Goal: Task Accomplishment & Management: Manage account settings

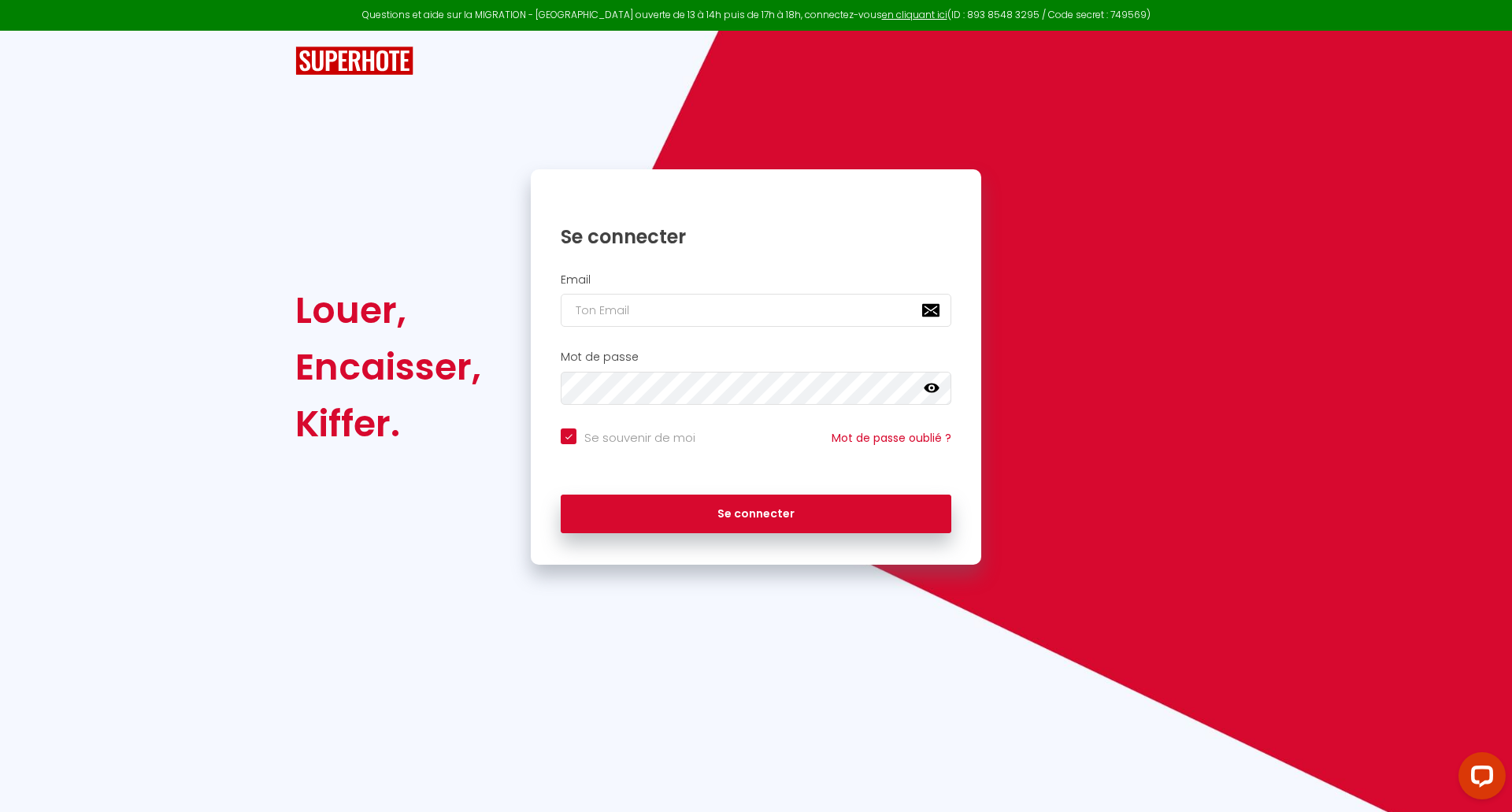
click at [0, 811] on div at bounding box center [0, 812] width 0 height 0
type input "[PERSON_NAME][EMAIL_ADDRESS][DOMAIN_NAME]"
checkbox input "true"
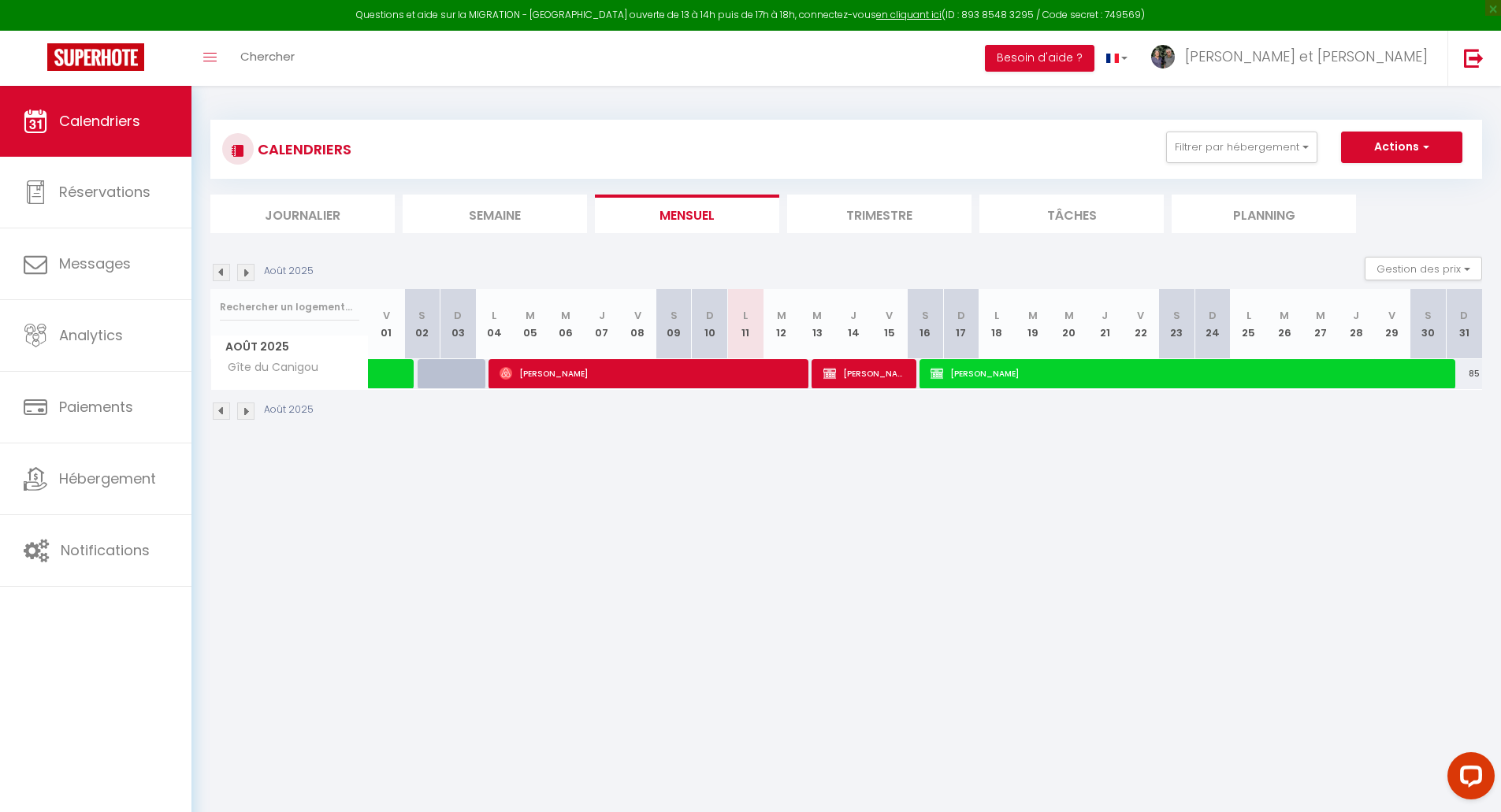
click at [247, 269] on img at bounding box center [245, 272] width 17 height 17
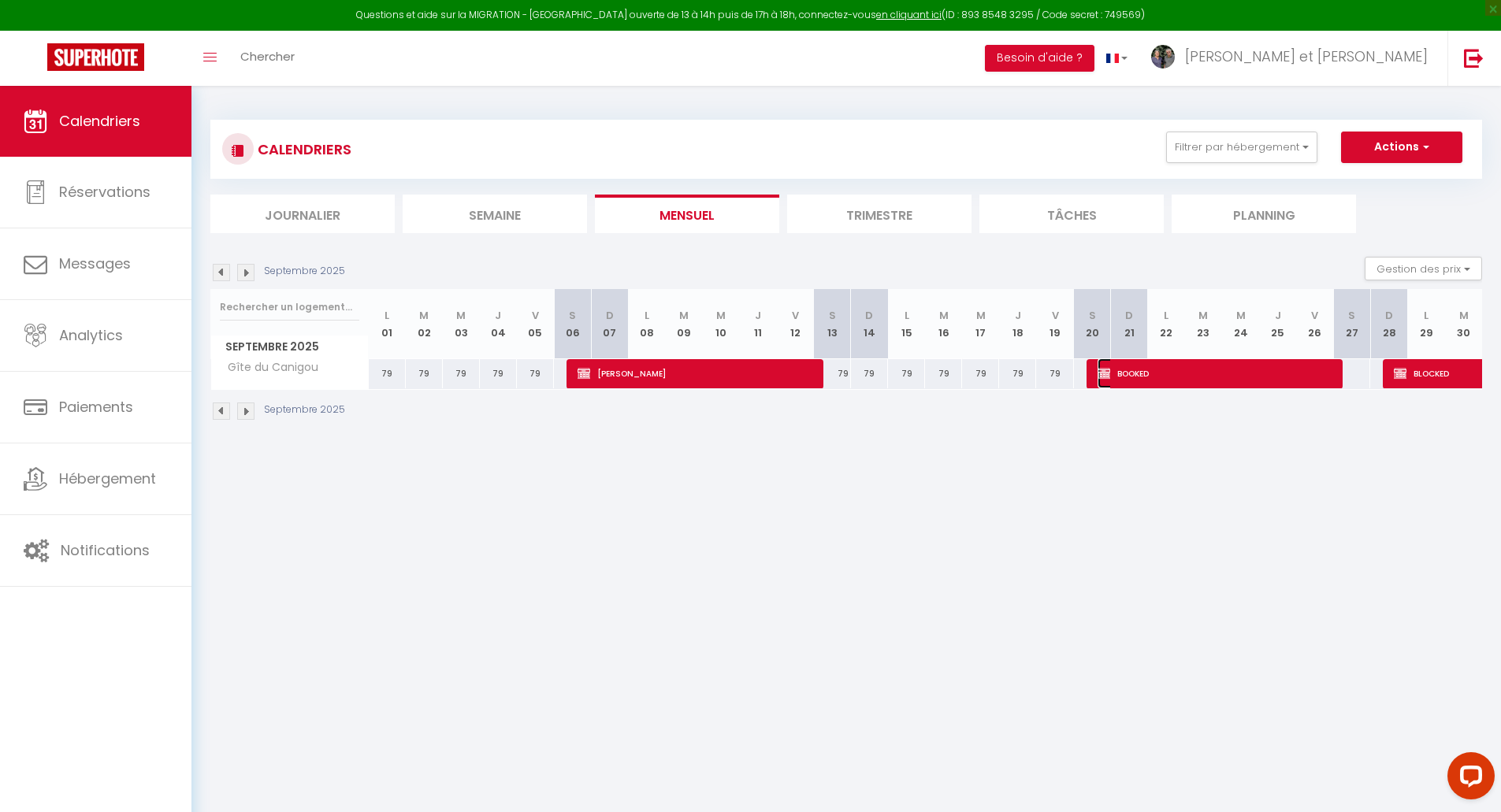
click at [1215, 374] on span "BOOKED" at bounding box center [1215, 373] width 234 height 30
select select "OK"
select select "KO"
select select "0"
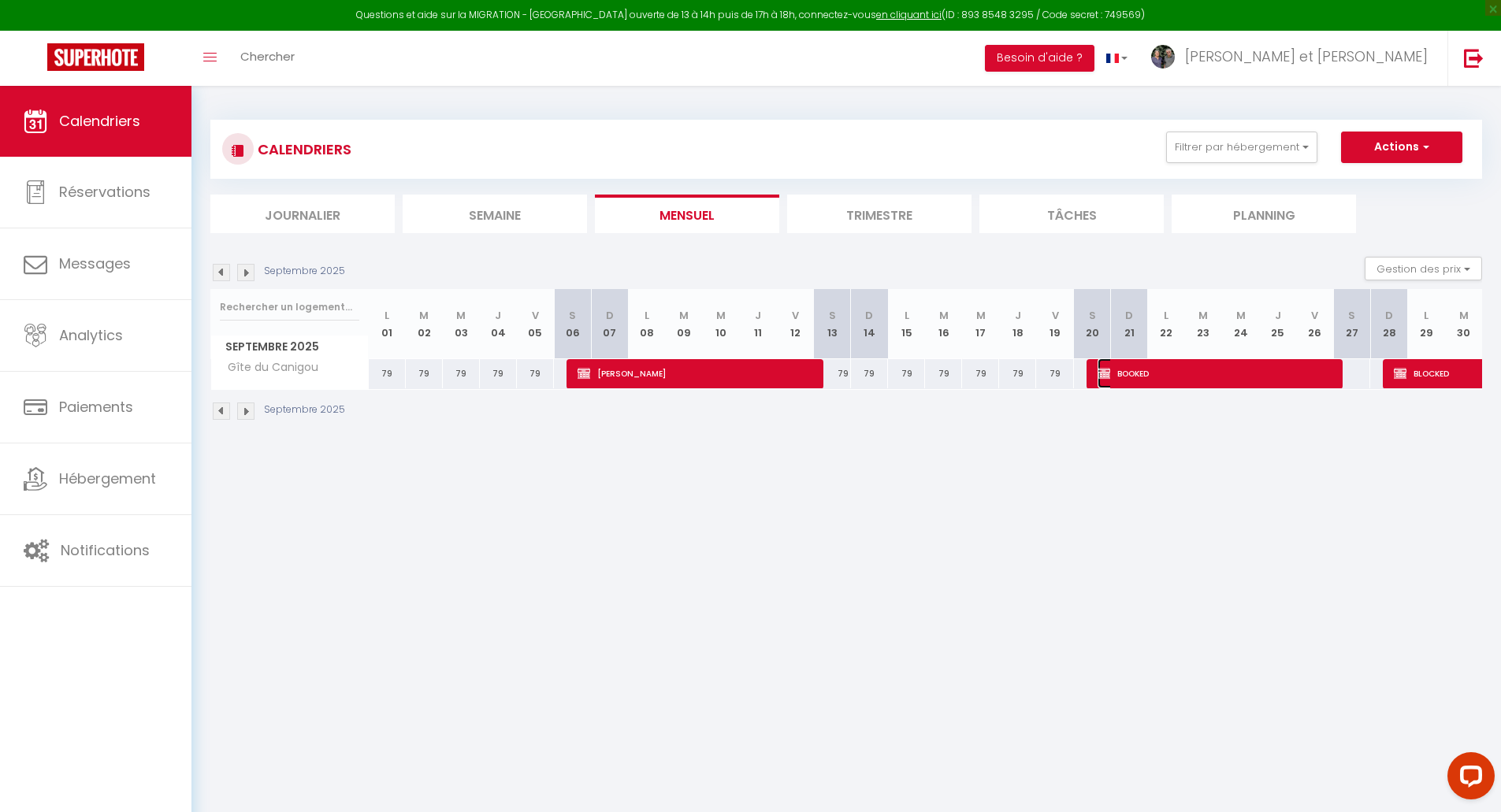
select select "1"
select select
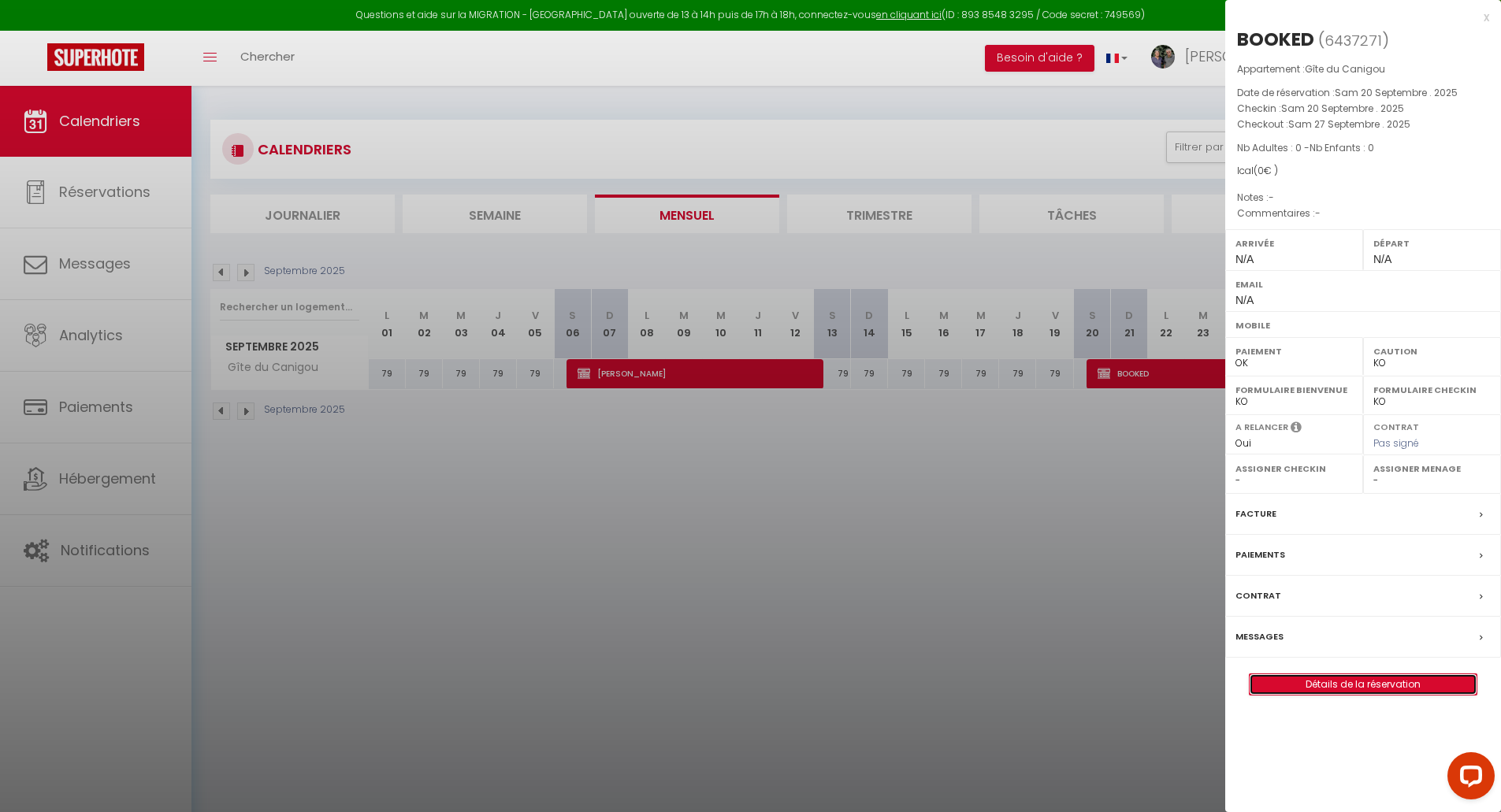
click at [1335, 685] on link "Détails de la réservation" at bounding box center [1363, 684] width 227 height 20
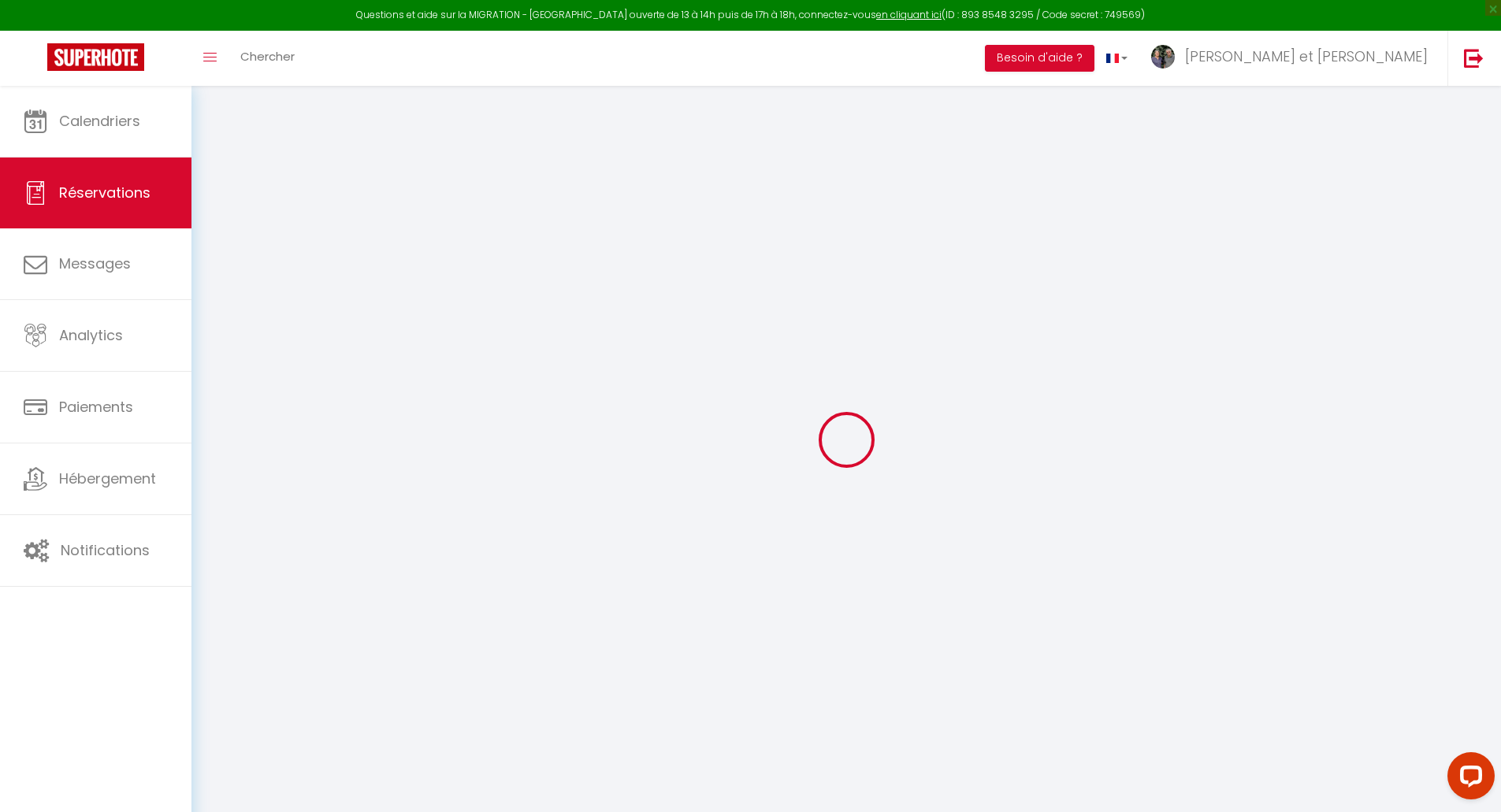
select select
checkbox input "false"
select select
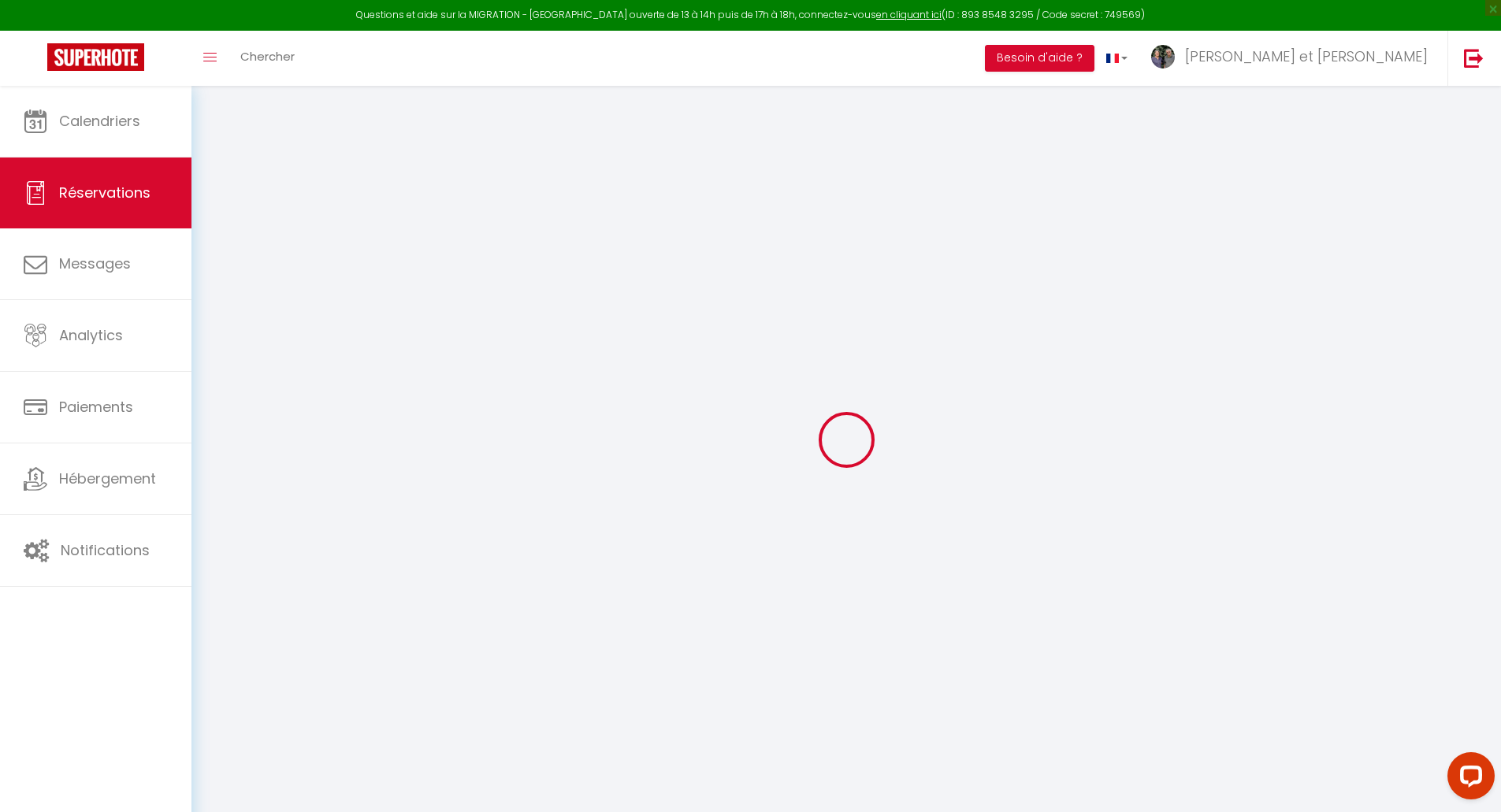
select select
checkbox input "false"
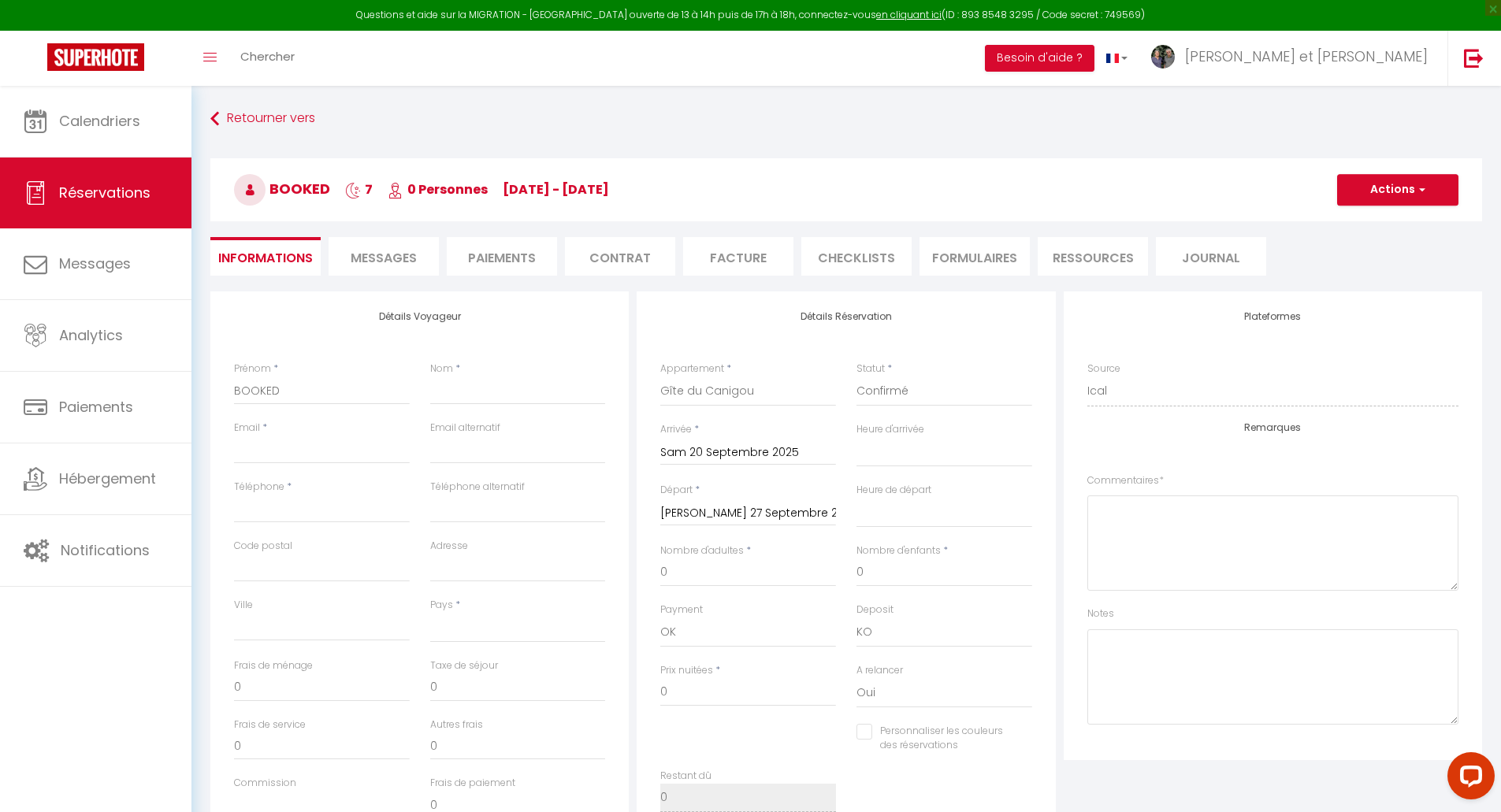
select select
checkbox input "false"
select select
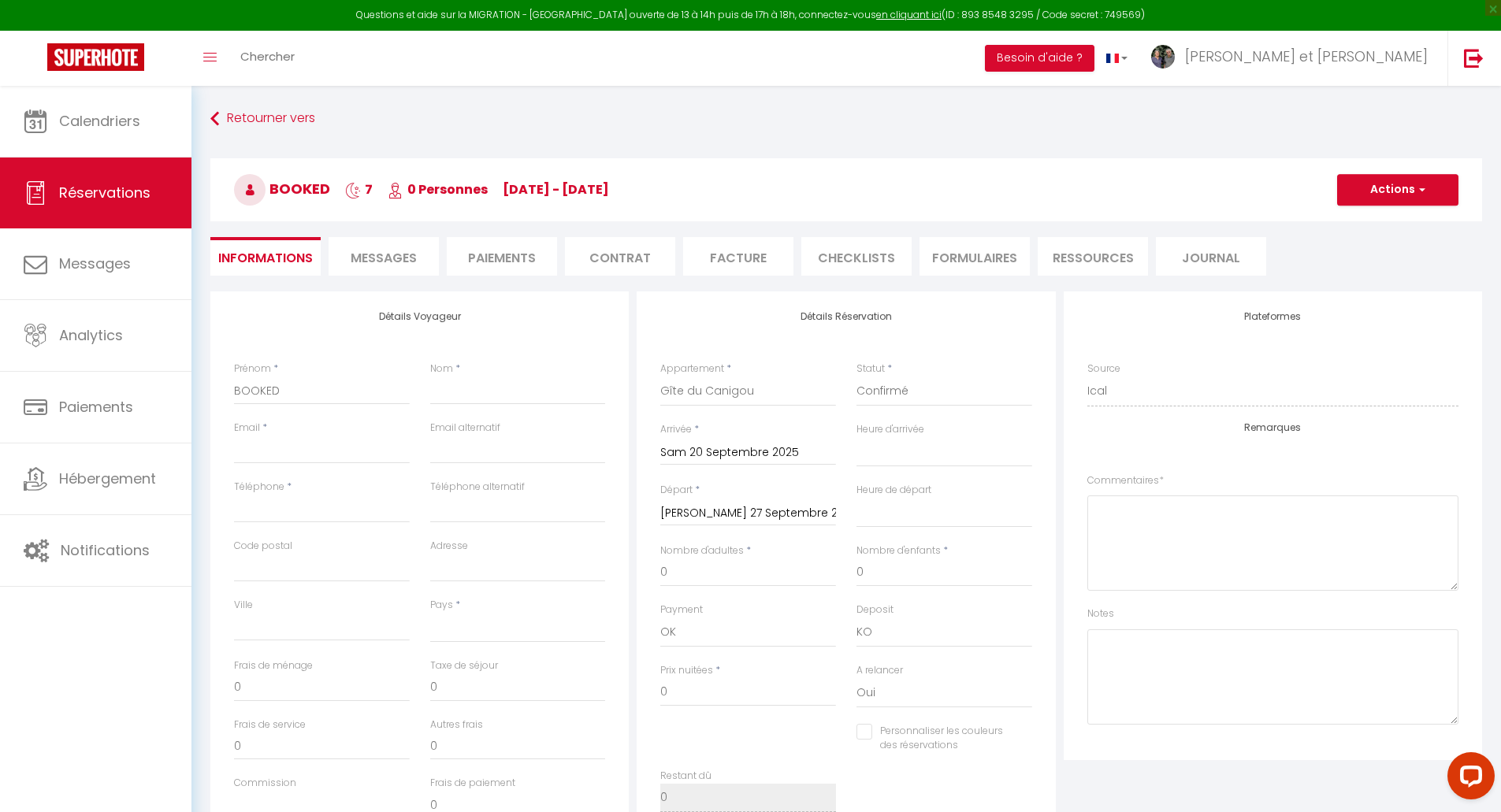
select select
checkbox input "false"
select select
checkbox input "false"
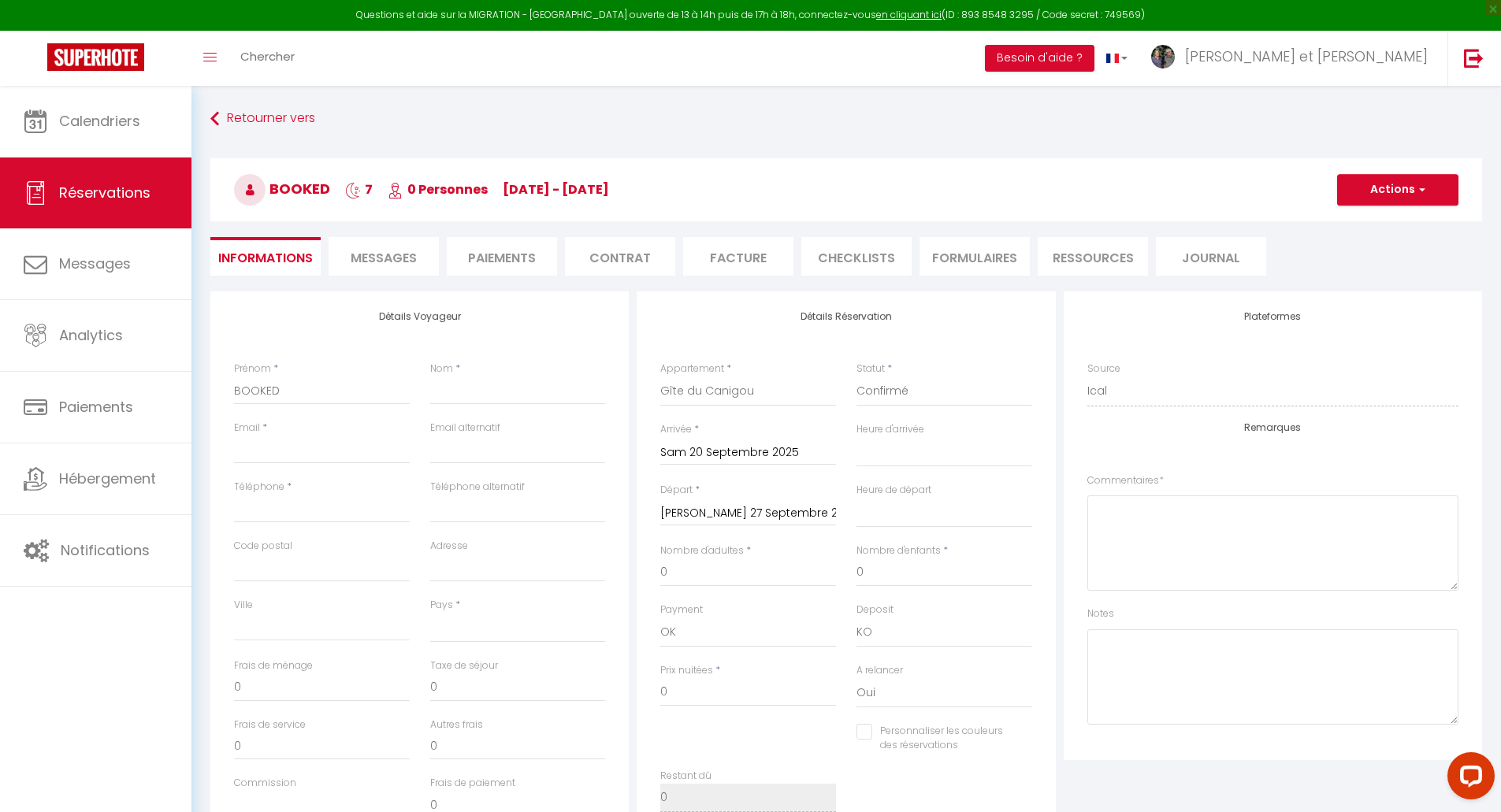
select select
click at [1101, 19] on div "Questions et aide sur la MIGRATION - [GEOGRAPHIC_DATA] ouverte de 13 à 14h puis…" at bounding box center [750, 15] width 1501 height 31
copy div "749569"
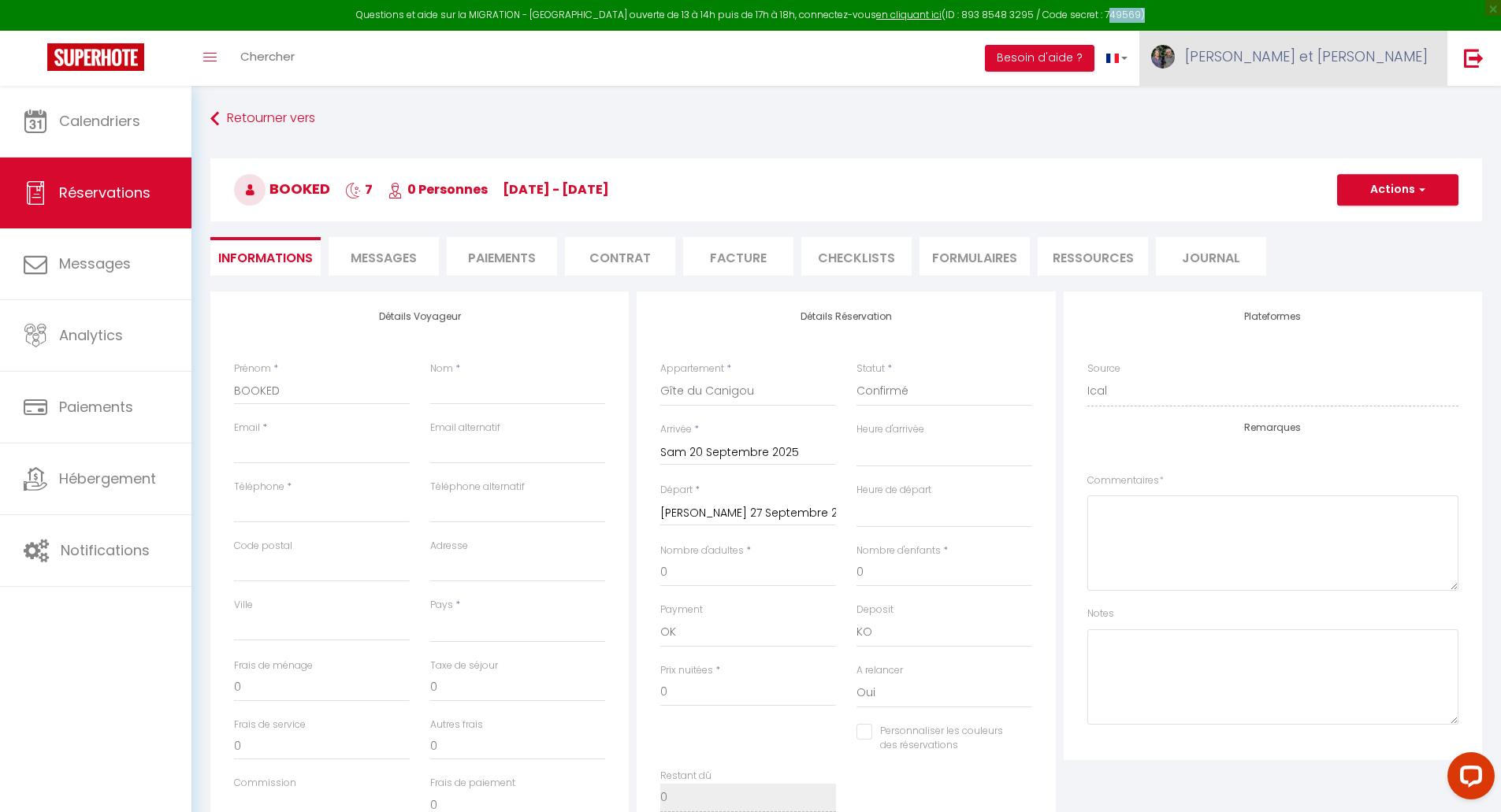
click at [1360, 57] on span "[PERSON_NAME] et [PERSON_NAME]" at bounding box center [1306, 56] width 243 height 19
click at [981, 50] on div "Toggle menubar Chercher BUTTON Besoin d'aide ? [PERSON_NAME] et Muryel Paramètr…" at bounding box center [802, 58] width 1375 height 55
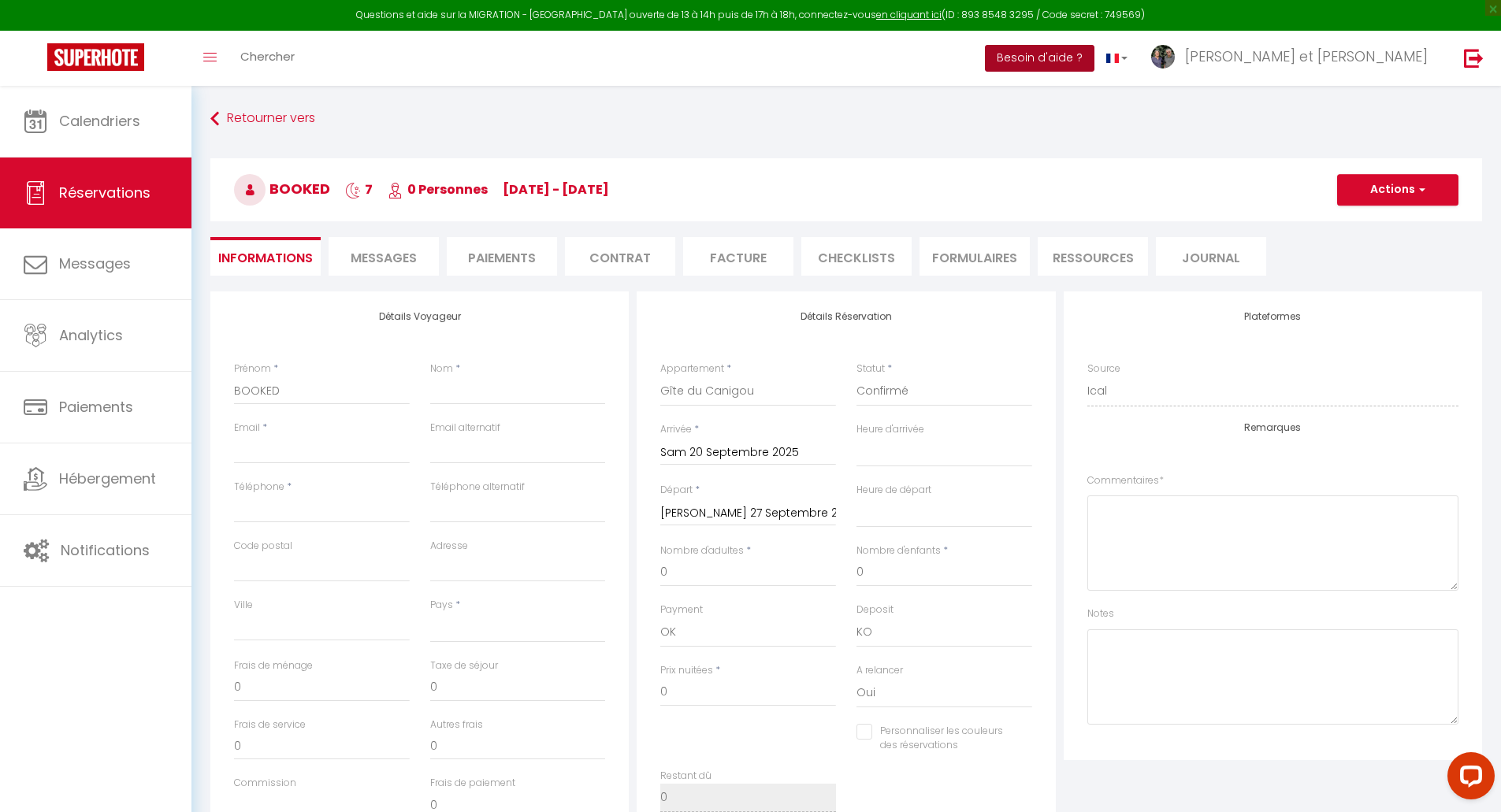
click at [1095, 45] on button "Besoin d'aide ?" at bounding box center [1039, 58] width 110 height 27
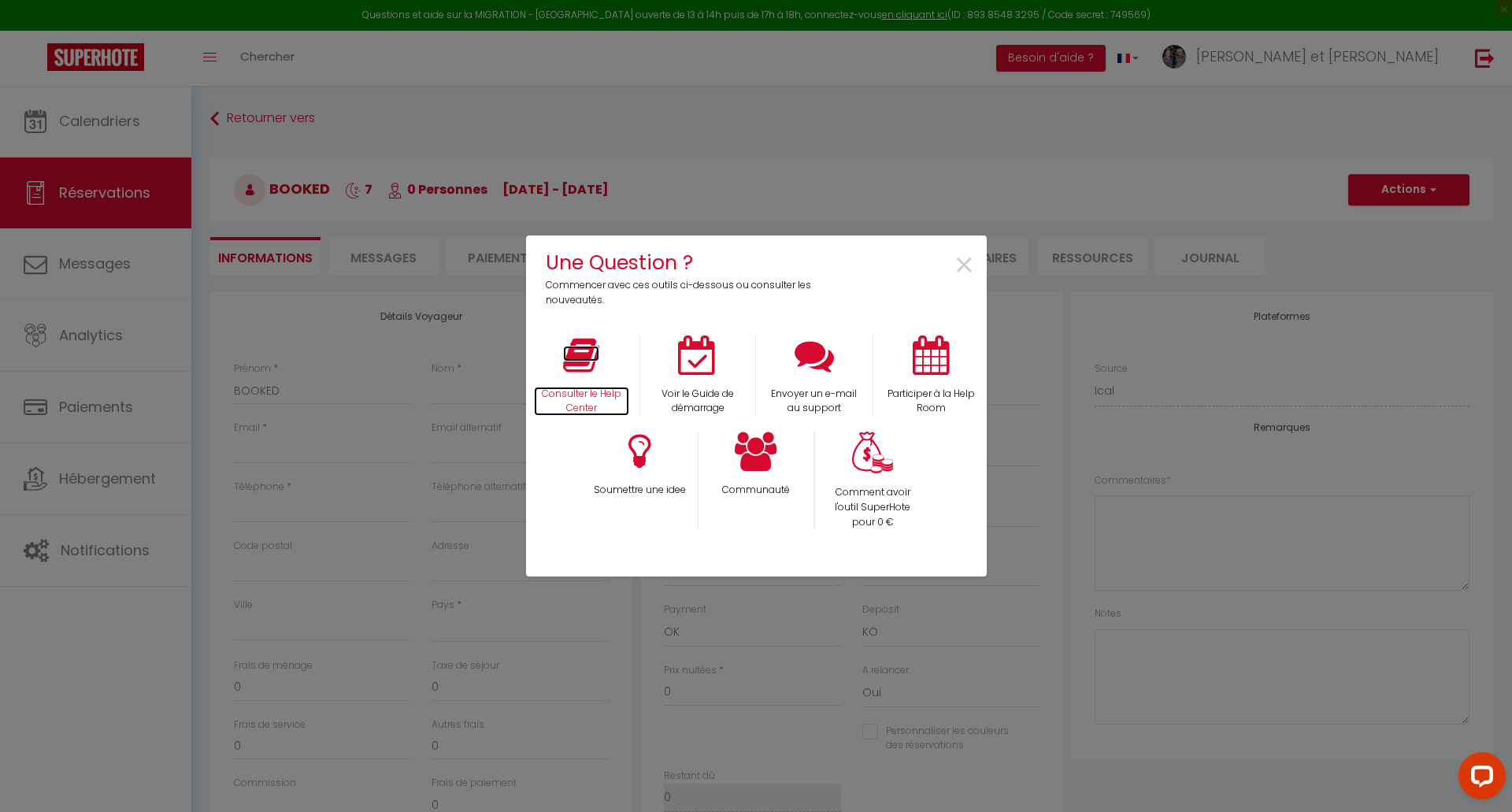
click at [571, 359] on icon at bounding box center [580, 355] width 36 height 40
click at [971, 271] on span "×" at bounding box center [964, 265] width 21 height 49
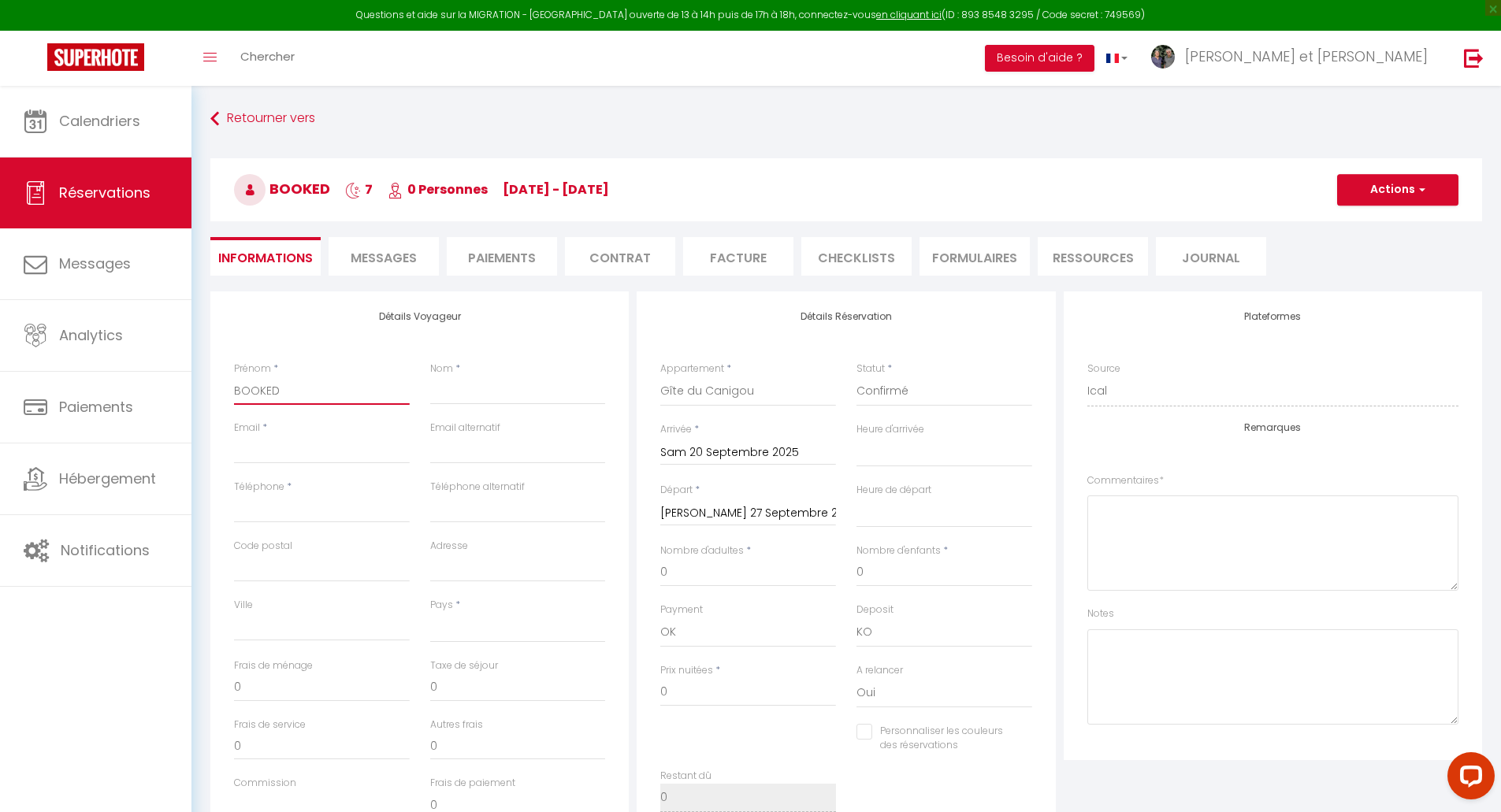
click at [299, 397] on input "BOOKED" at bounding box center [321, 390] width 176 height 28
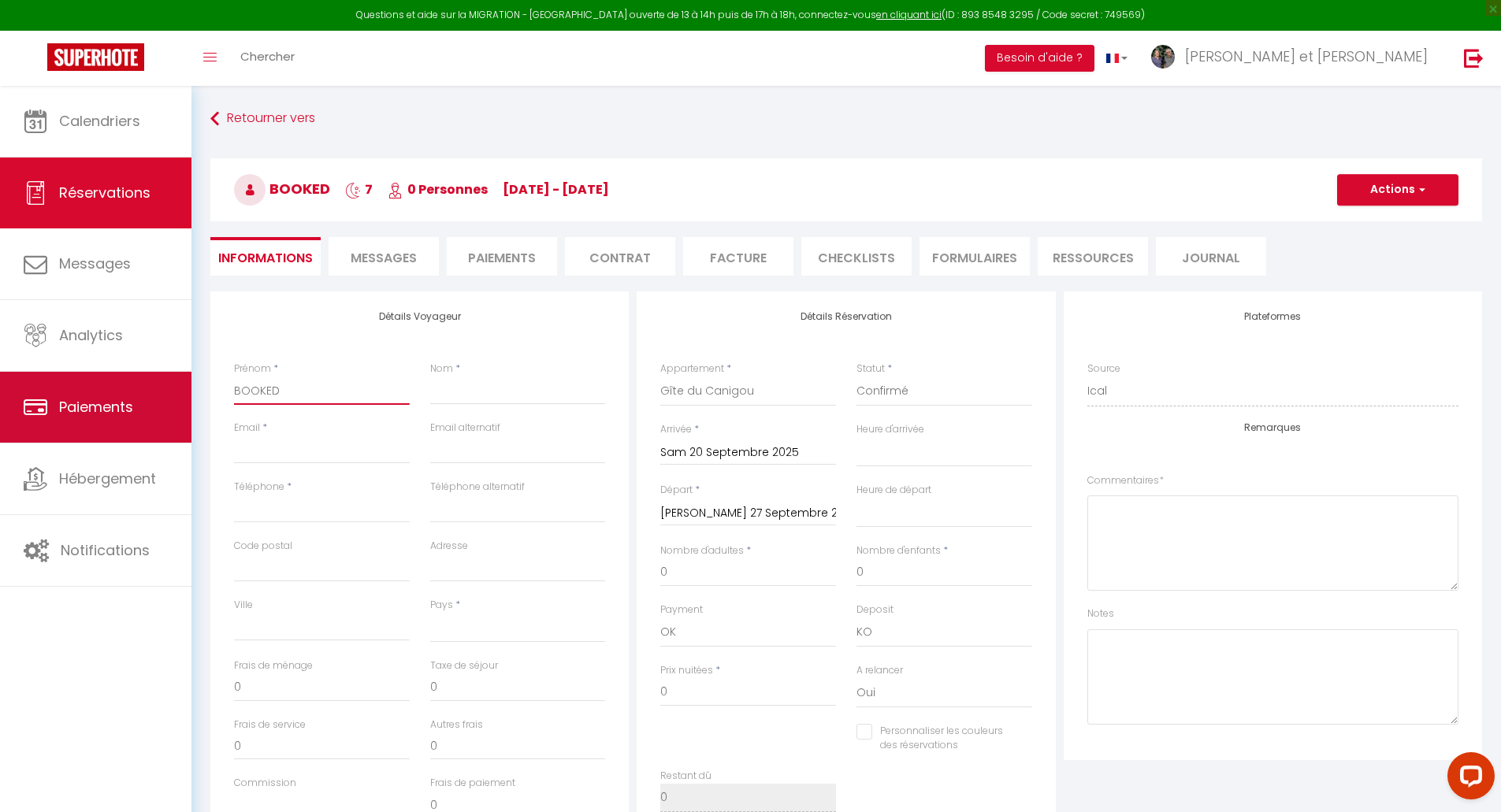
drag, startPoint x: 299, startPoint y: 396, endPoint x: 111, endPoint y: 383, distance: 188.4
click at [131, 386] on div "Questions et aide sur la MIGRATION - [GEOGRAPHIC_DATA] ouverte de 13 à 14h puis…" at bounding box center [750, 632] width 1501 height 1093
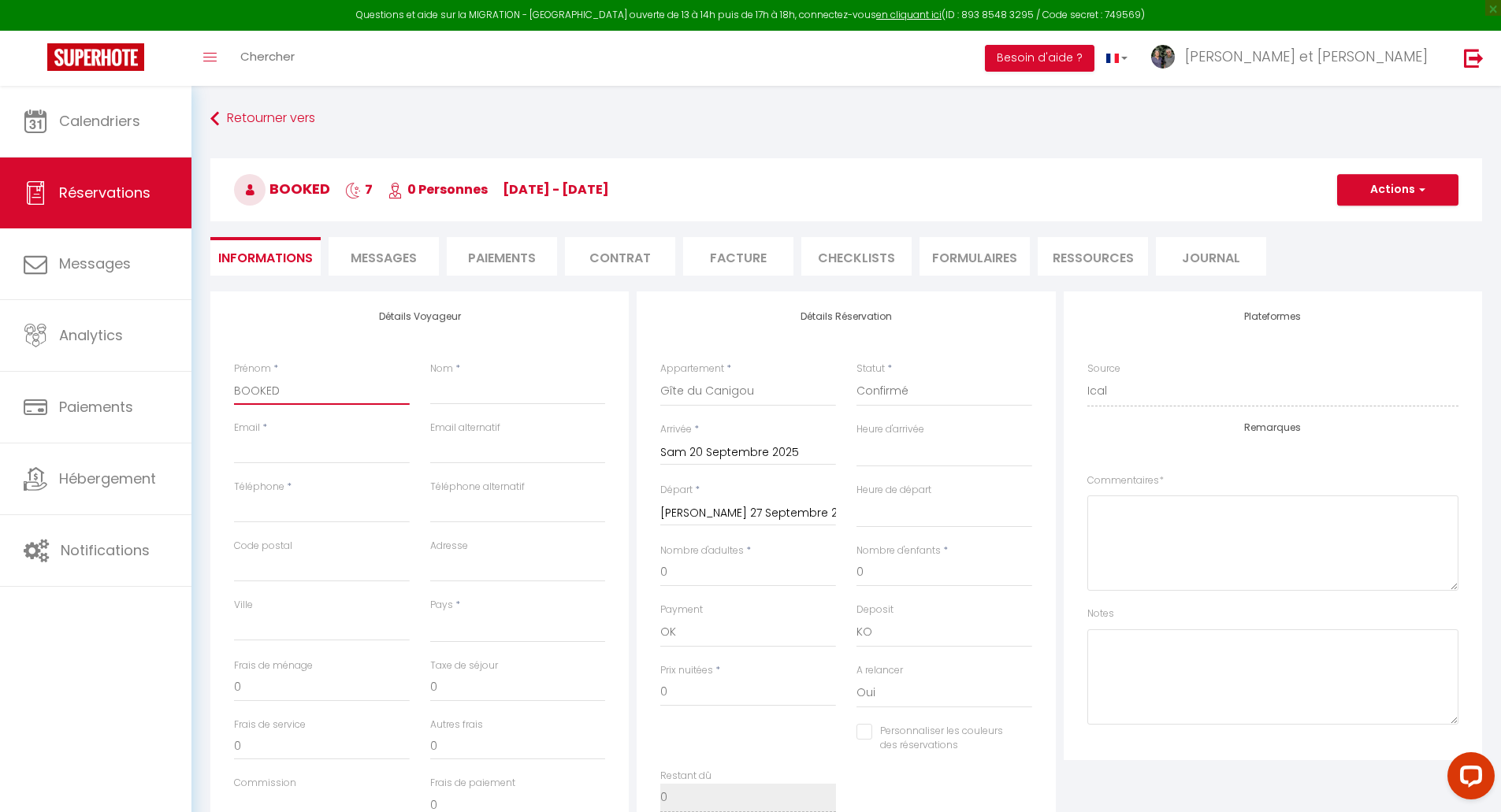
paste input "PELISSIER"
type input "PELISSIER"
select select
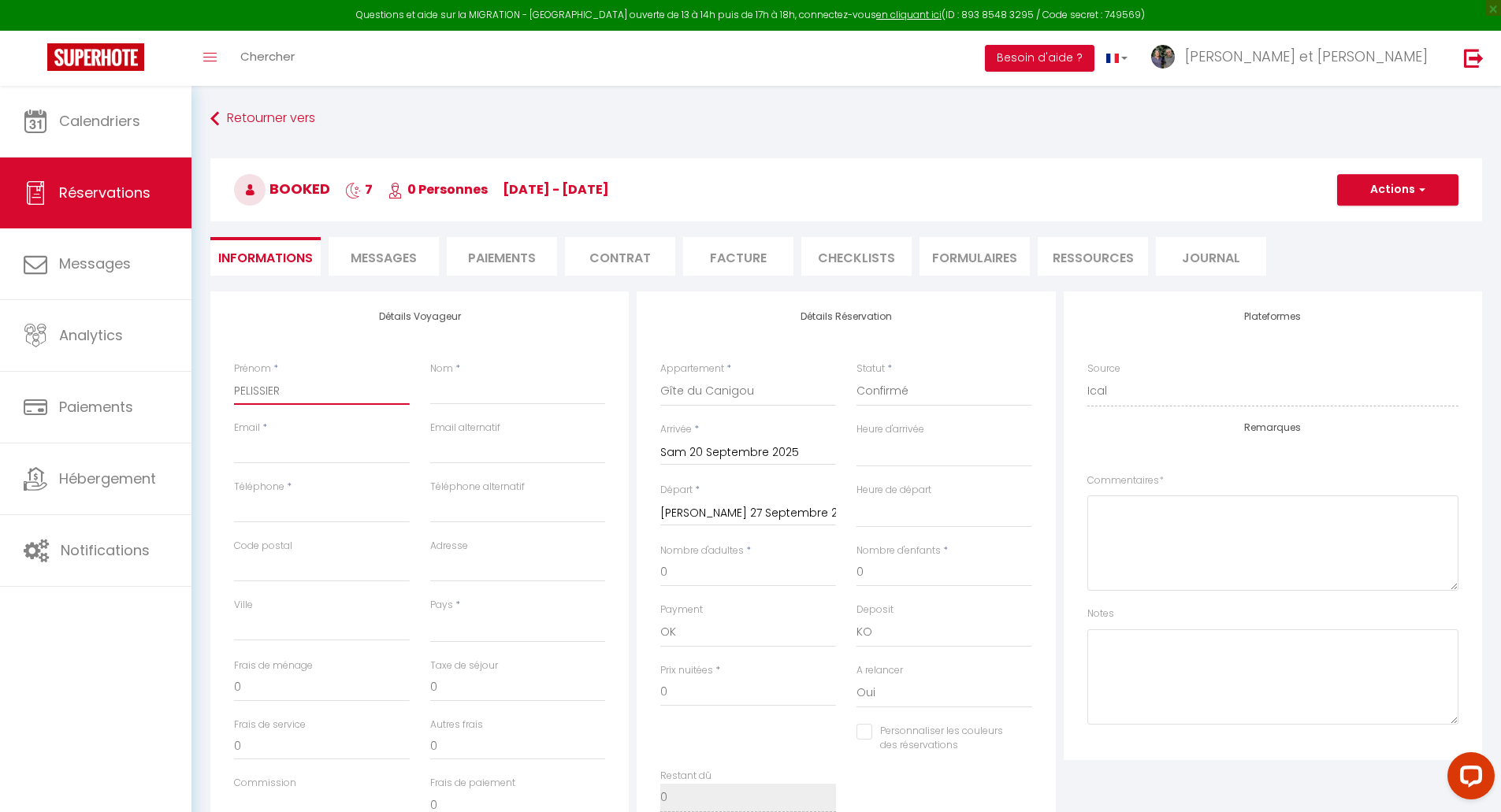
checkbox input "false"
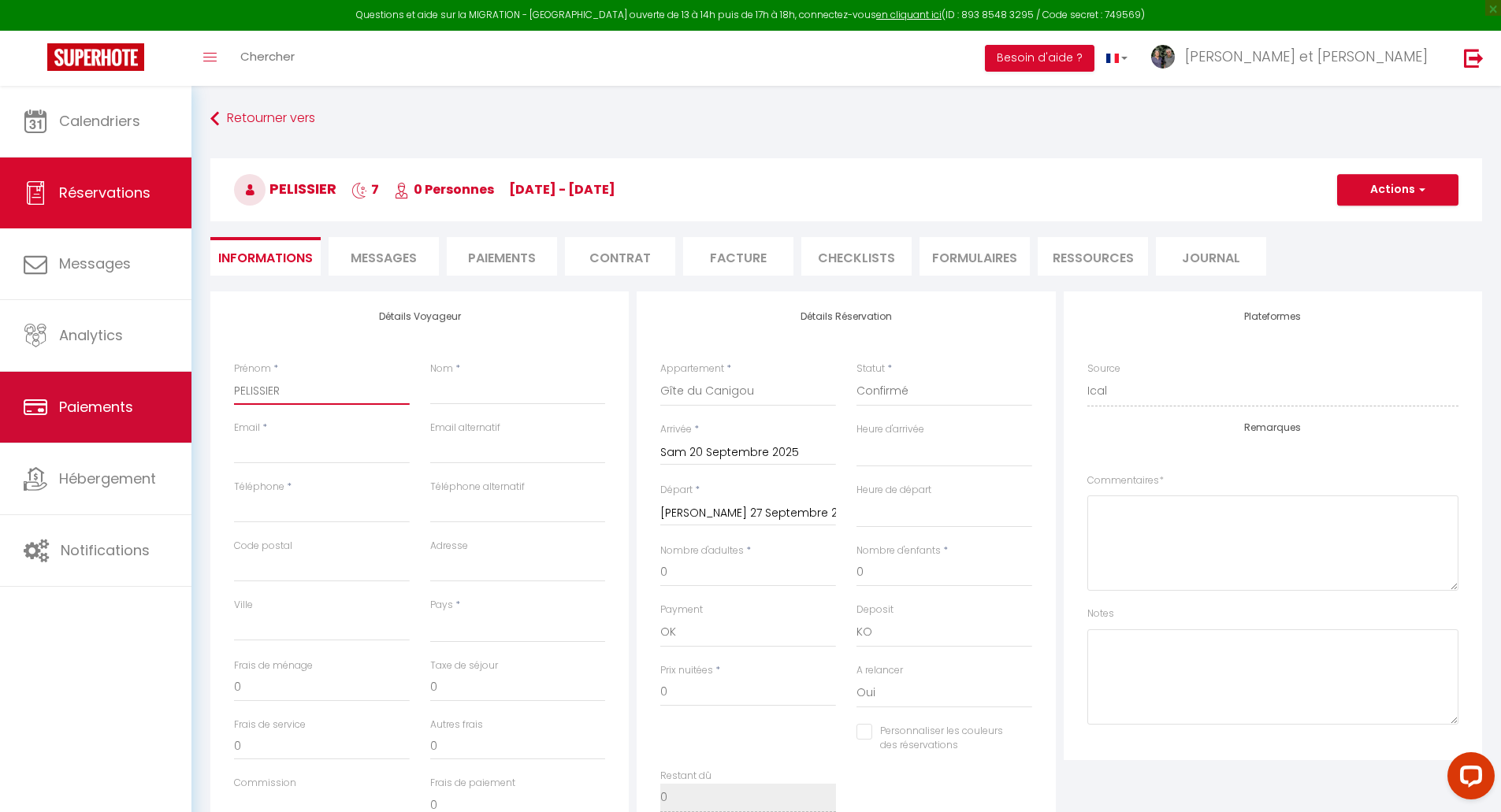
drag, startPoint x: 304, startPoint y: 392, endPoint x: 124, endPoint y: 397, distance: 180.1
click at [124, 397] on div "Questions et aide sur la MIGRATION - [GEOGRAPHIC_DATA] ouverte de 13 à 14h puis…" at bounding box center [750, 632] width 1501 height 1093
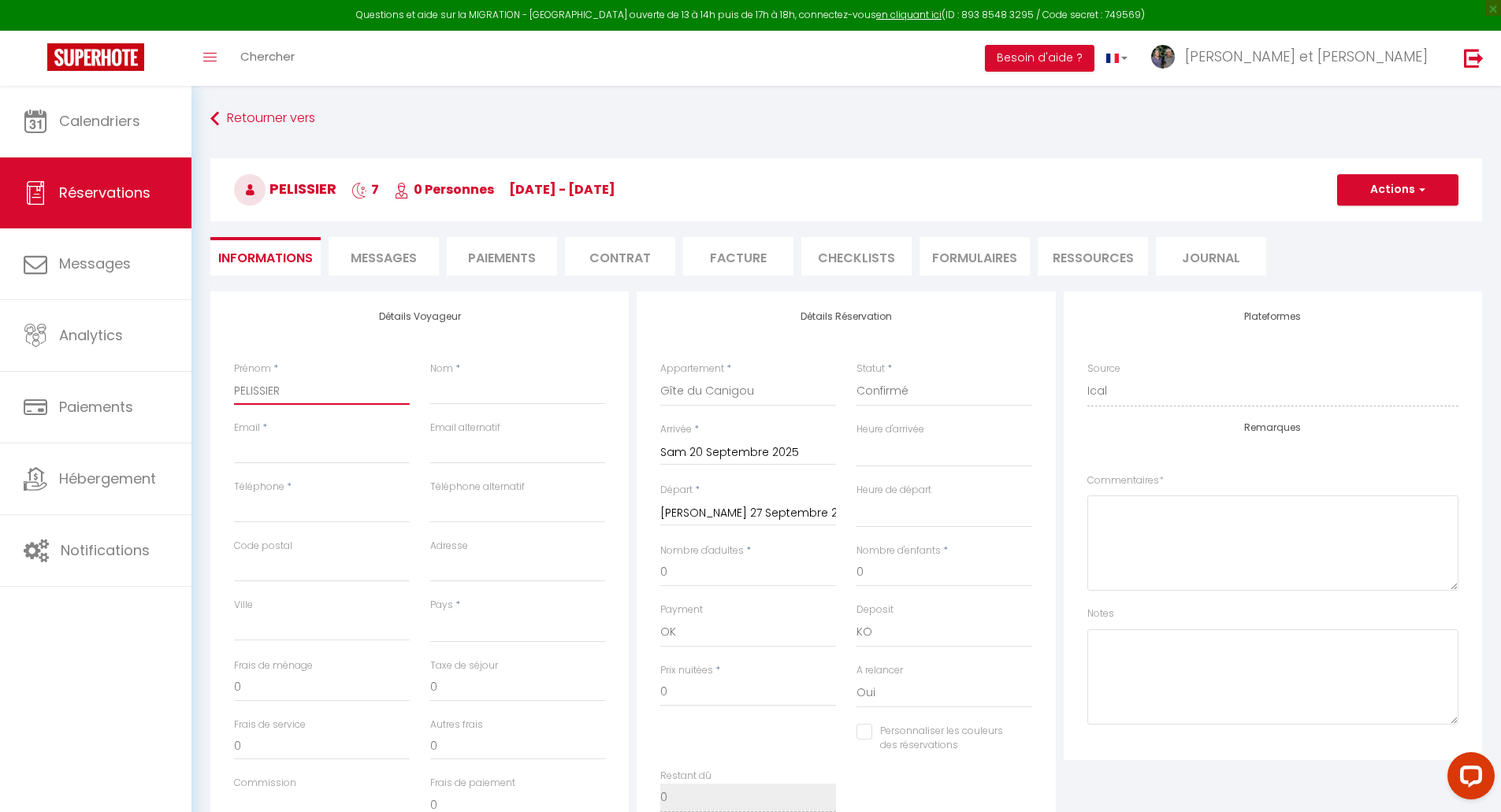
paste input "[PERSON_NAME]"
type input "[PERSON_NAME]"
select select
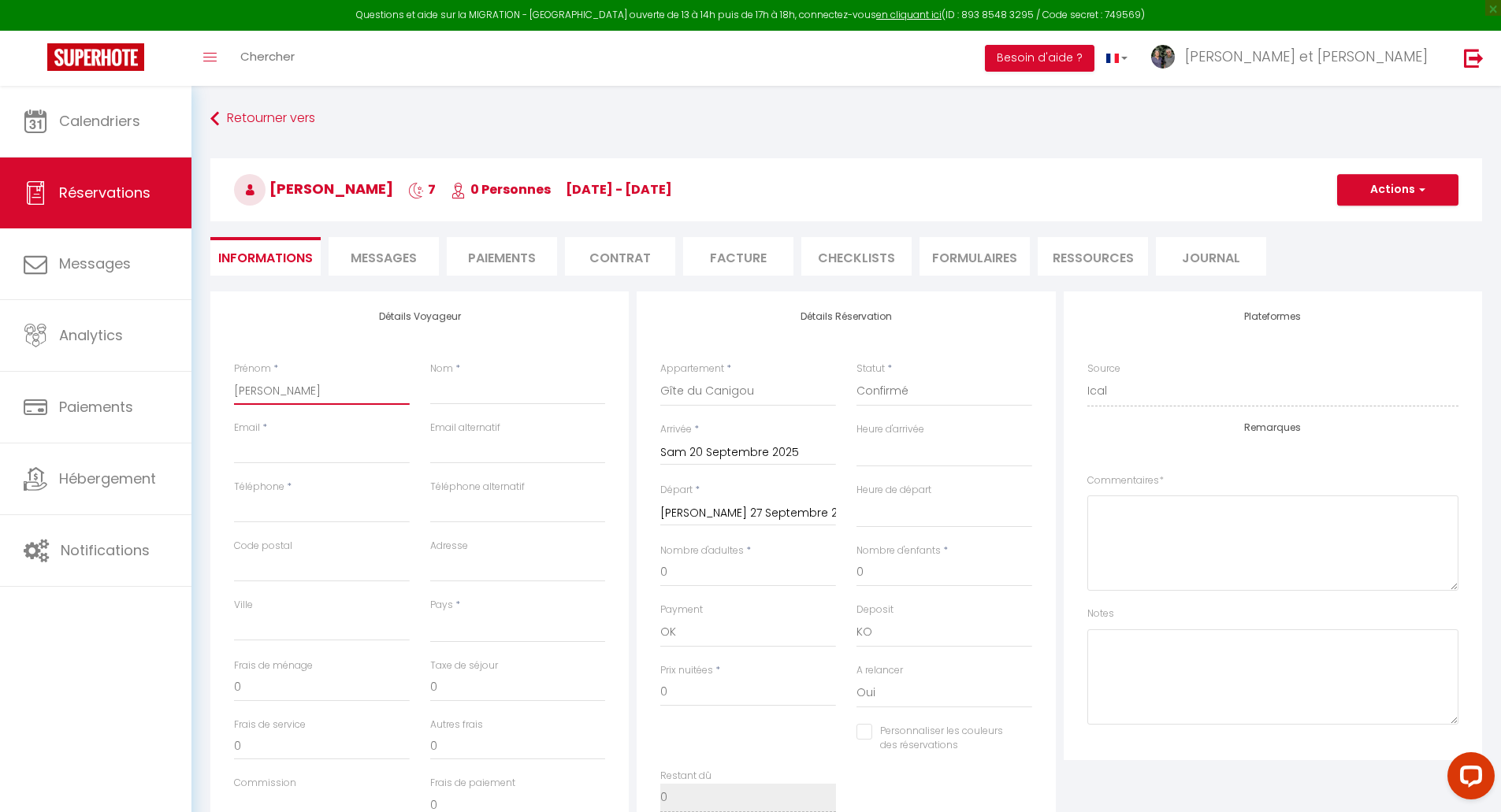
checkbox input "false"
type input "[PERSON_NAME]"
click at [503, 393] on input "Nom" at bounding box center [518, 390] width 176 height 28
paste input "PELISSIER"
type input "PELISSIER"
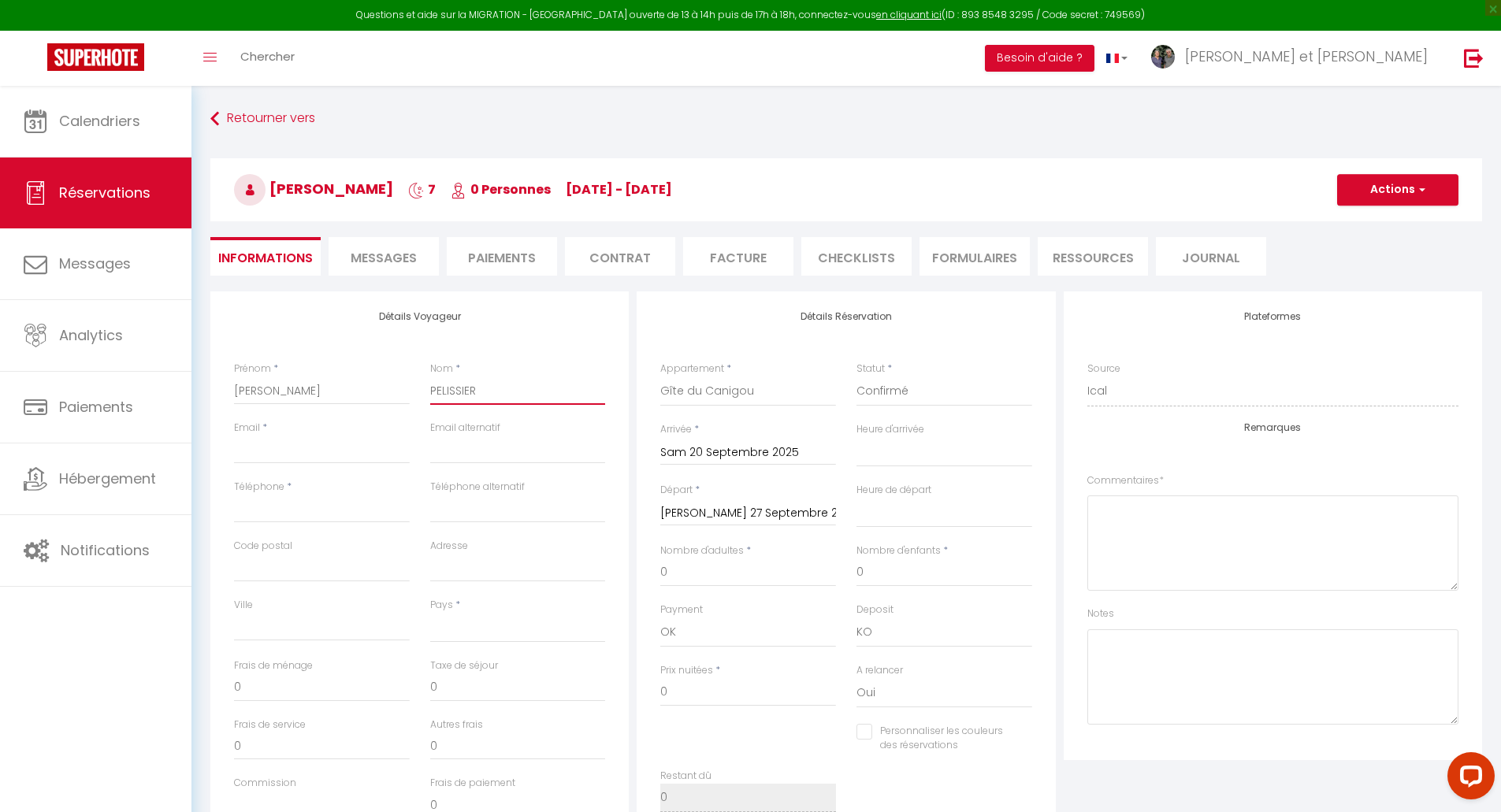
select select
checkbox input "false"
type input "PELISSIER"
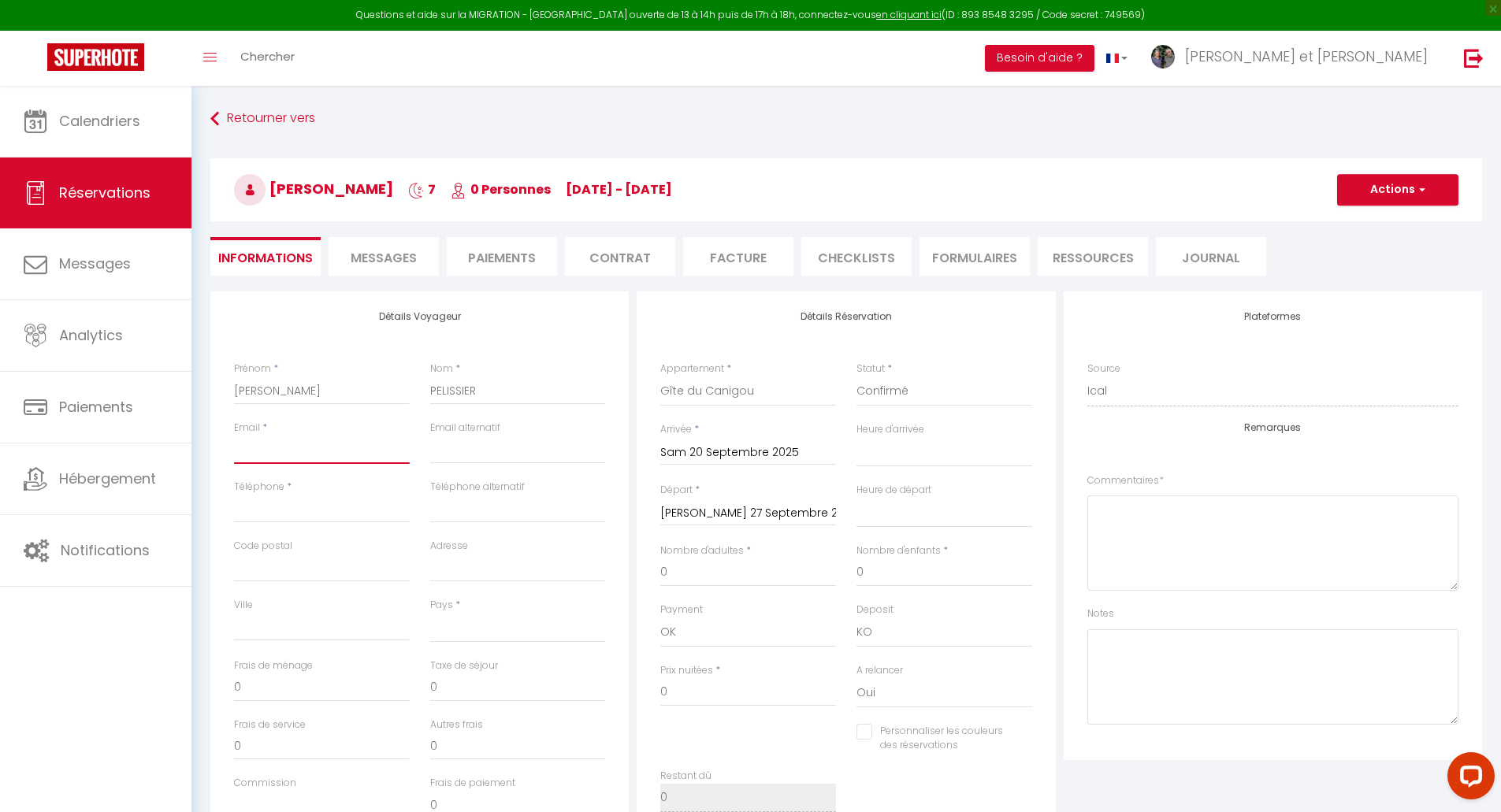
click at [279, 448] on input "Email client" at bounding box center [321, 449] width 176 height 28
paste input "[PERSON_NAME][EMAIL_ADDRESS][PERSON_NAME][DOMAIN_NAME]"
type input "[PERSON_NAME][EMAIL_ADDRESS][PERSON_NAME][DOMAIN_NAME]"
select select
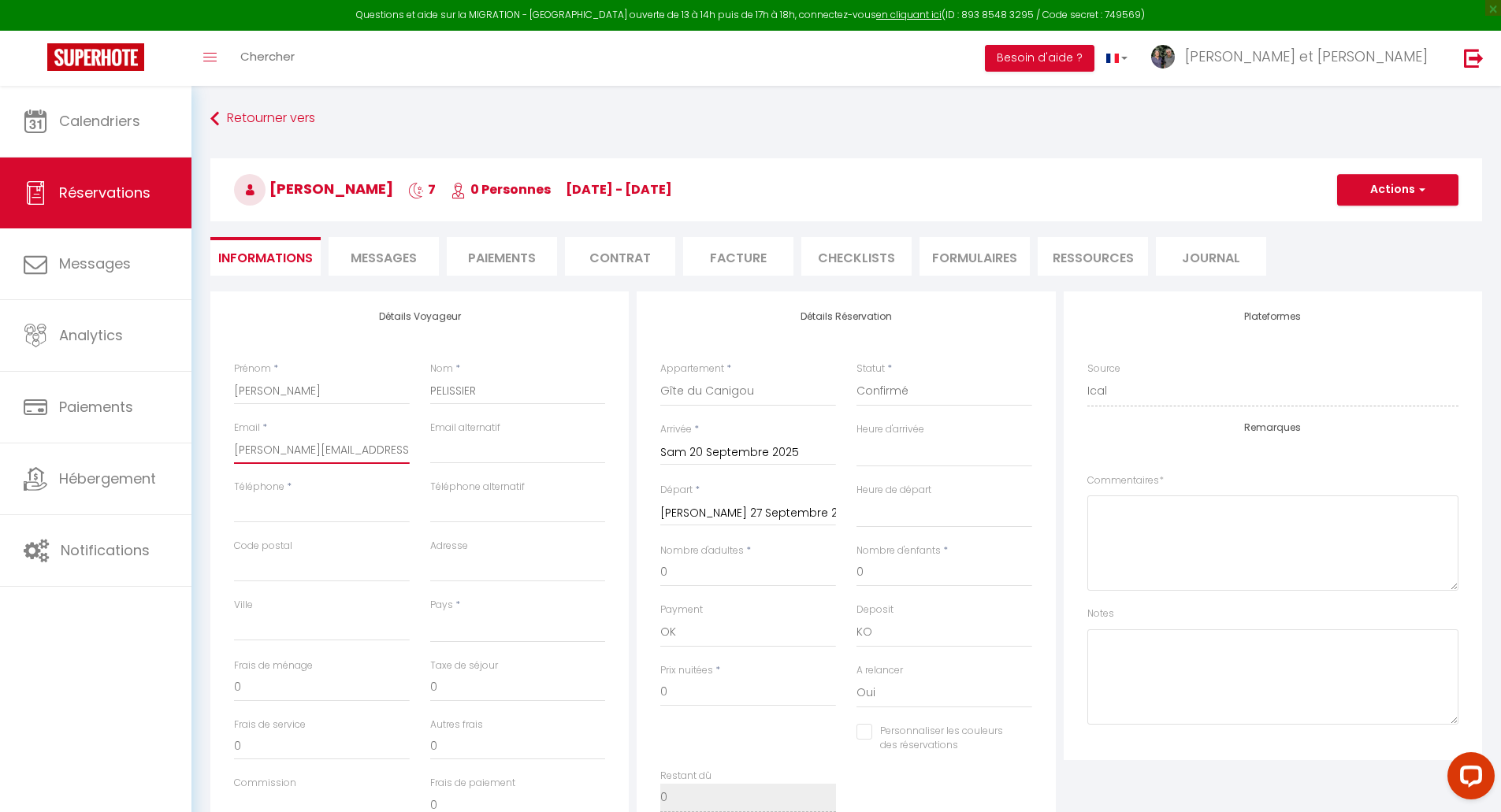
select select
checkbox input "false"
type input "[PERSON_NAME][EMAIL_ADDRESS][PERSON_NAME][DOMAIN_NAME]"
click at [288, 507] on input "Téléphone" at bounding box center [321, 509] width 176 height 28
paste input "06 82 49 77 24"
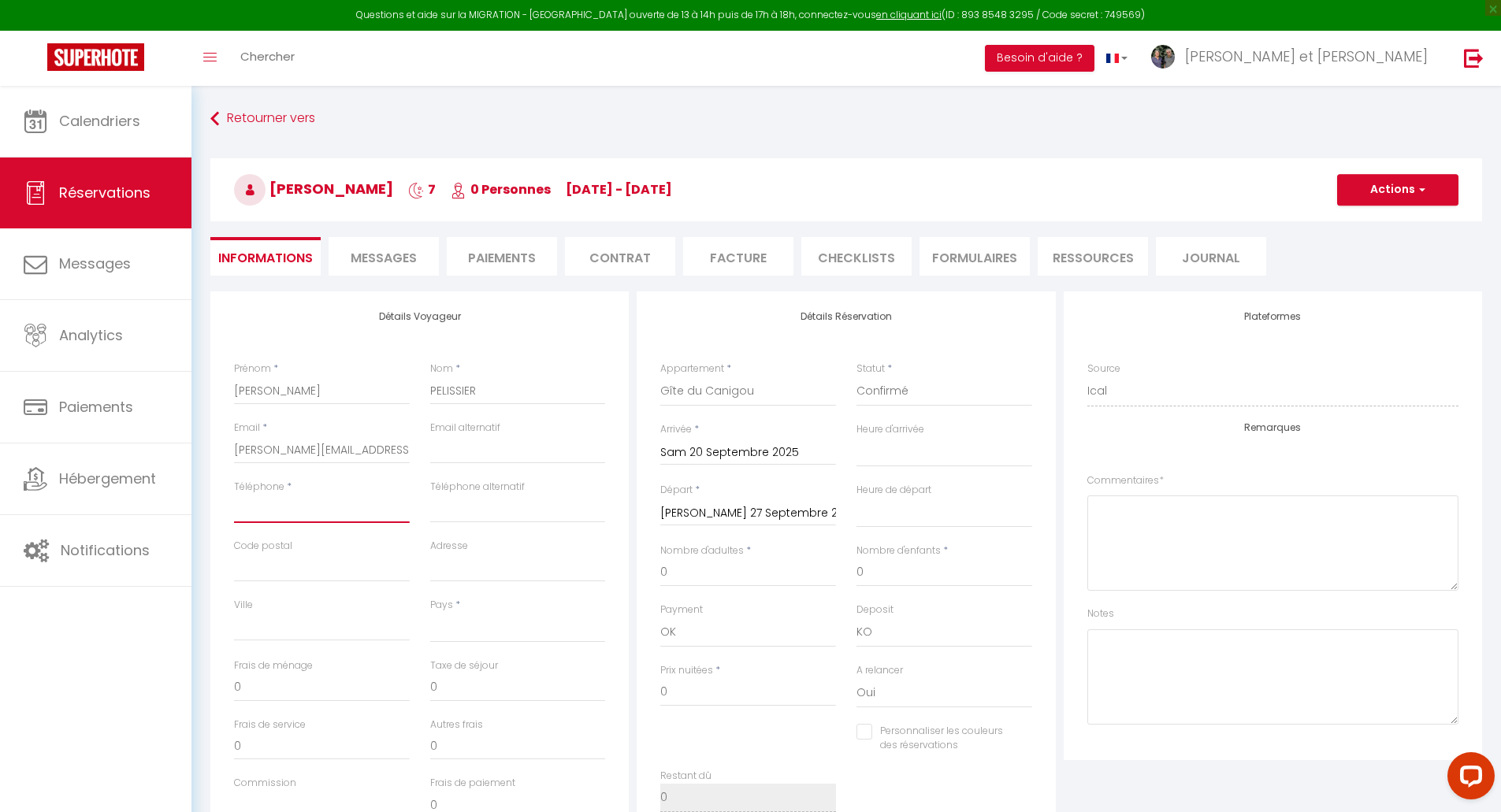
type input "06 82 49 77 24"
select select
checkbox input "false"
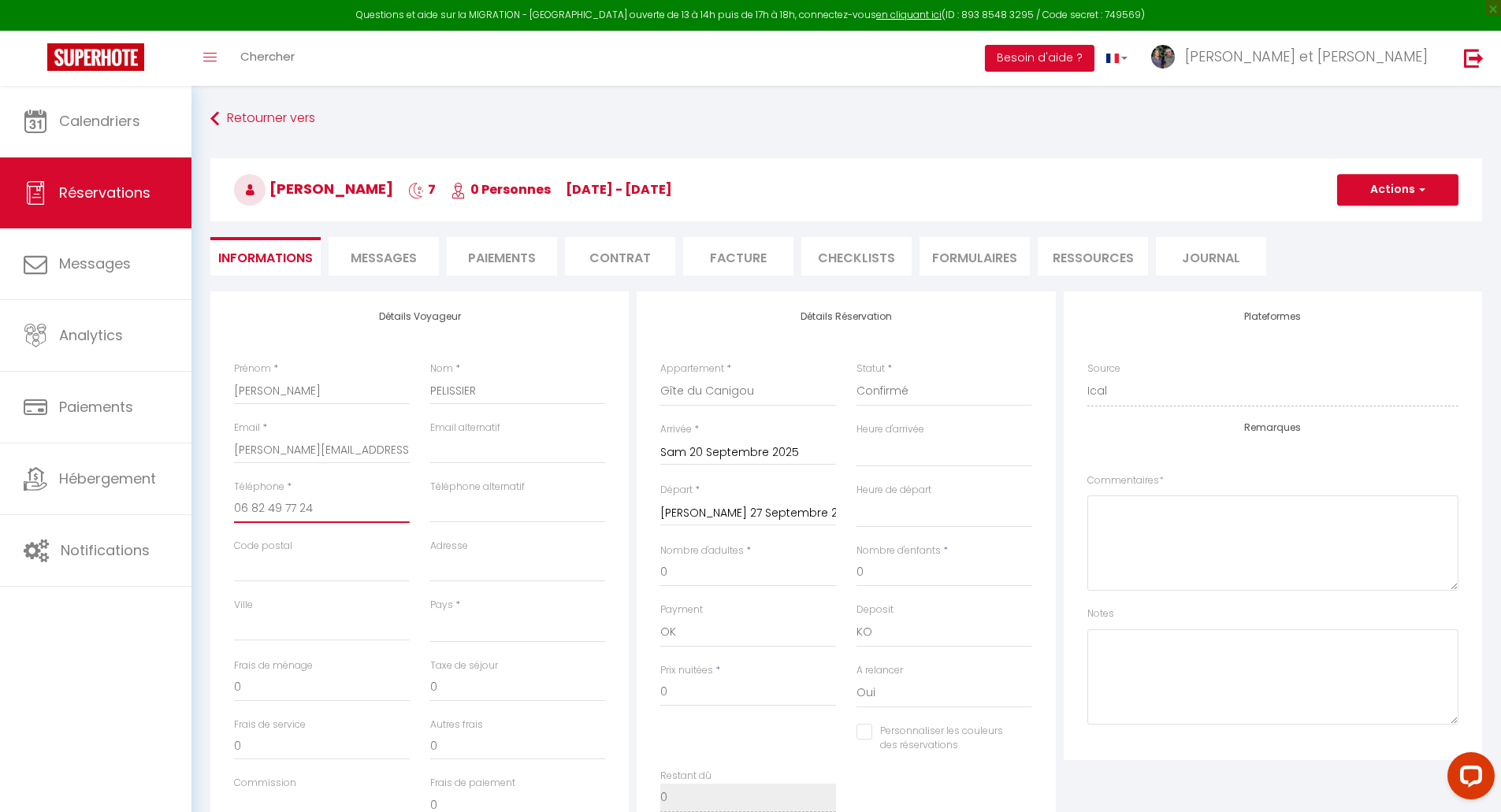
type input "06 82 49 77 24"
click at [300, 565] on input "Code postal" at bounding box center [321, 568] width 176 height 28
paste input "13008"
type input "13008"
select select
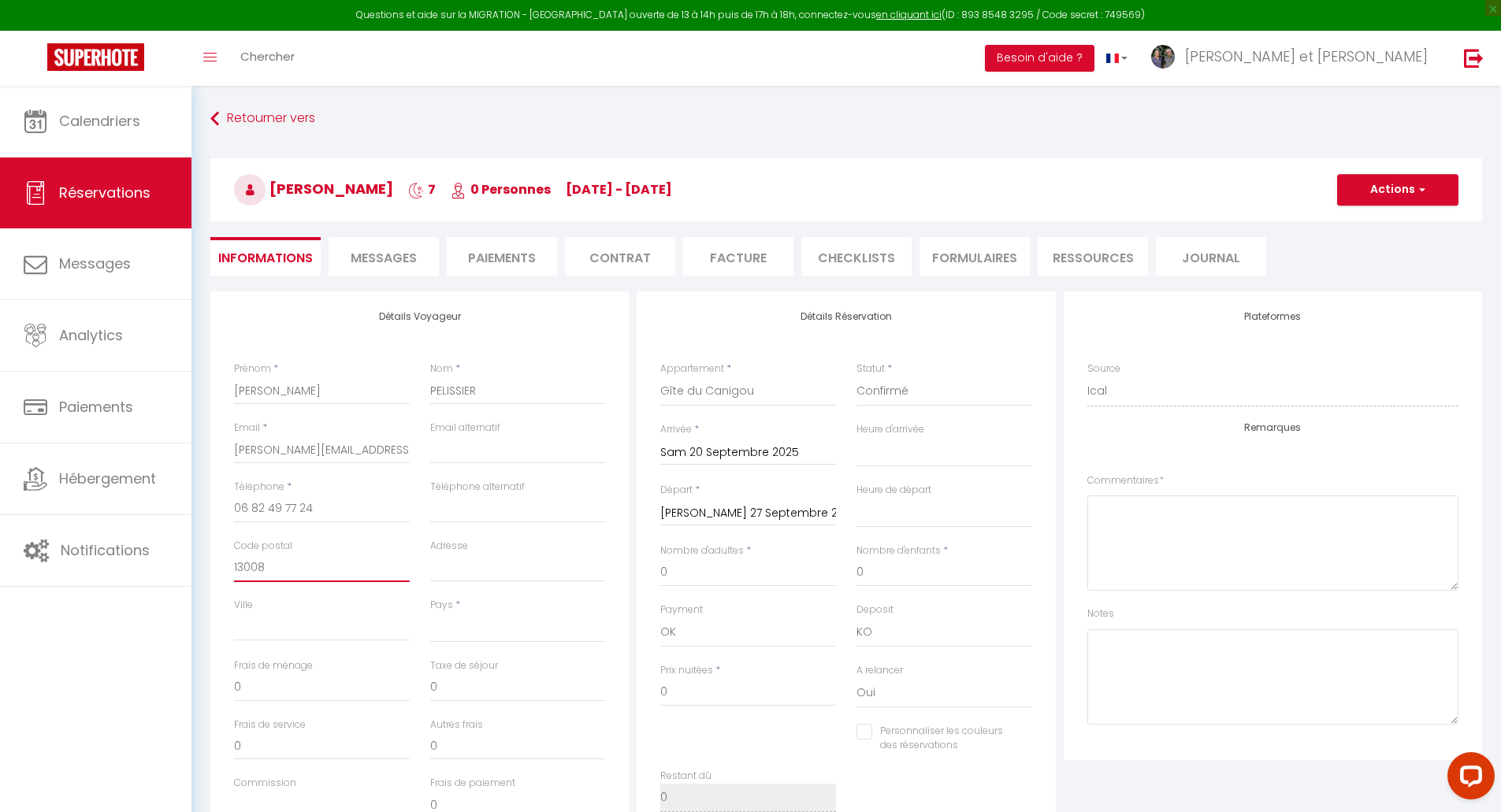
select select
checkbox input "false"
type input "13008"
click at [323, 621] on input "Ville" at bounding box center [321, 627] width 176 height 28
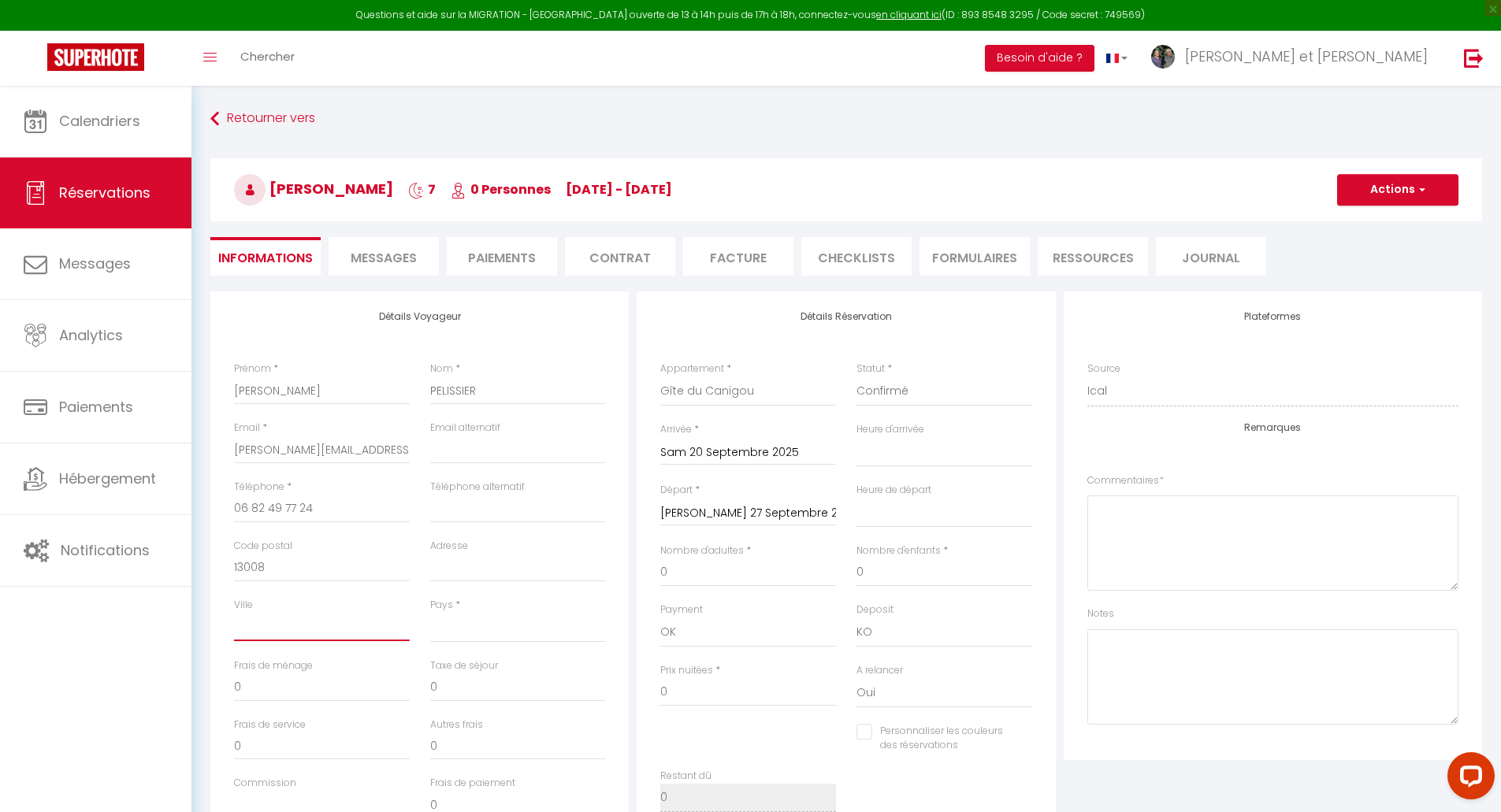
paste input "[GEOGRAPHIC_DATA]"
type input "[GEOGRAPHIC_DATA]"
select select
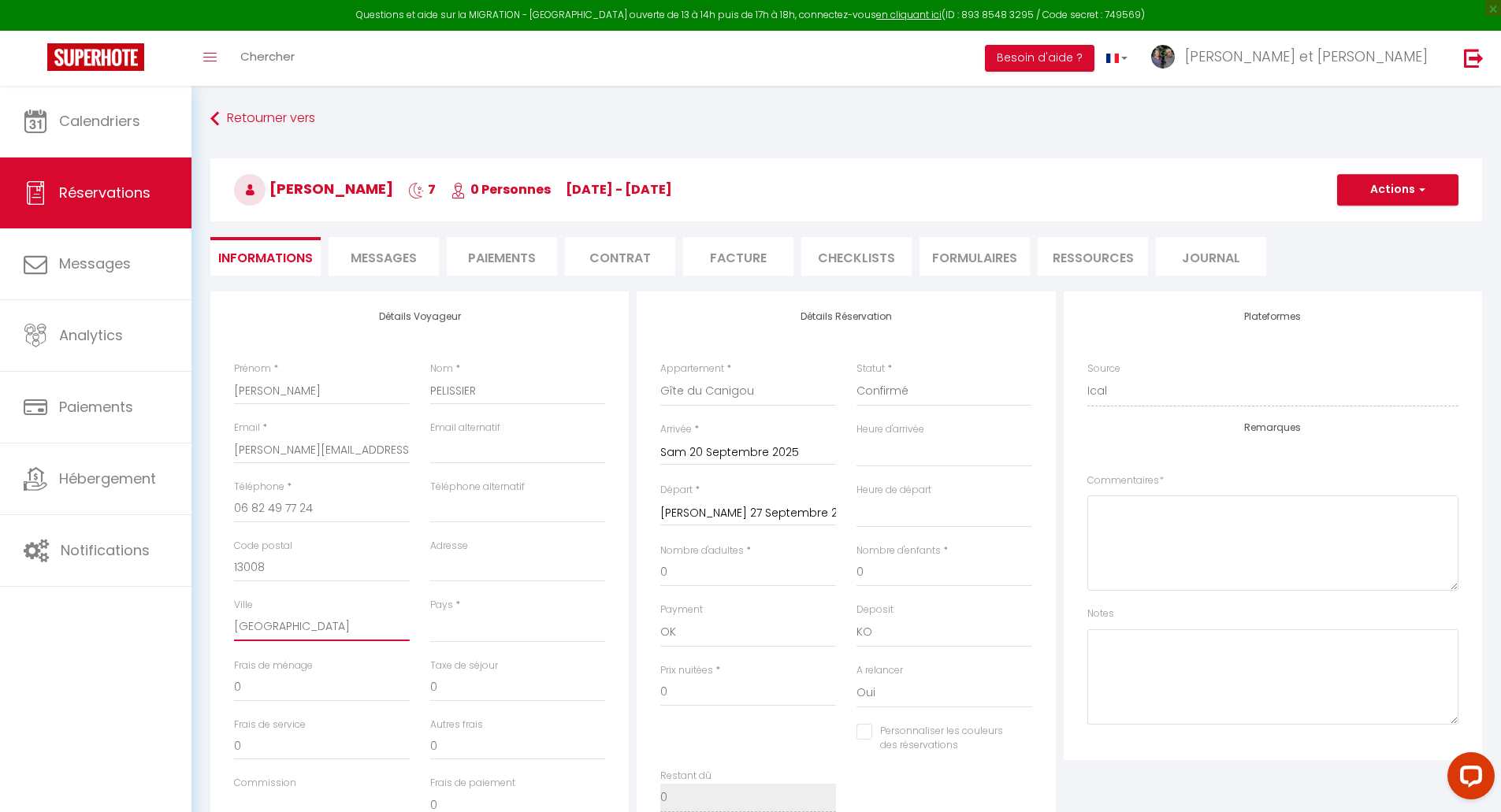
checkbox input "false"
type input "[GEOGRAPHIC_DATA]"
click at [440, 565] on input "Adresse" at bounding box center [518, 568] width 176 height 28
paste input "[STREET_ADDRESS]"
type input "[STREET_ADDRESS]"
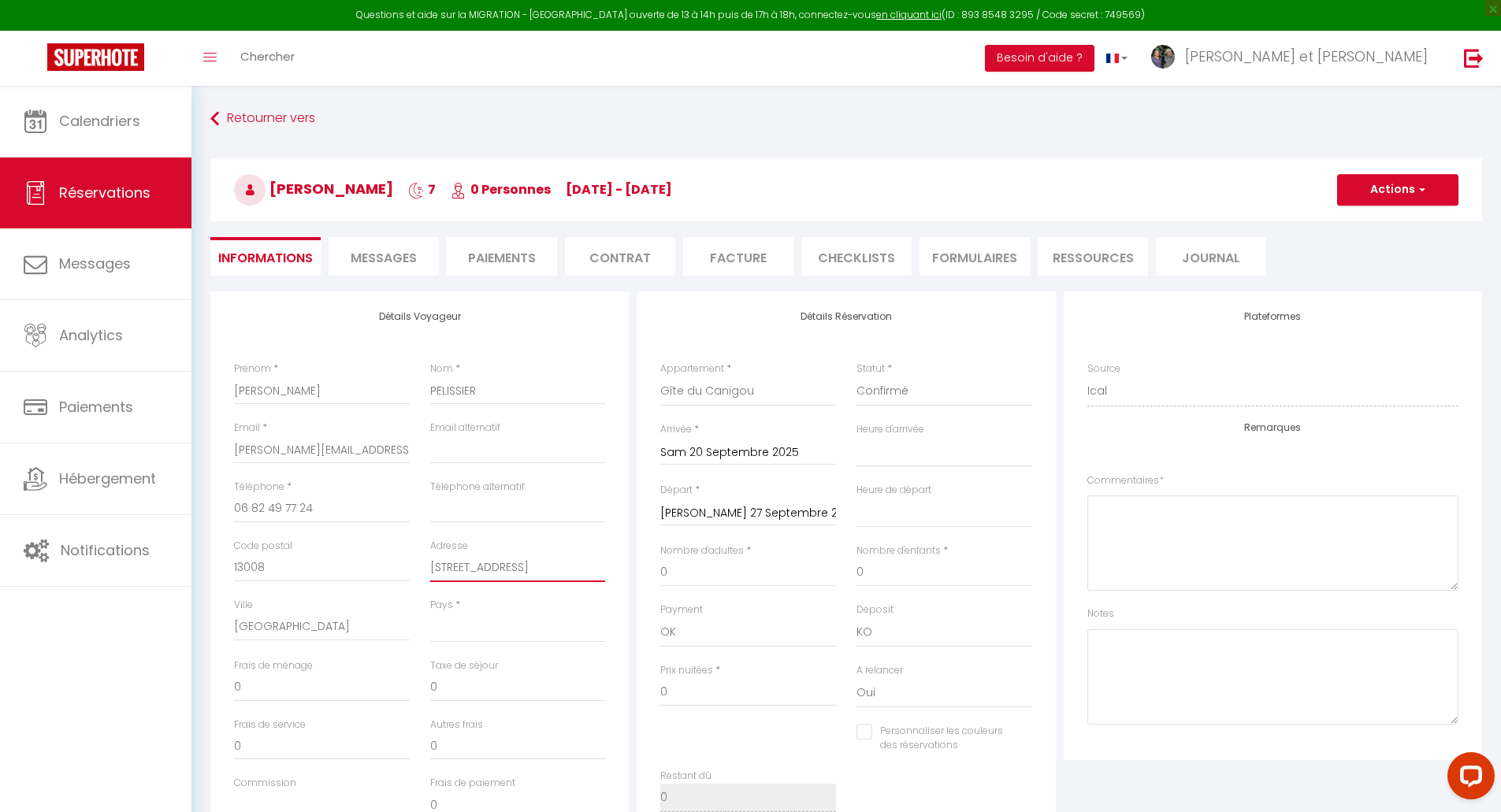
select select
checkbox input "false"
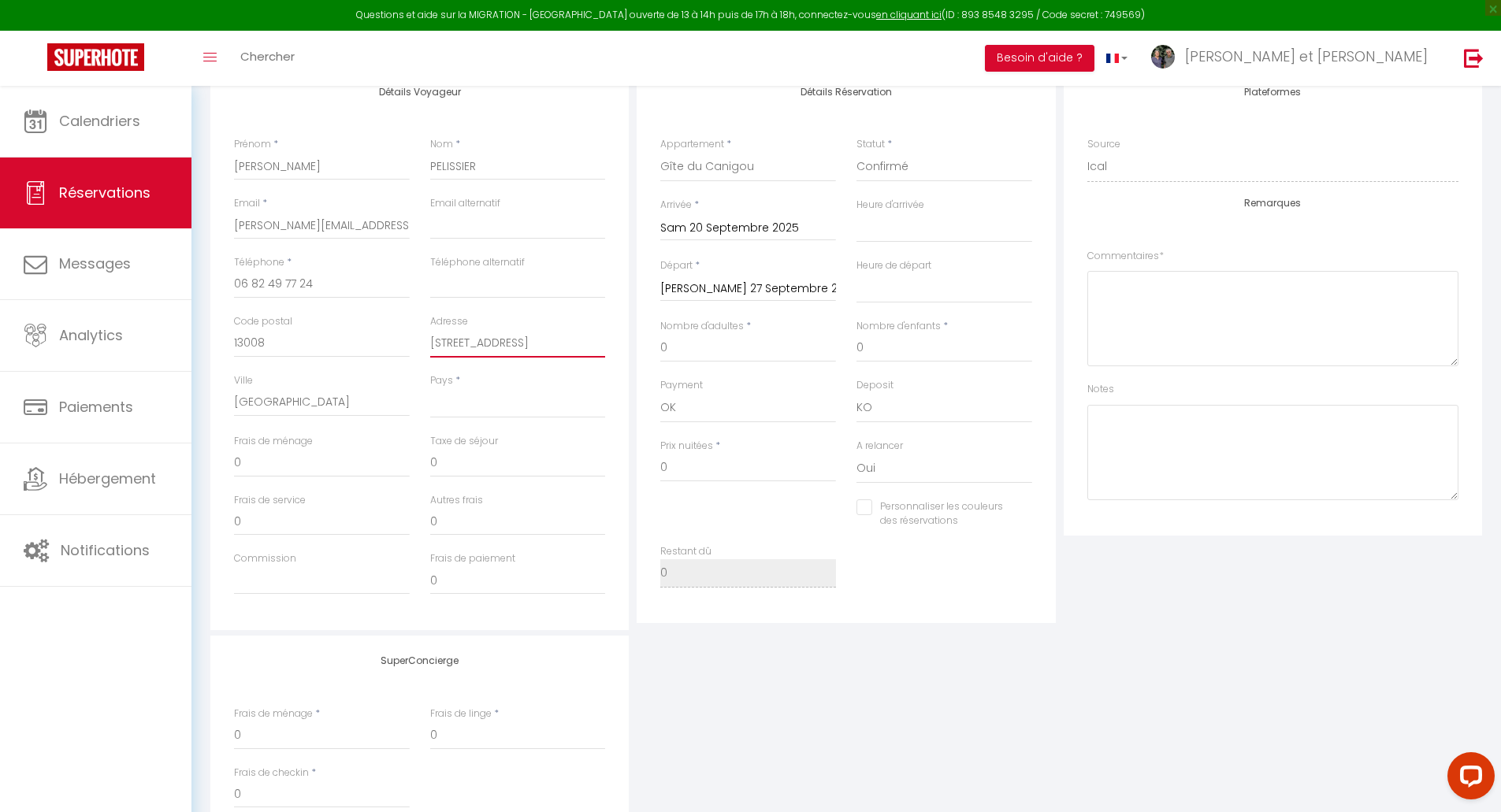
scroll to position [262, 0]
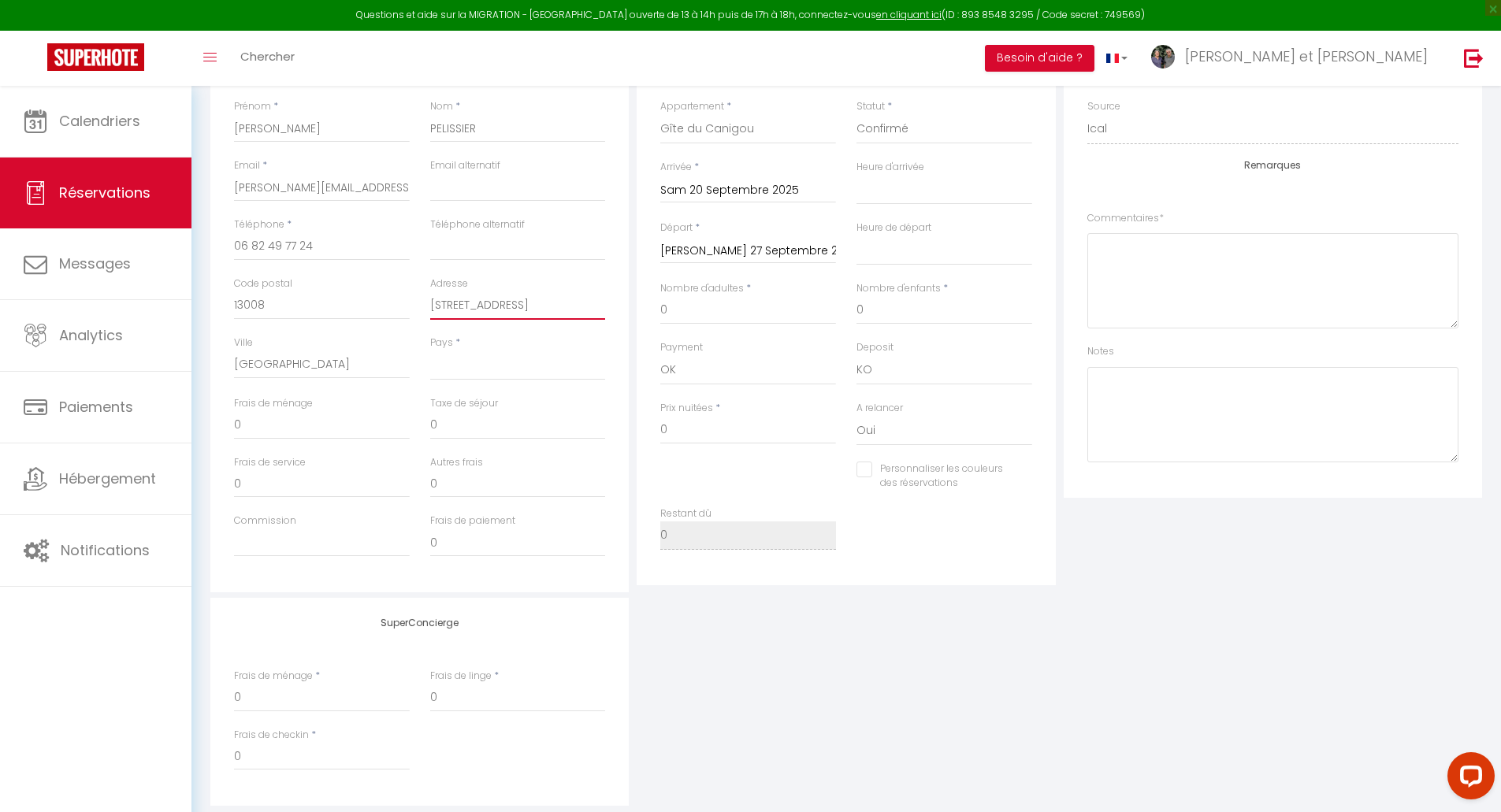
type input "[STREET_ADDRESS]"
click at [485, 365] on select "[GEOGRAPHIC_DATA] [GEOGRAPHIC_DATA] [GEOGRAPHIC_DATA] [GEOGRAPHIC_DATA] [GEOGRA…" at bounding box center [518, 365] width 176 height 30
click at [430, 350] on select "[GEOGRAPHIC_DATA] [GEOGRAPHIC_DATA] [GEOGRAPHIC_DATA] [GEOGRAPHIC_DATA] [GEOGRA…" at bounding box center [518, 365] width 176 height 30
select select "FR"
select select
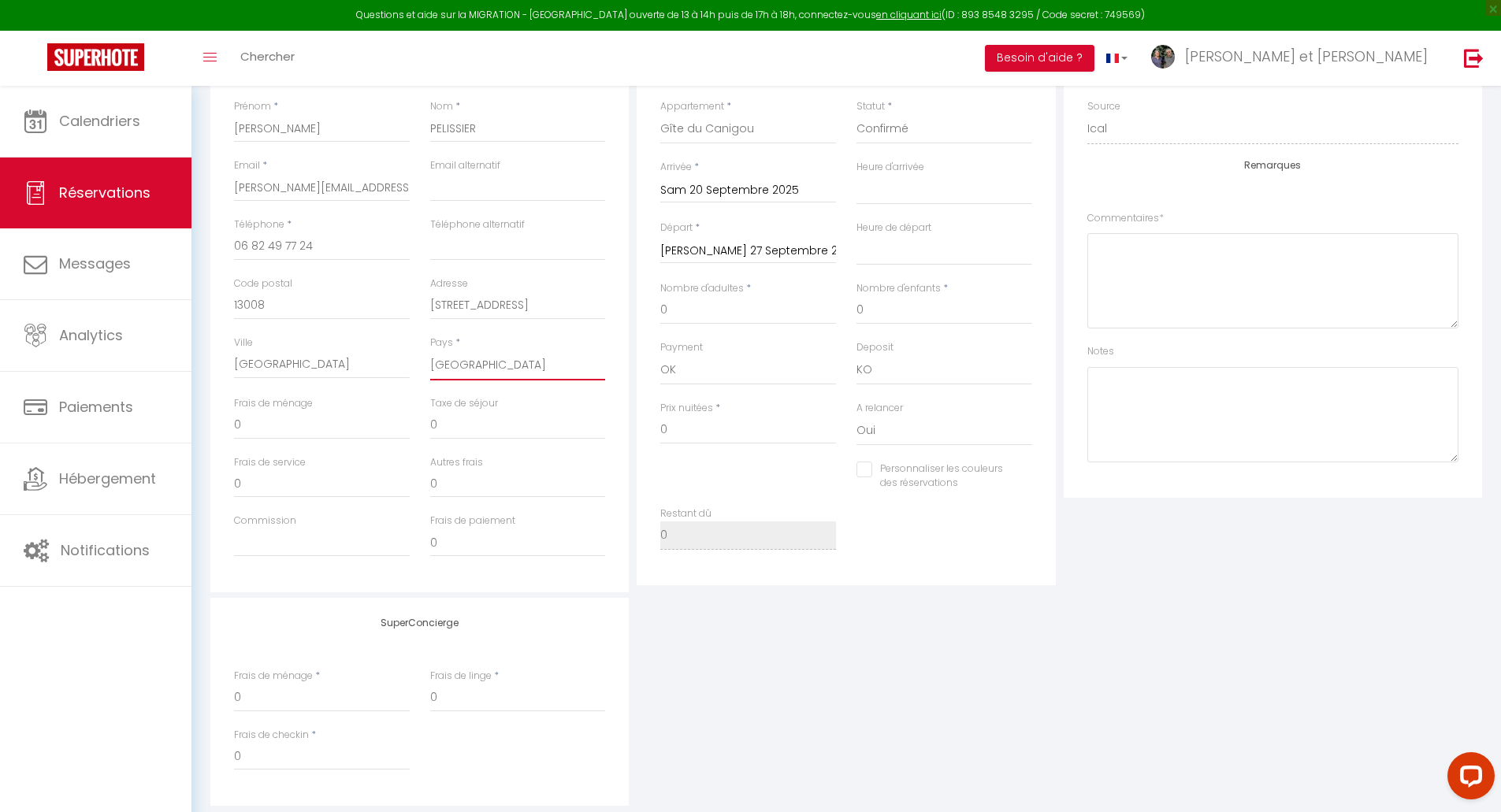
select select
checkbox input "false"
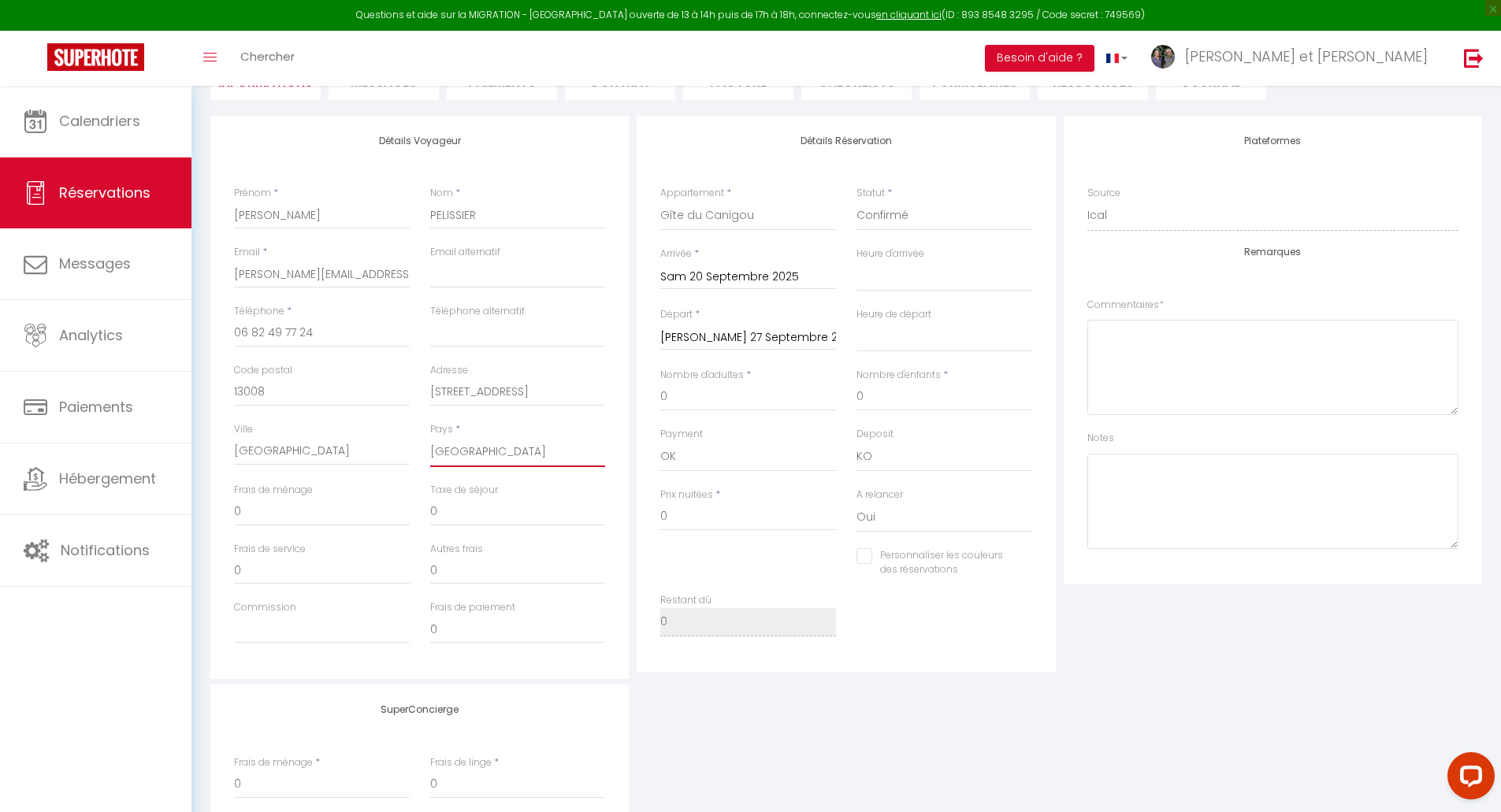
scroll to position [0, 0]
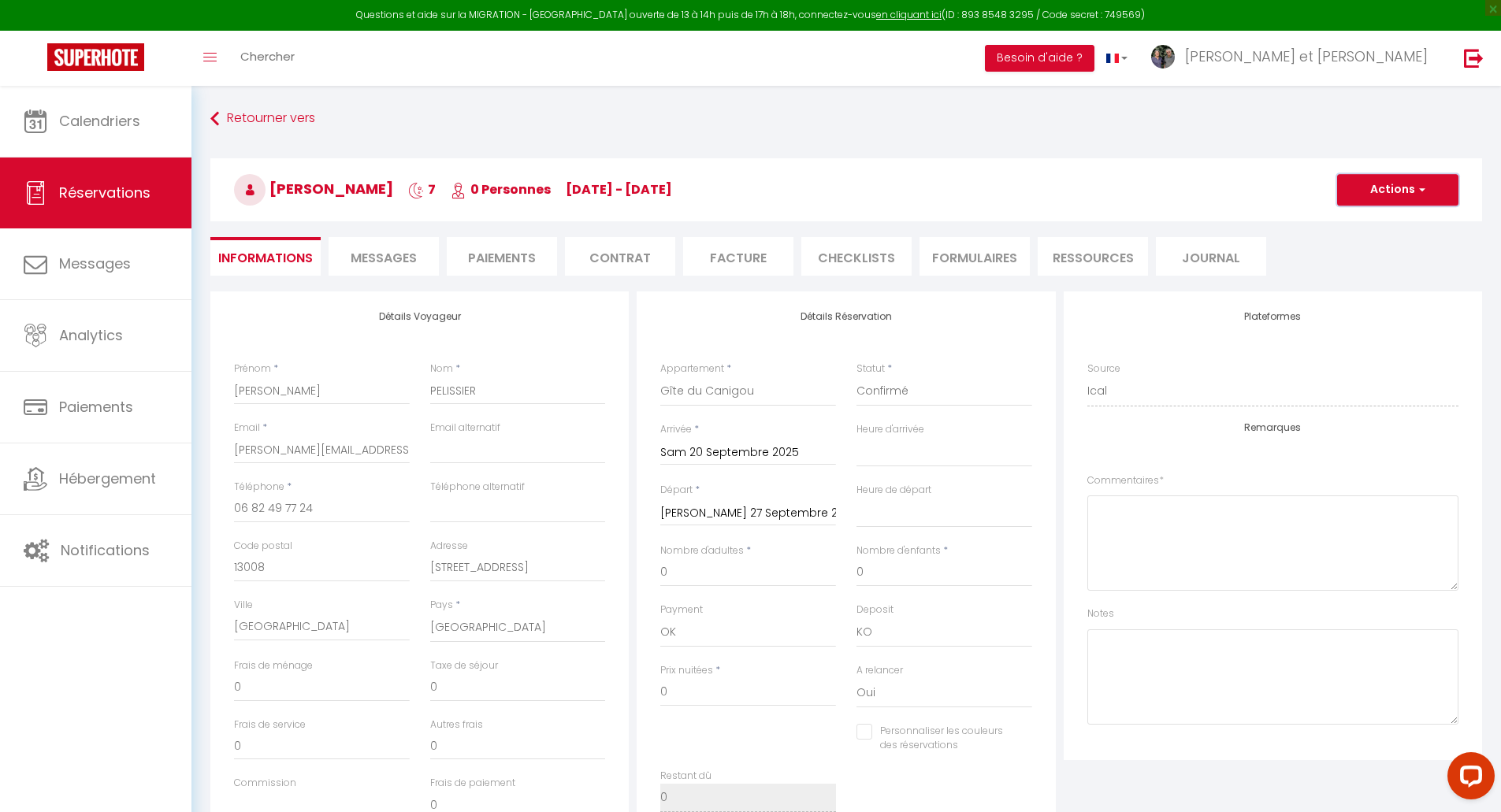
click at [1379, 187] on button "Actions" at bounding box center [1398, 190] width 122 height 32
click at [1376, 225] on link "Enregistrer" at bounding box center [1382, 224] width 124 height 20
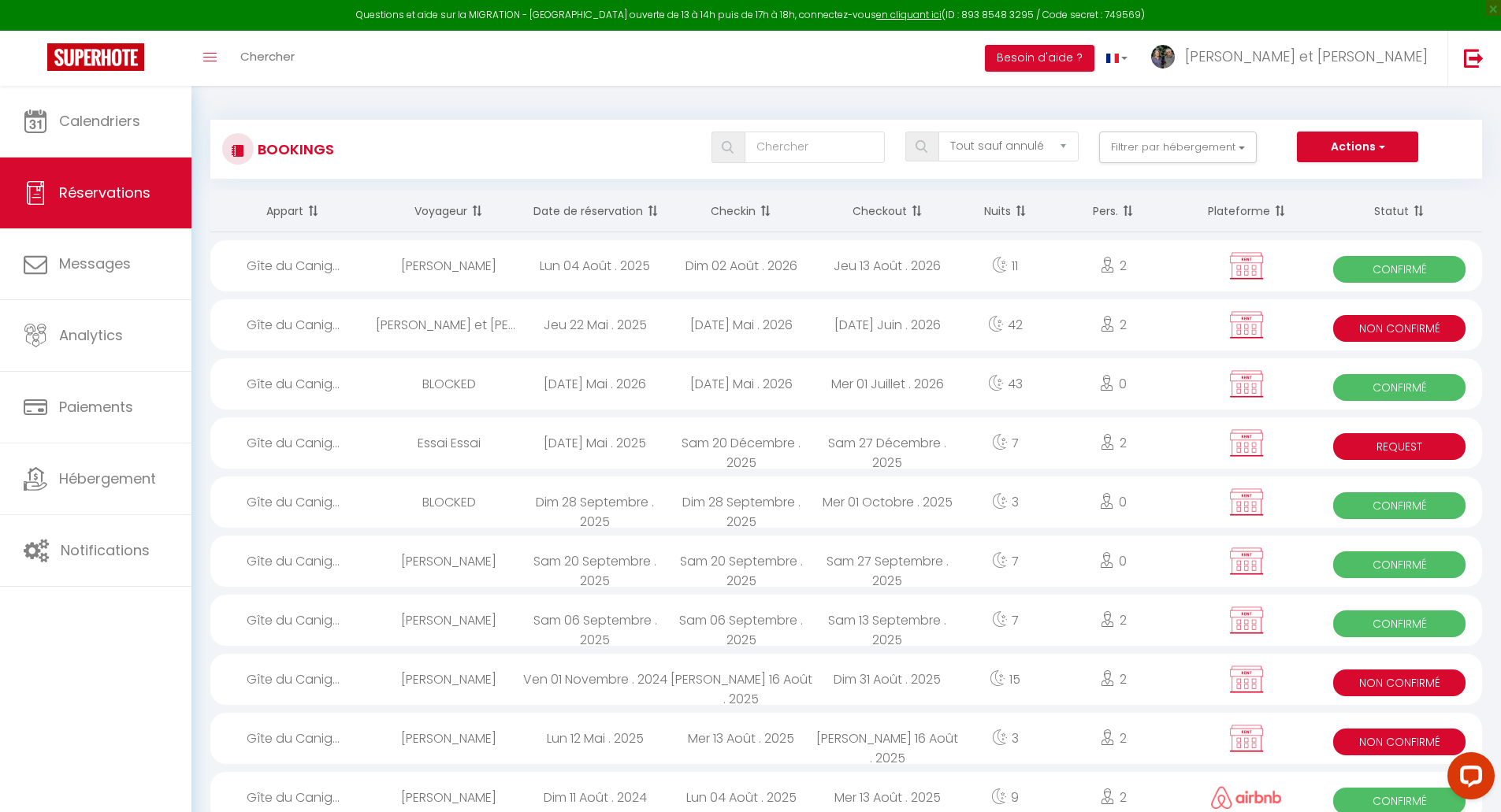
scroll to position [131, 0]
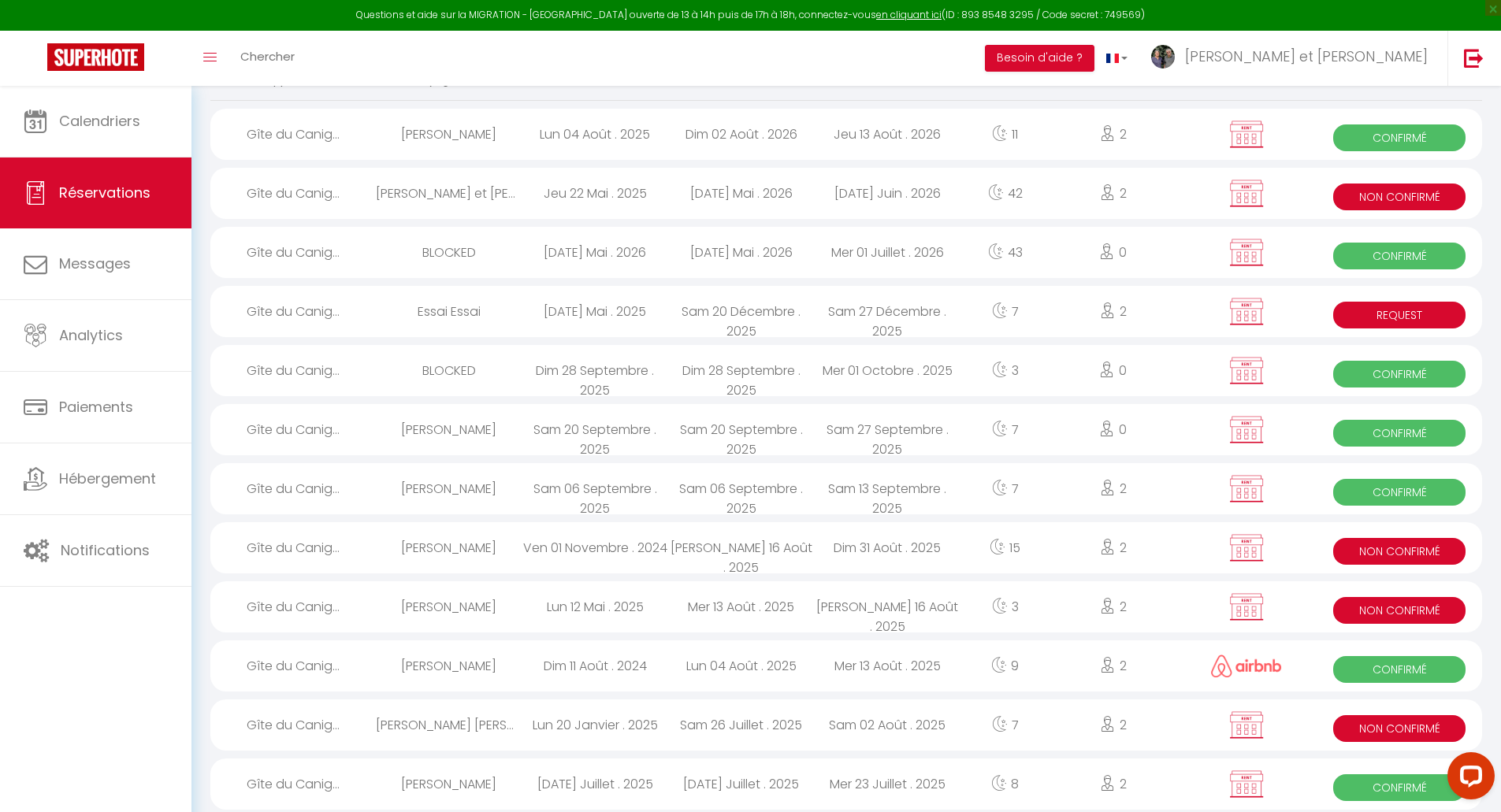
click at [1387, 436] on span "Confirmé" at bounding box center [1399, 433] width 132 height 27
select select "OK"
select select "KO"
select select "0"
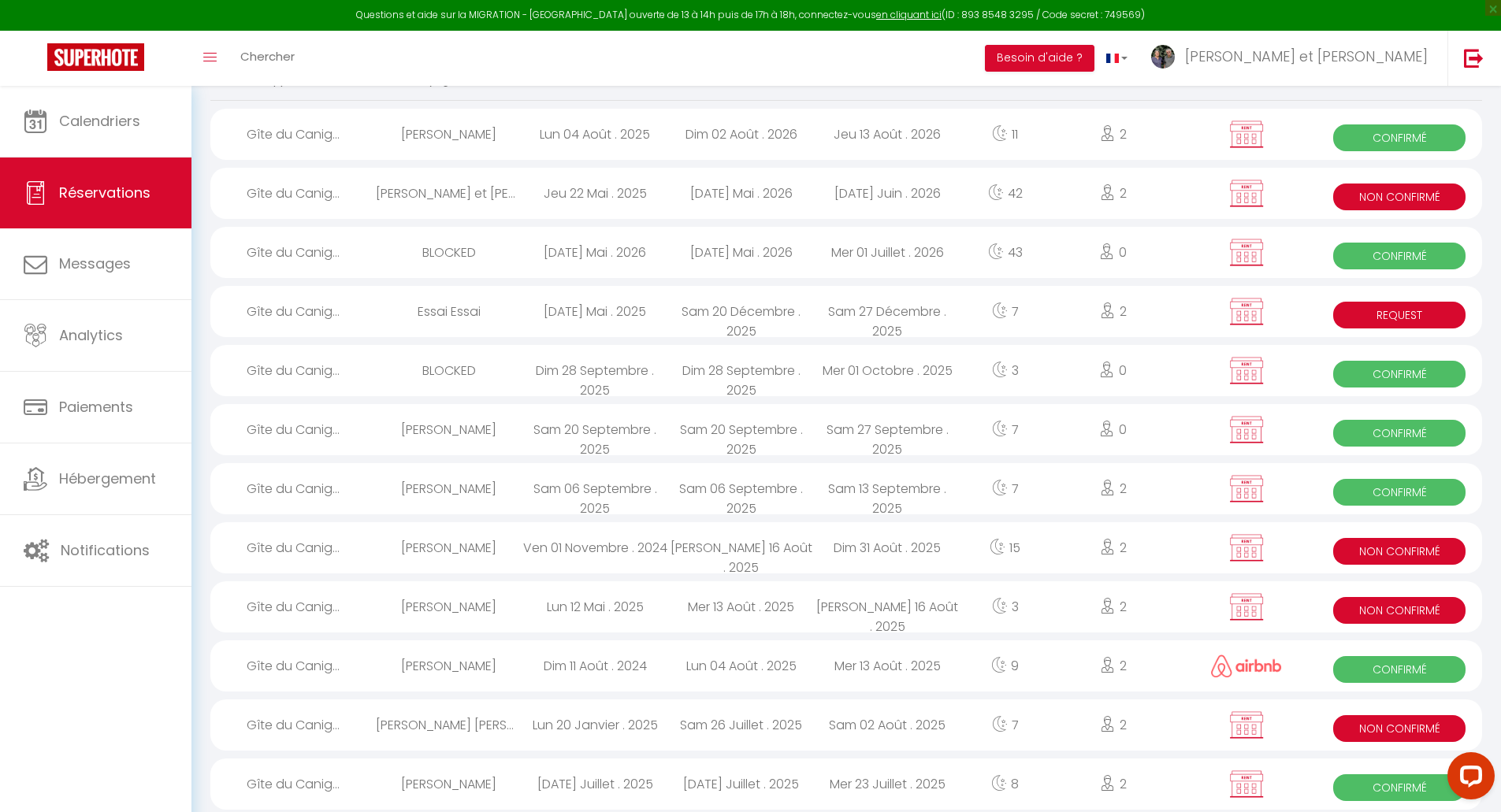
select select "1"
select select
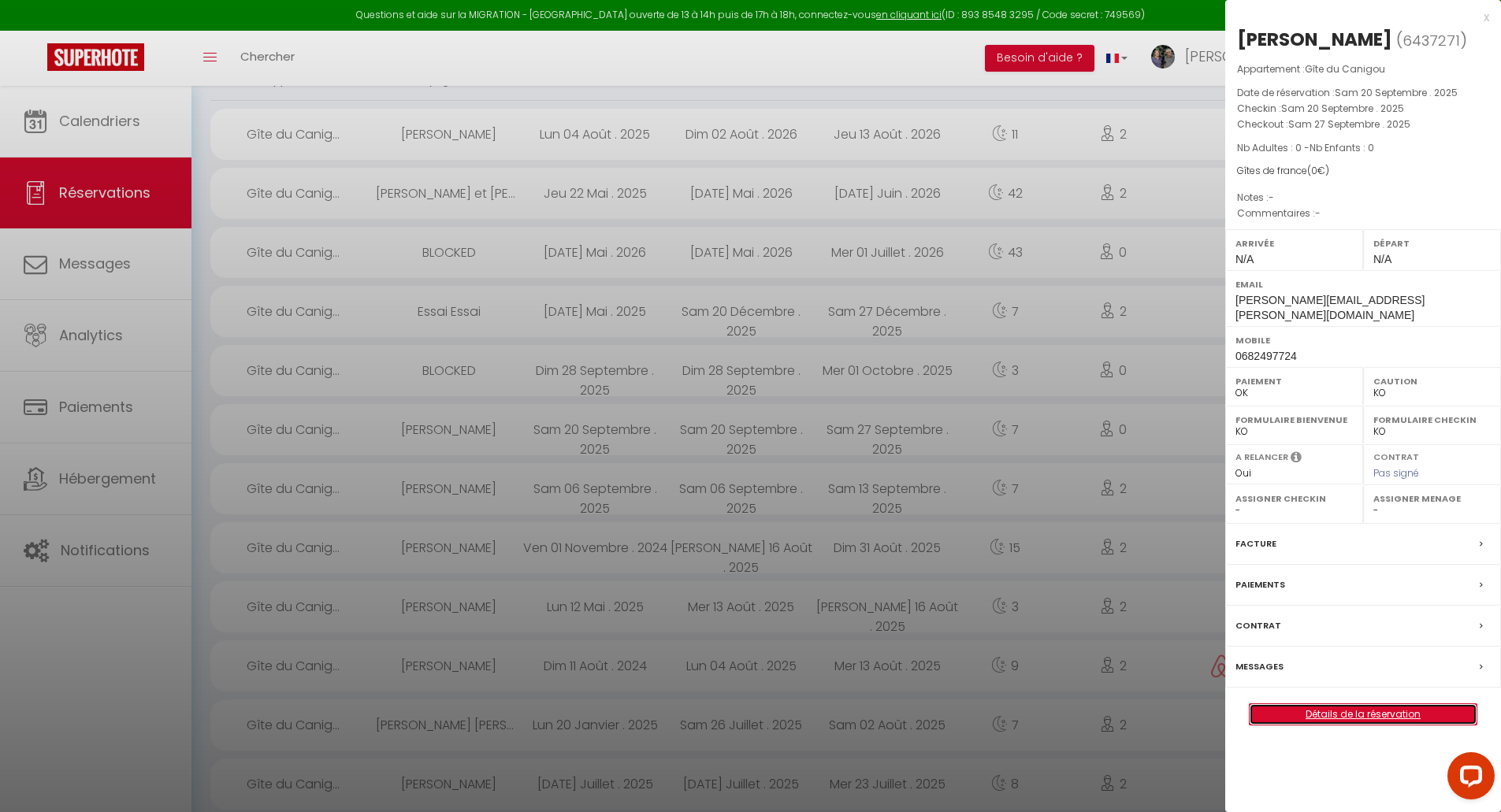
click at [1344, 704] on link "Détails de la réservation" at bounding box center [1363, 714] width 227 height 20
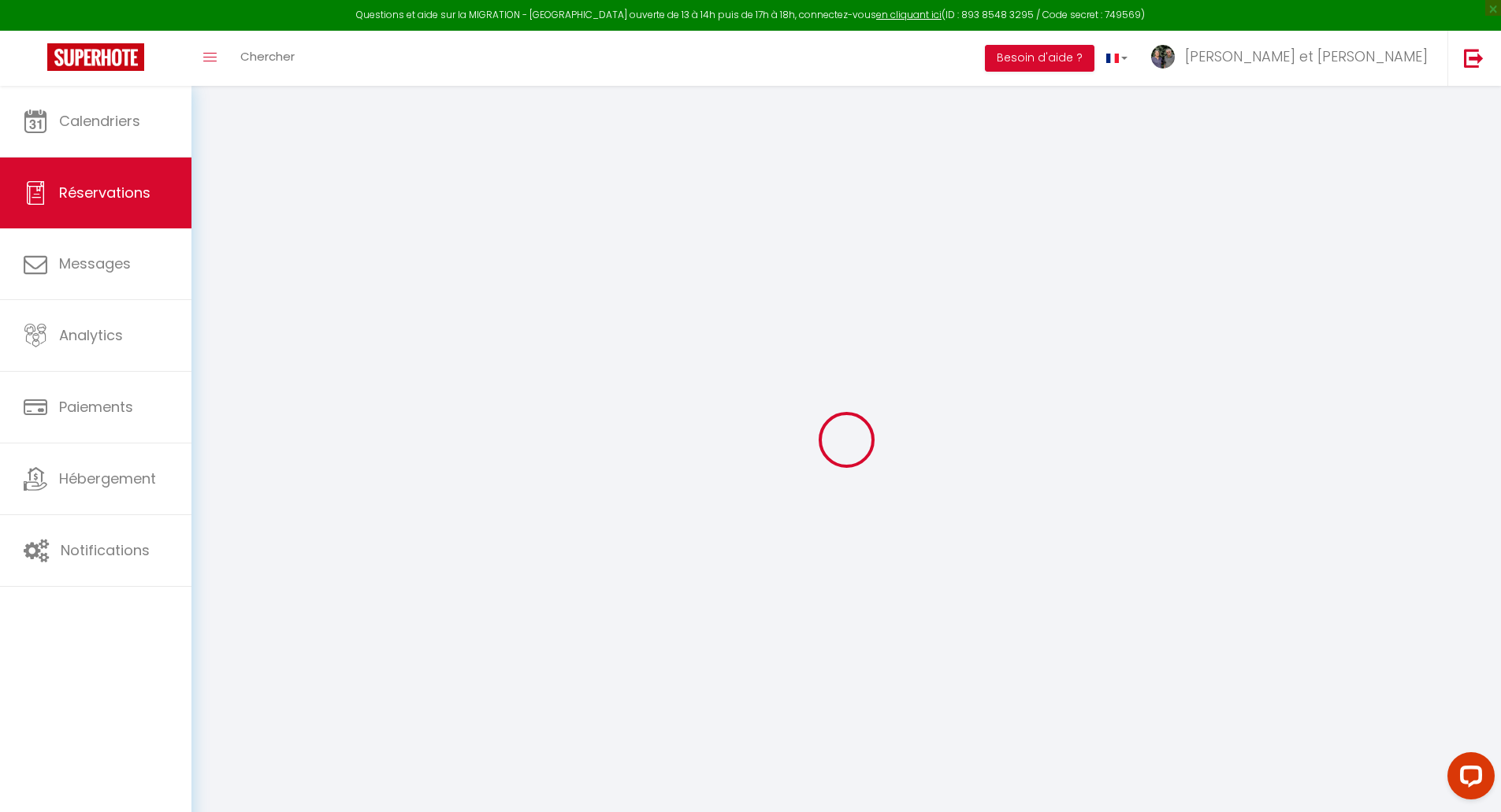
type input "[PERSON_NAME]"
type input "PELISSIER"
type input "[PERSON_NAME][EMAIL_ADDRESS][PERSON_NAME][DOMAIN_NAME]"
type input "0682497724"
type input "13008"
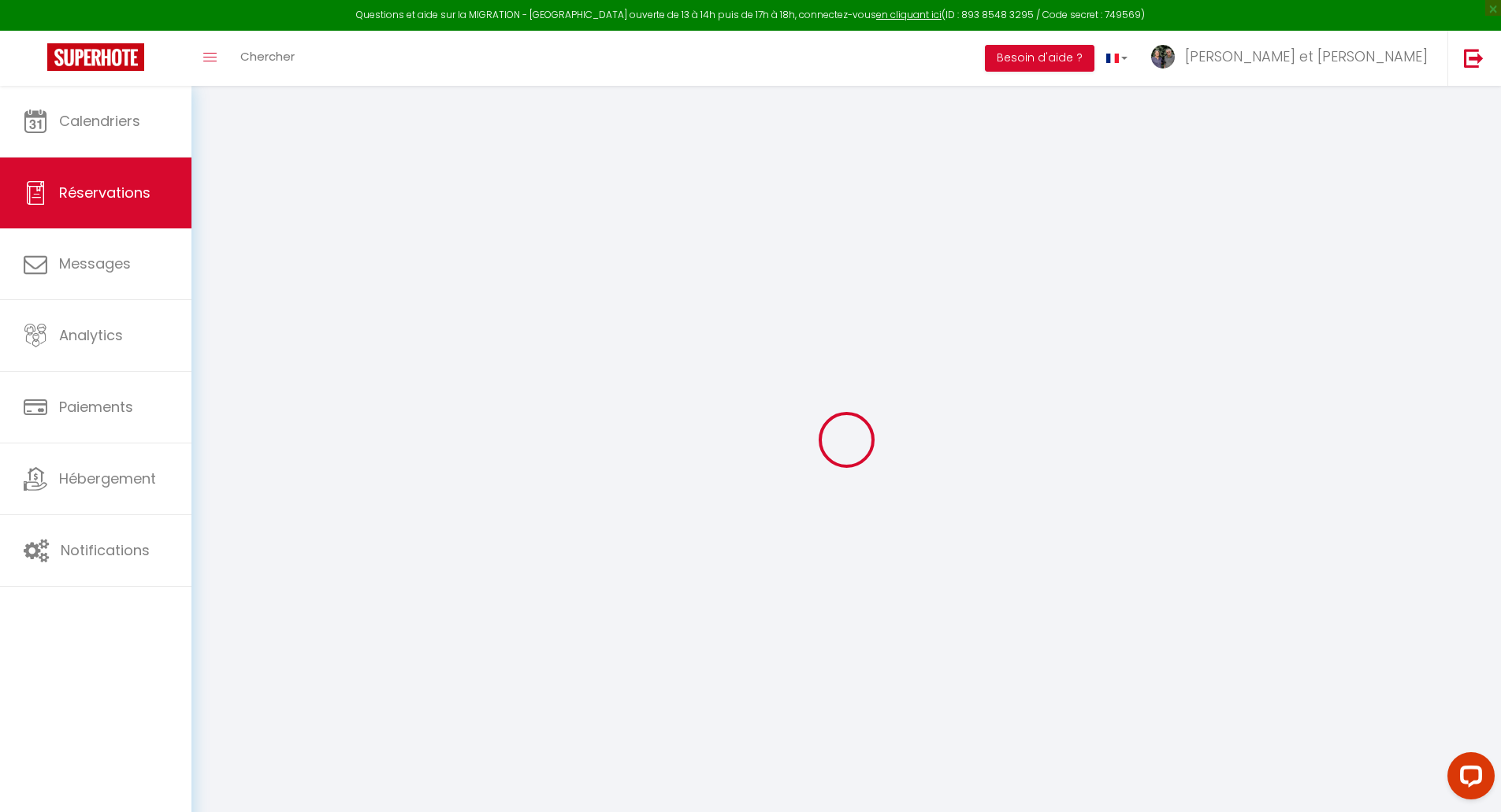
type input "[STREET_ADDRESS]"
type input "[GEOGRAPHIC_DATA]"
select select "FR"
select select "36456"
select select "1"
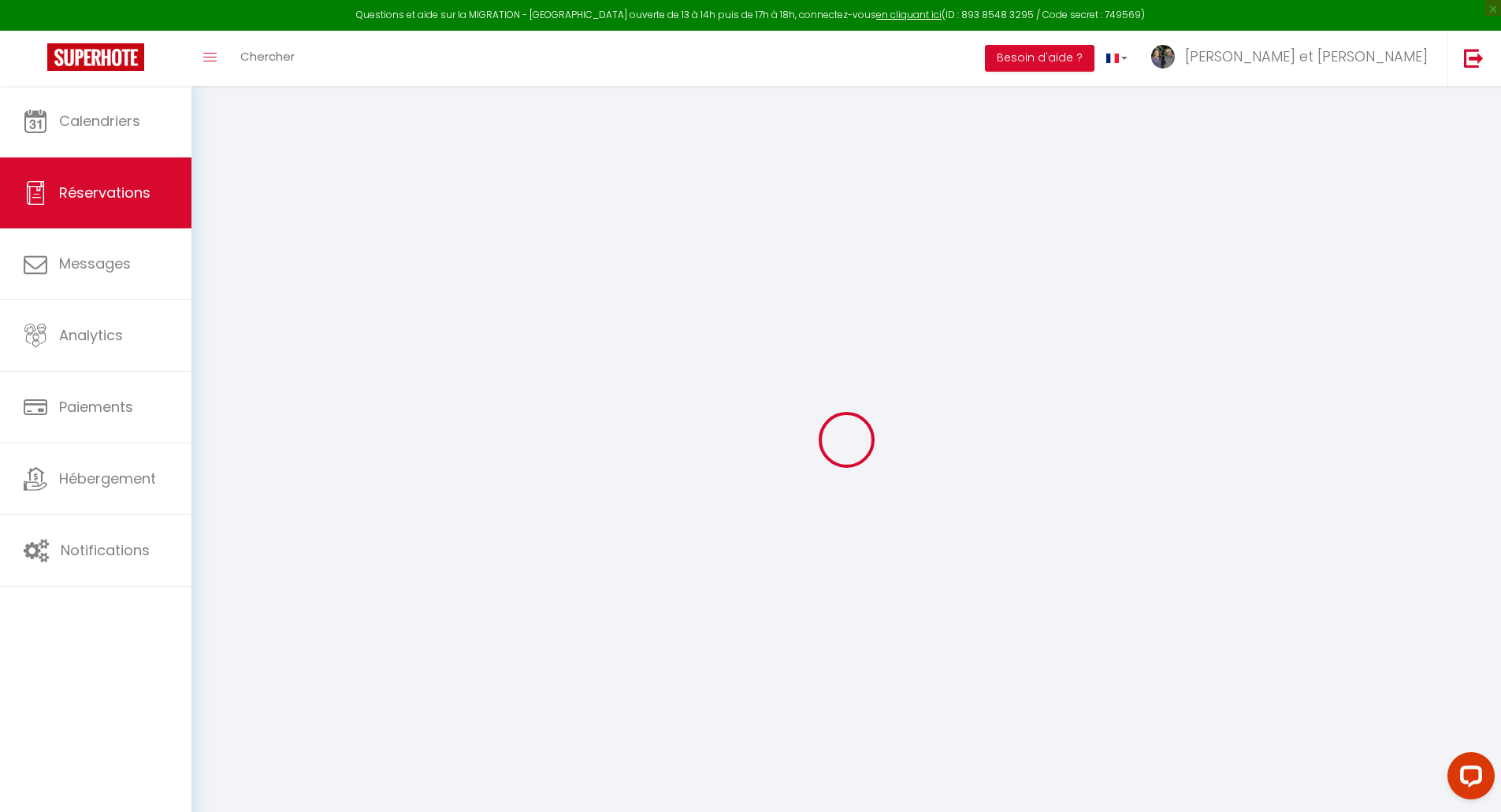
type input "Sam 20 Septembre 2025"
select select
type input "[PERSON_NAME] 27 Septembre 2025"
select select
type input "0"
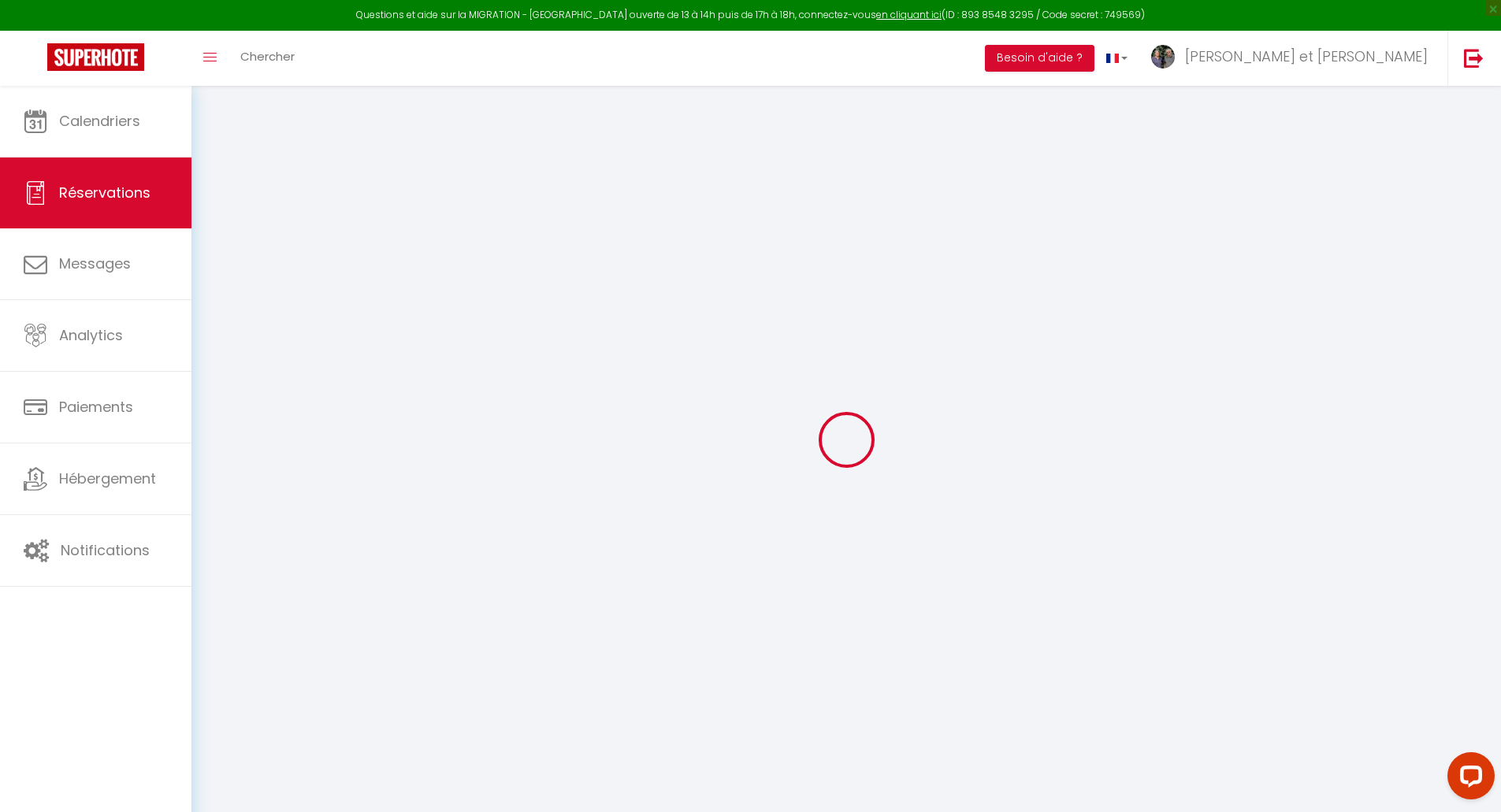
select select "12"
select select
checkbox input "false"
type input "0"
select select "73"
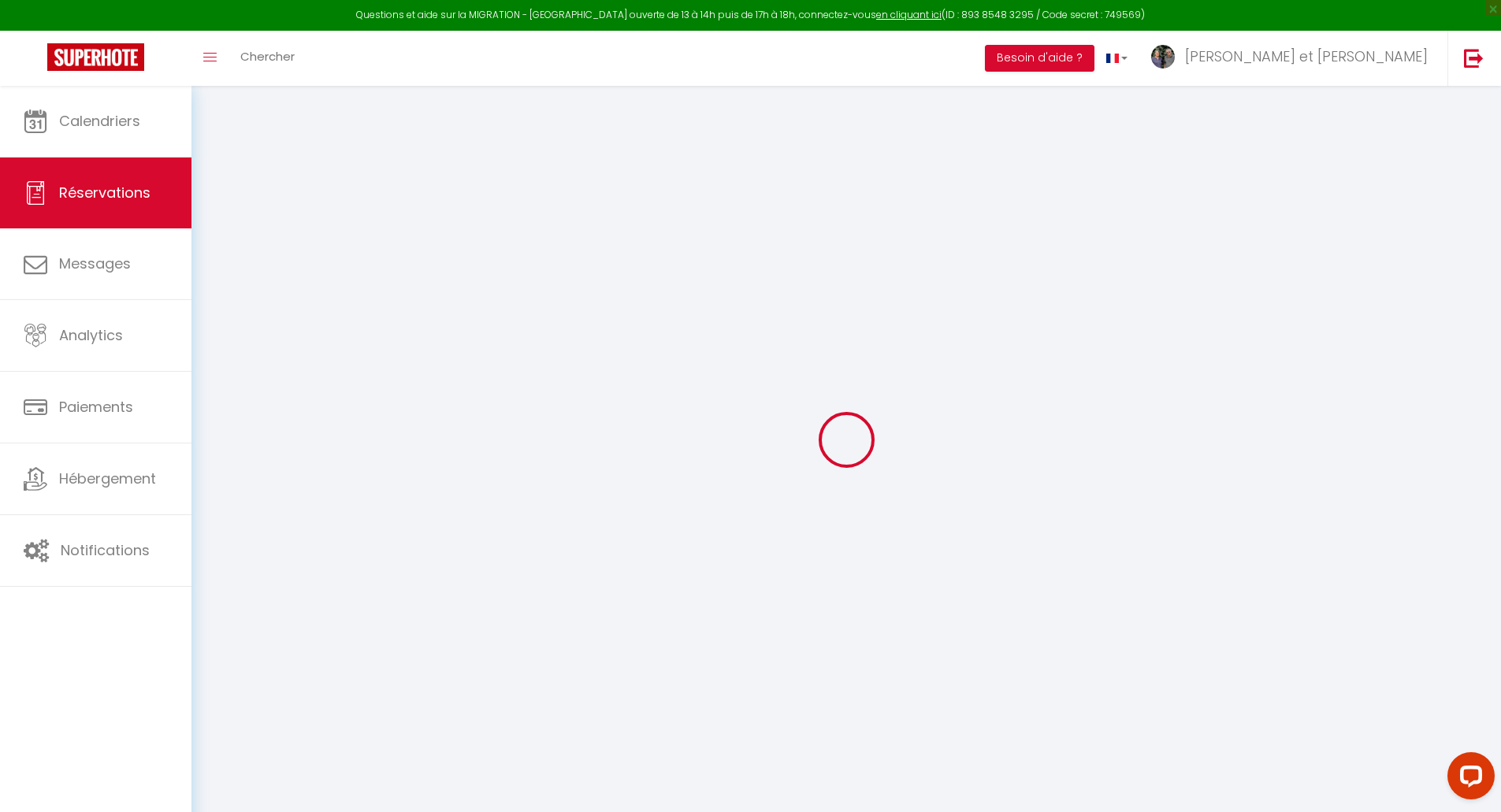
type input "0"
select select
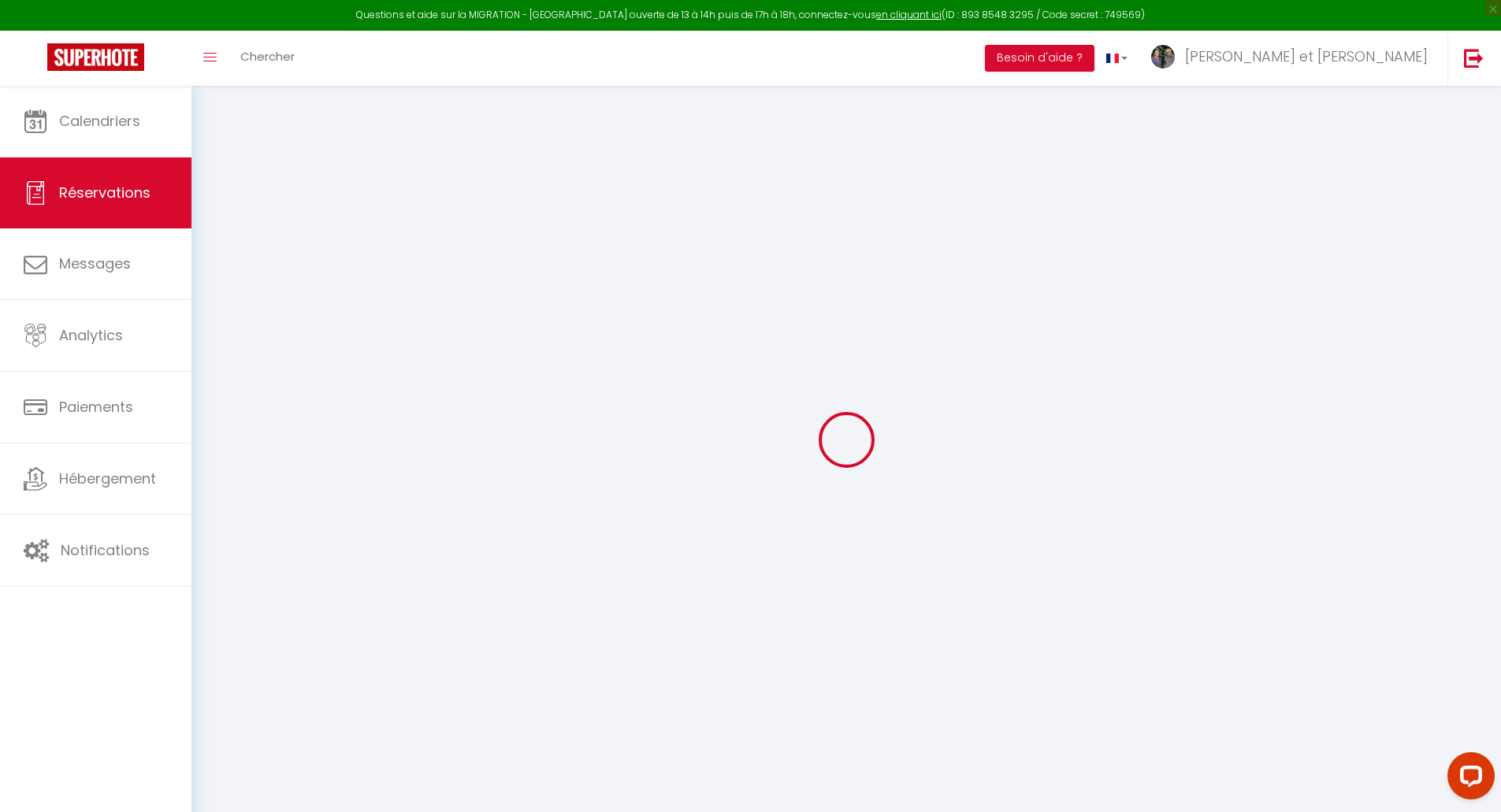
select select "14"
checkbox input "false"
select select
checkbox input "false"
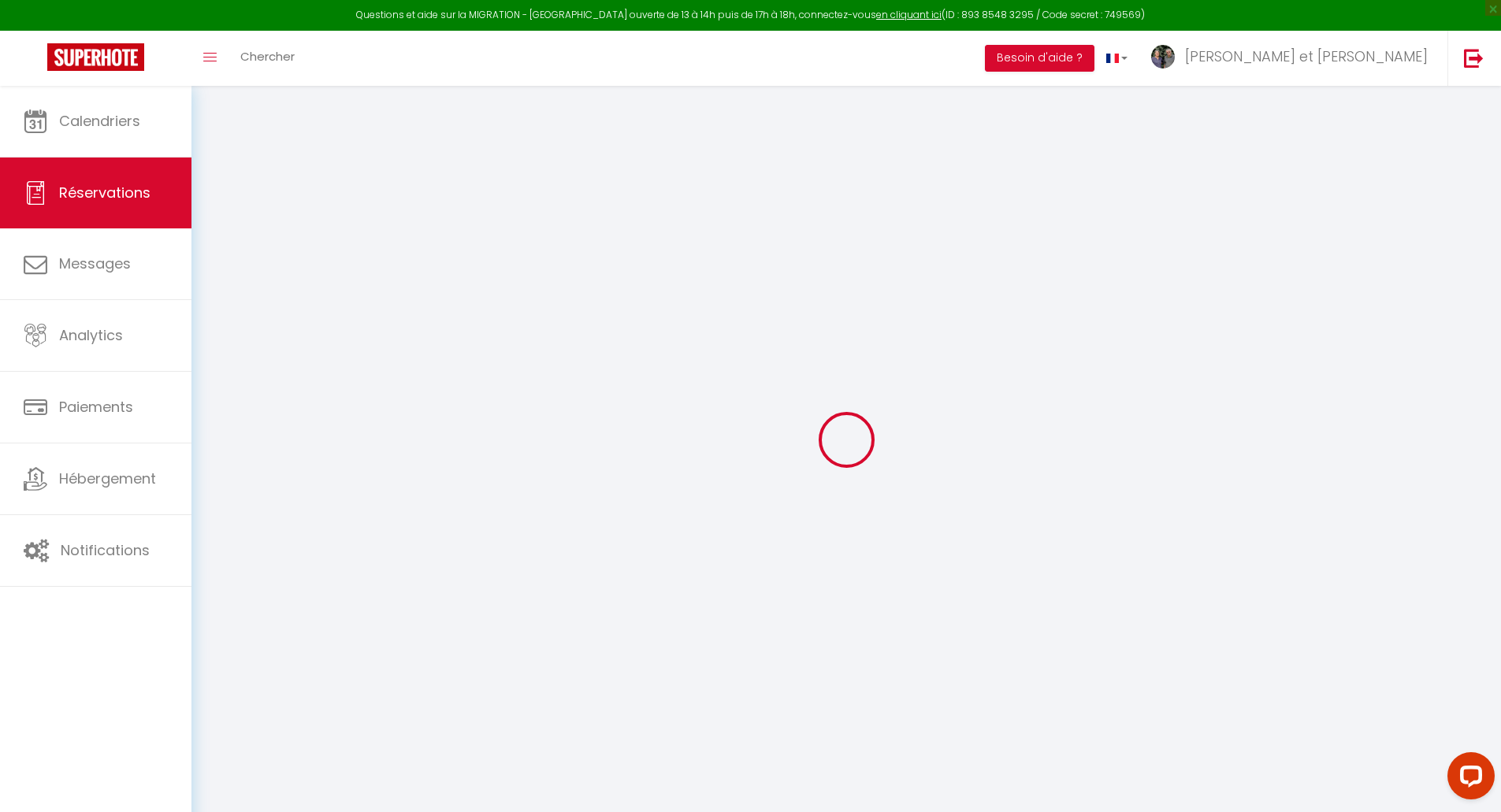
select select
checkbox input "false"
select select
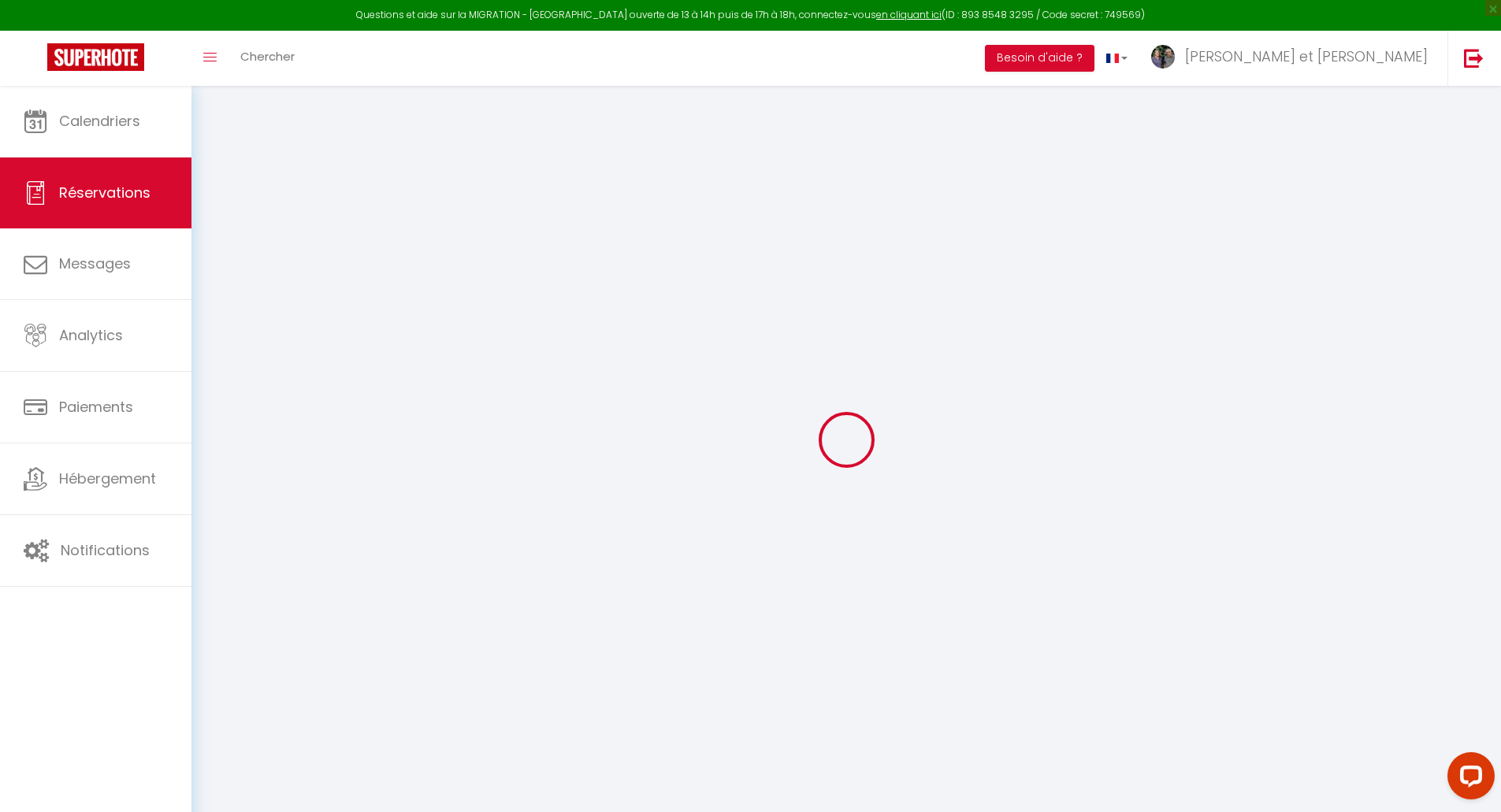
checkbox input "false"
select select
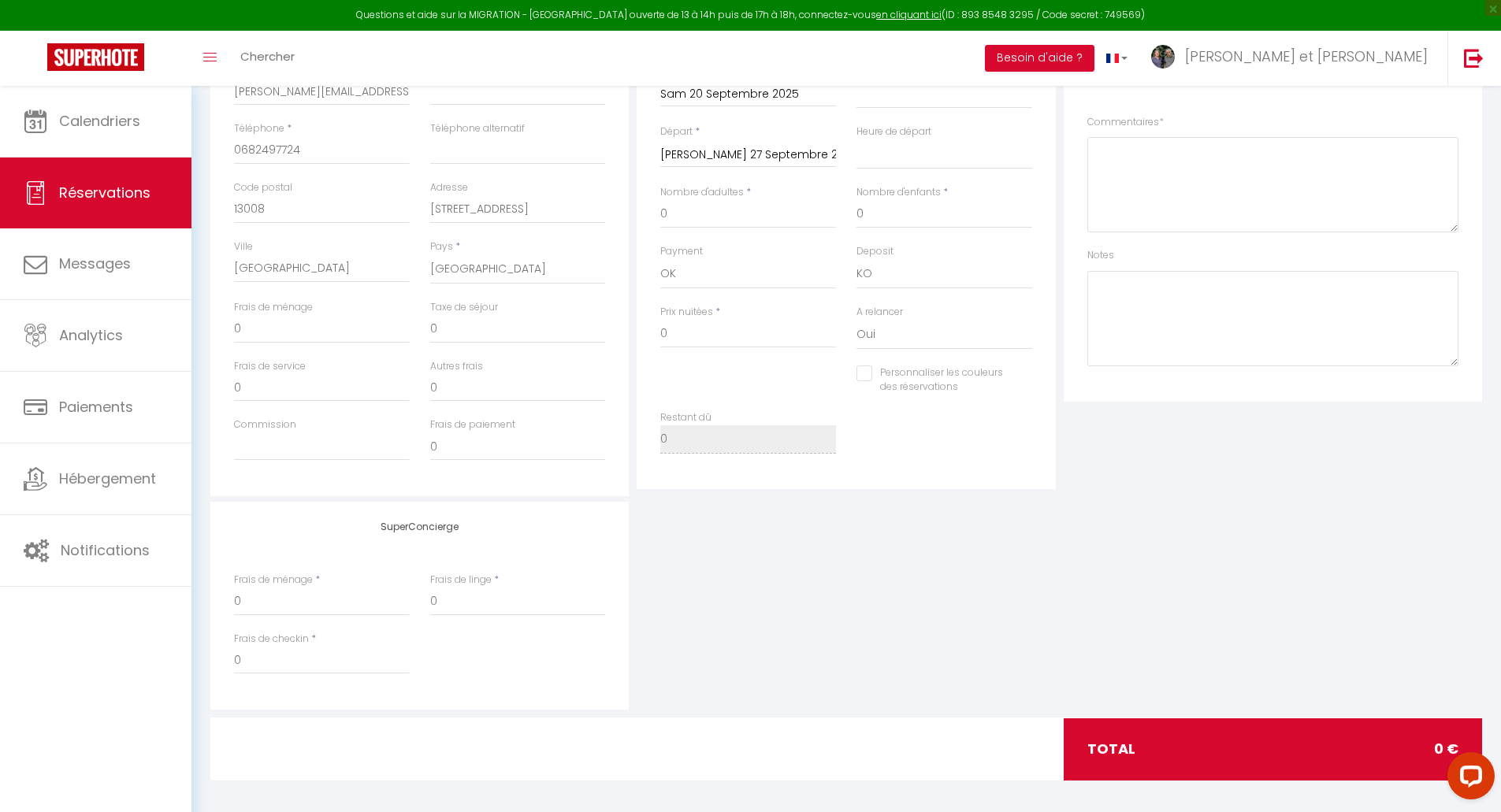
scroll to position [367, 0]
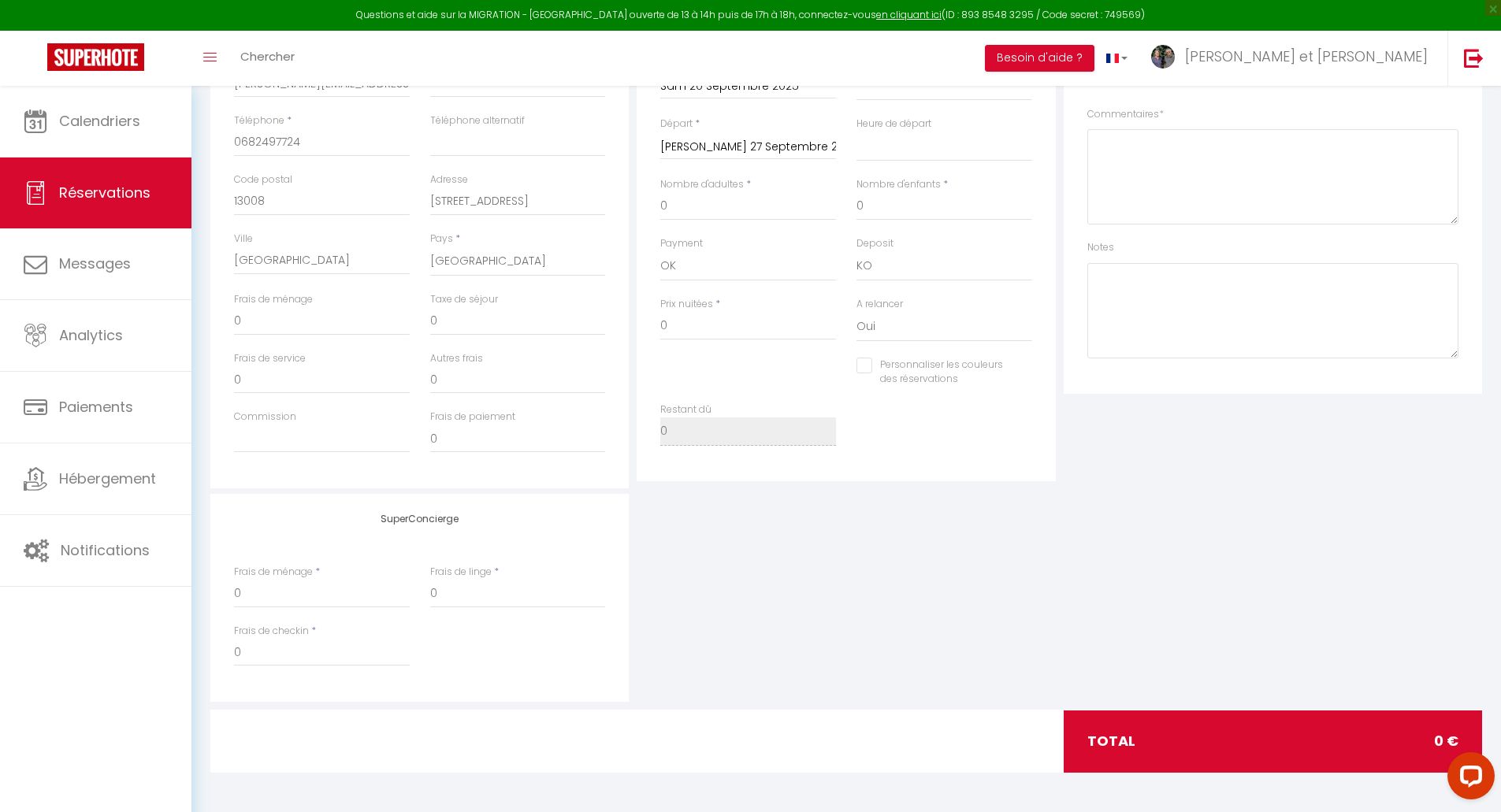
click at [866, 367] on input "Personnaliser les couleurs des réservations" at bounding box center [935, 365] width 156 height 15
checkbox input "true"
select select
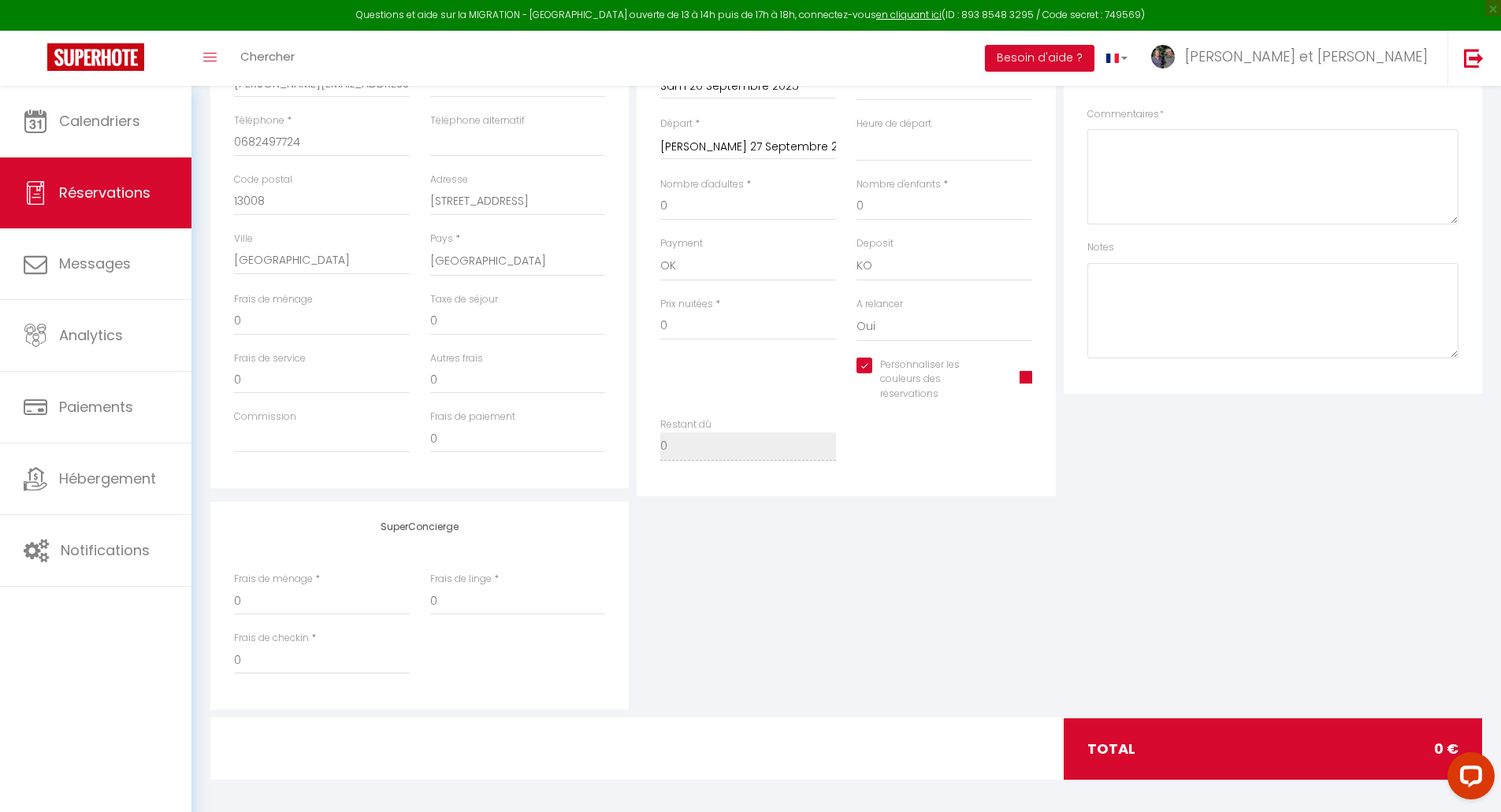
click at [1028, 379] on span at bounding box center [1026, 377] width 13 height 13
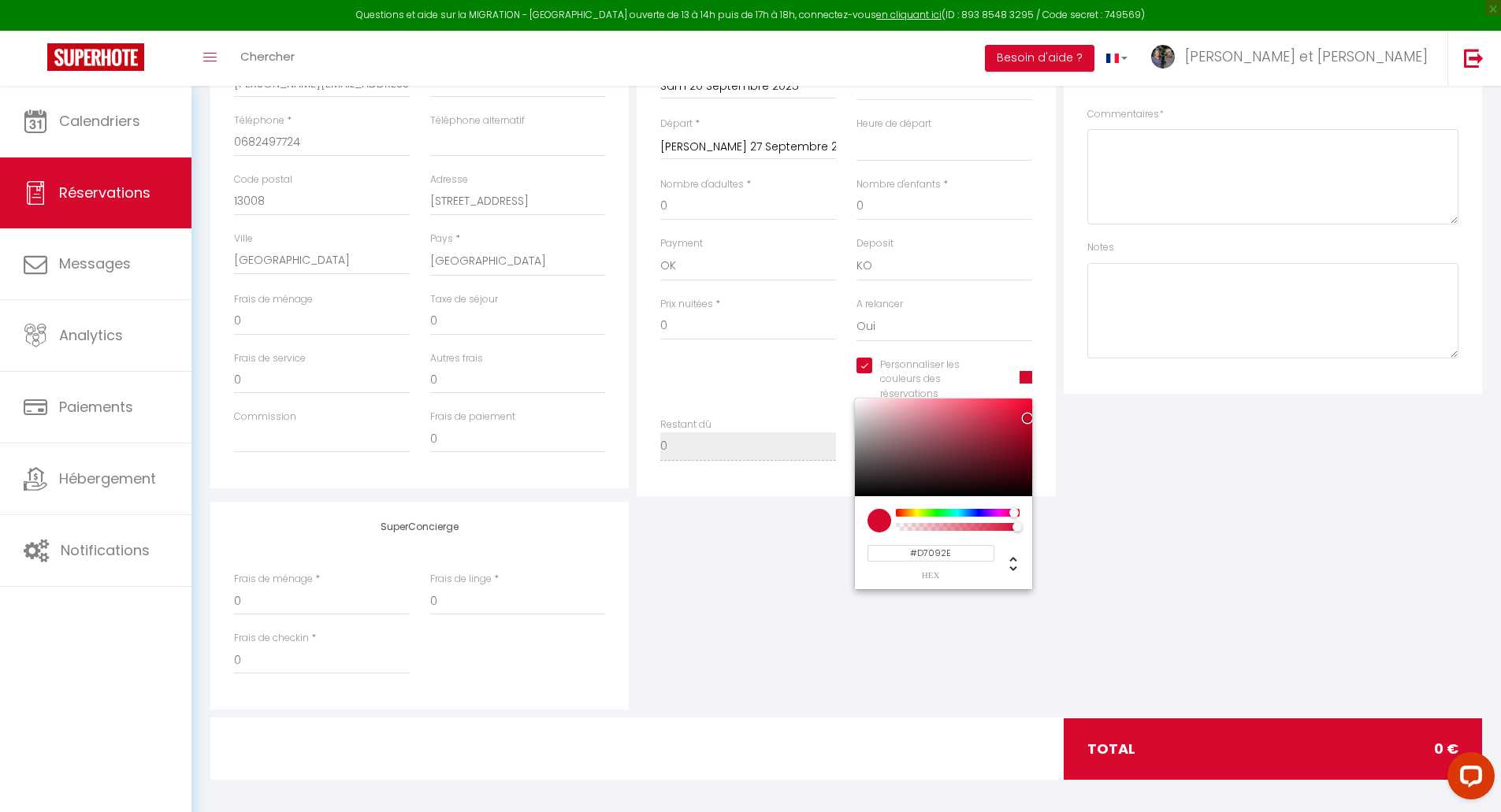
select select
type input "#7FD709"
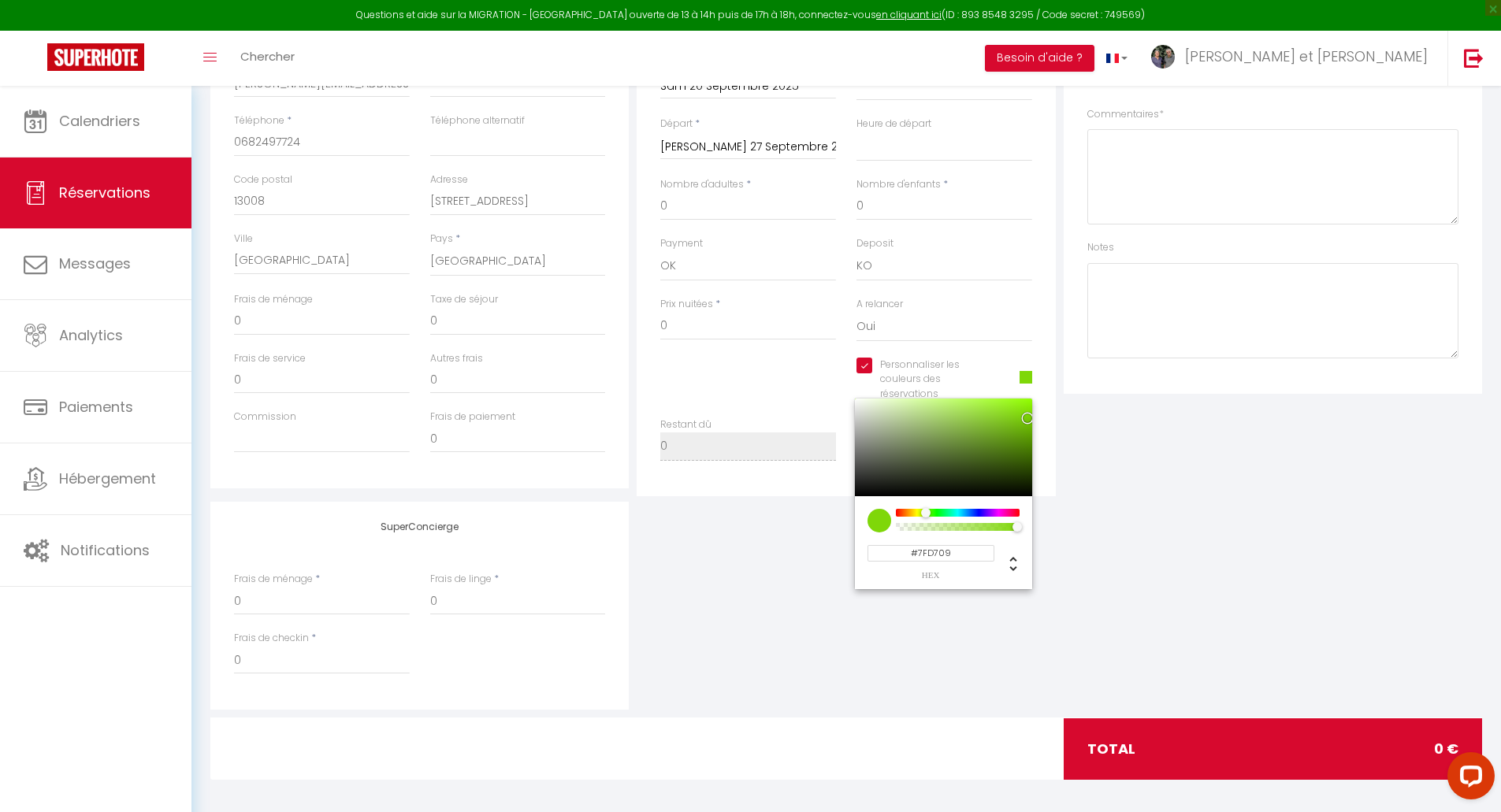
click at [926, 512] on div at bounding box center [957, 513] width 121 height 8
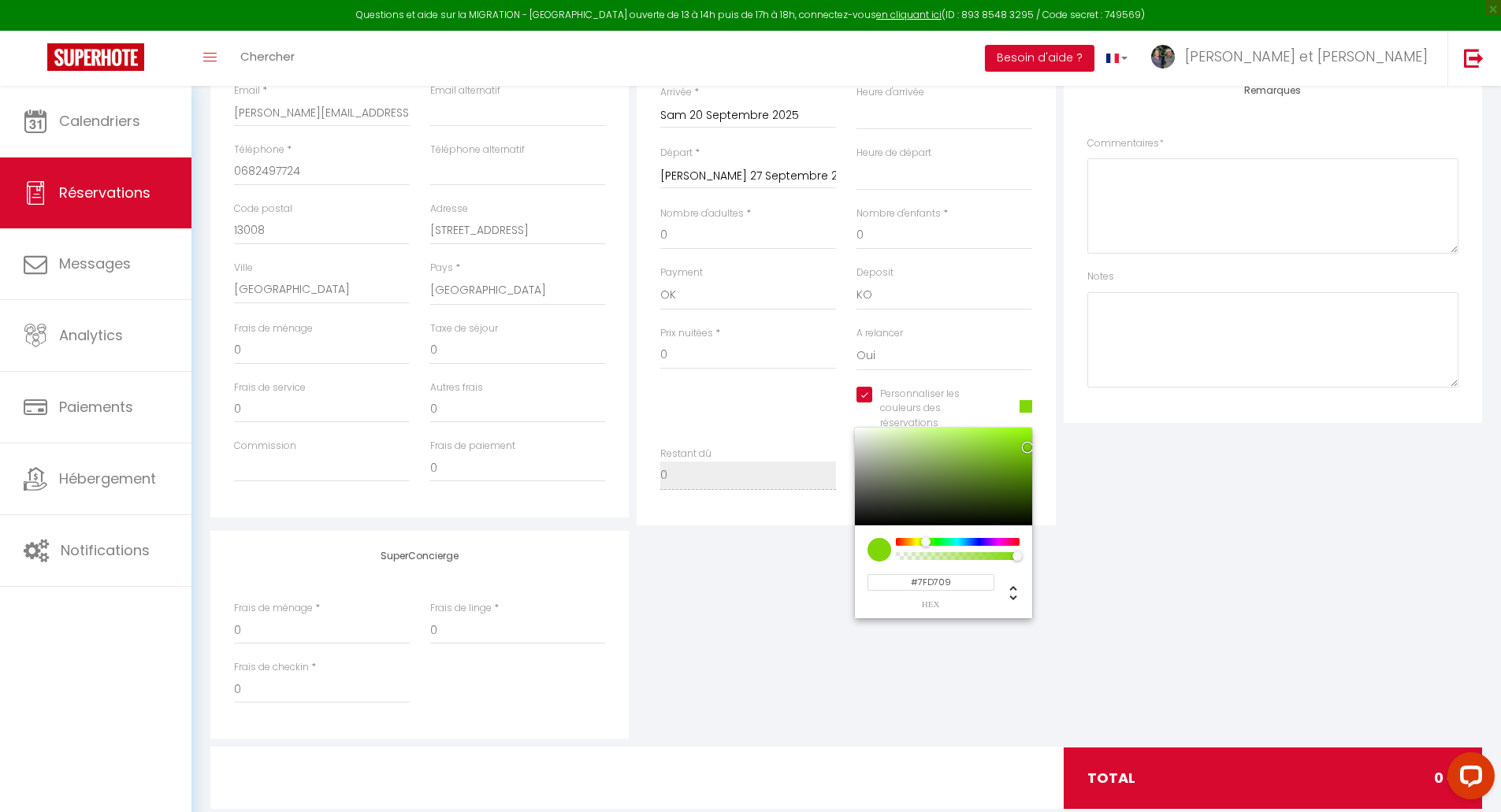
scroll to position [374, 0]
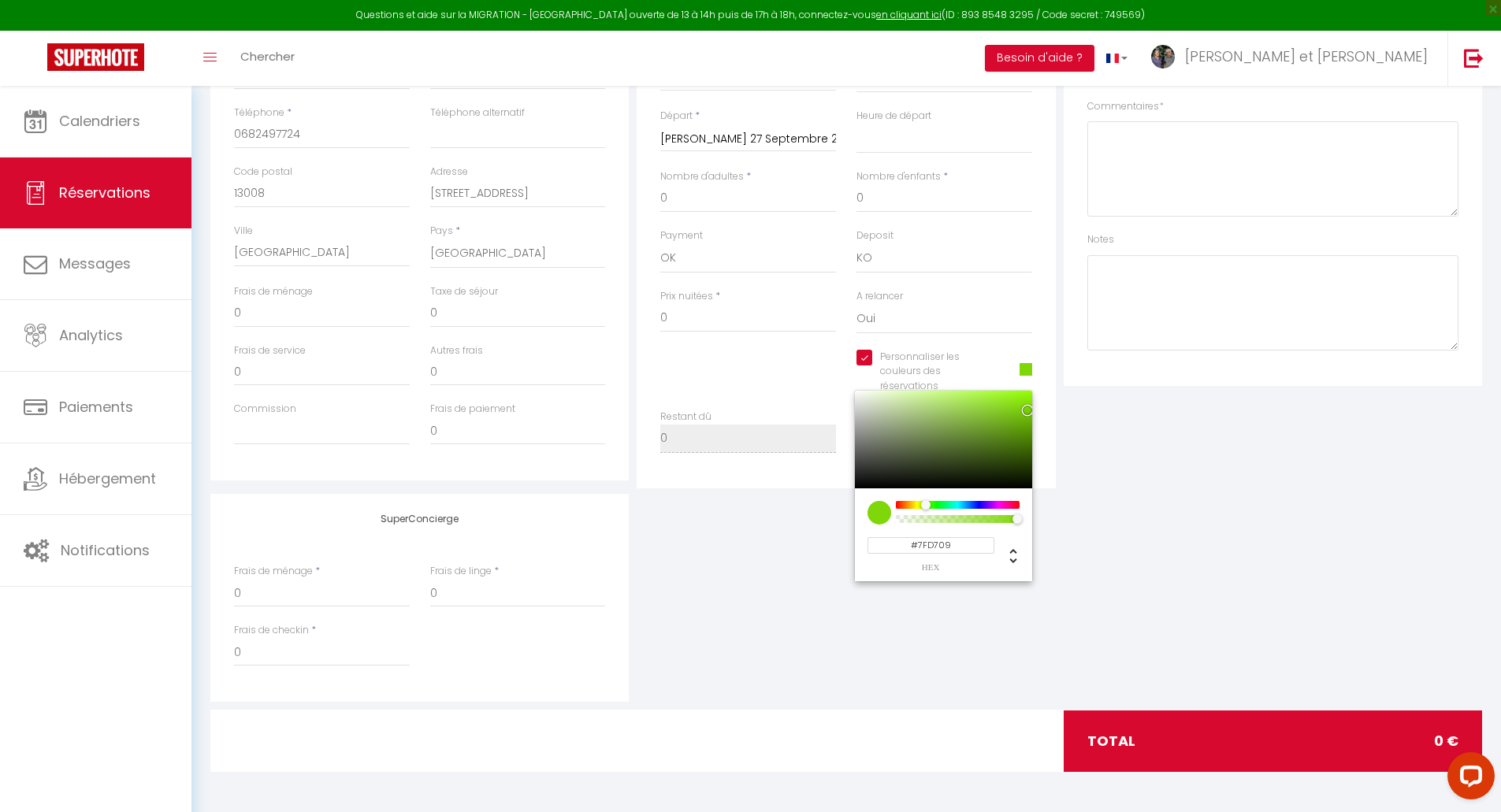
click at [877, 516] on div at bounding box center [879, 513] width 24 height 24
click at [819, 595] on div "SuperConcierge Frais de ménage * 0 Frais de linge * 0 Frais de checkin * 0" at bounding box center [845, 598] width 1280 height 208
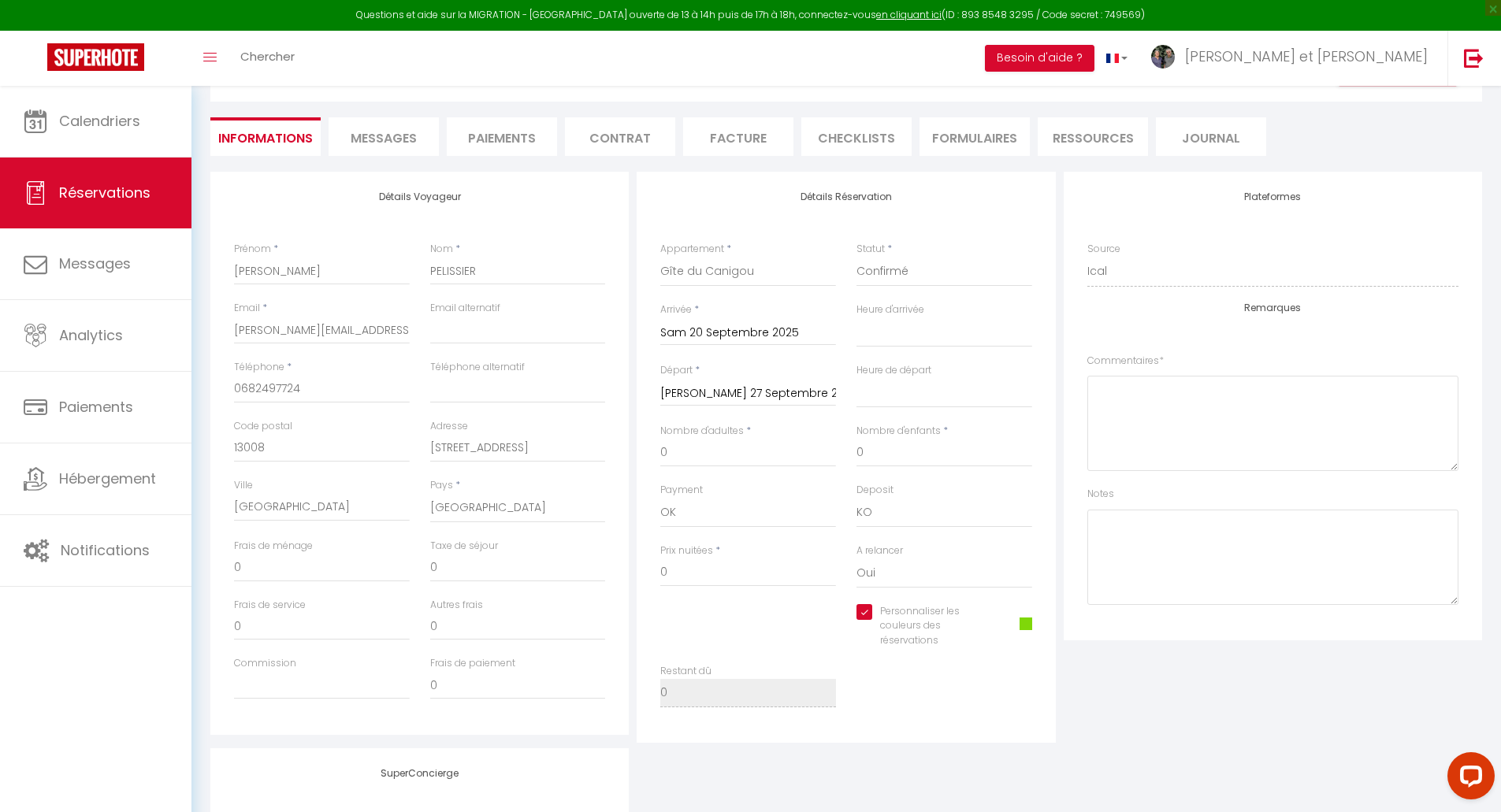
scroll to position [0, 0]
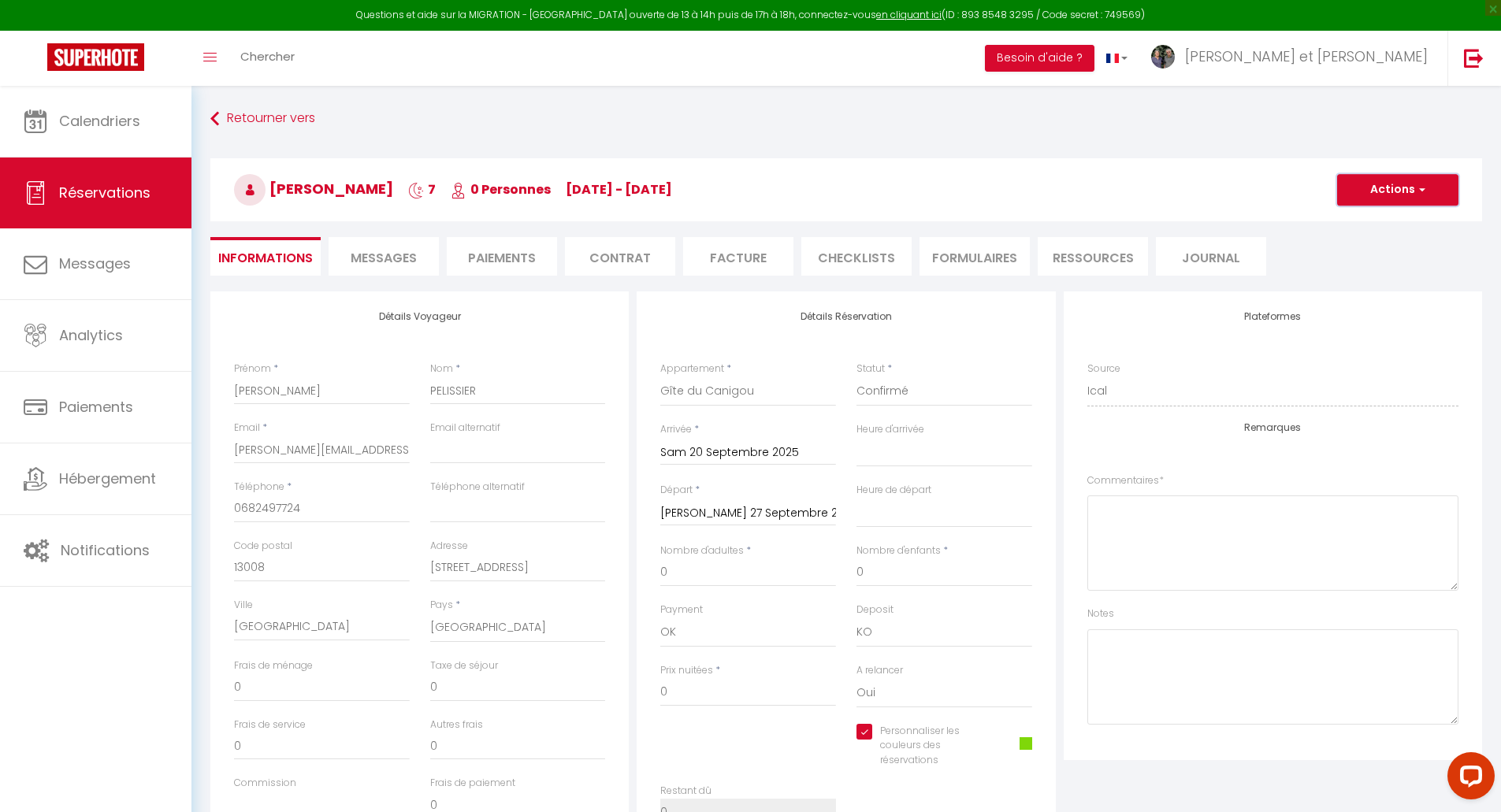
click at [1383, 189] on button "Actions" at bounding box center [1398, 190] width 122 height 32
click at [1370, 226] on link "Enregistrer" at bounding box center [1382, 224] width 124 height 20
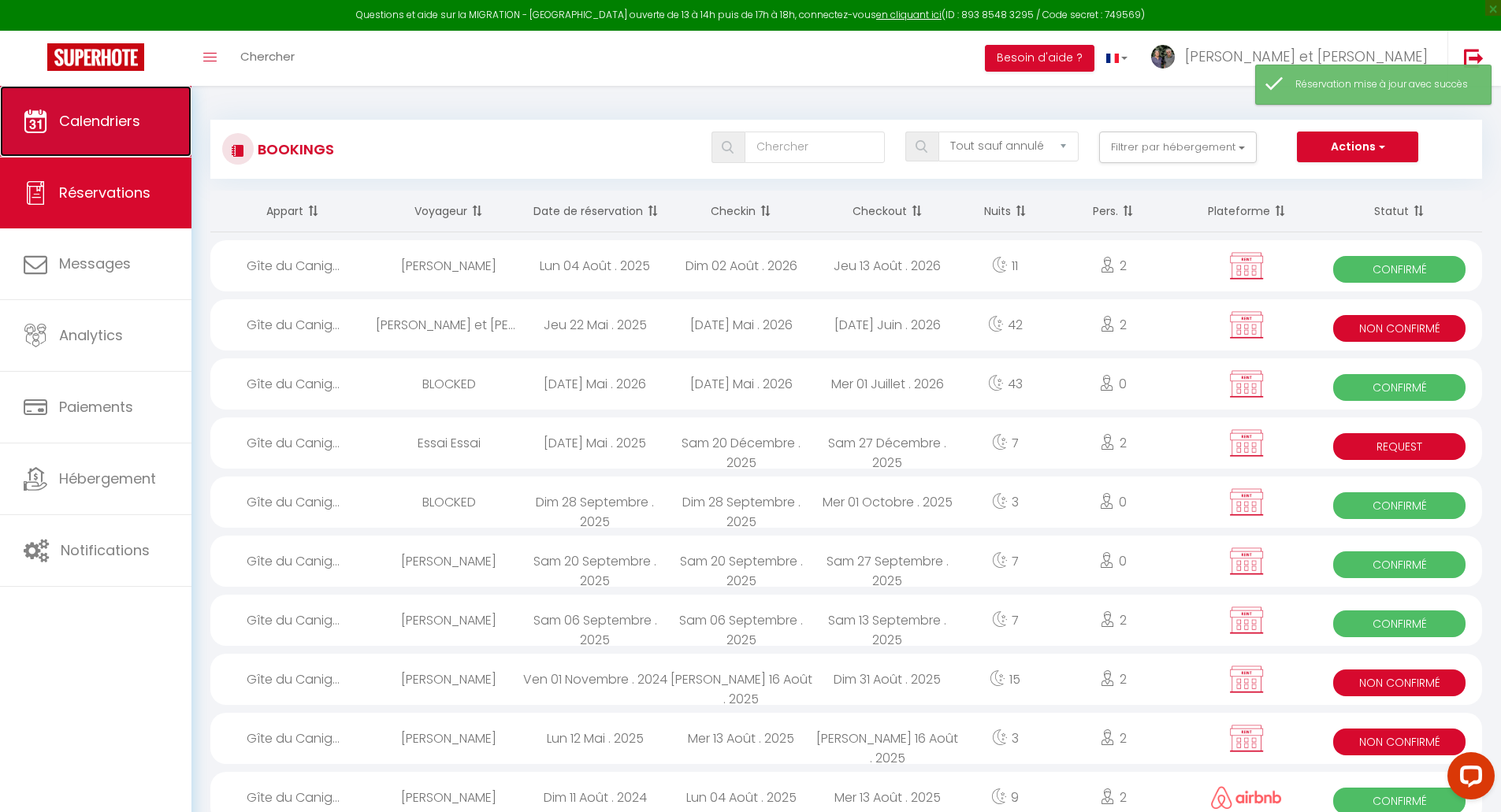
click at [98, 114] on span "Calendriers" at bounding box center [100, 121] width 81 height 19
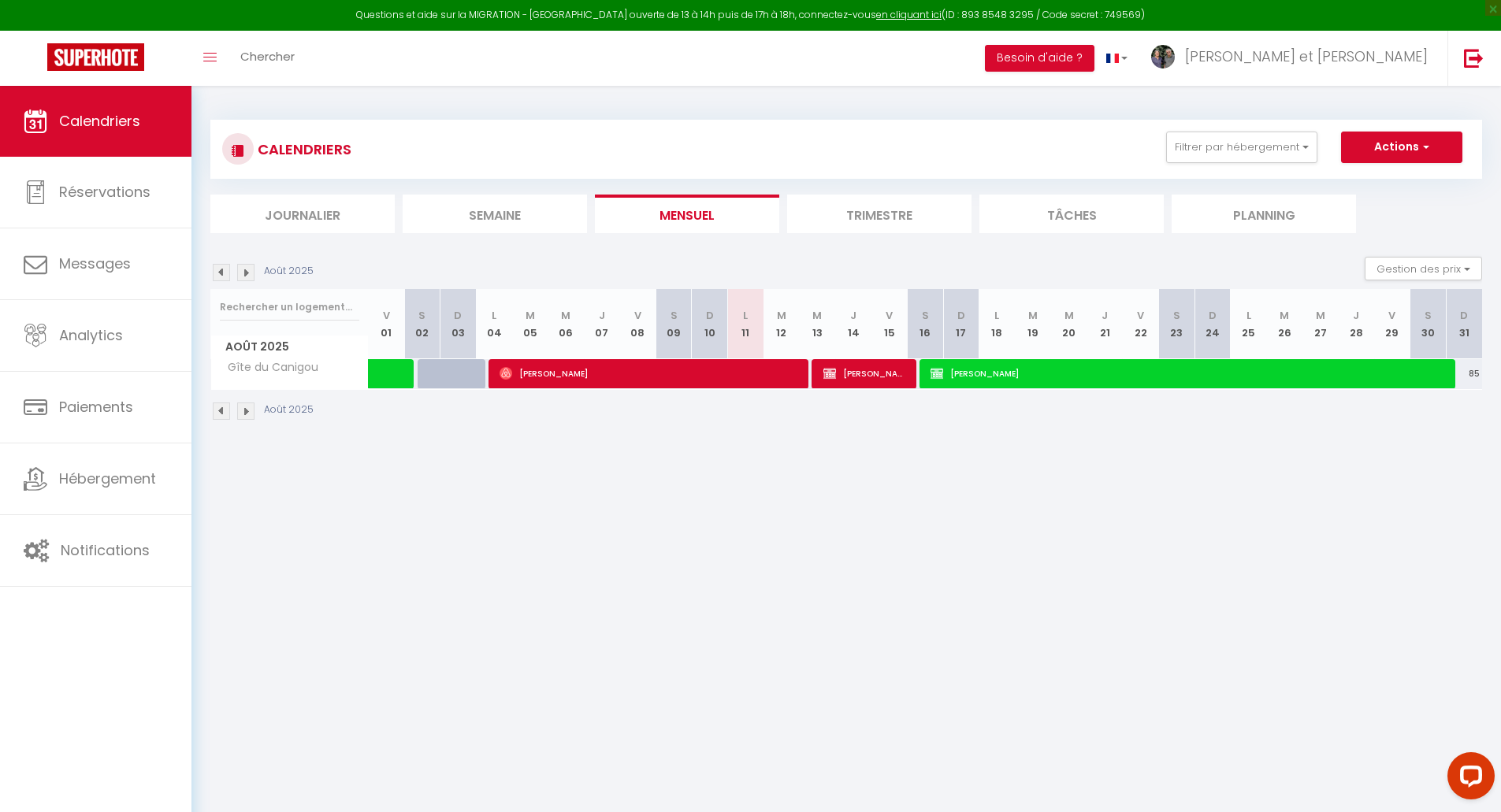
click at [242, 270] on img at bounding box center [245, 272] width 17 height 17
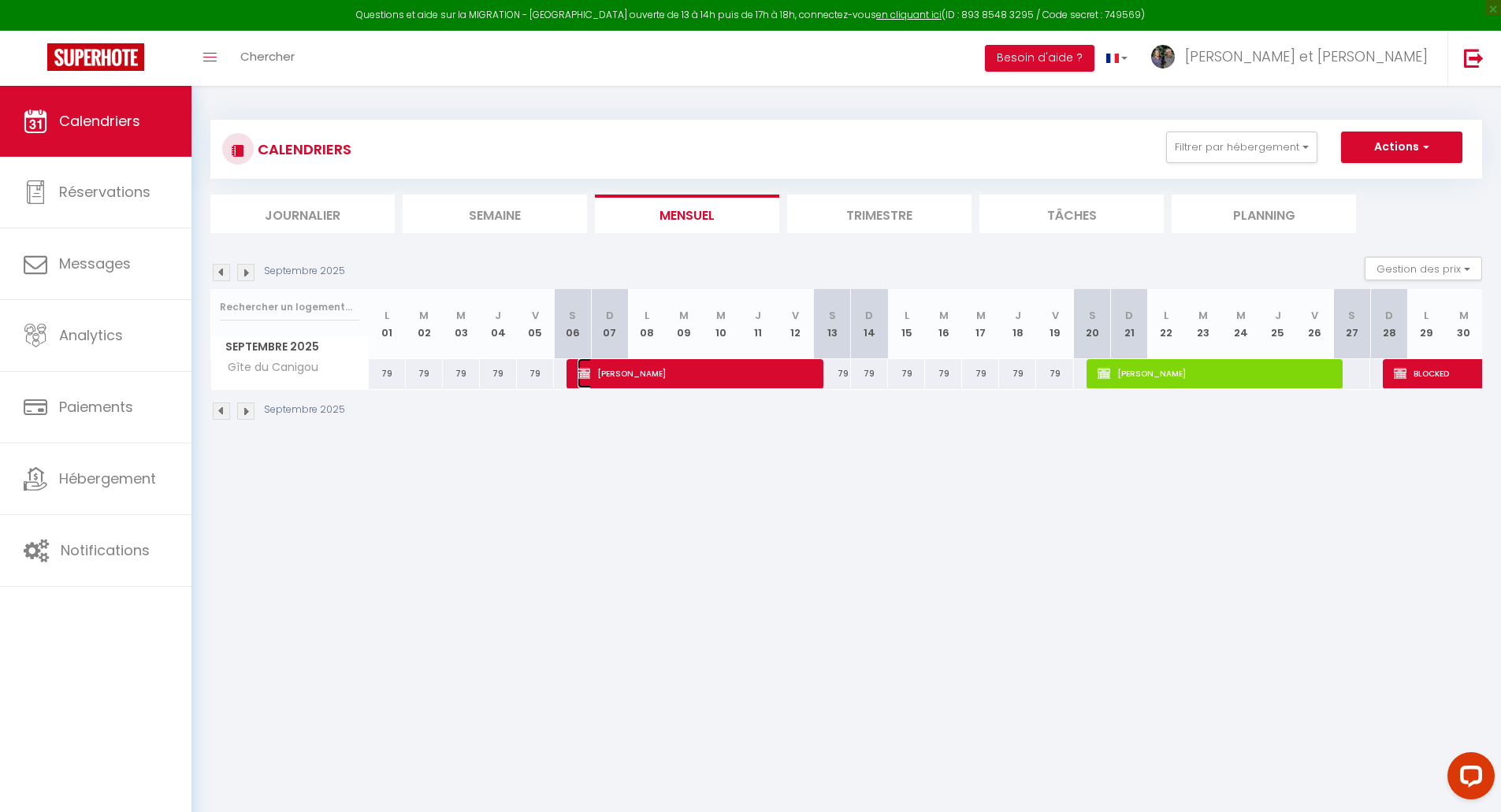
click at [706, 378] on span "[PERSON_NAME]" at bounding box center [695, 373] width 234 height 30
select select "OK"
select select "KO"
select select "1"
select select "0"
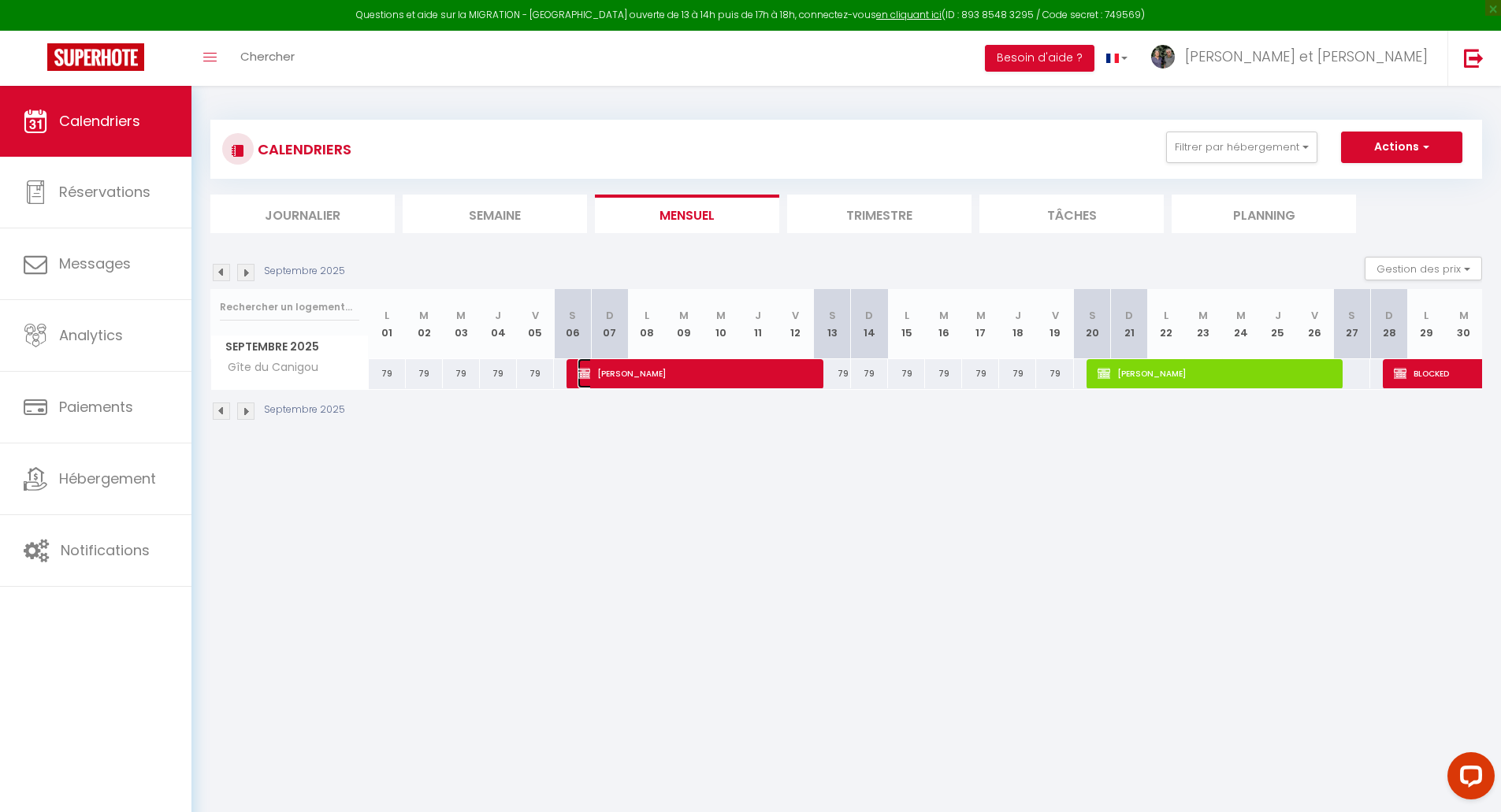
select select "0"
select select
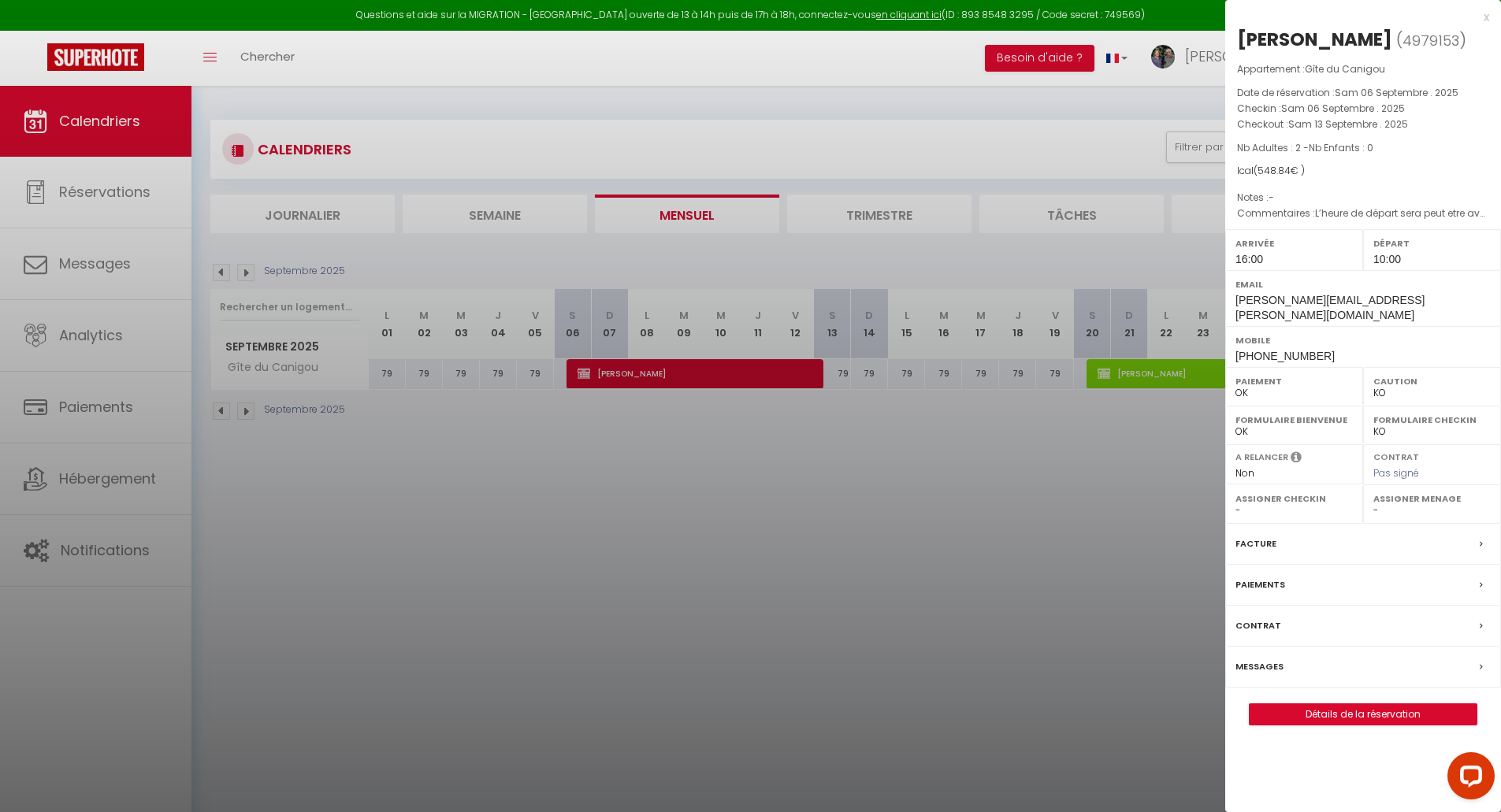
click at [743, 378] on div at bounding box center [750, 406] width 1501 height 812
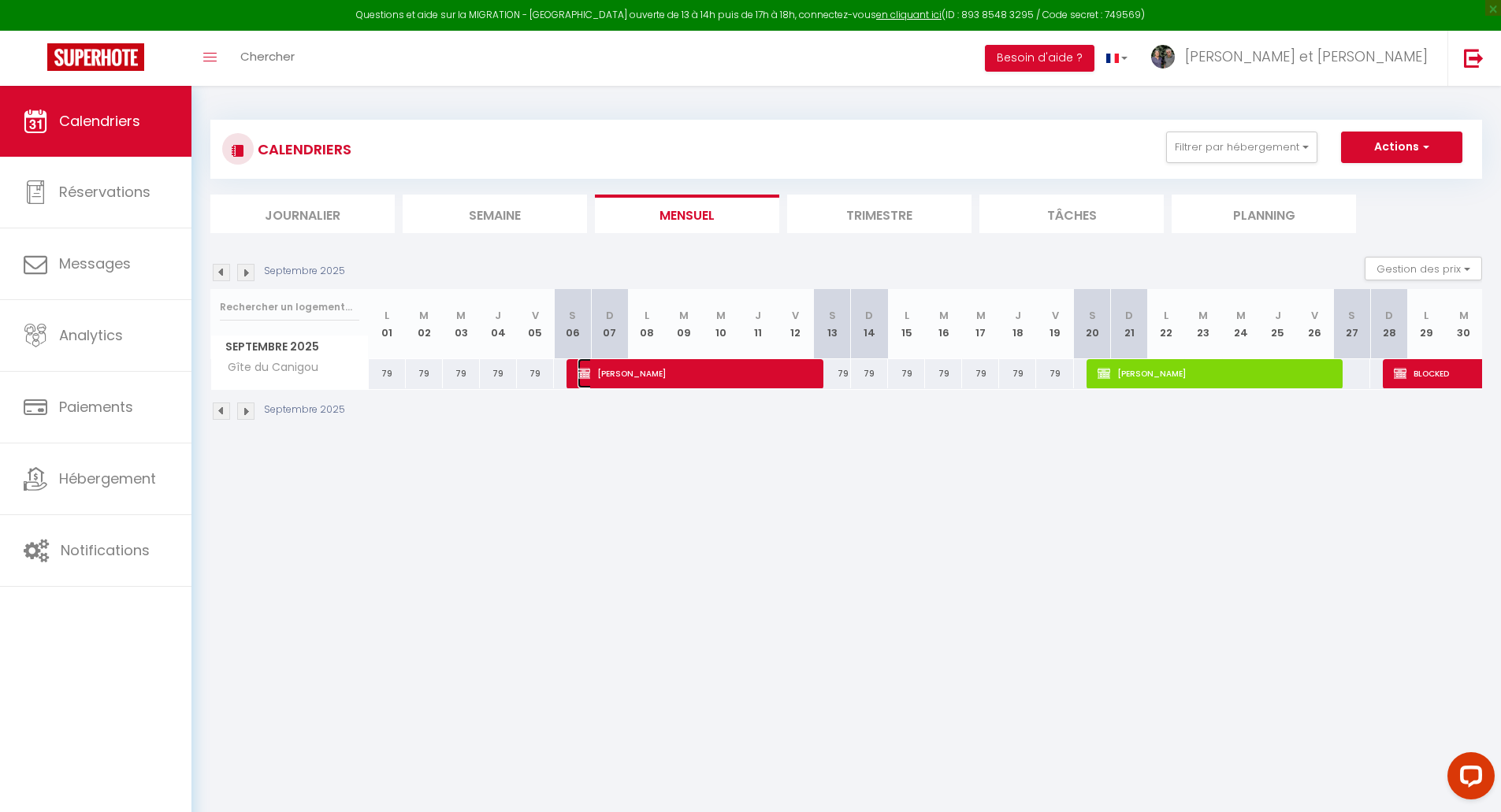
click at [798, 380] on span "[PERSON_NAME]" at bounding box center [695, 373] width 234 height 30
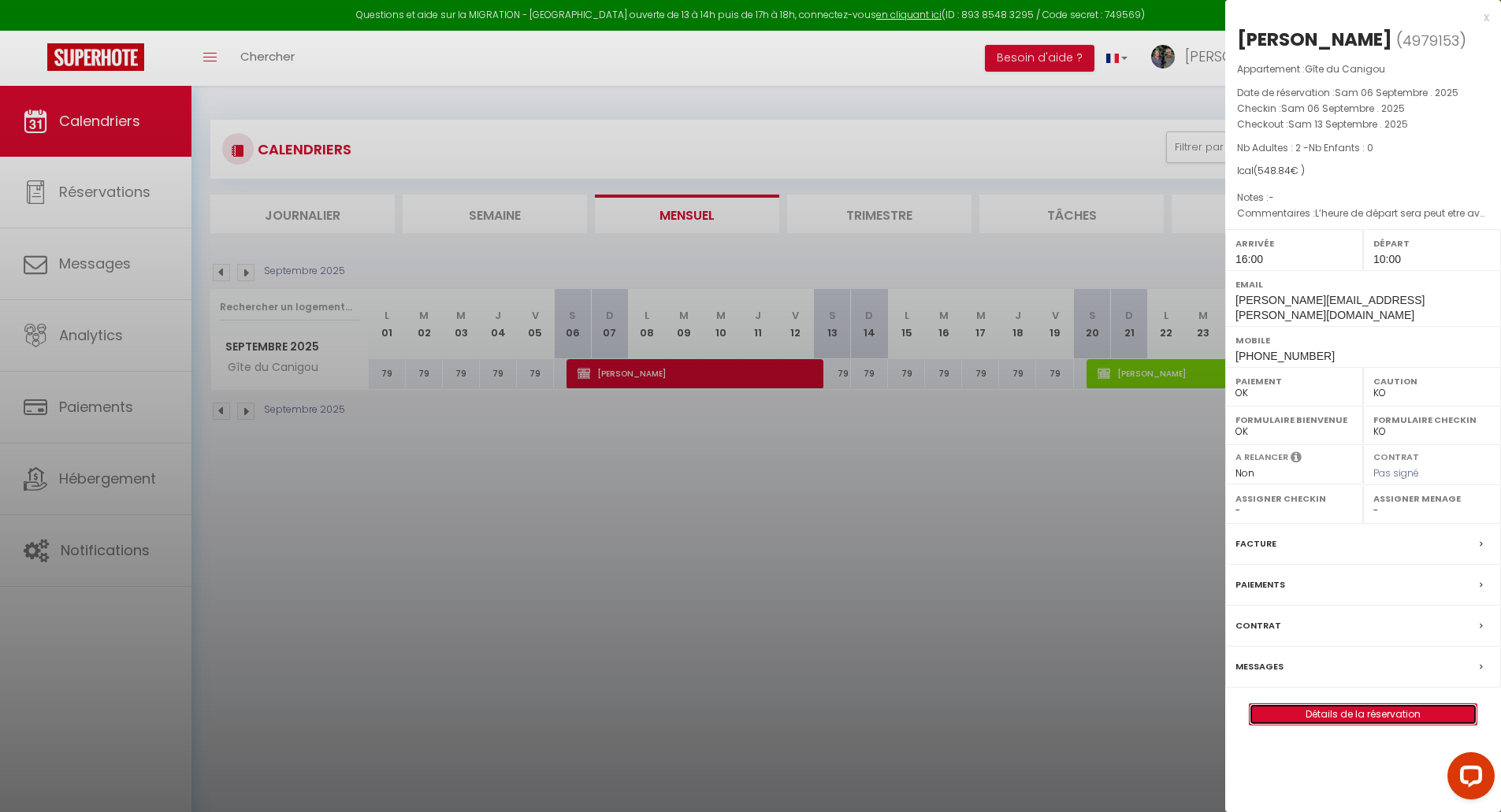
click at [1373, 704] on link "Détails de la réservation" at bounding box center [1363, 714] width 227 height 20
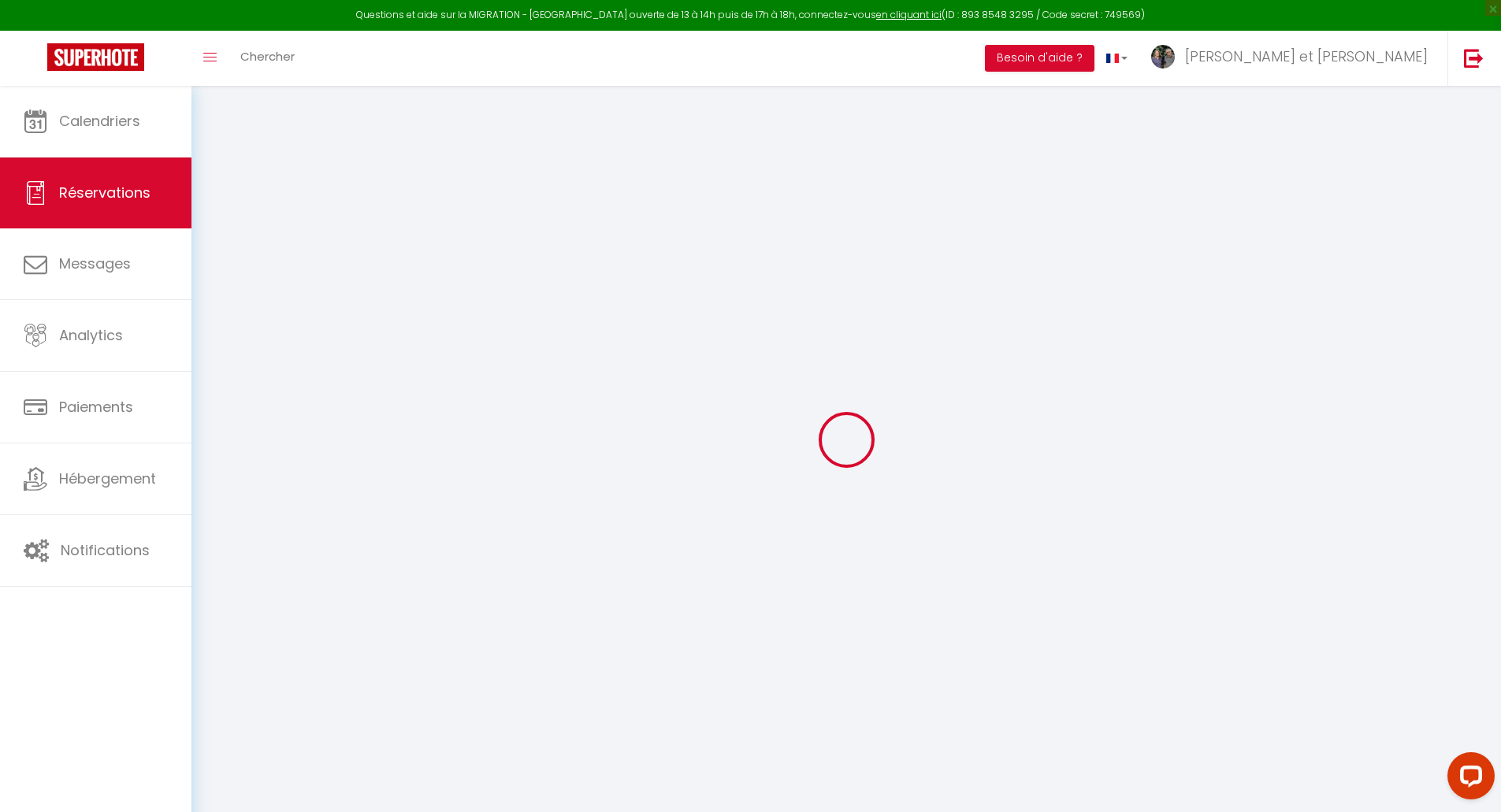
type input "[PERSON_NAME]"
type input "HUGUENIN"
type input "[PERSON_NAME][EMAIL_ADDRESS][PERSON_NAME][DOMAIN_NAME]"
type input "[PHONE_NUMBER]"
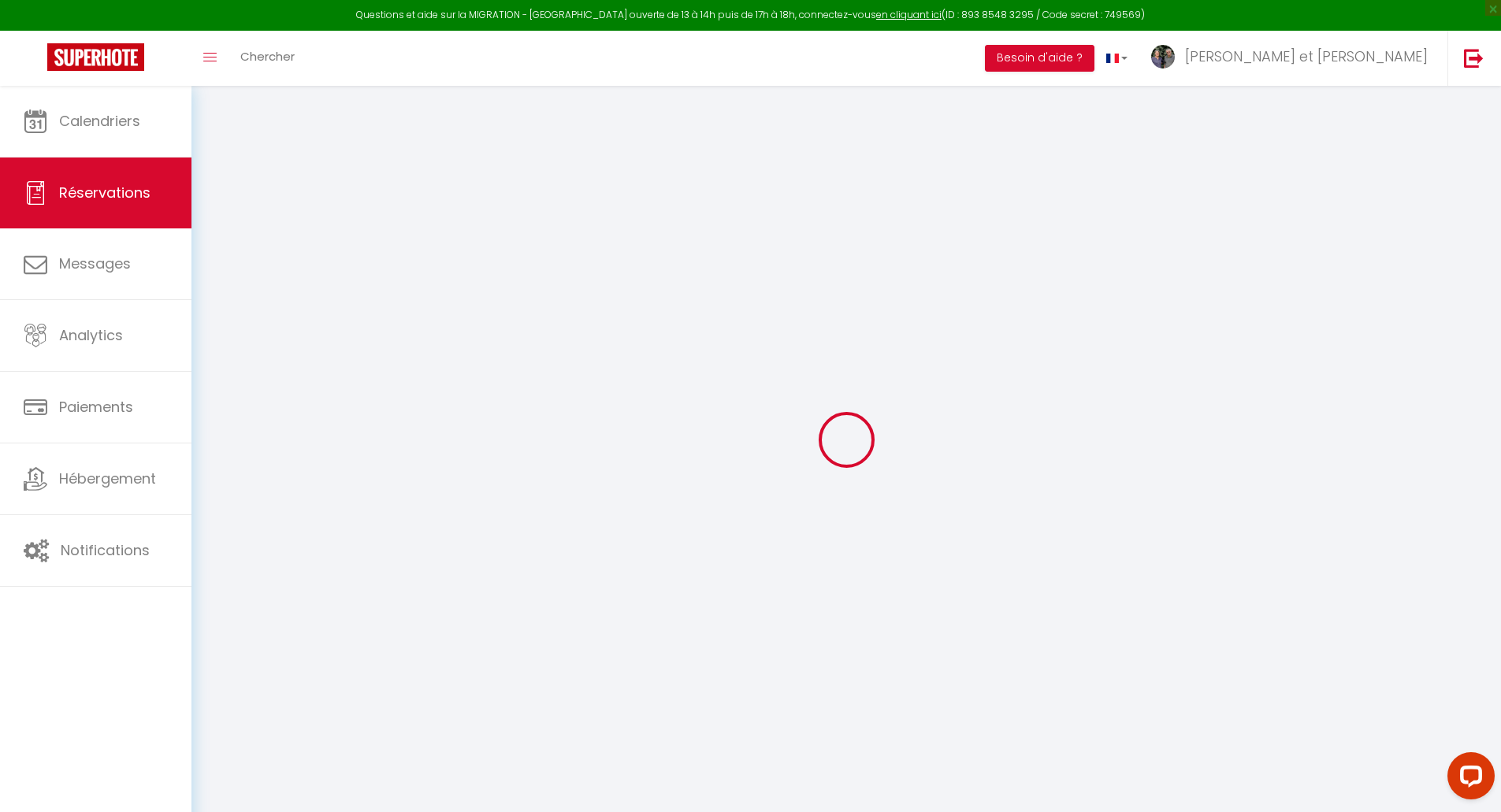
type input "[PHONE_NUMBER]"
type input "91410"
type input "[STREET_ADDRESS][PERSON_NAME]"
type input "CORBREUSE"
select select
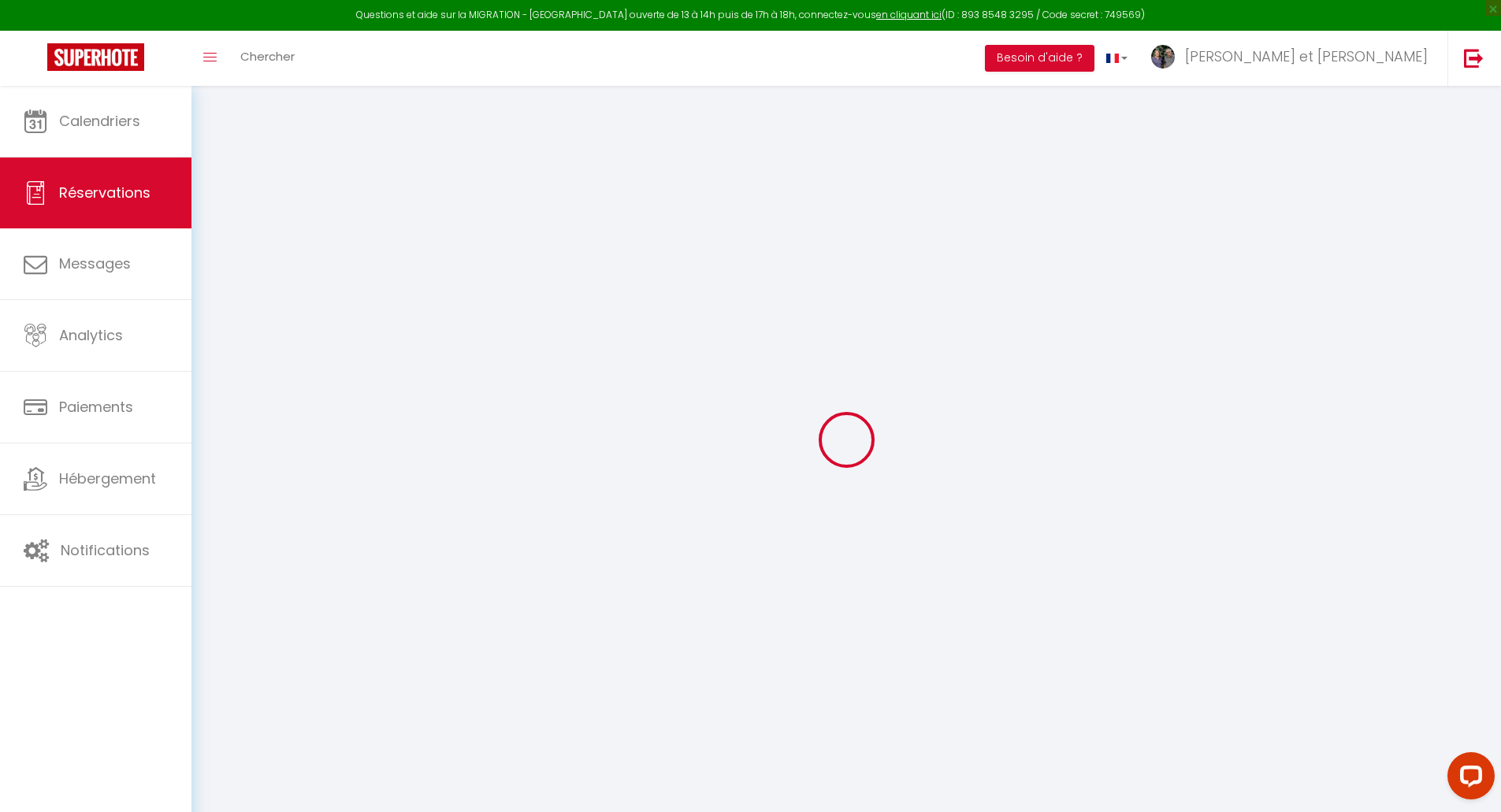
select select "36456"
select select "1"
type input "Sam 06 Septembre 2025"
select select
type input "[PERSON_NAME] 13 Septembre 2025"
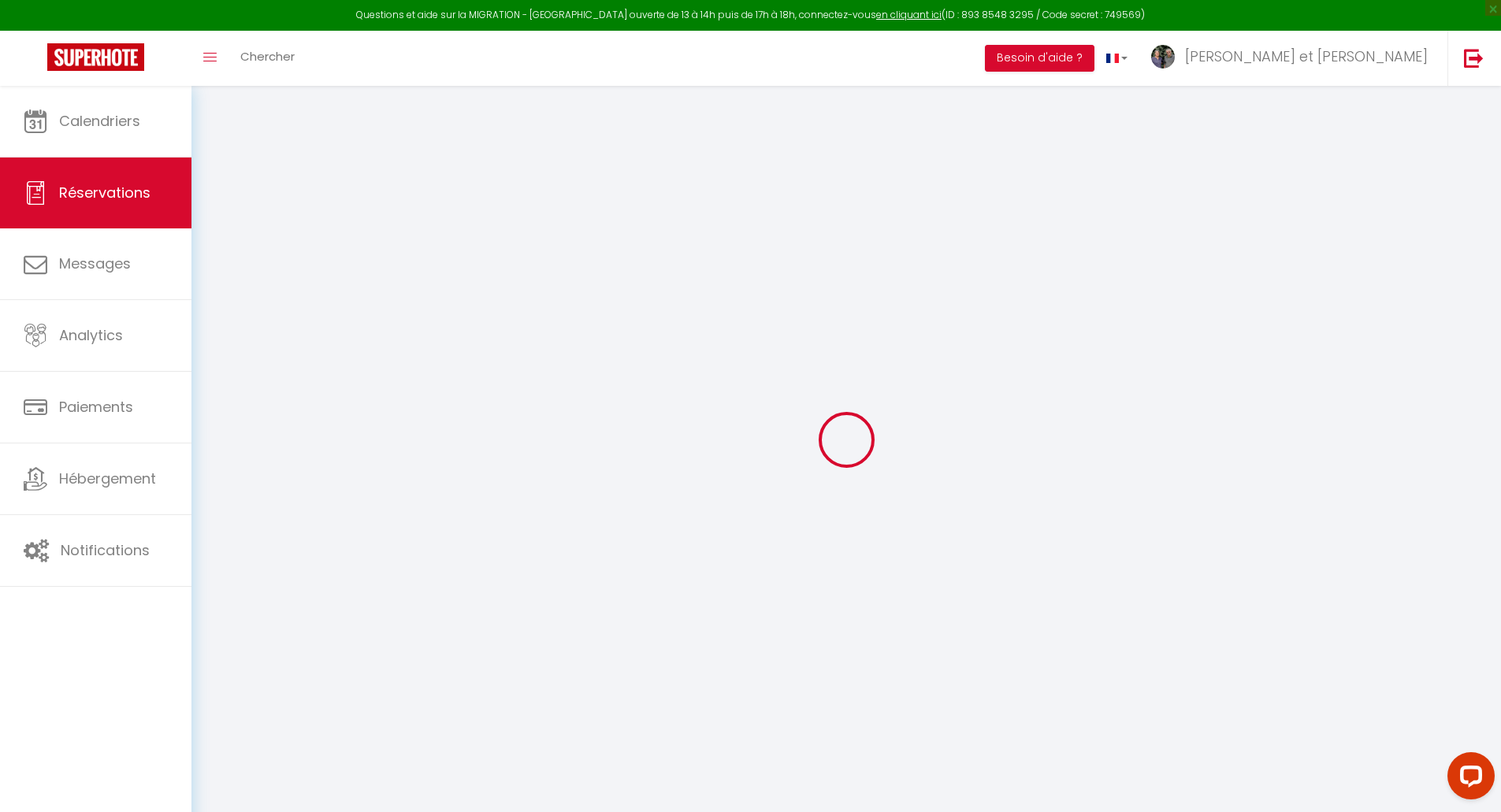
select select
type input "2"
select select "12"
select select
type input "508.76"
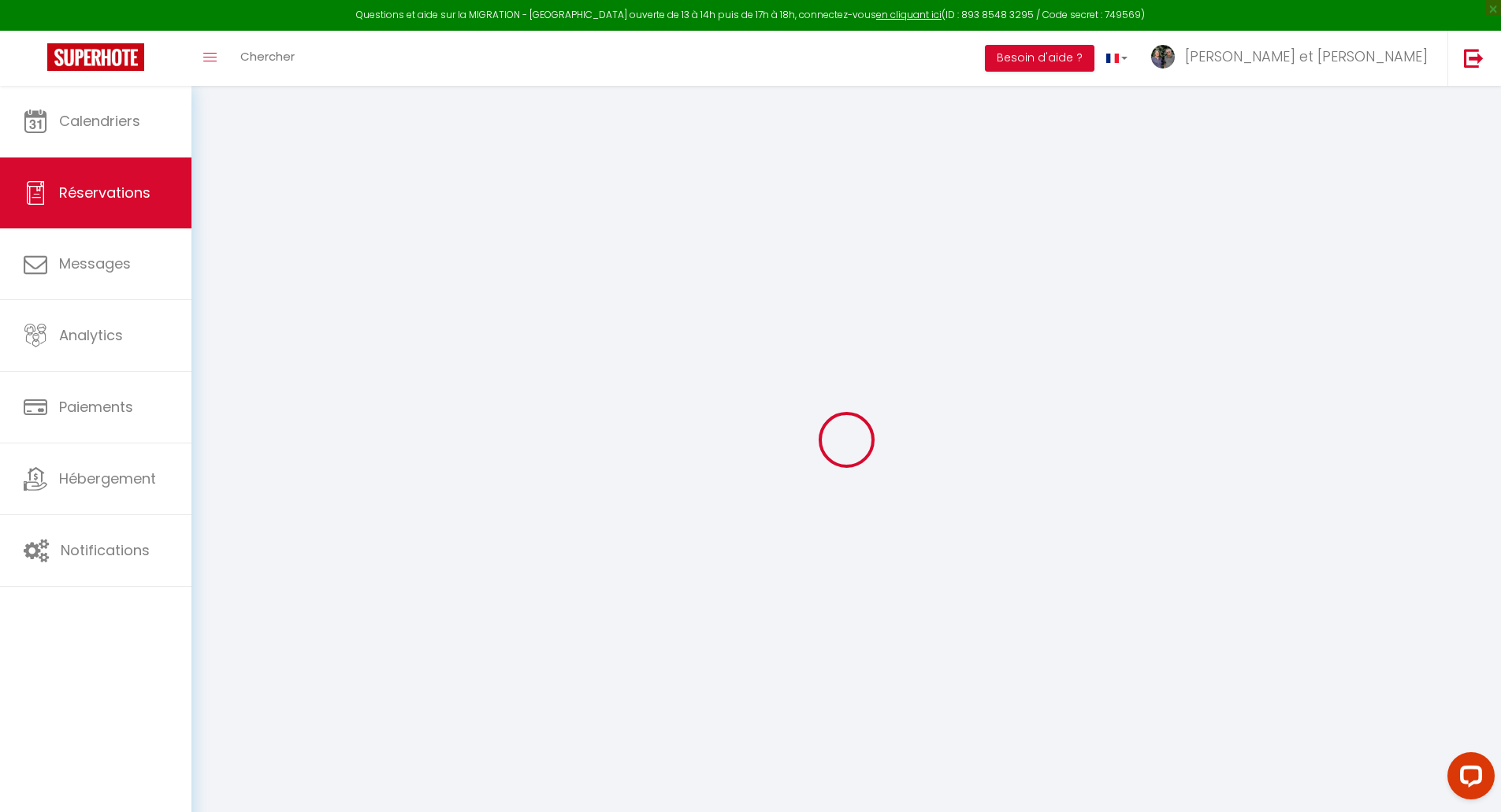
checkbox input "true"
type input "548.84"
select select "73"
type input "0"
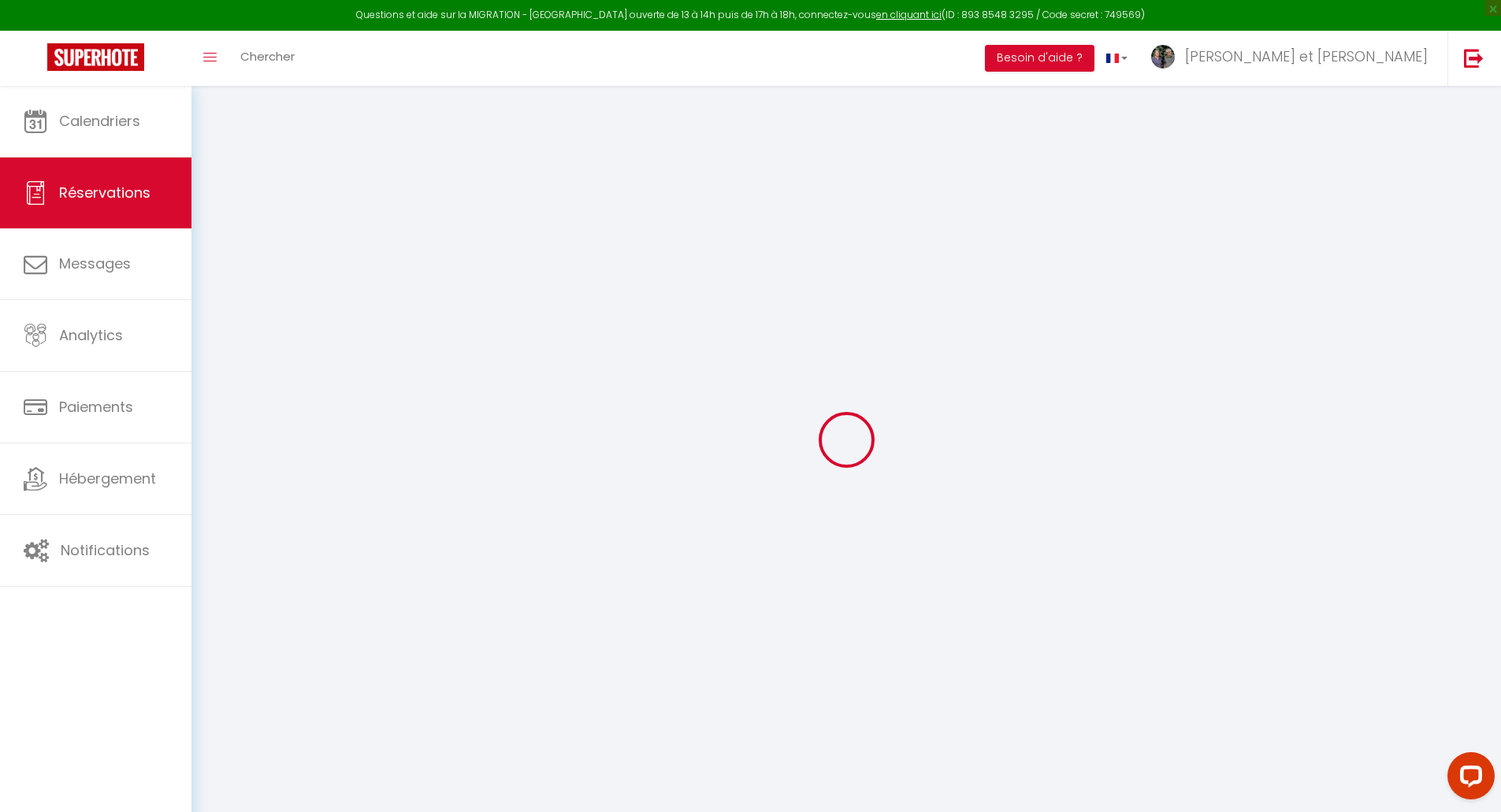
type input "0"
select select
select select "14"
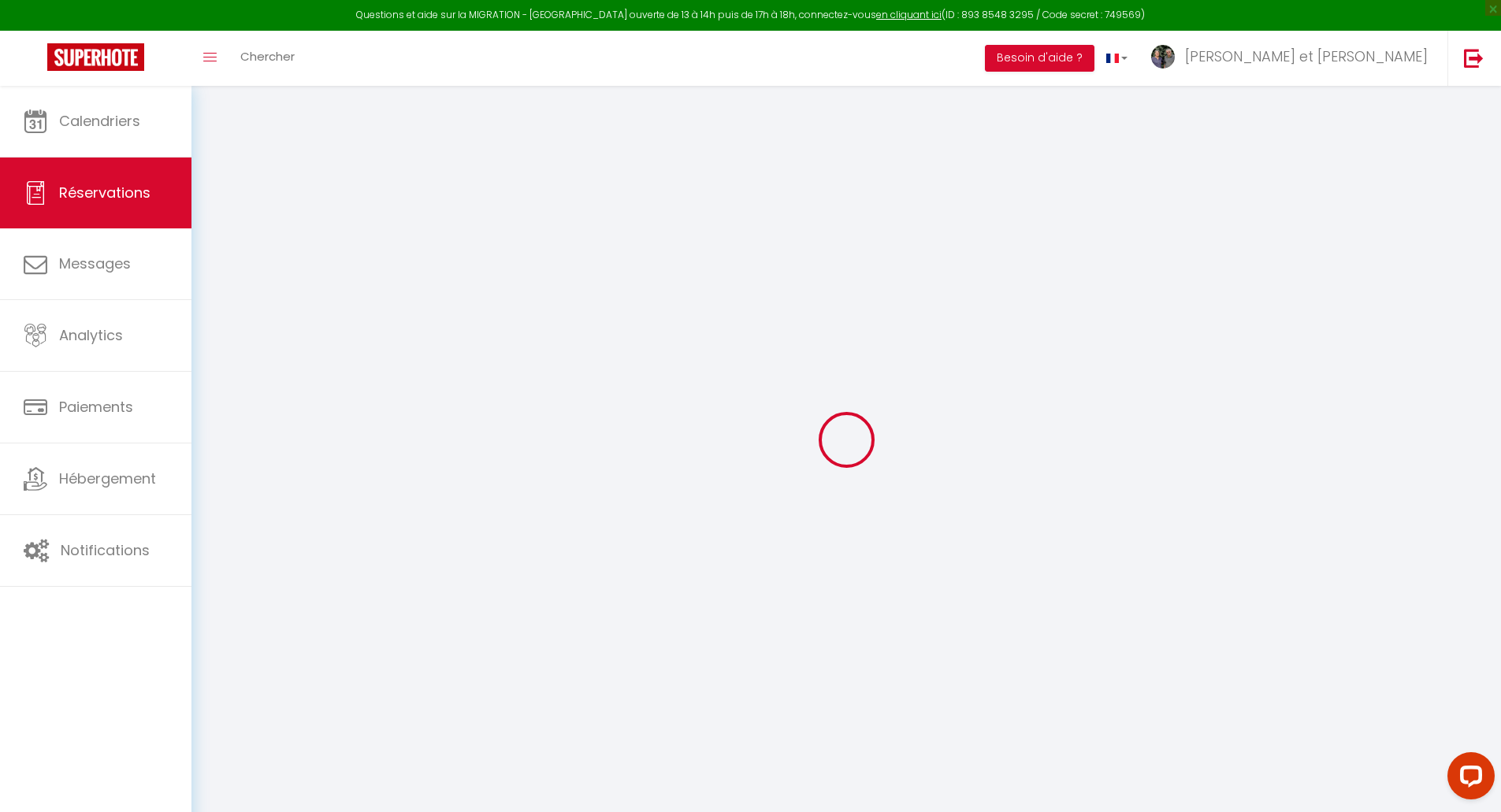
checkbox input "true"
select select
checkbox input "true"
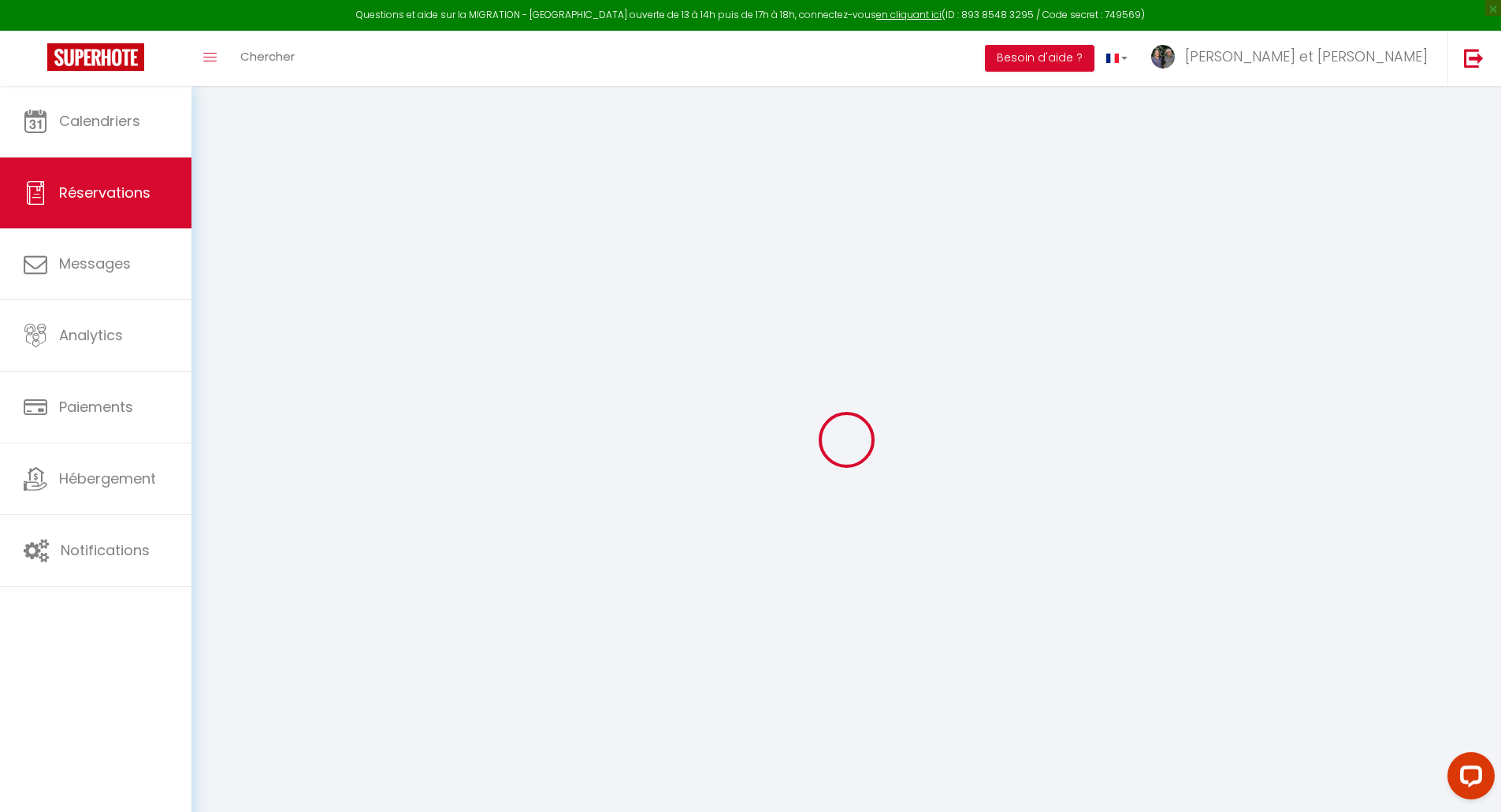
select select
checkbox input "true"
select select
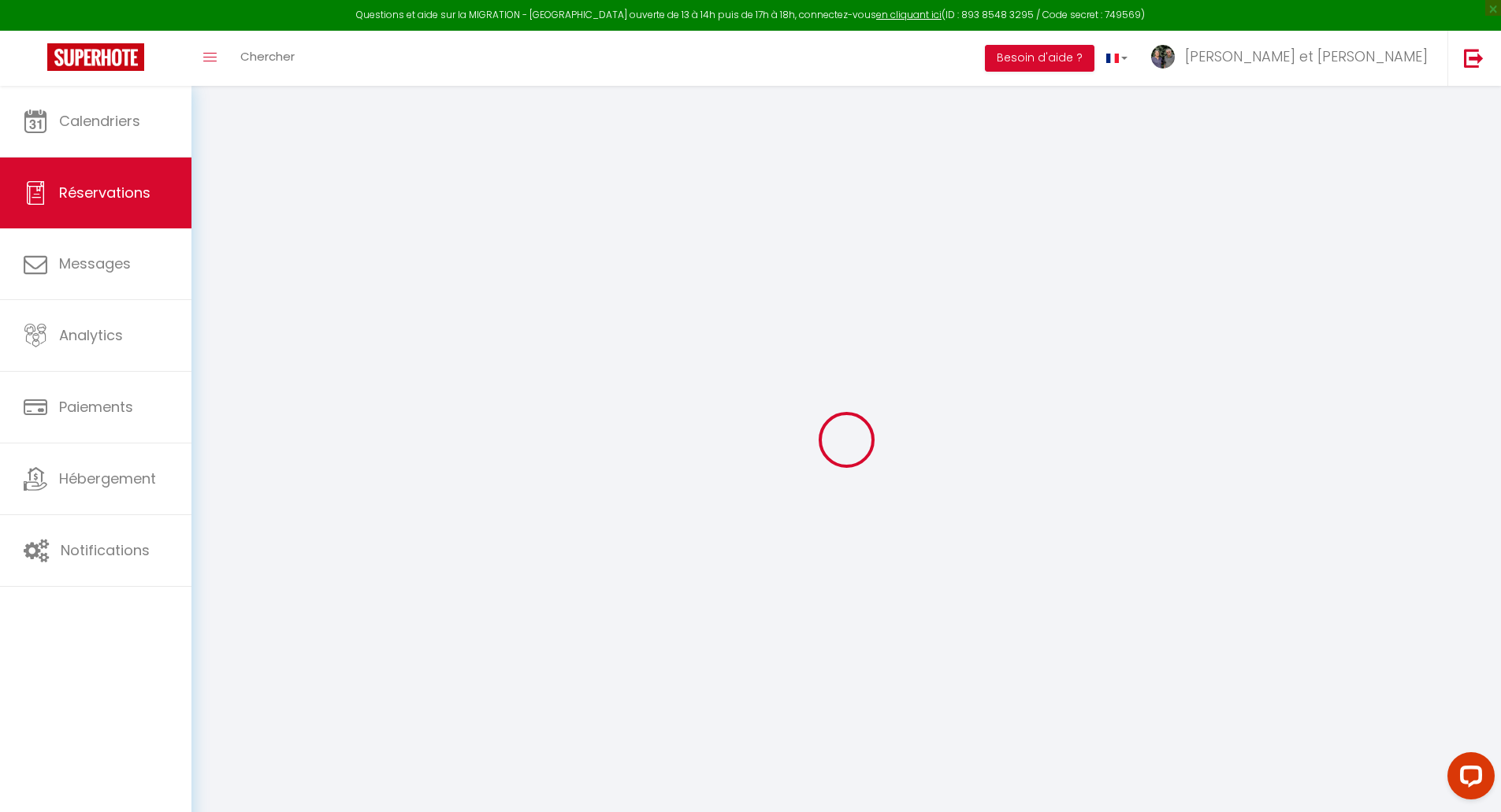
select select
checkbox input "true"
type textarea "L’heure de départ sera peut etre avancée mais nous ne pouvons le dire dès maint…"
select select
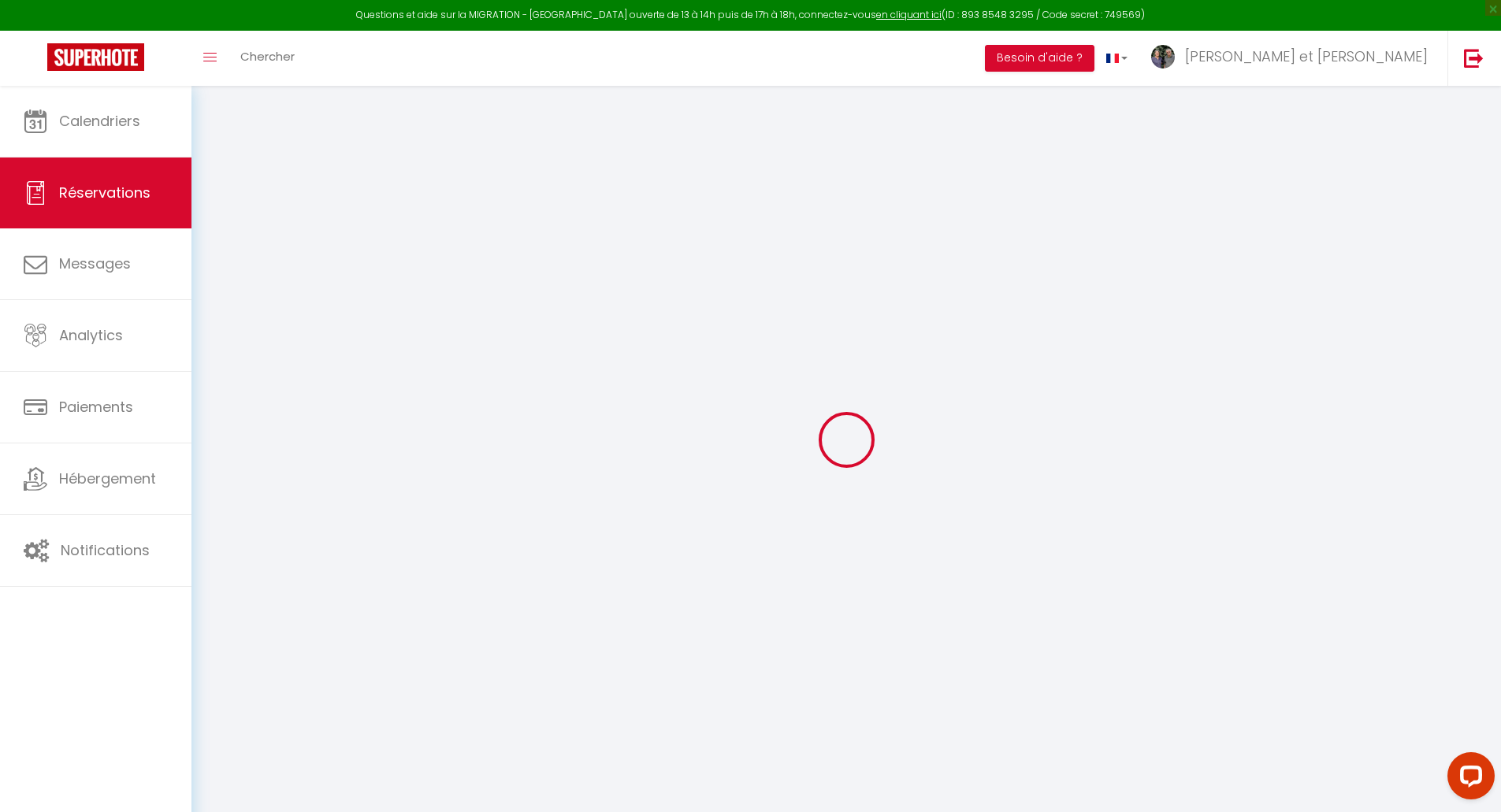
type input "30"
type input "10.08"
select select
checkbox input "true"
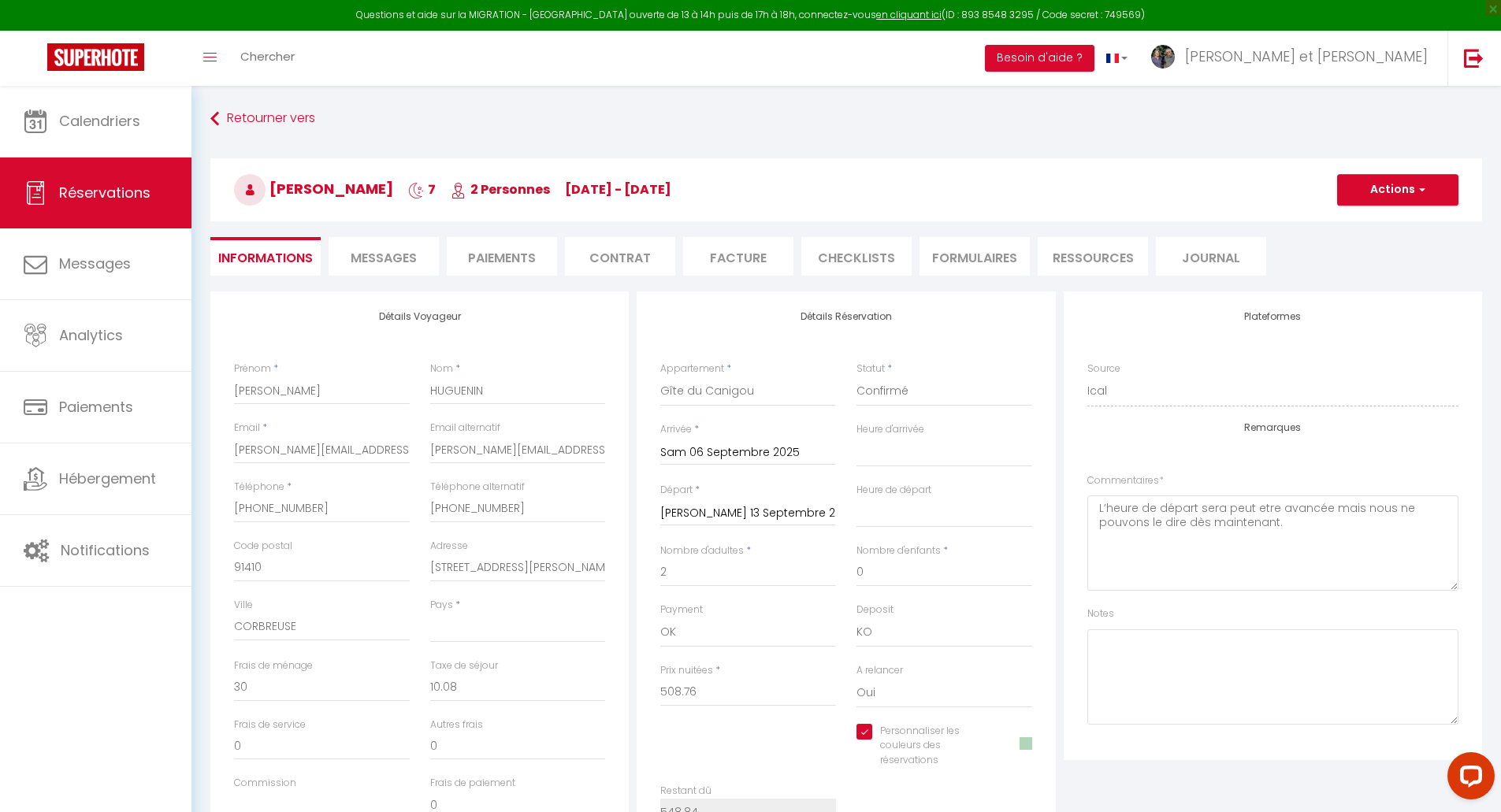
select select
checkbox input "true"
select select "16:00"
select select "10:00"
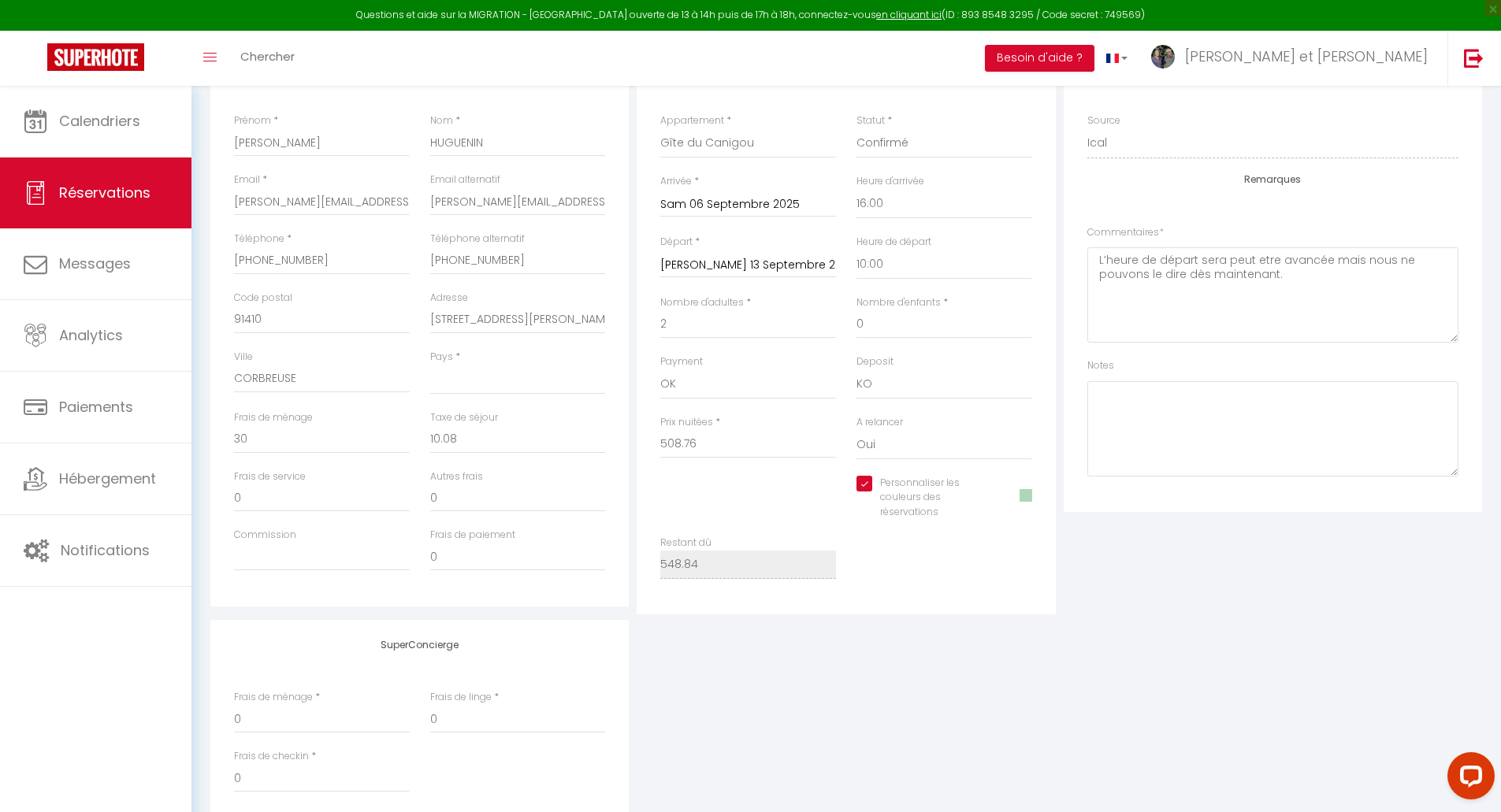
scroll to position [262, 0]
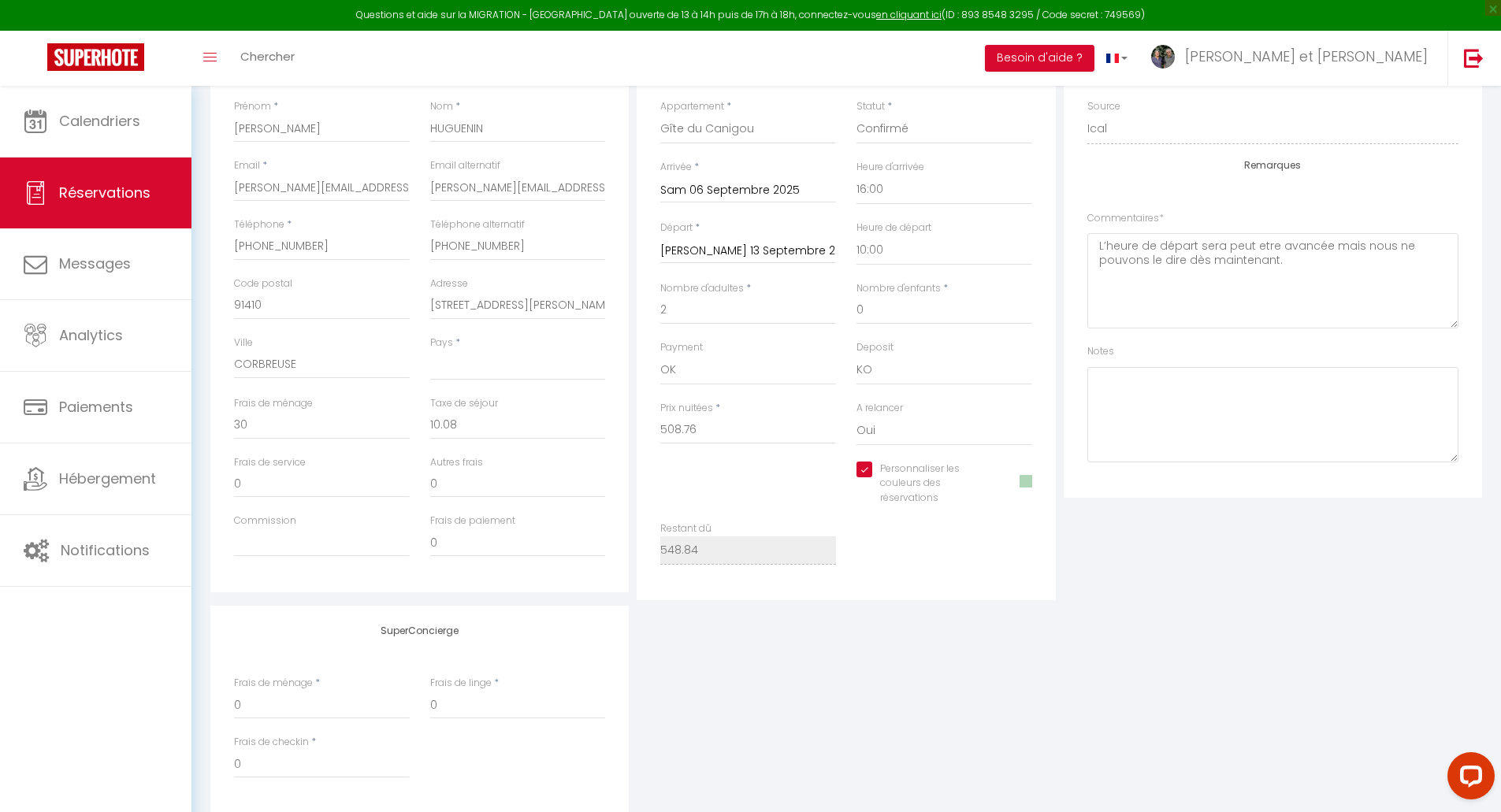
click at [1027, 484] on span at bounding box center [1026, 482] width 13 height 13
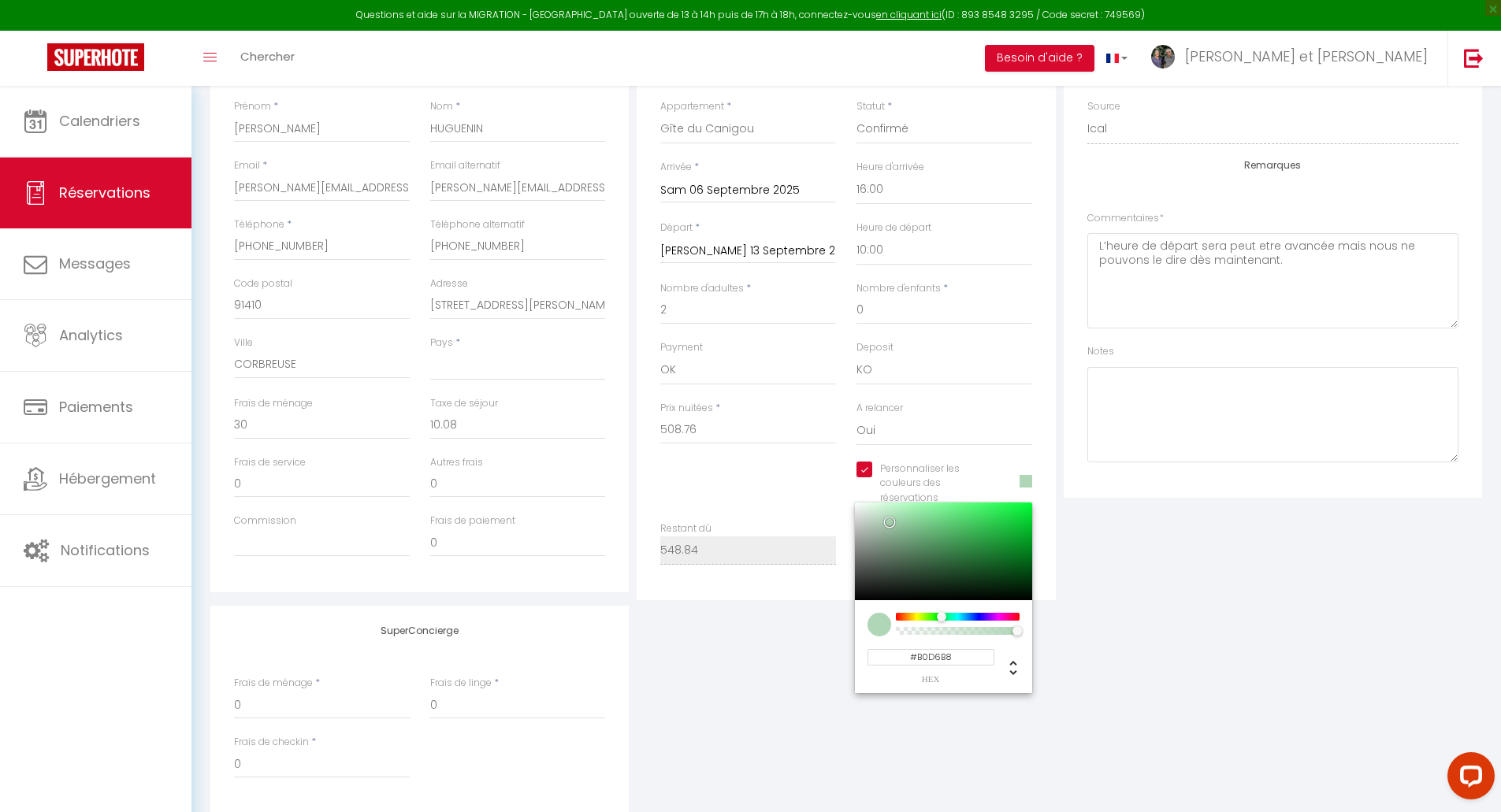
select select
checkbox input "true"
type input "#B0D6B4"
select select
checkbox input "true"
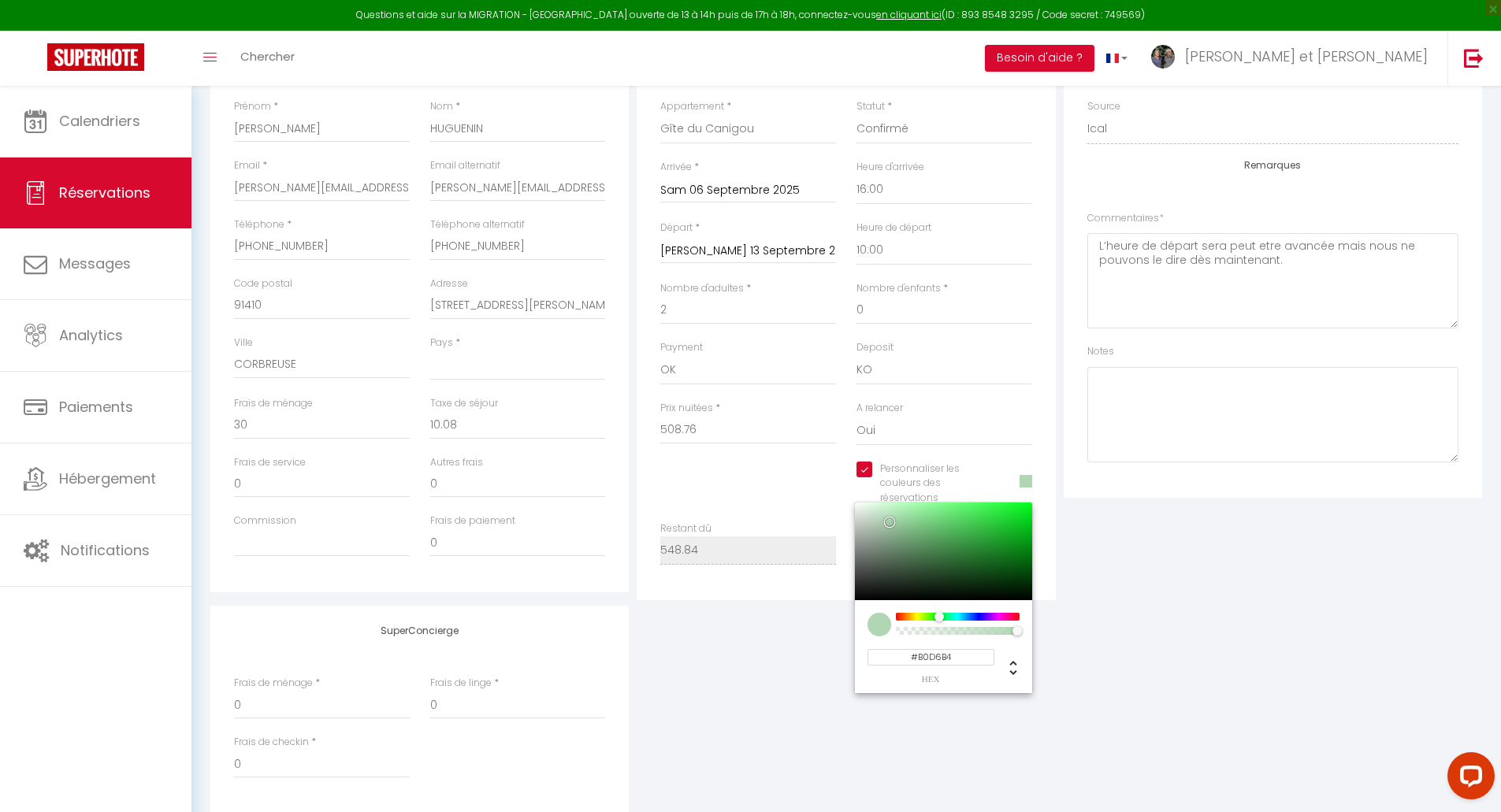
type input "#B0D6B2"
select select
checkbox input "true"
click at [937, 619] on div at bounding box center [937, 617] width 10 height 10
click at [873, 625] on div at bounding box center [879, 625] width 24 height 24
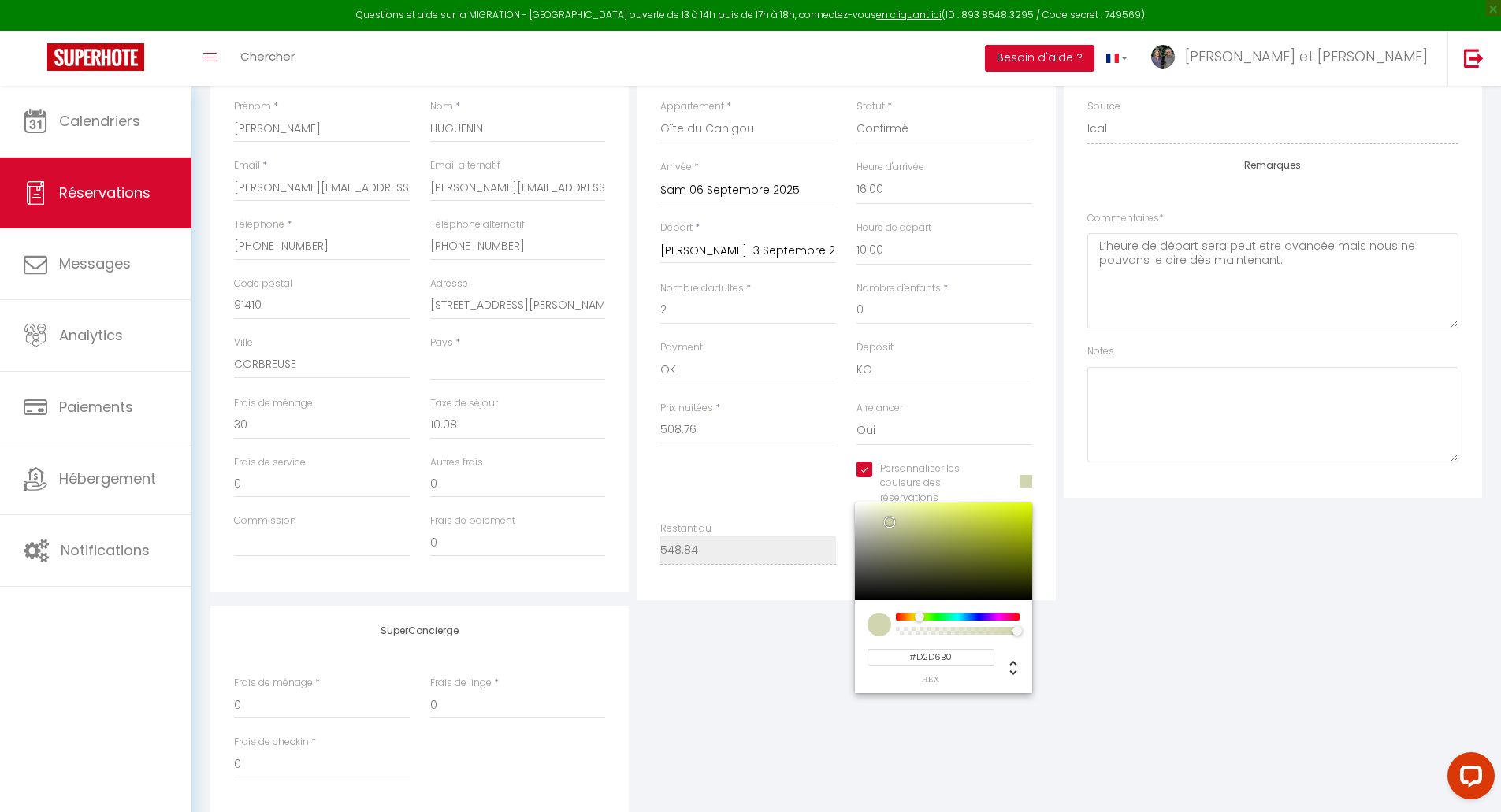
drag, startPoint x: 941, startPoint y: 618, endPoint x: 919, endPoint y: 621, distance: 22.2
click at [919, 621] on div at bounding box center [924, 618] width 10 height 11
click at [924, 617] on div at bounding box center [924, 617] width 10 height 10
click at [1028, 506] on div at bounding box center [944, 552] width 178 height 97
click at [1055, 618] on div "SuperConcierge Frais de ménage * 0 Frais de linge * 0 Frais de checkin * 0" at bounding box center [845, 710] width 1280 height 208
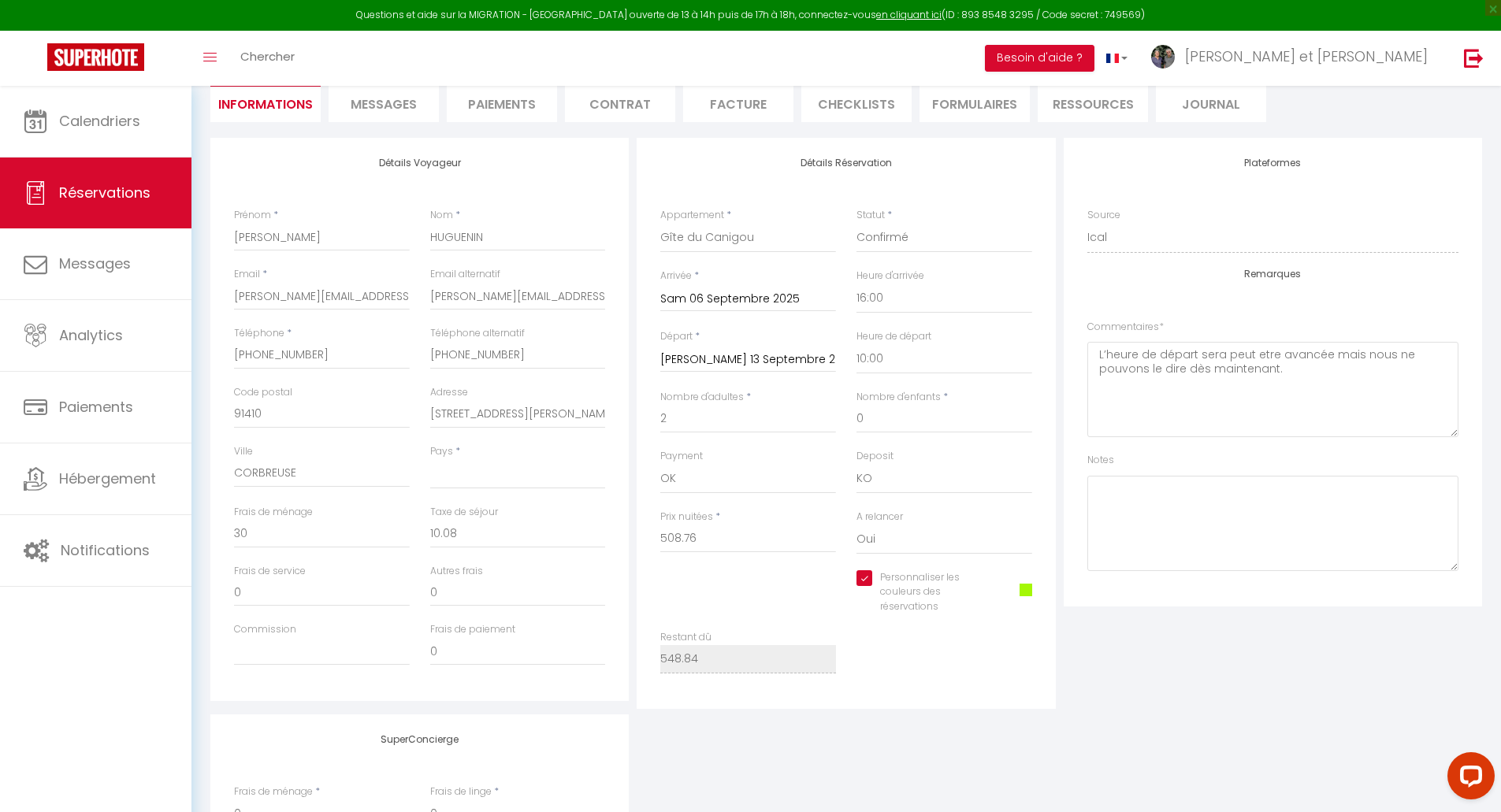
scroll to position [0, 0]
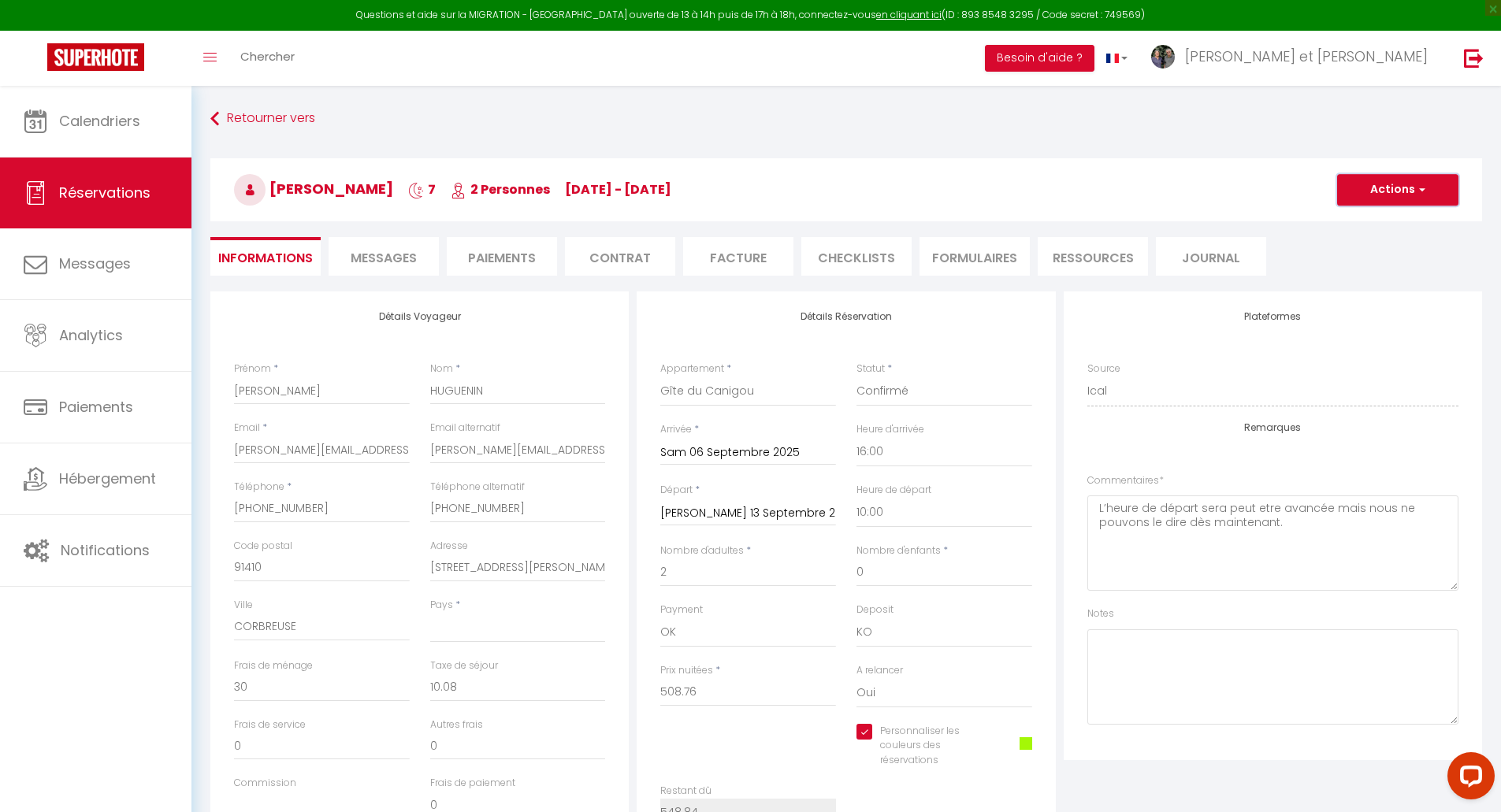
click at [1401, 187] on button "Actions" at bounding box center [1398, 190] width 122 height 32
click at [1383, 222] on link "Enregistrer" at bounding box center [1382, 224] width 124 height 20
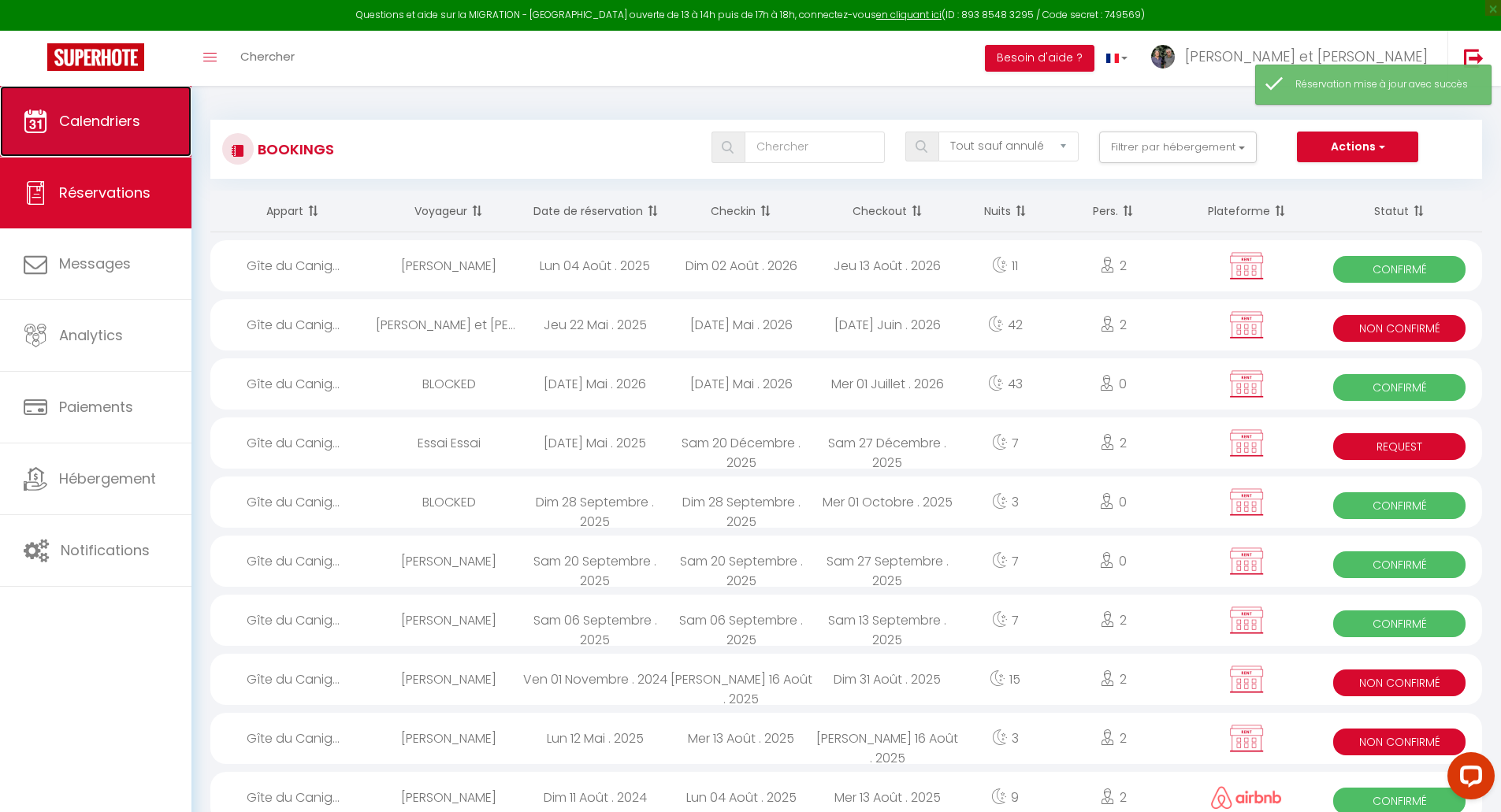
click at [138, 122] on span "Calendriers" at bounding box center [100, 121] width 81 height 19
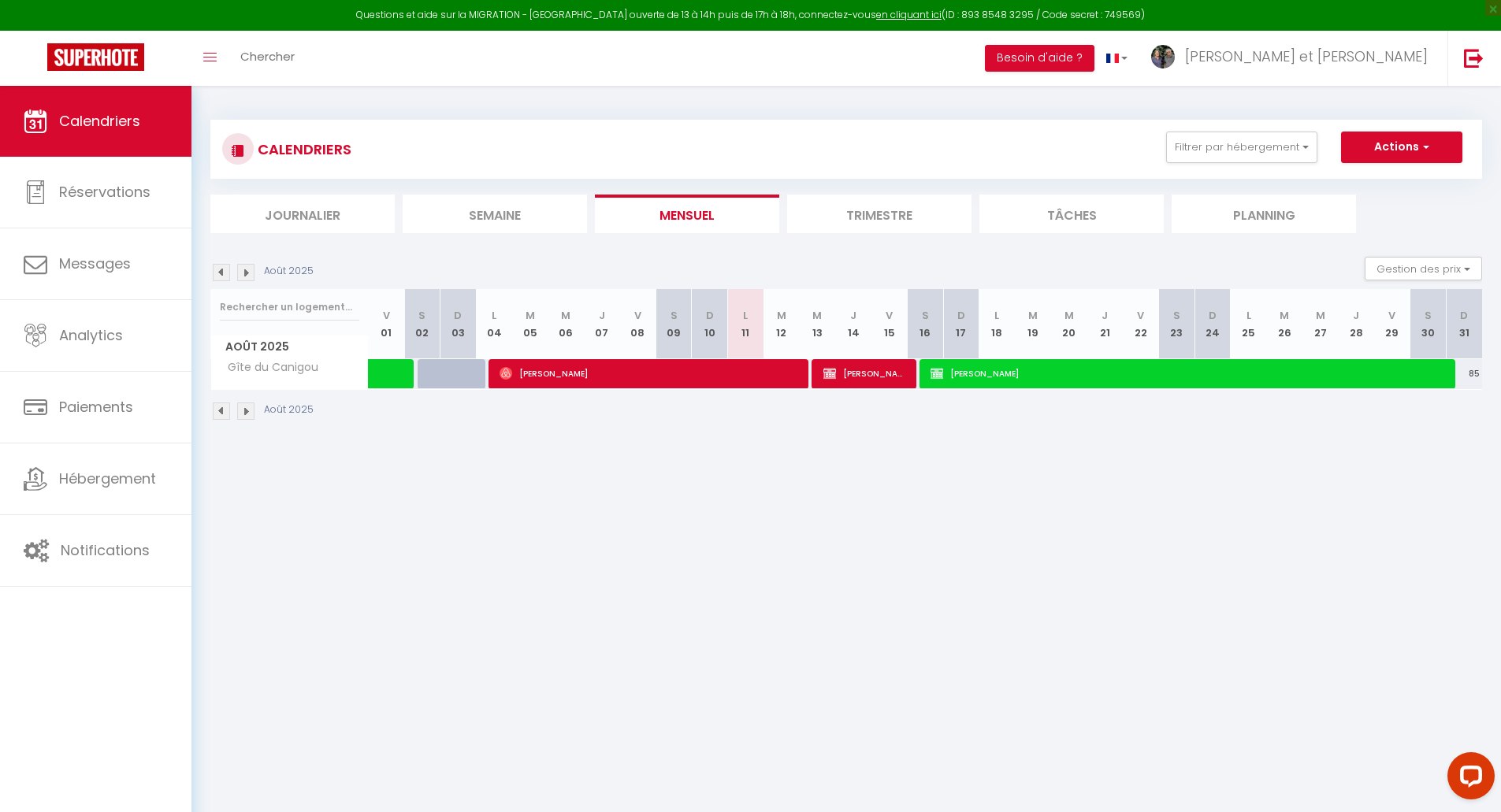
click at [251, 273] on img at bounding box center [245, 272] width 17 height 17
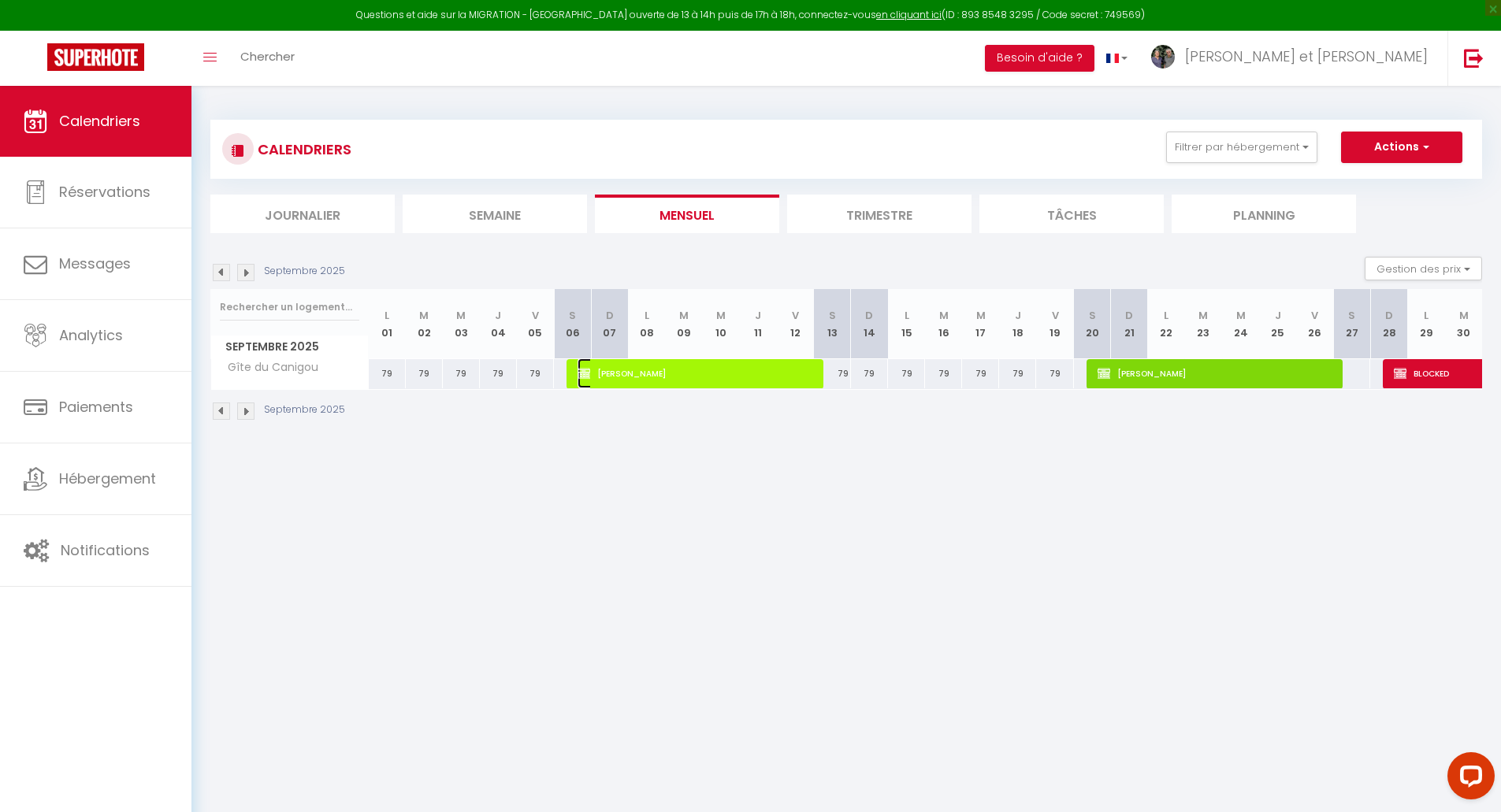
click at [771, 369] on span "[PERSON_NAME]" at bounding box center [695, 373] width 234 height 30
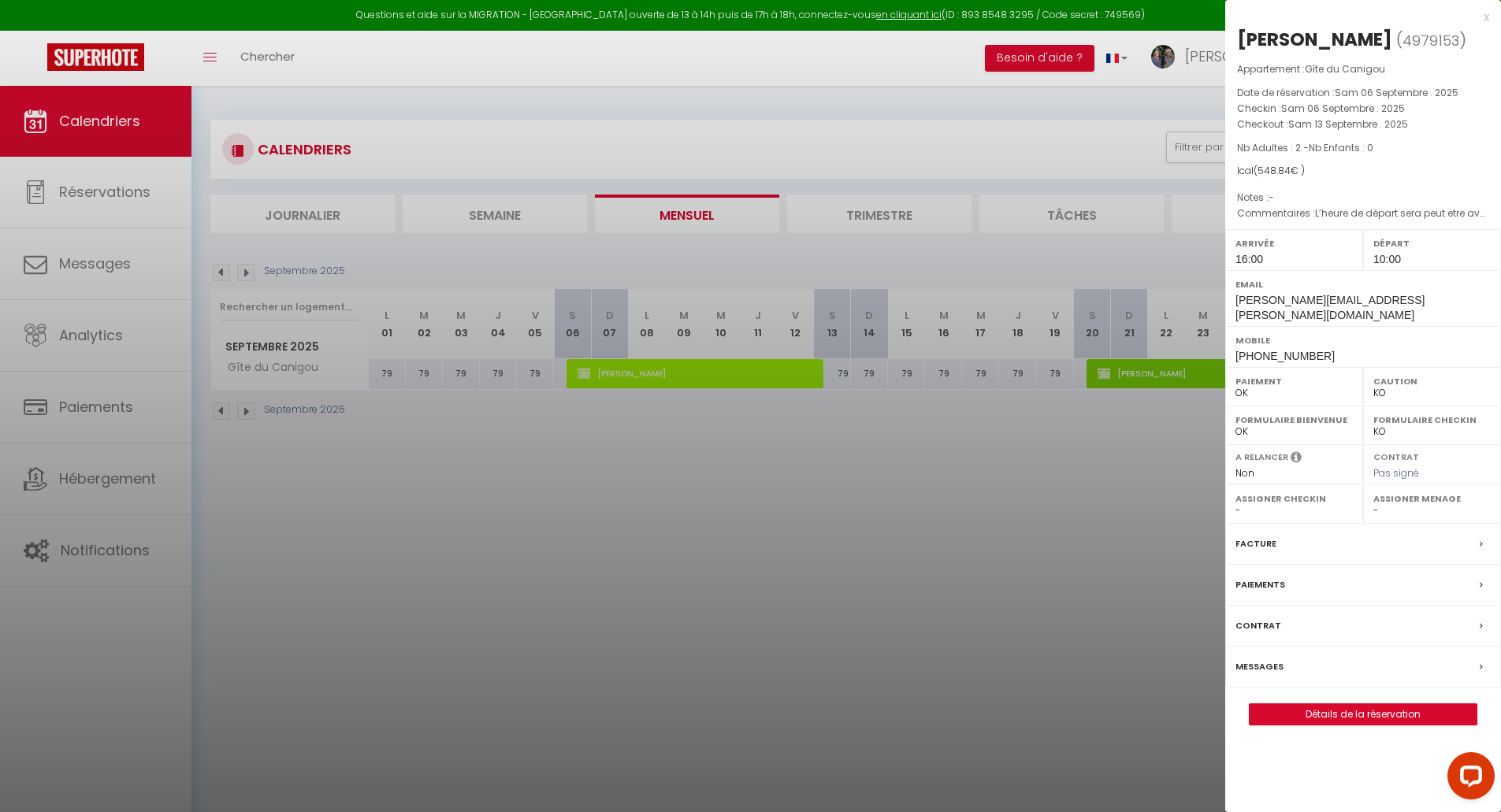
click at [1165, 363] on div at bounding box center [750, 406] width 1501 height 812
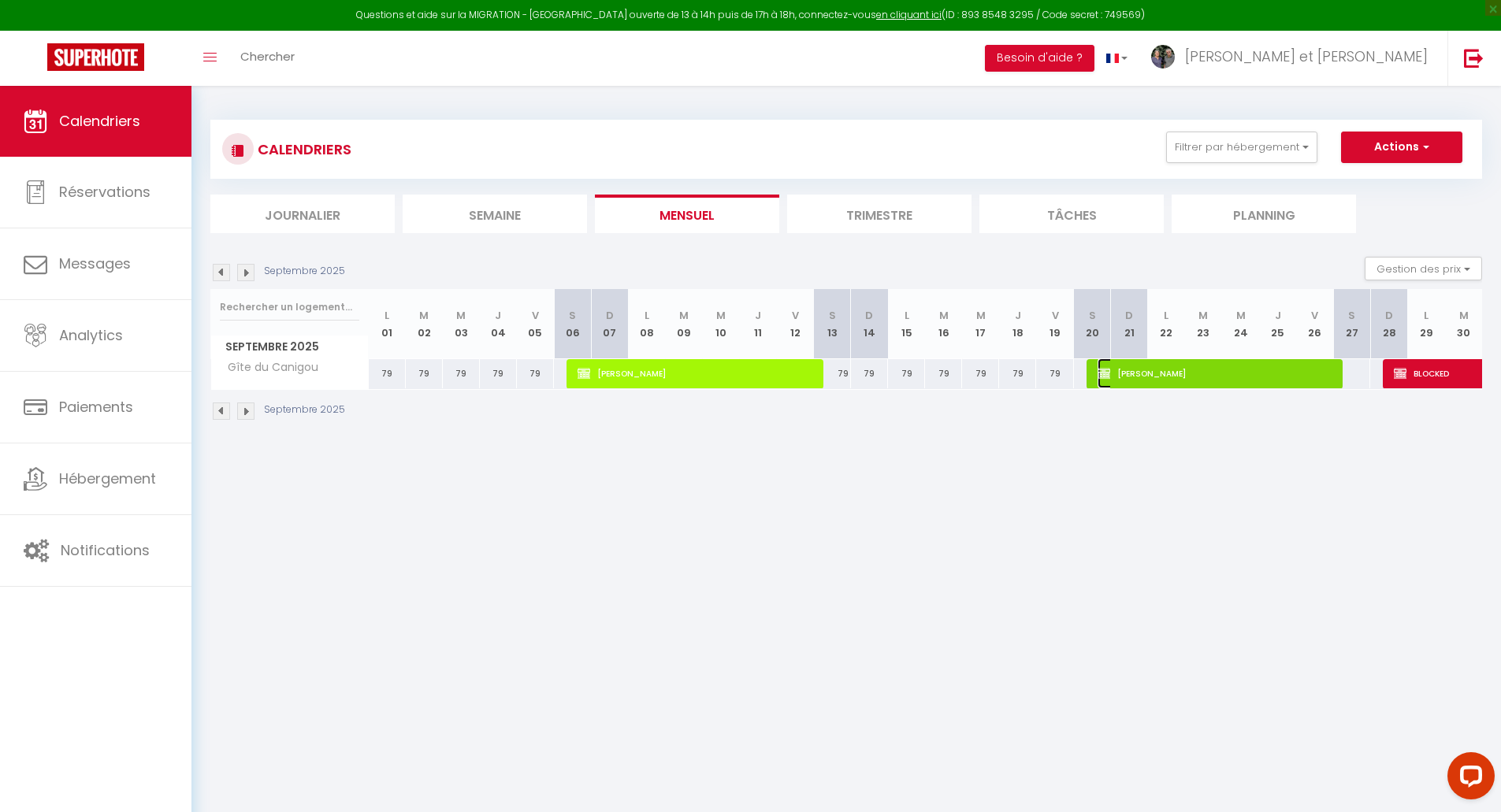
click at [1175, 373] on span "[PERSON_NAME]" at bounding box center [1215, 373] width 234 height 30
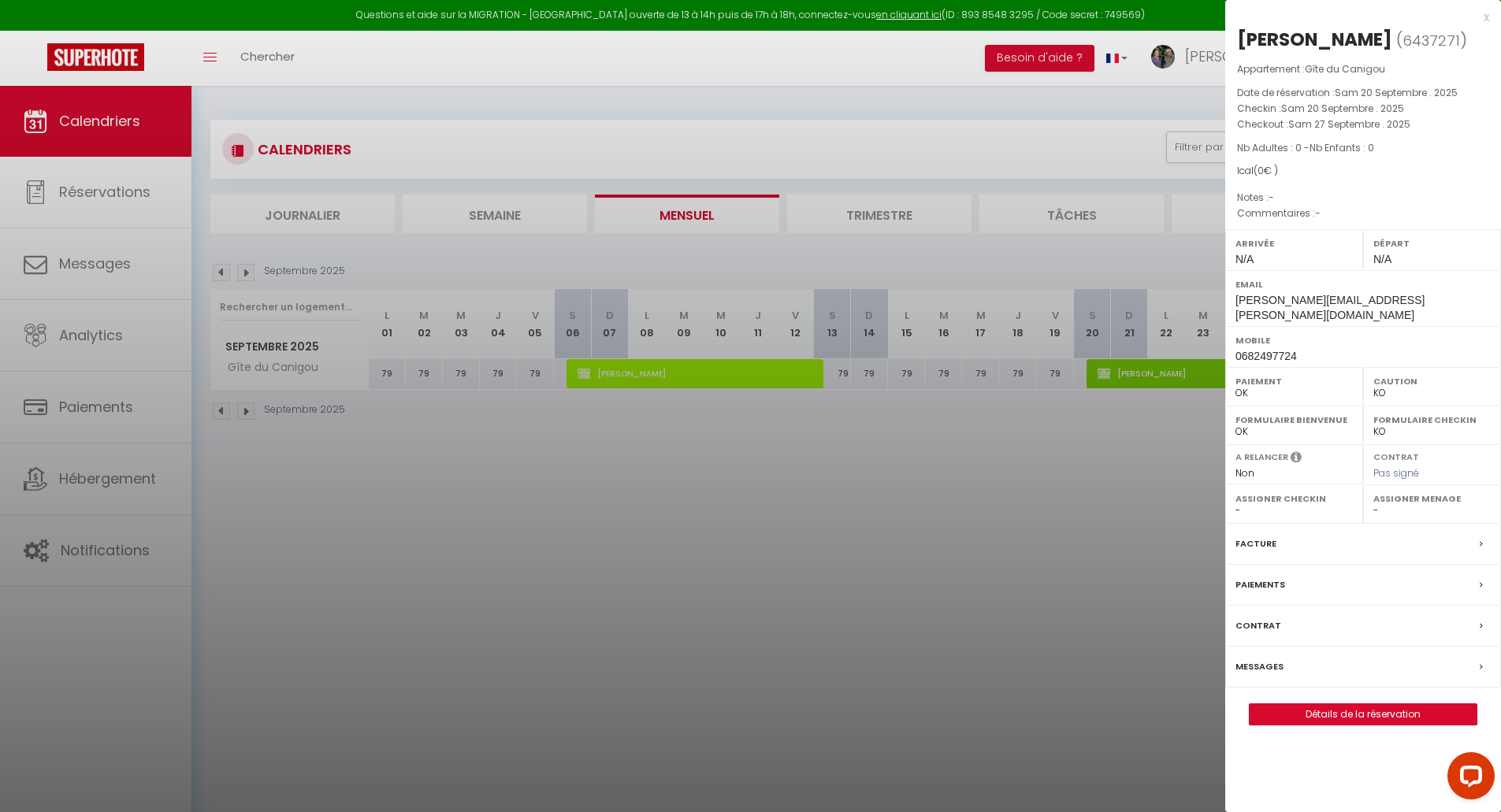
click at [763, 368] on div at bounding box center [750, 406] width 1501 height 812
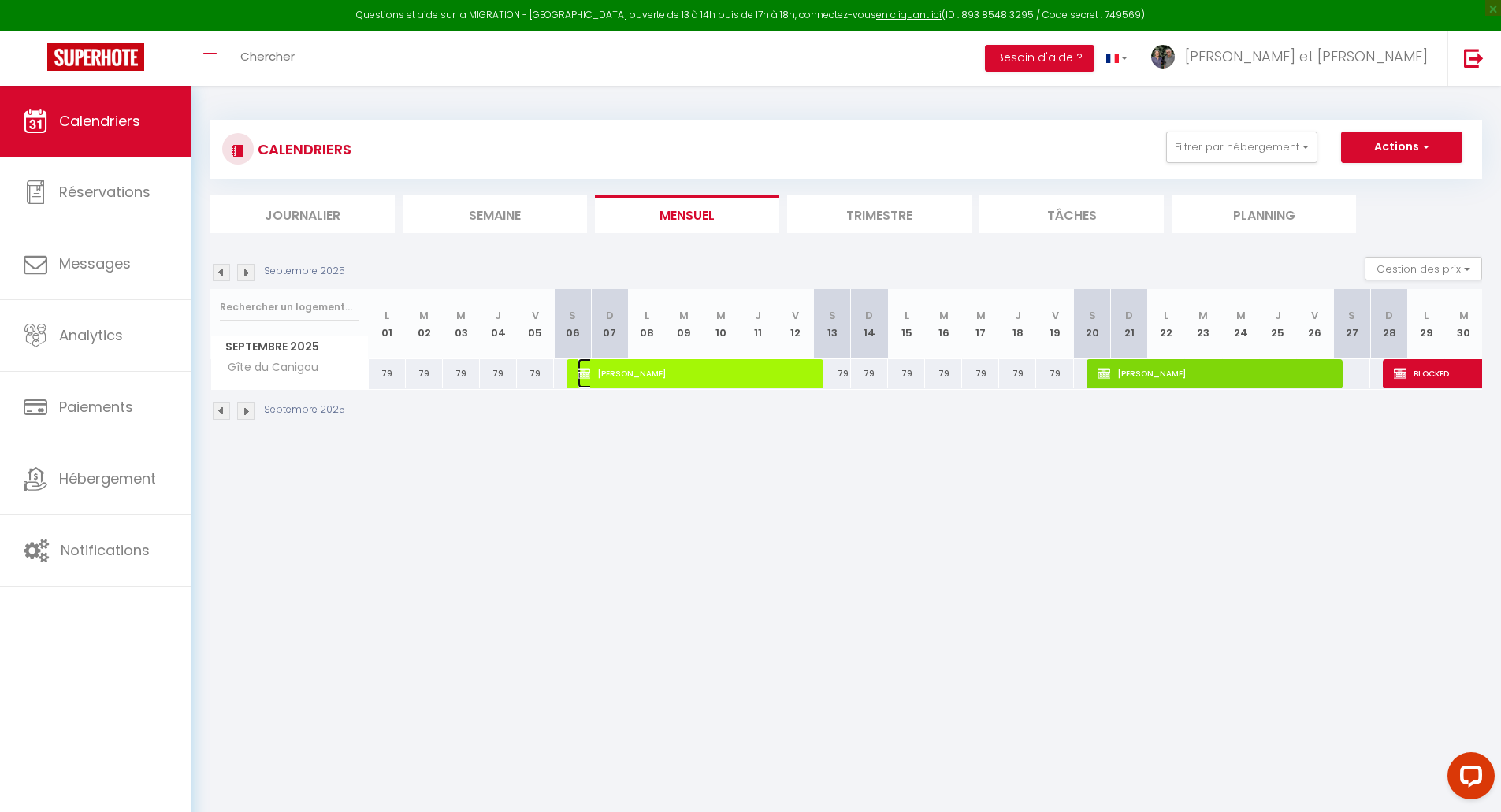
click at [723, 367] on span "[PERSON_NAME]" at bounding box center [695, 373] width 234 height 30
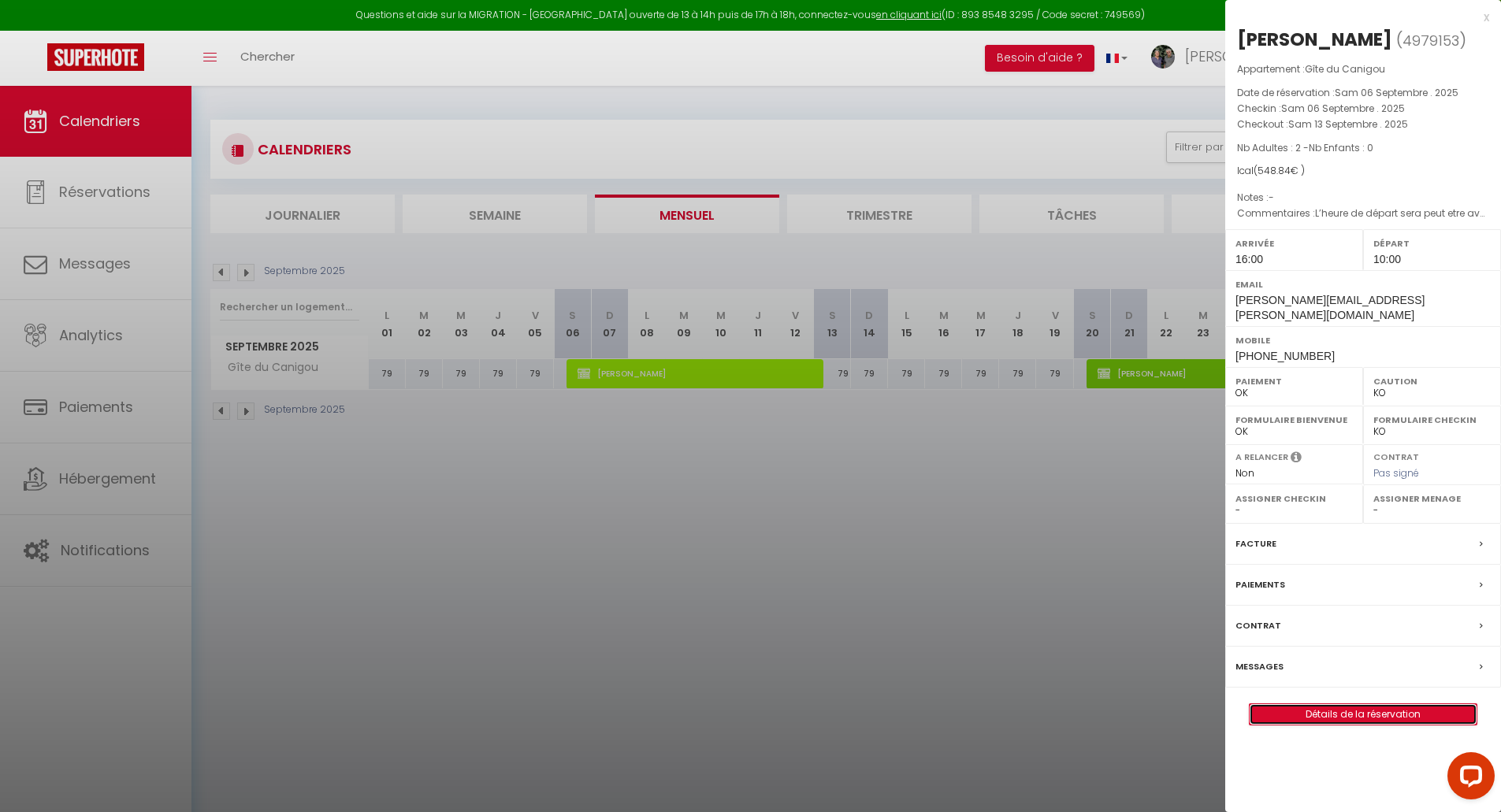
click at [1292, 704] on link "Détails de la réservation" at bounding box center [1363, 714] width 227 height 20
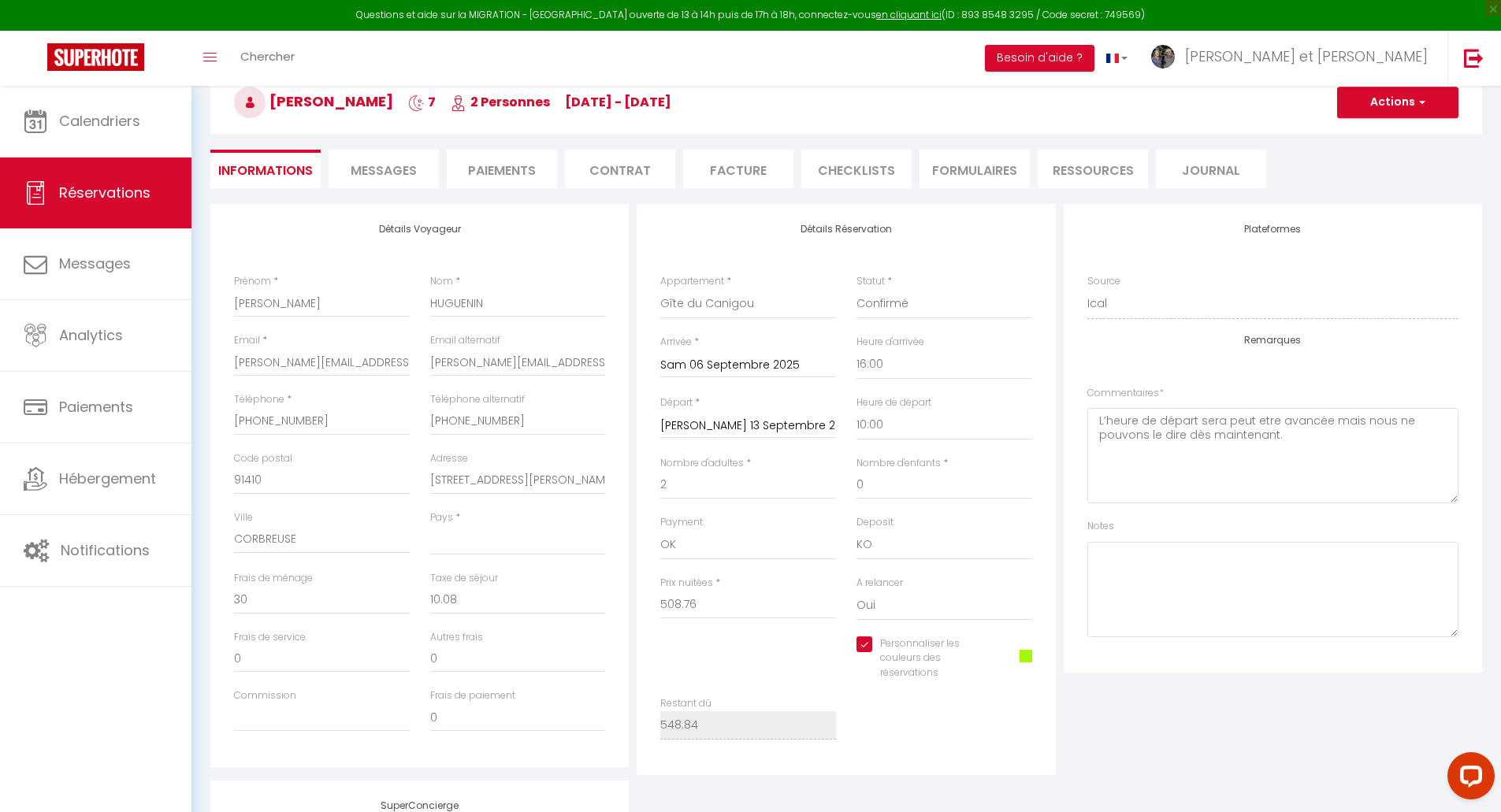
scroll to position [262, 0]
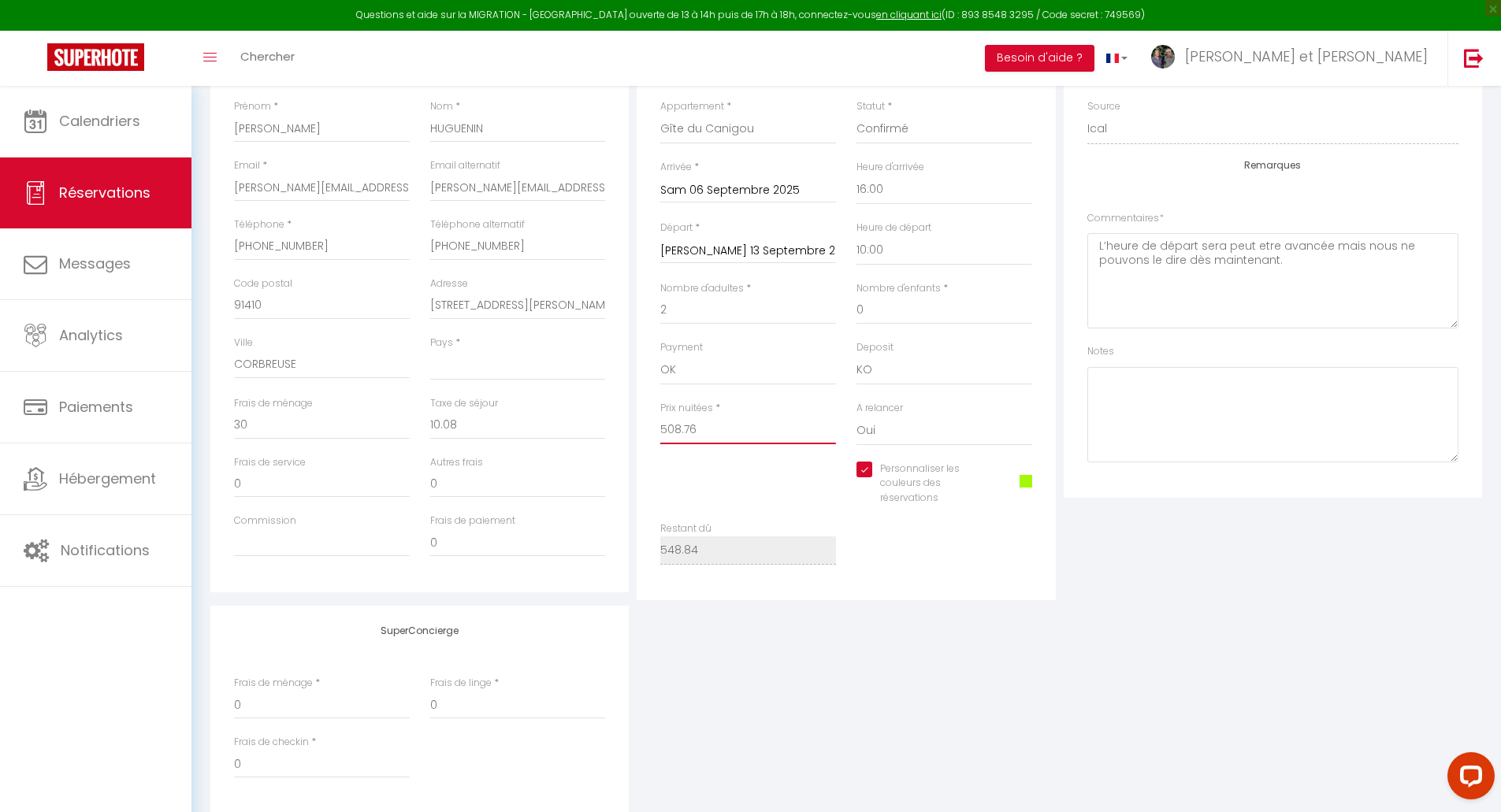
drag, startPoint x: 689, startPoint y: 432, endPoint x: 626, endPoint y: 433, distance: 63.0
click at [626, 433] on div "Détails Voyageur Prénom * [PERSON_NAME] * [PERSON_NAME] Email * [PERSON_NAME][E…" at bounding box center [845, 315] width 1280 height 571
click at [874, 555] on div "Restant dû 548.84" at bounding box center [846, 551] width 393 height 59
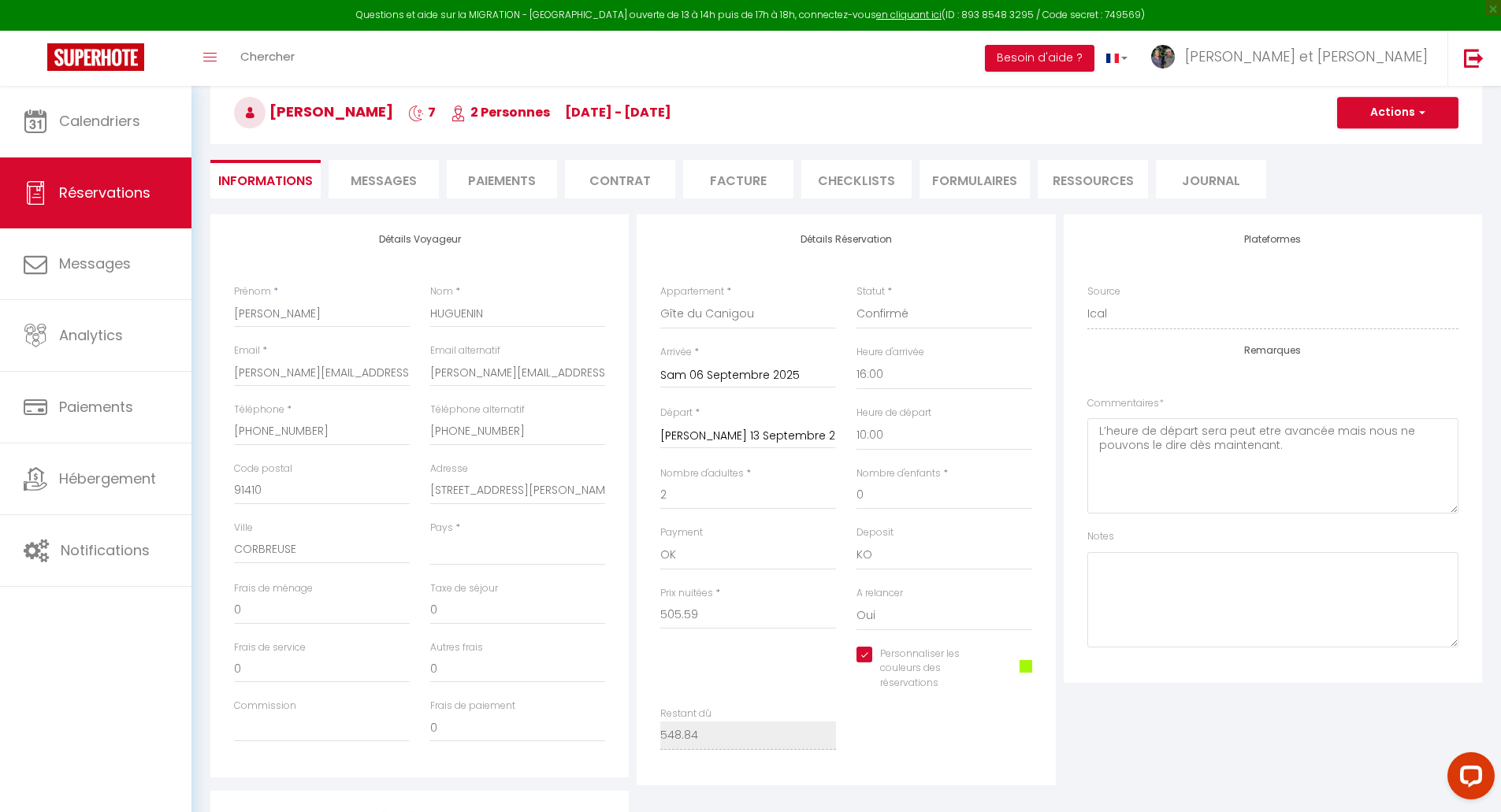
scroll to position [0, 0]
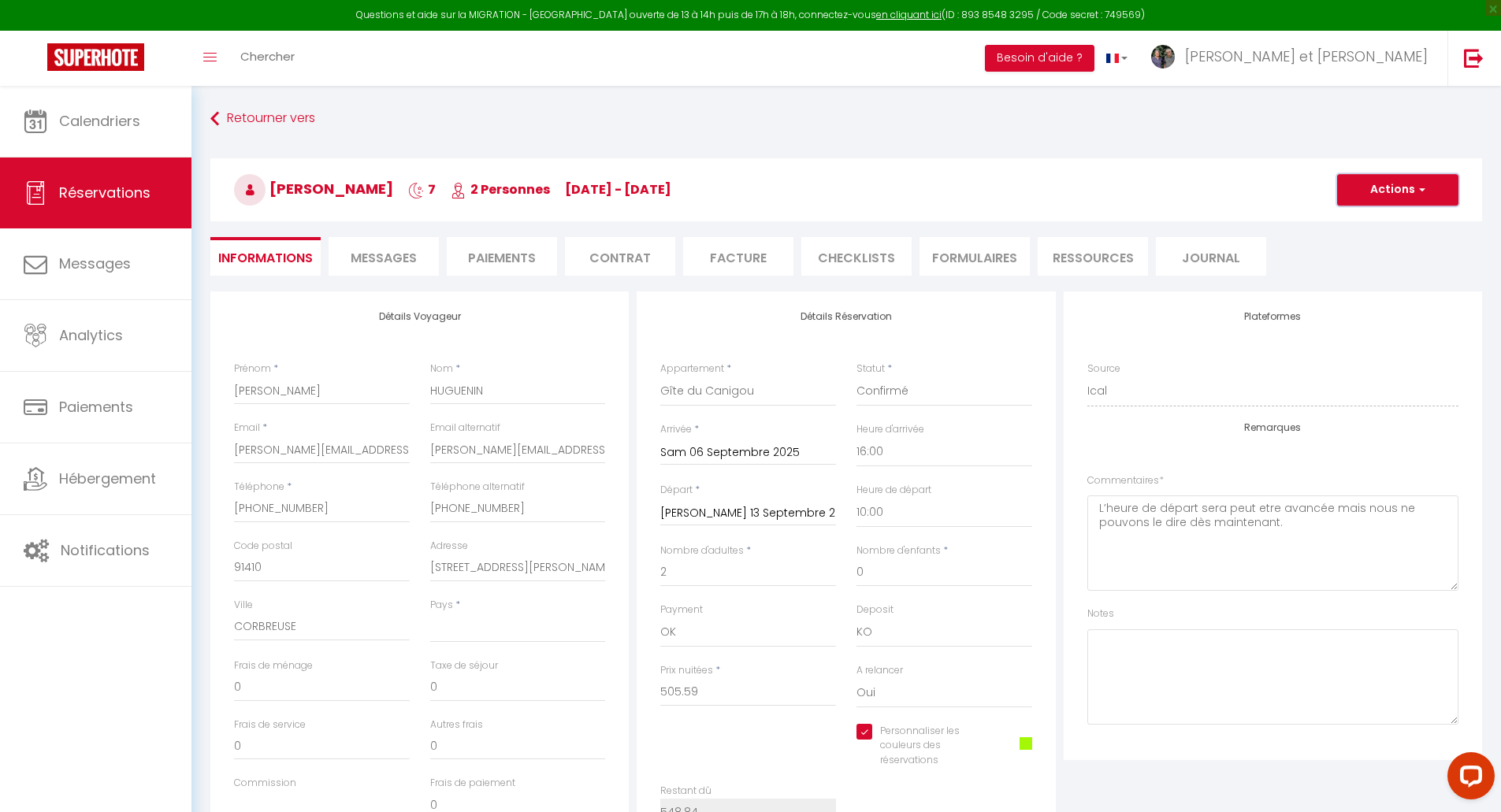
click at [1401, 190] on button "Actions" at bounding box center [1398, 190] width 122 height 32
click at [1390, 228] on link "Enregistrer" at bounding box center [1382, 224] width 124 height 20
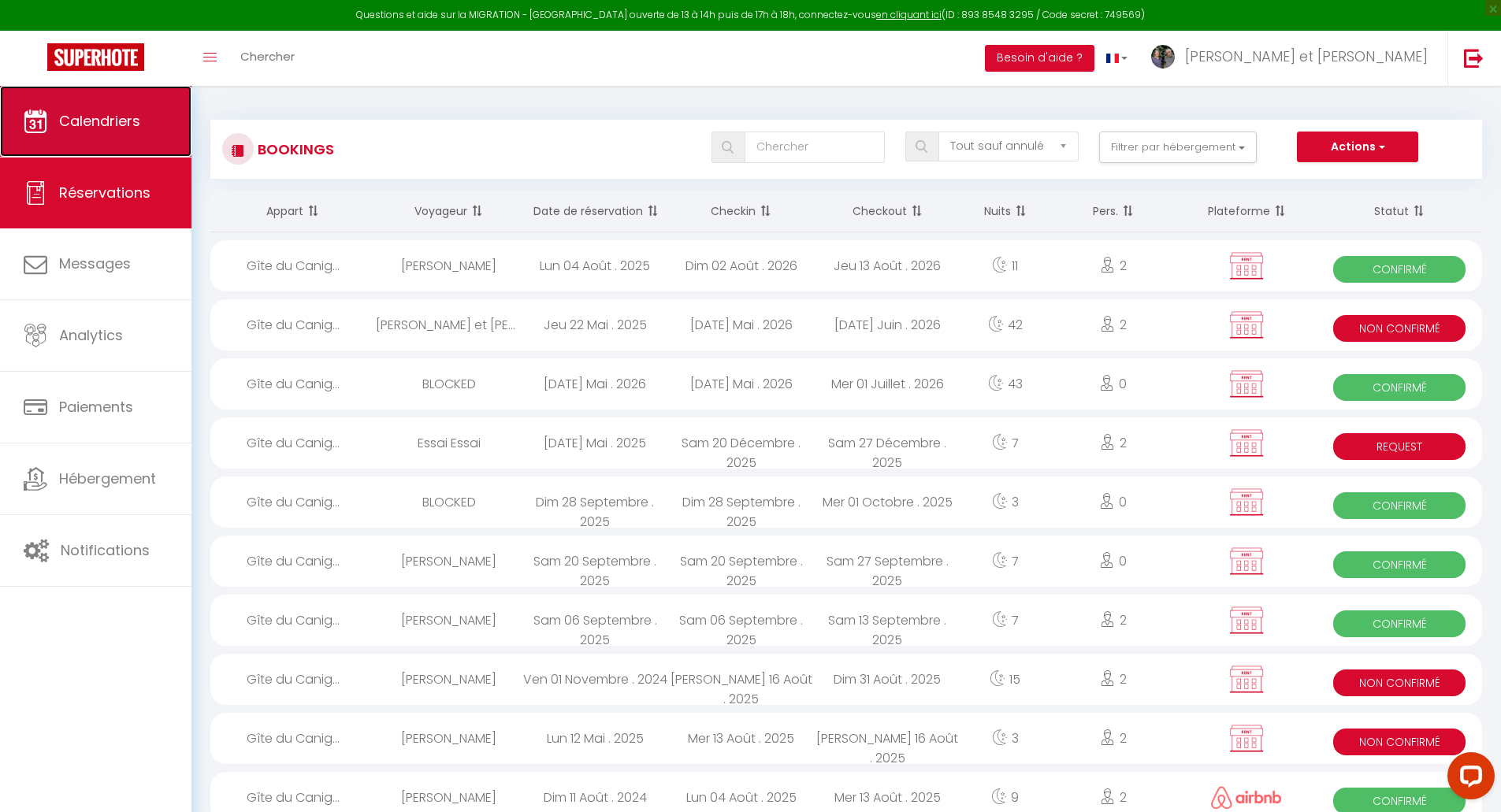
click at [119, 129] on span "Calendriers" at bounding box center [100, 121] width 81 height 19
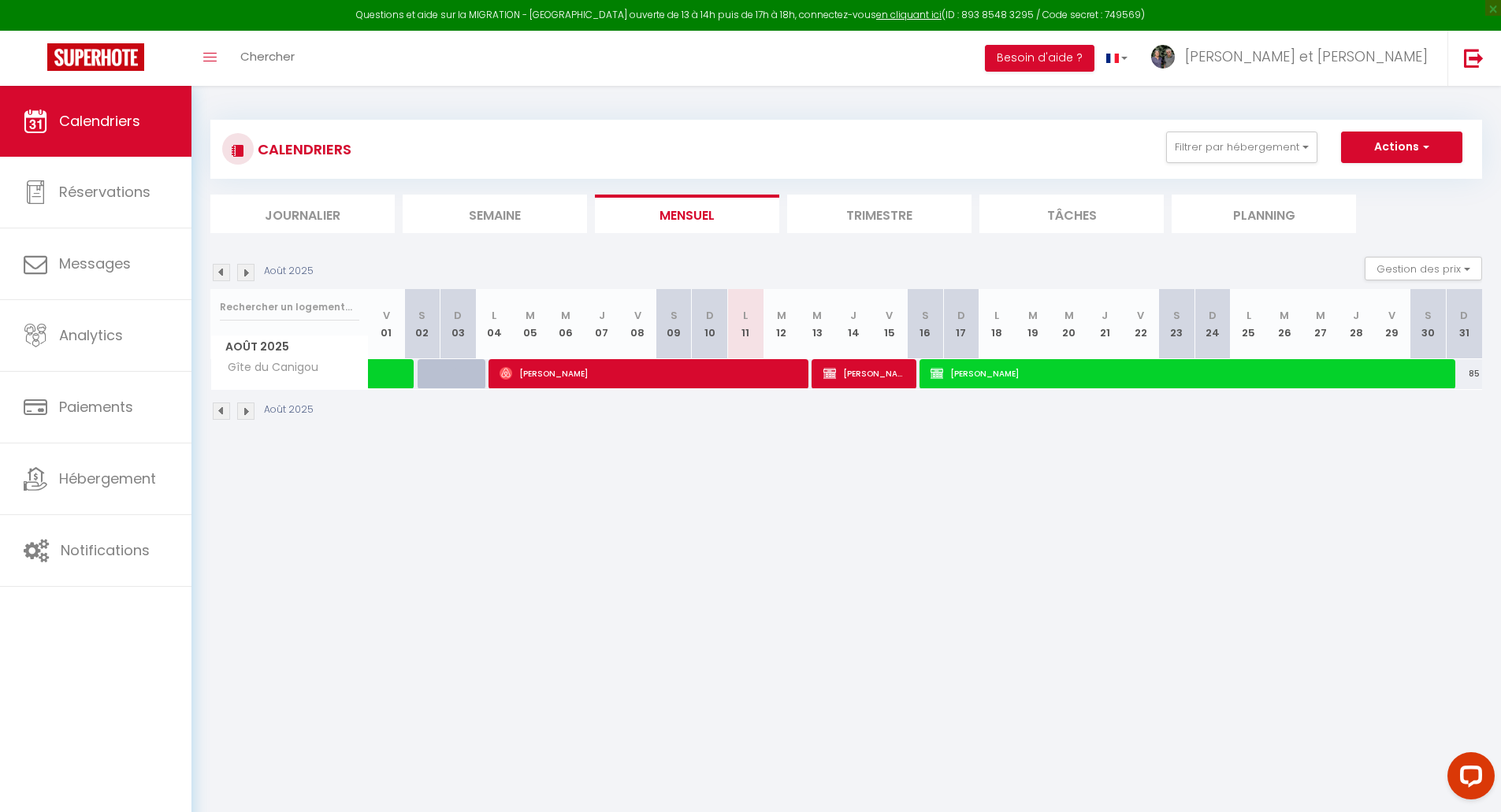
click at [248, 273] on img at bounding box center [245, 272] width 17 height 17
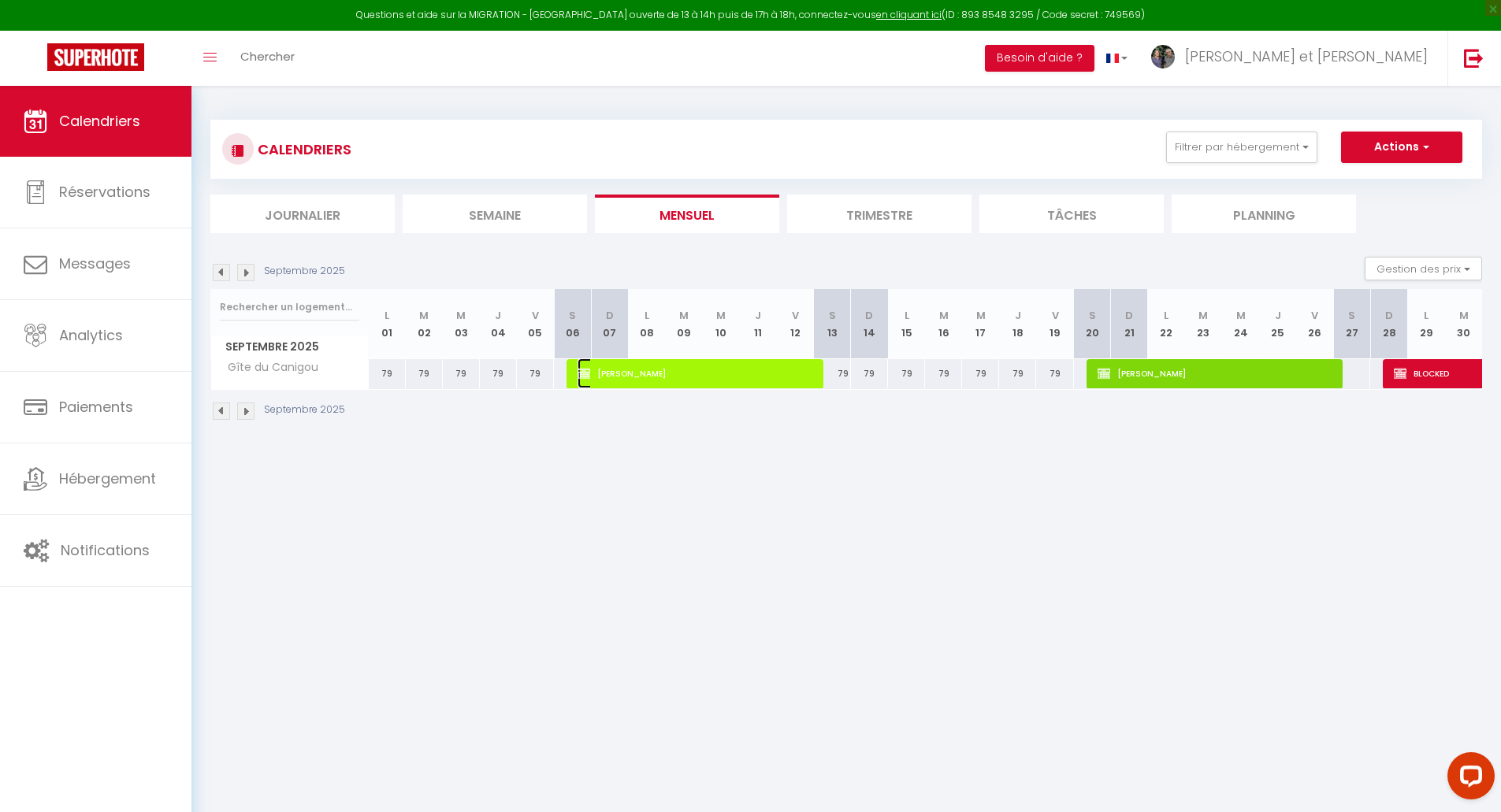
click at [615, 372] on span "[PERSON_NAME]" at bounding box center [695, 373] width 234 height 30
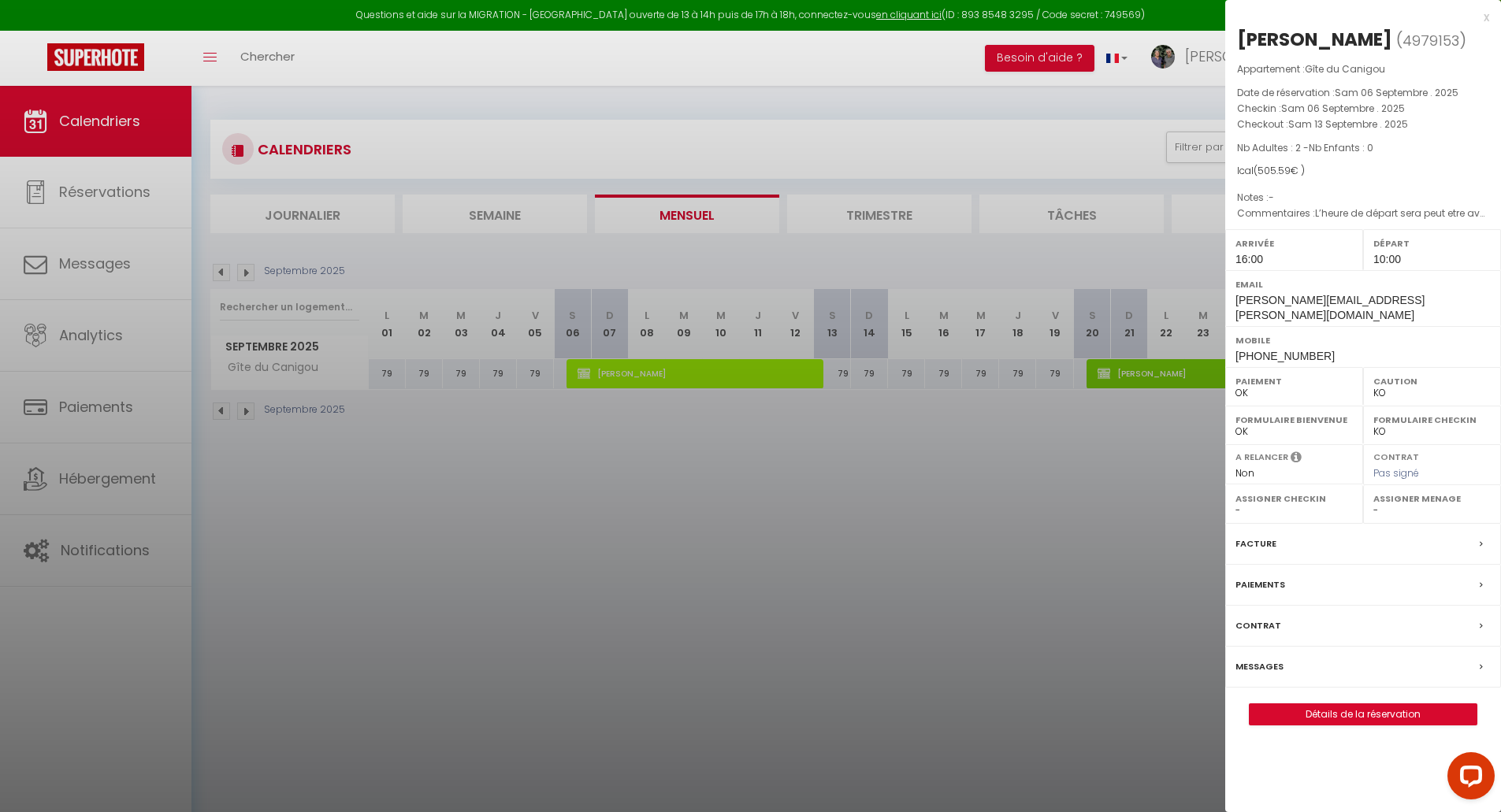
click at [1165, 372] on div at bounding box center [750, 406] width 1501 height 812
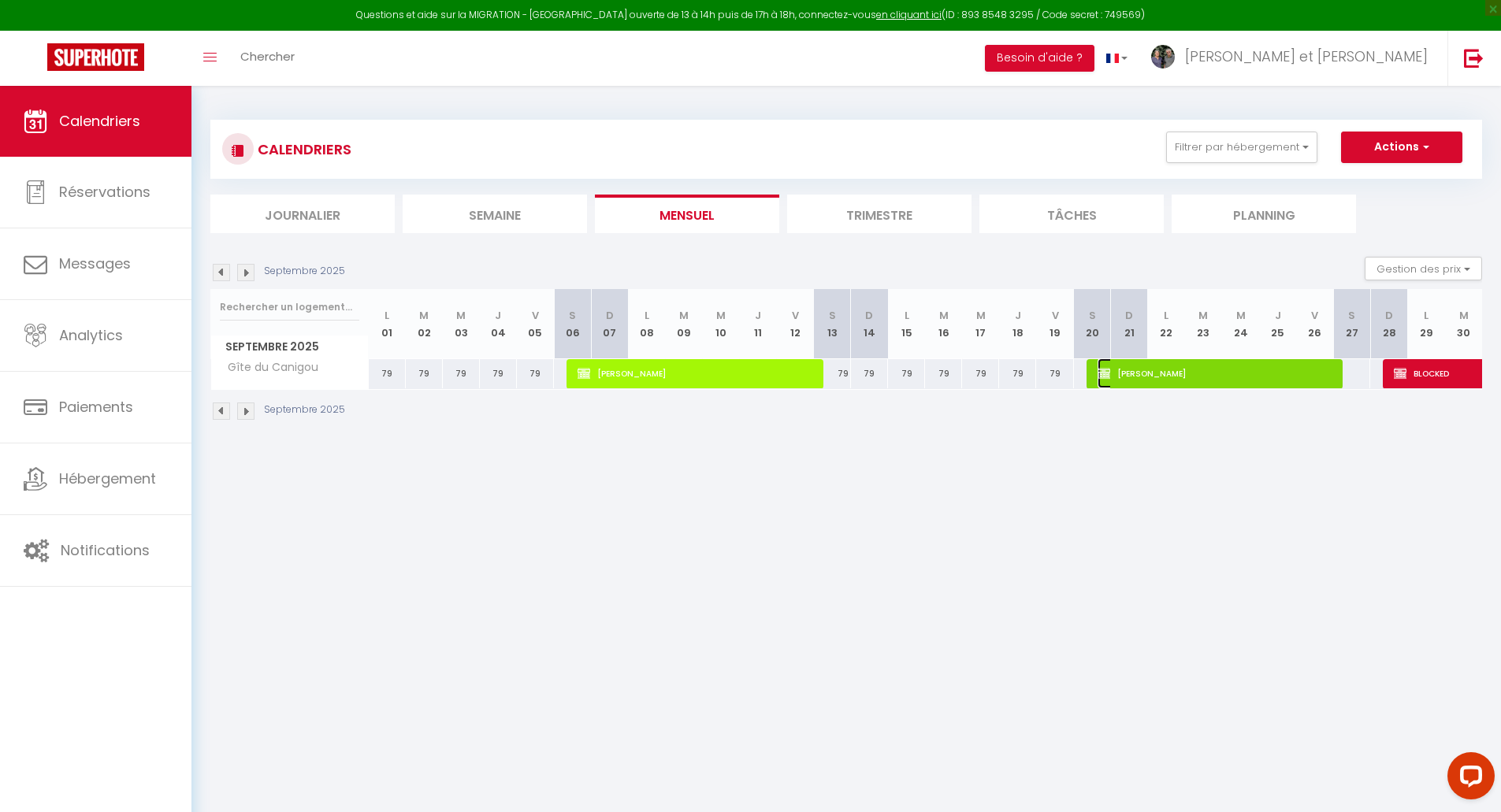
click at [1166, 372] on span "[PERSON_NAME]" at bounding box center [1215, 373] width 234 height 30
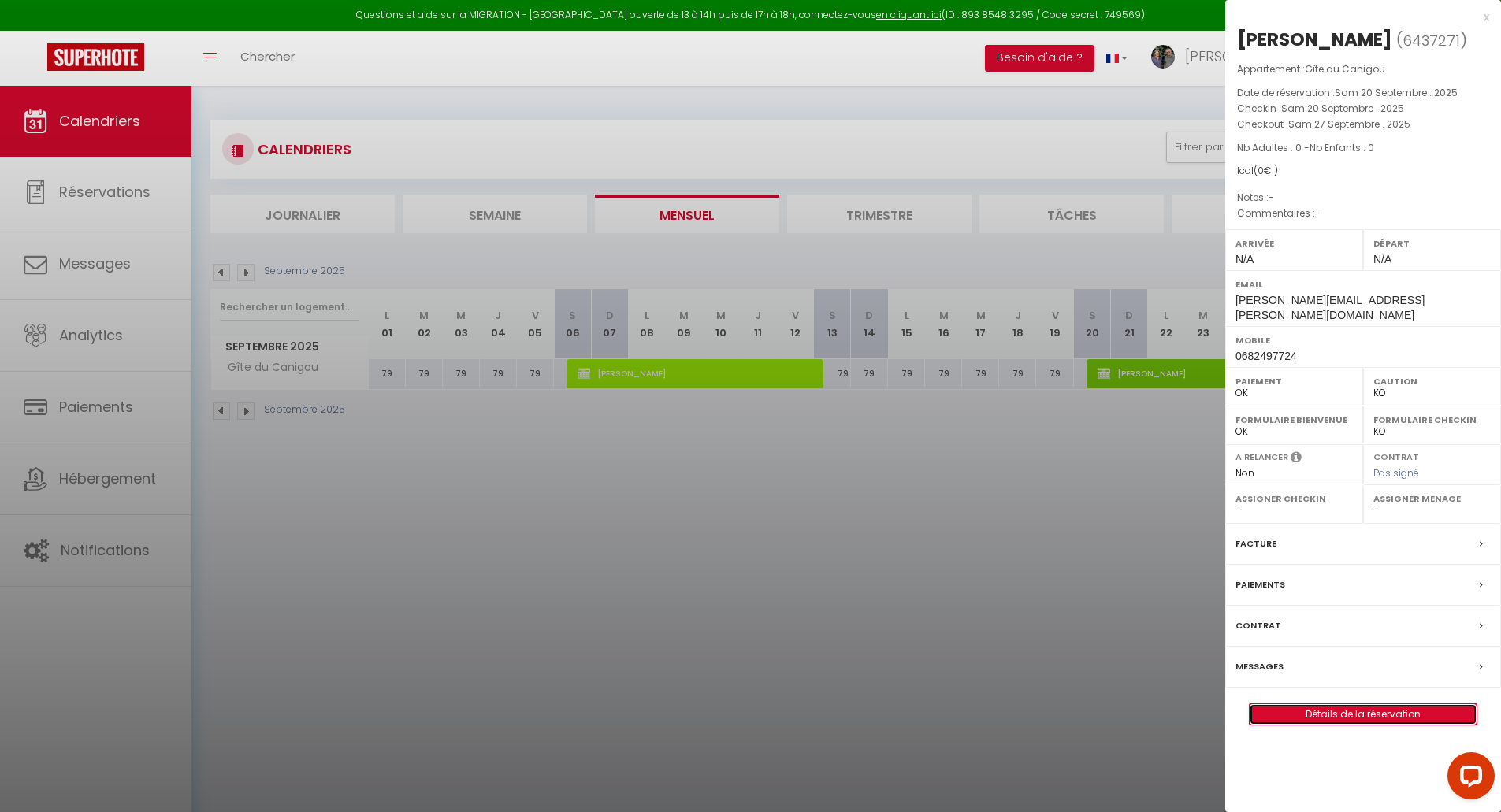
click at [1374, 704] on link "Détails de la réservation" at bounding box center [1363, 714] width 227 height 20
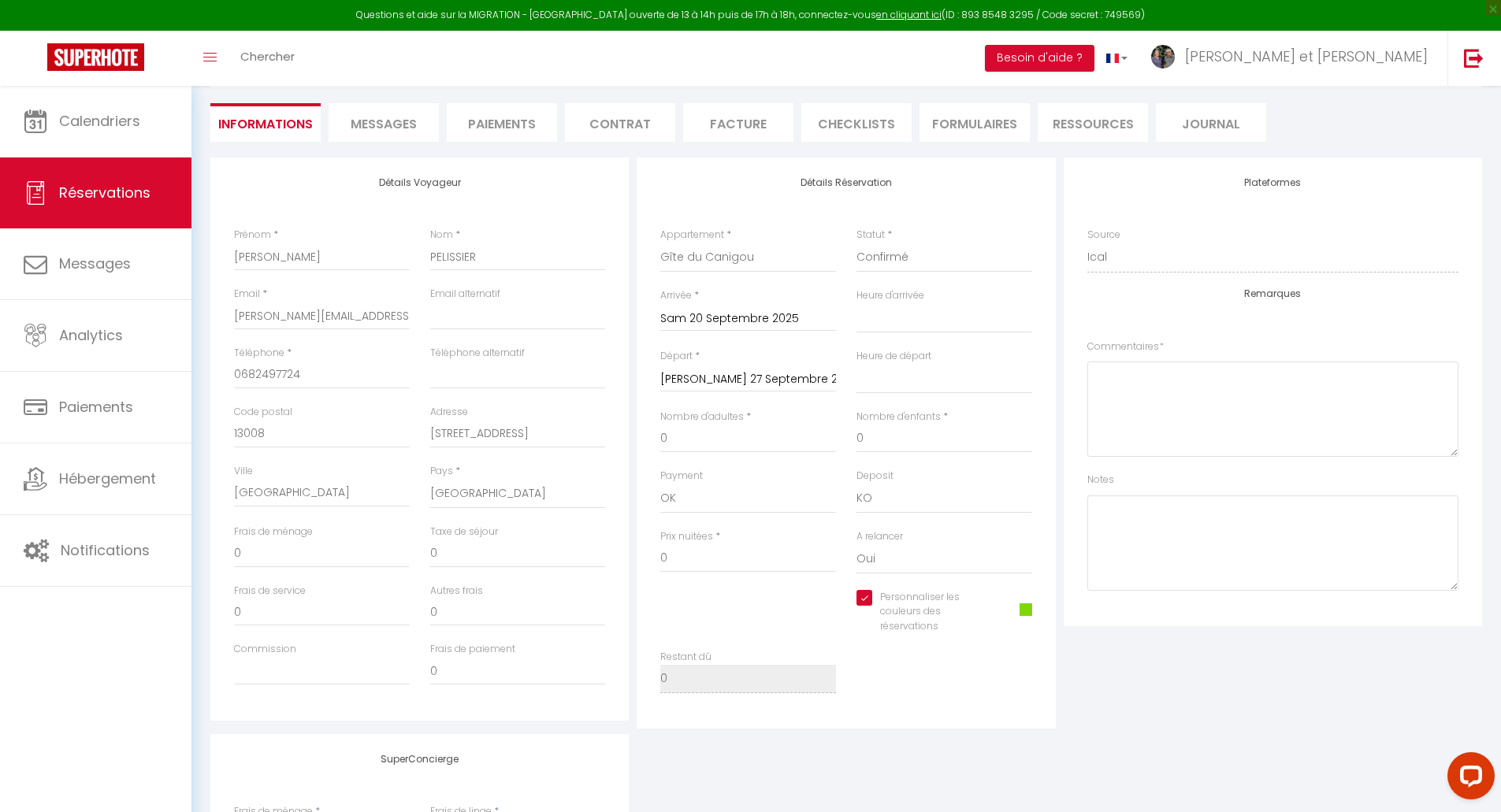
scroll to position [262, 0]
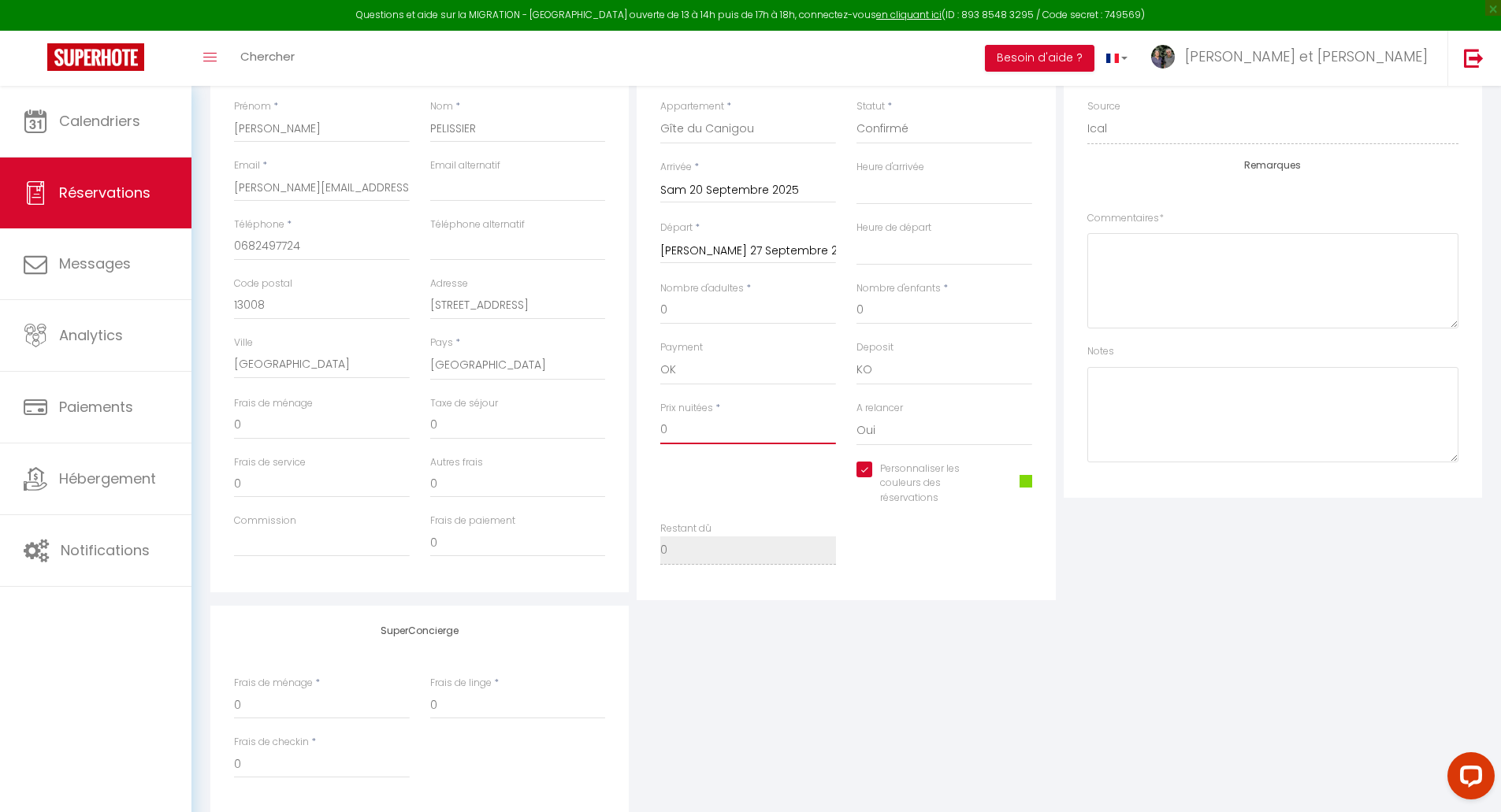
click at [697, 421] on input "0" at bounding box center [748, 430] width 176 height 28
drag, startPoint x: 697, startPoint y: 421, endPoint x: 585, endPoint y: 421, distance: 112.0
click at [585, 421] on div "Détails Voyageur Prénom * [PERSON_NAME] * [PERSON_NAME] Email * [PERSON_NAME][E…" at bounding box center [845, 315] width 1280 height 571
click at [896, 525] on div "Restant dû 0" at bounding box center [846, 551] width 393 height 59
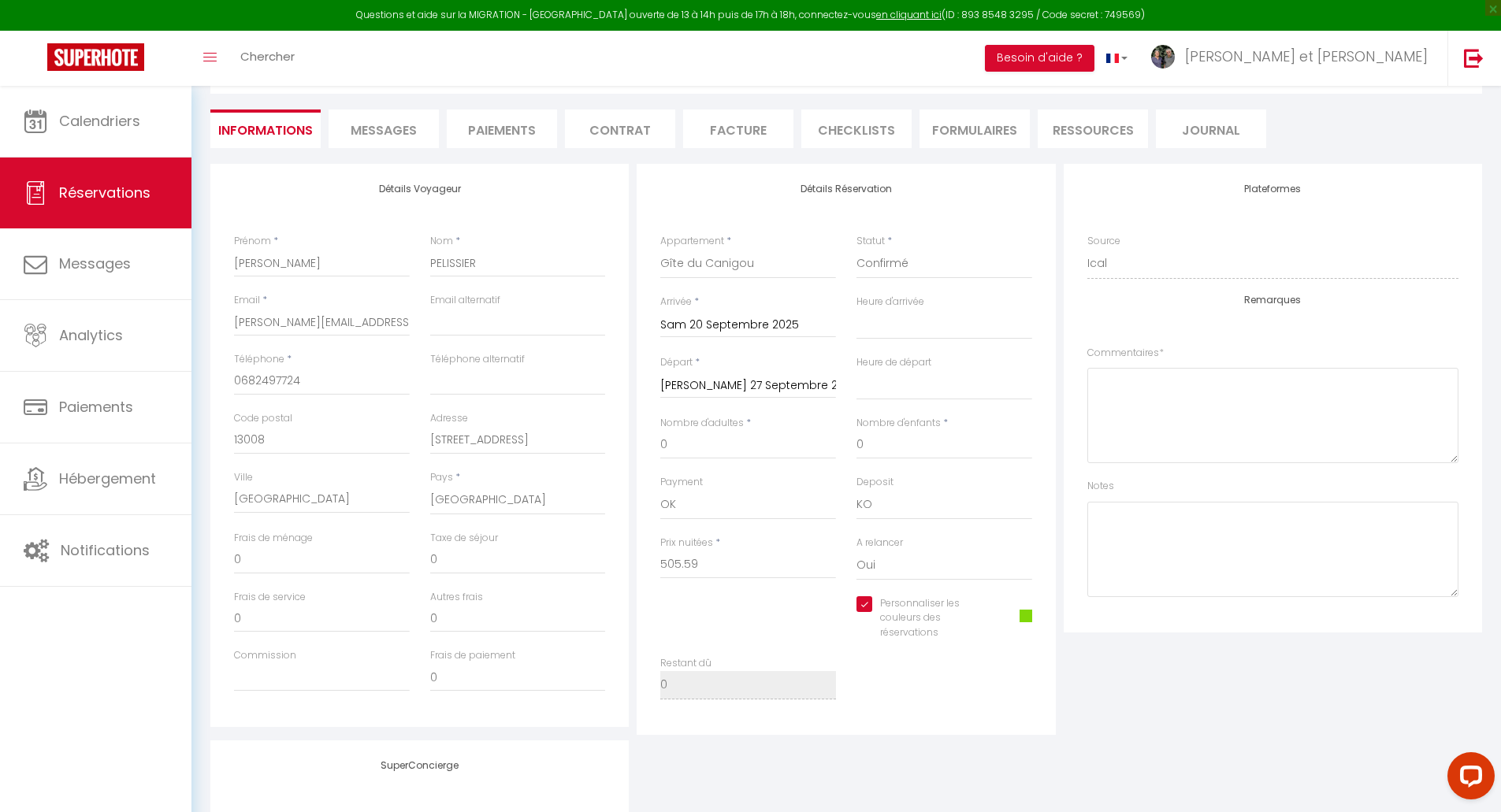
scroll to position [0, 0]
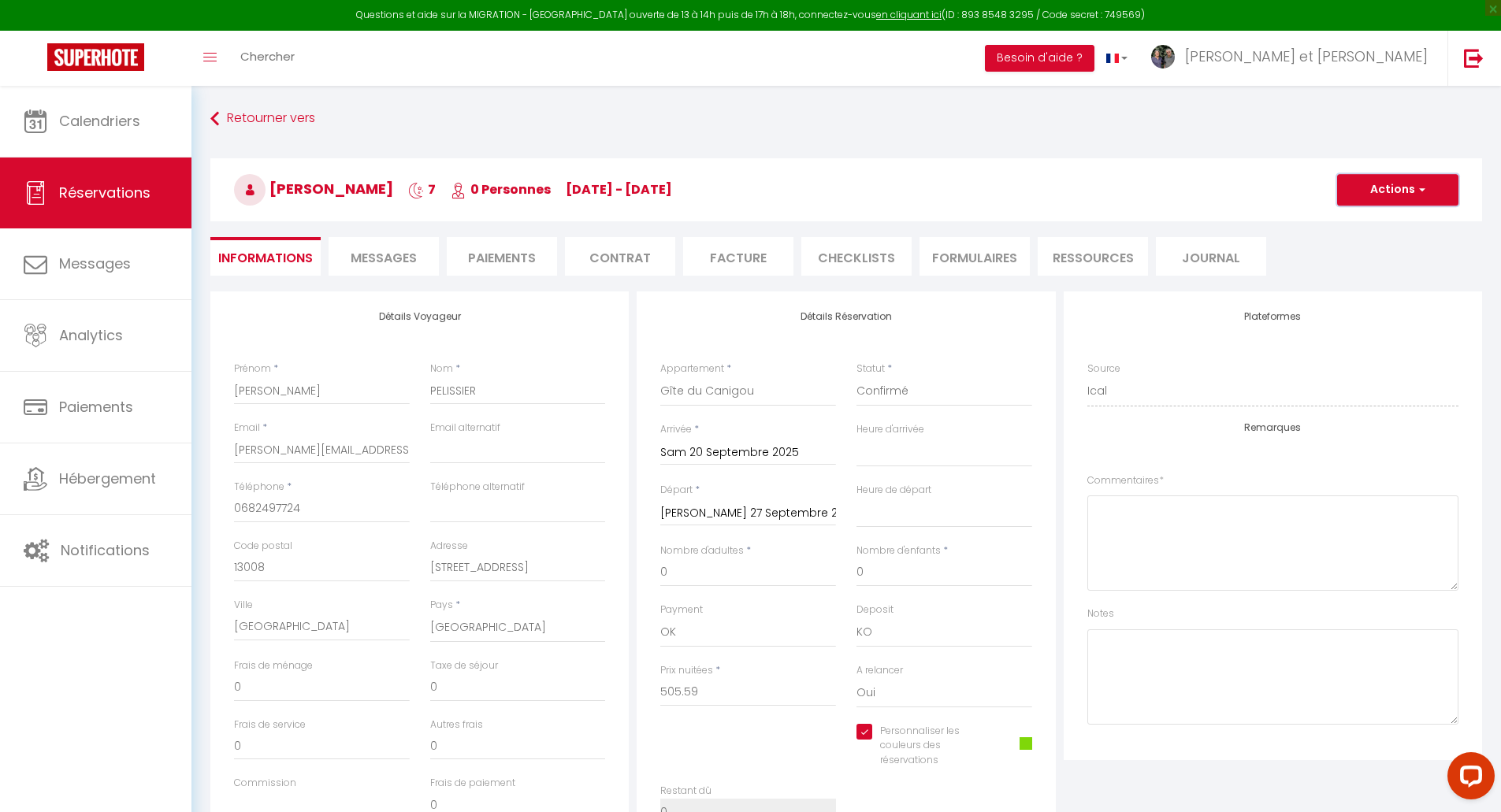
click at [1386, 193] on button "Actions" at bounding box center [1398, 190] width 122 height 32
click at [1375, 223] on link "Enregistrer" at bounding box center [1382, 224] width 124 height 20
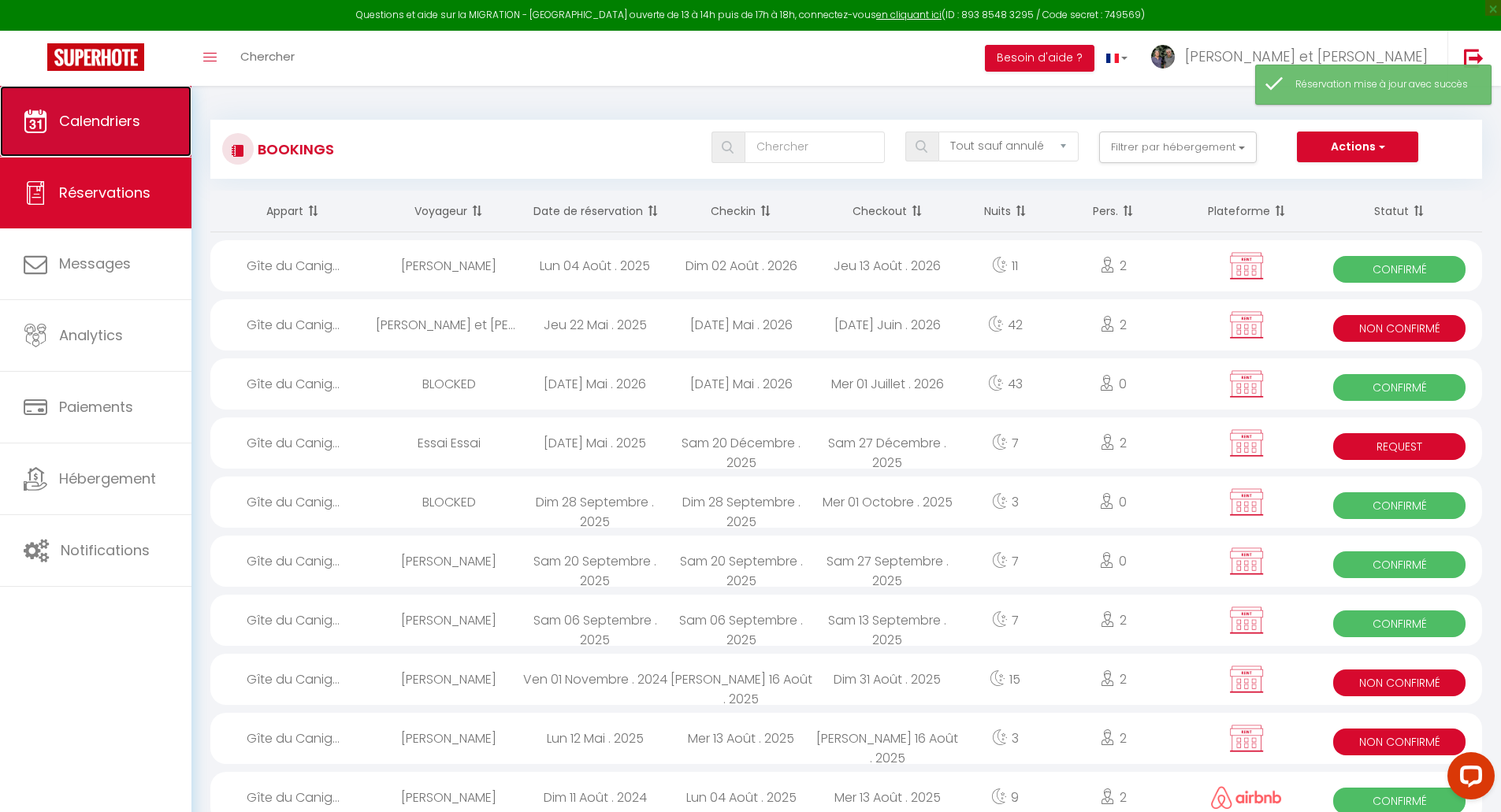
click at [110, 114] on span "Calendriers" at bounding box center [100, 121] width 81 height 19
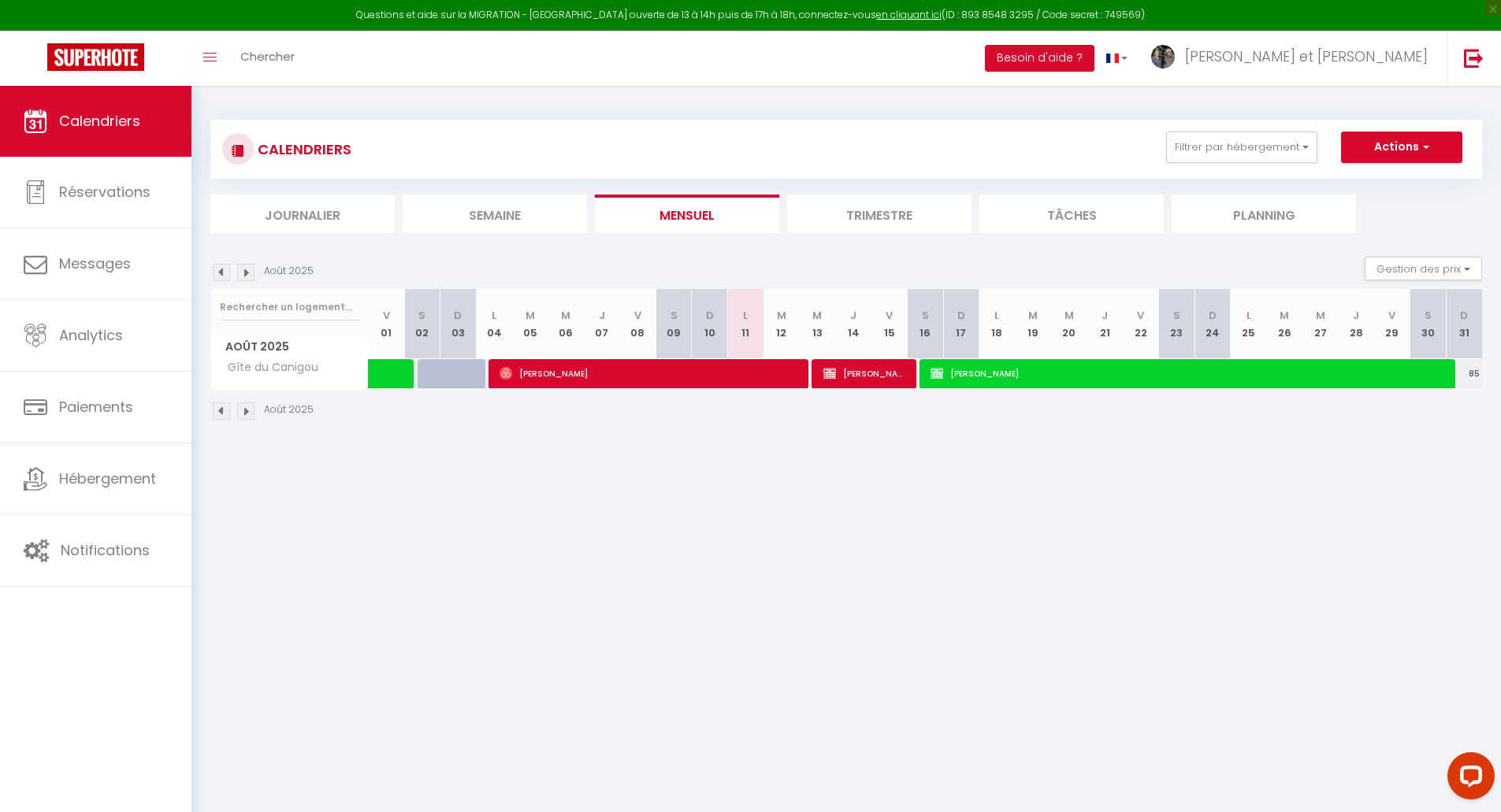
click at [251, 264] on img at bounding box center [245, 272] width 17 height 17
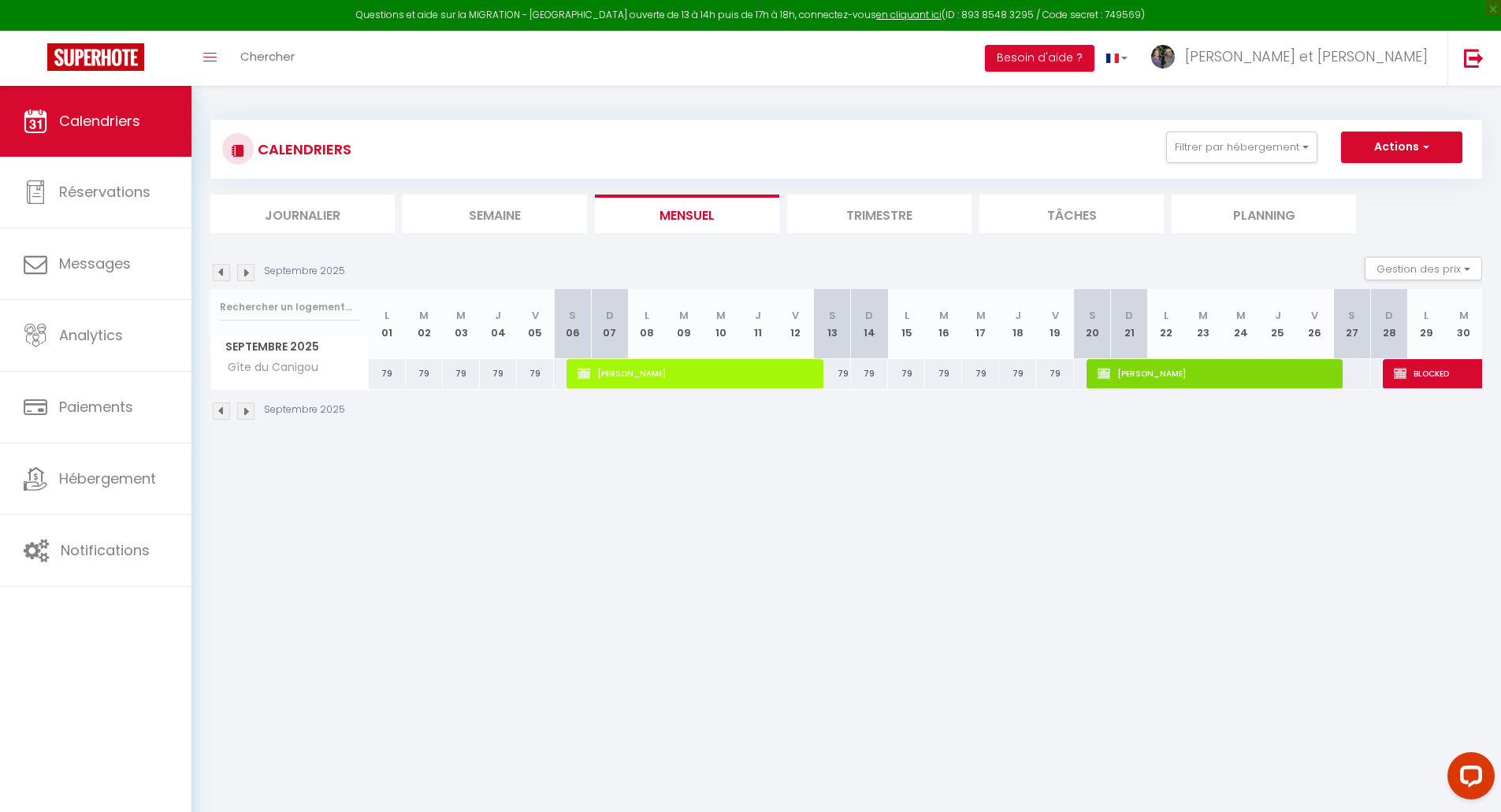
click at [252, 273] on img at bounding box center [245, 272] width 17 height 17
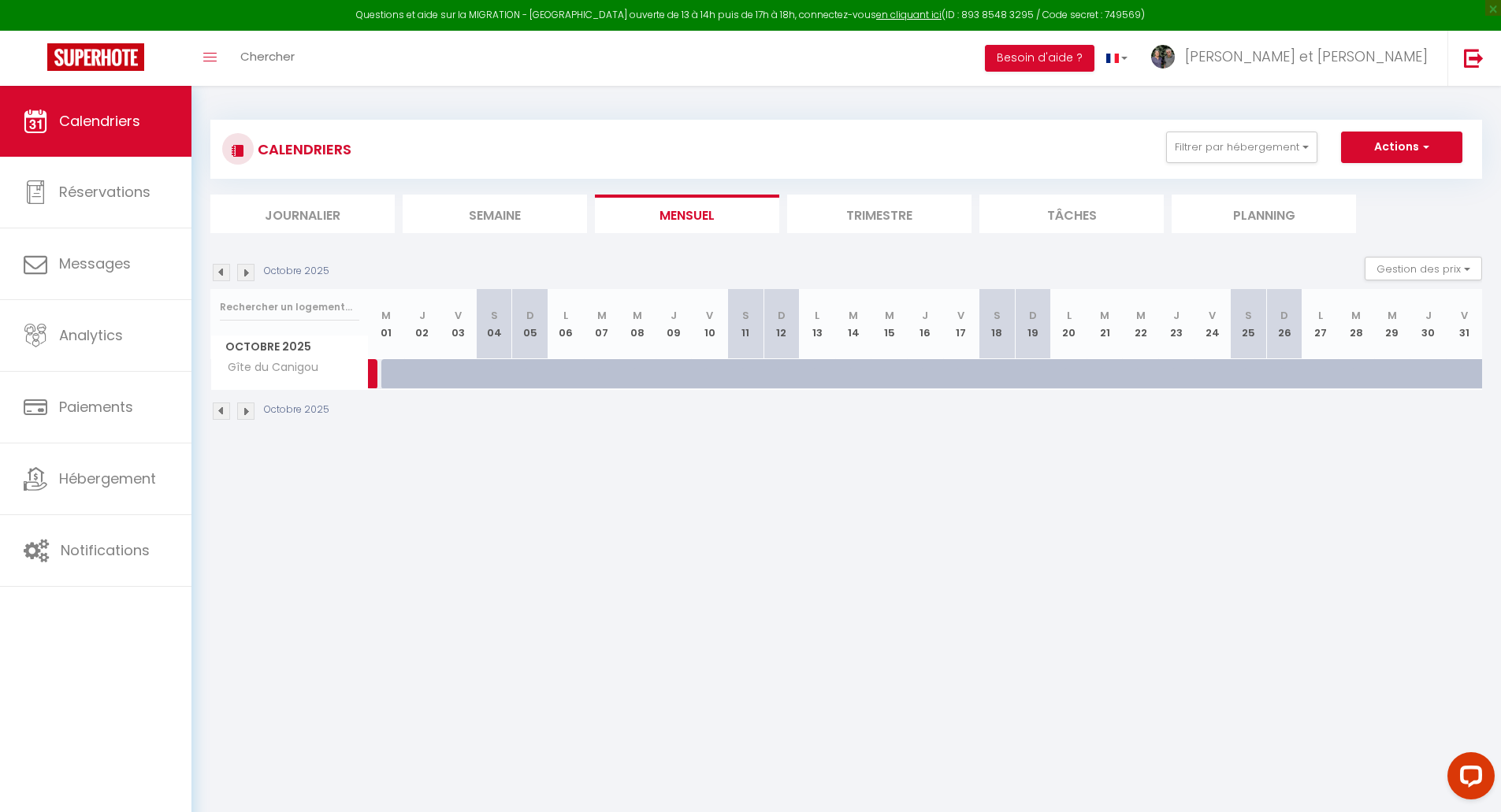
click at [224, 275] on img at bounding box center [221, 272] width 17 height 17
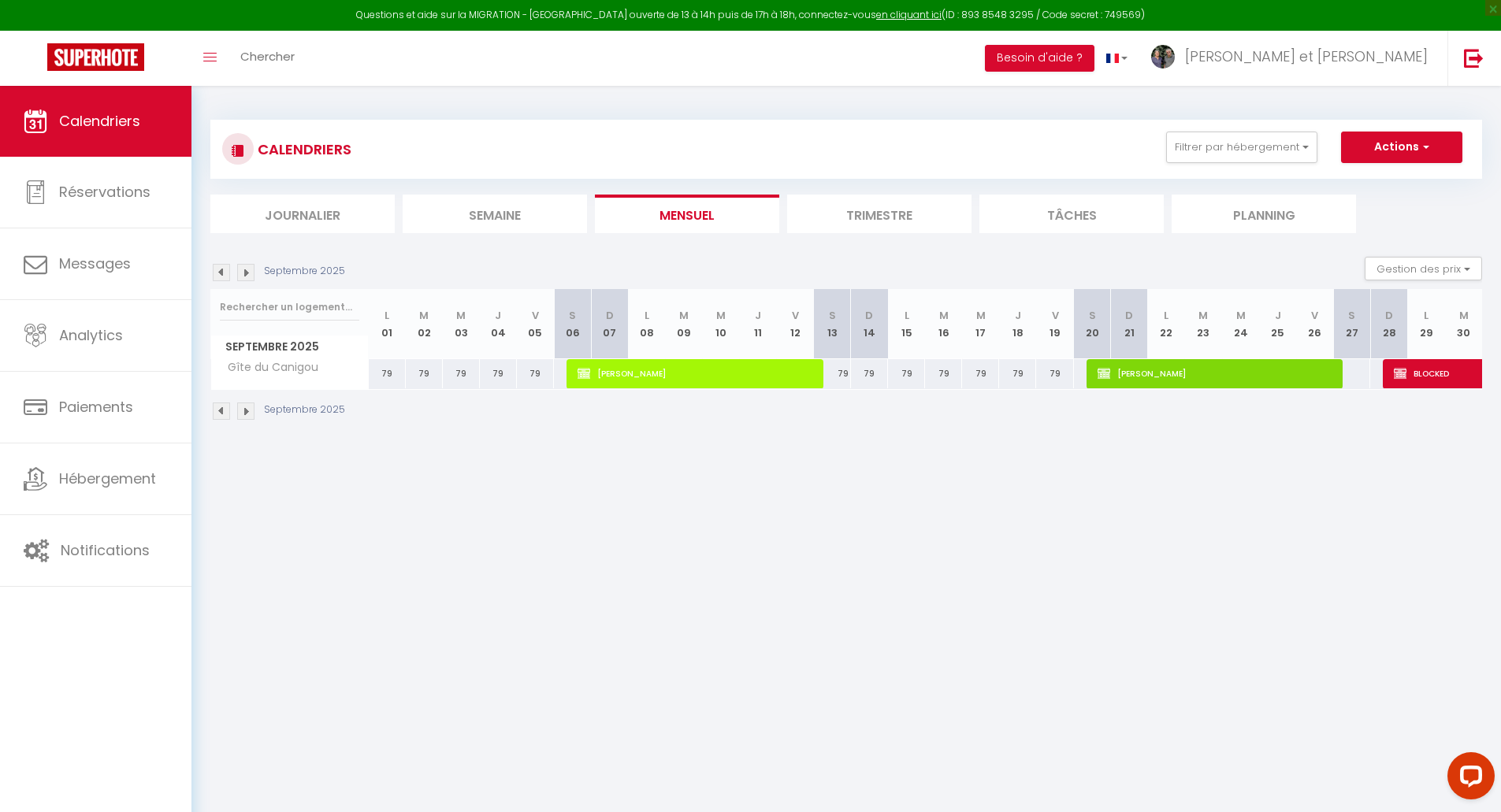
click at [255, 275] on div "Septembre 2025" at bounding box center [280, 272] width 140 height 17
click at [245, 275] on img at bounding box center [245, 272] width 17 height 17
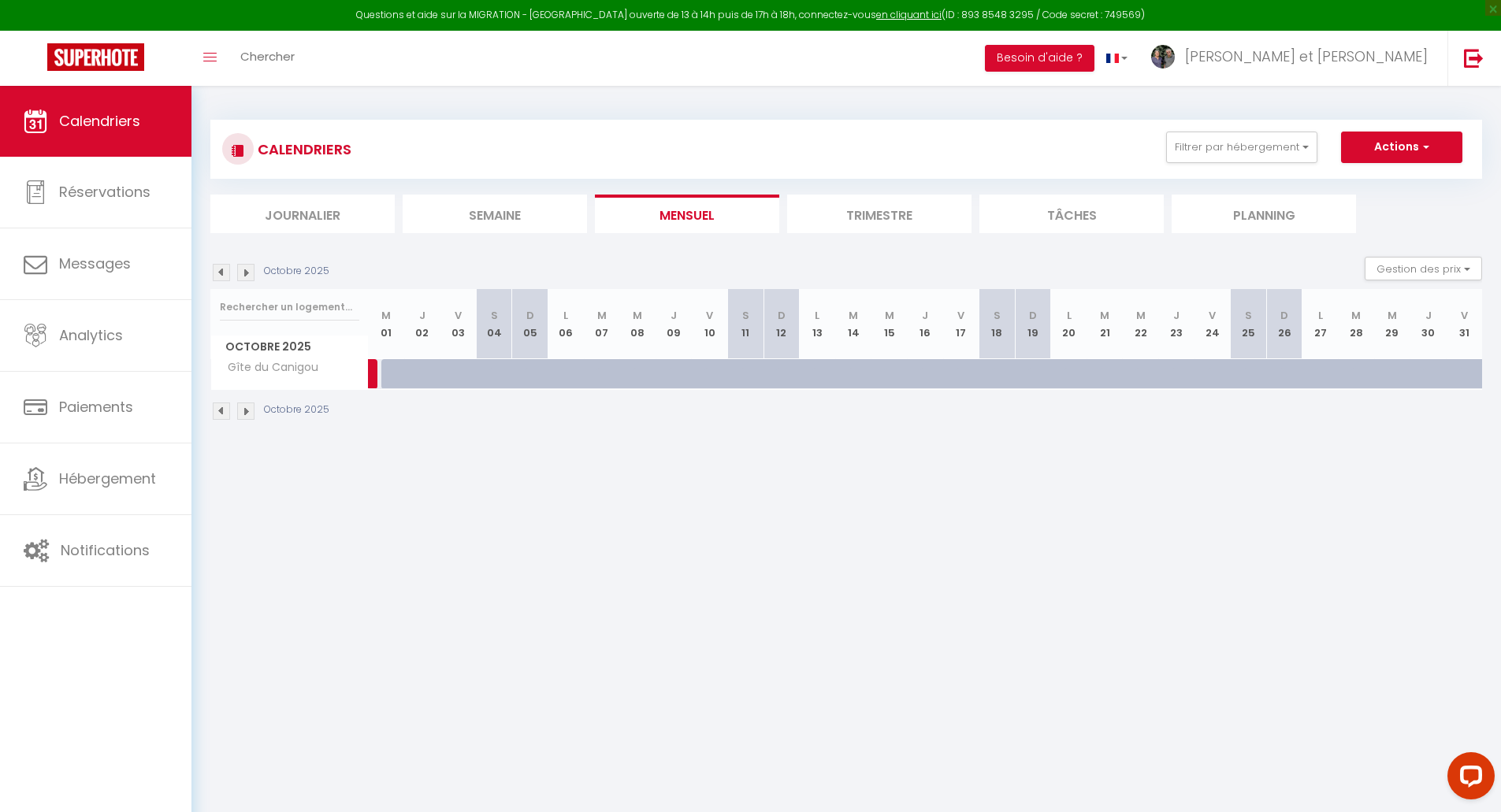
click at [245, 275] on img at bounding box center [245, 272] width 17 height 17
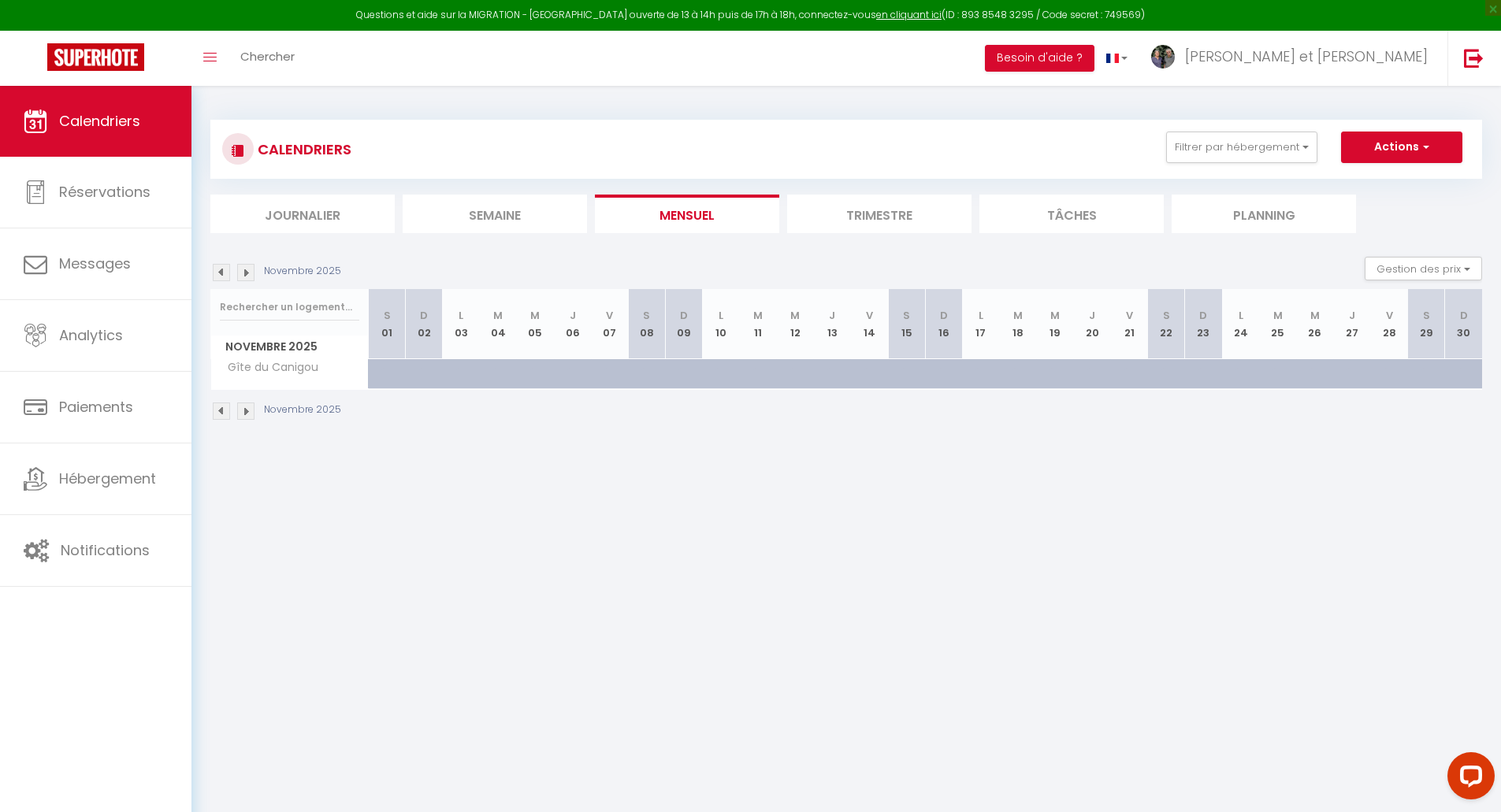
click at [223, 273] on img at bounding box center [221, 272] width 17 height 17
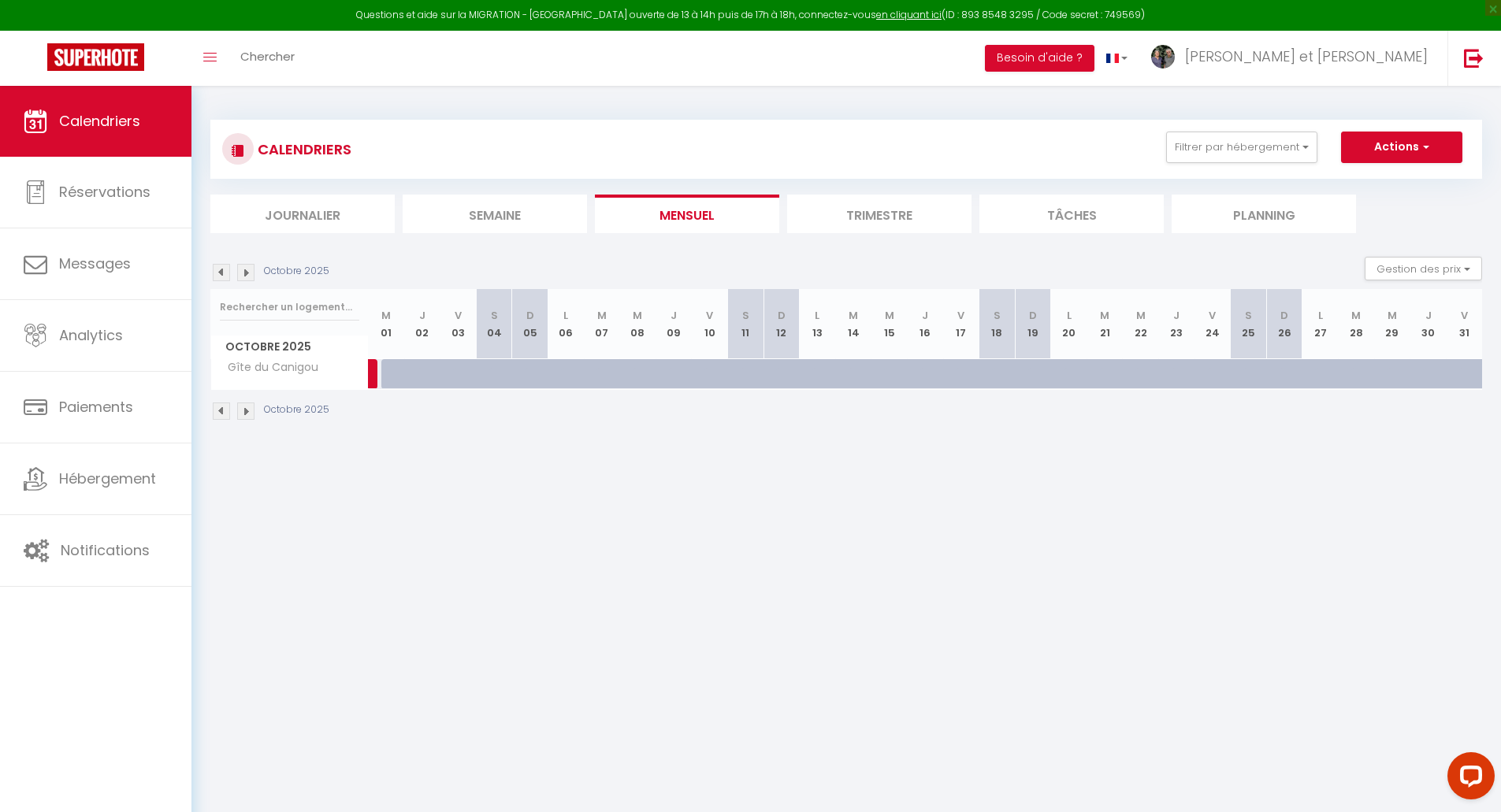
click at [227, 279] on img at bounding box center [221, 272] width 17 height 17
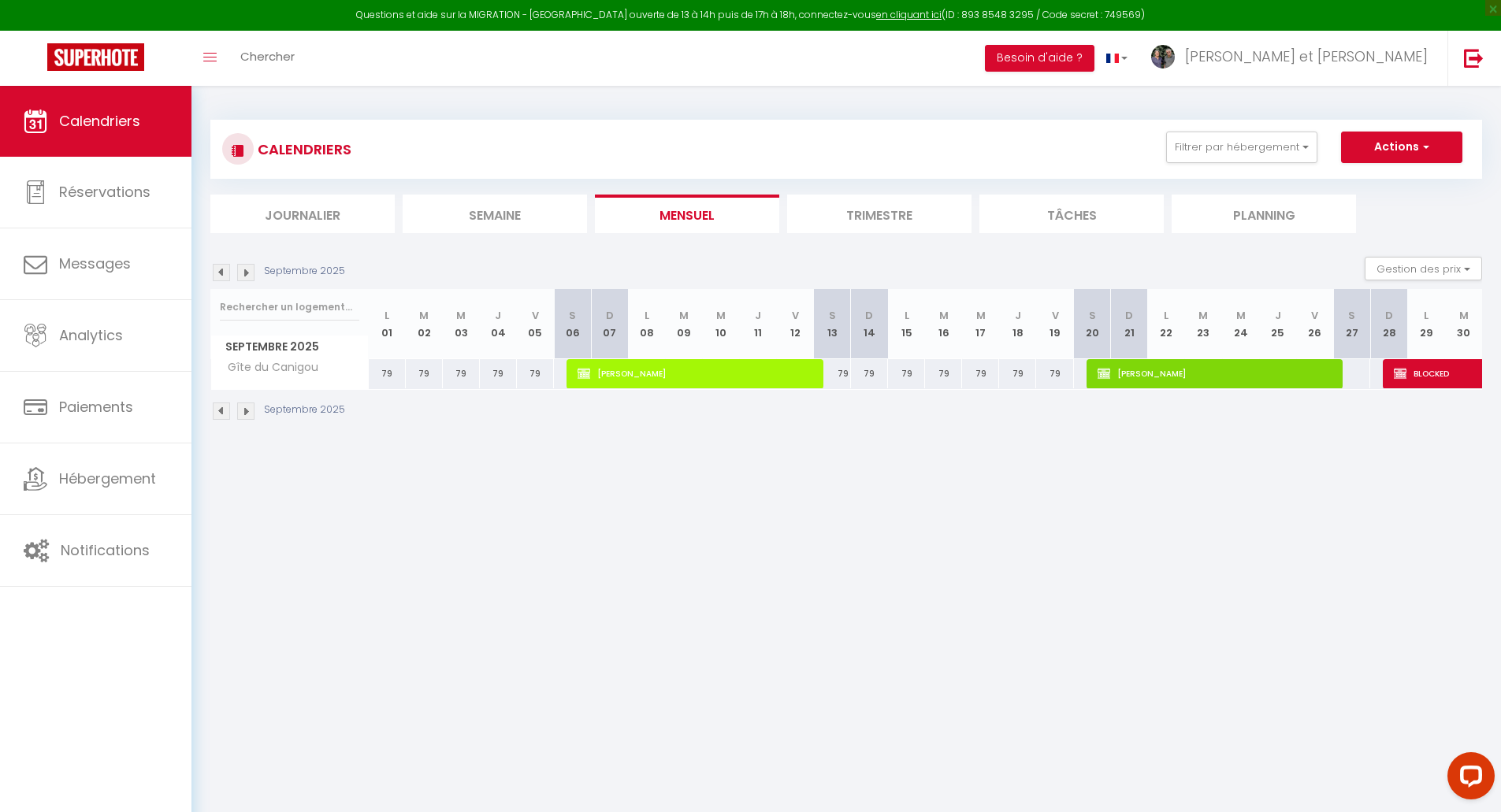
click at [221, 266] on img at bounding box center [221, 272] width 17 height 17
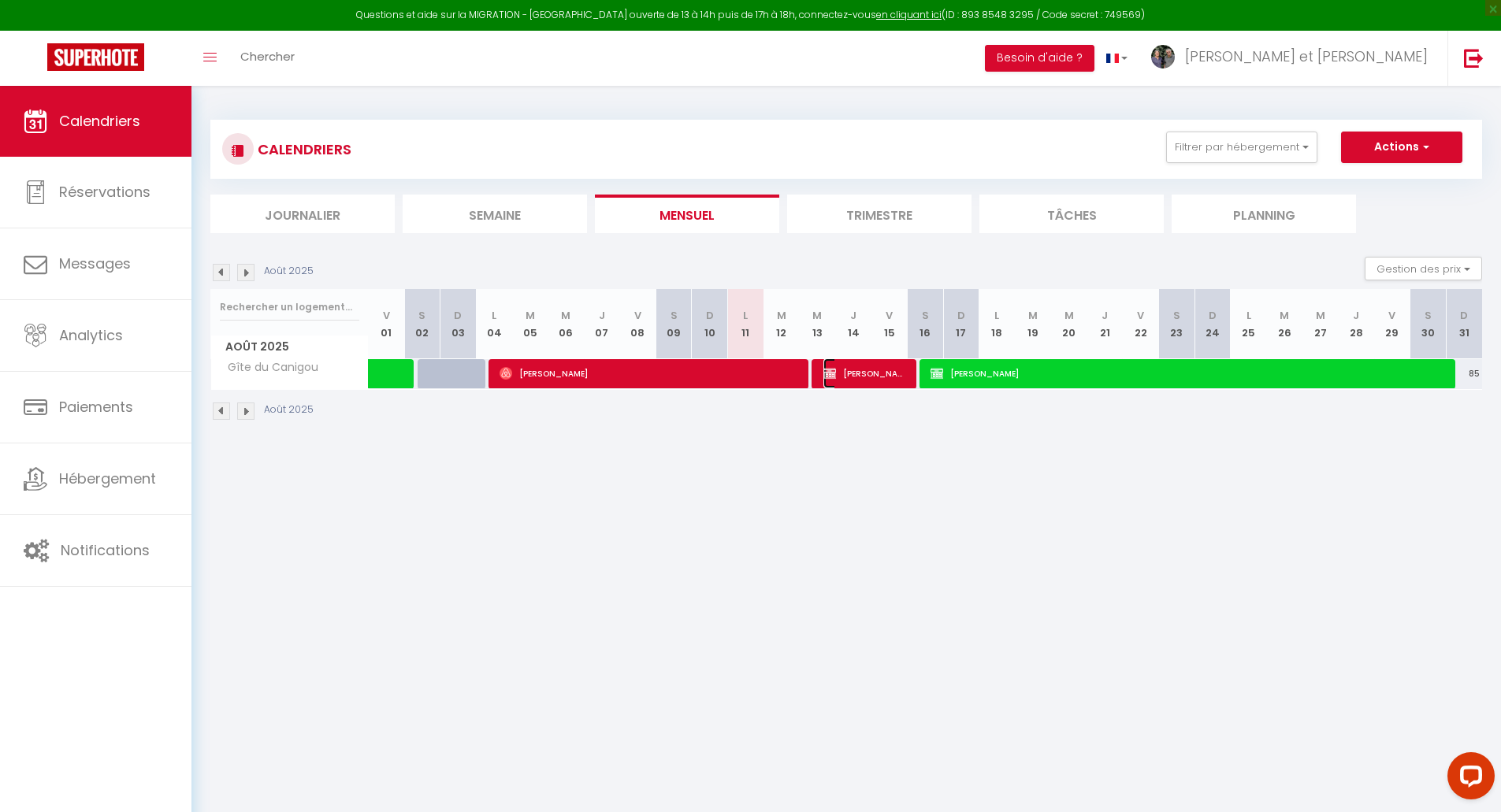
click at [873, 376] on span "[PERSON_NAME]" at bounding box center [866, 373] width 84 height 30
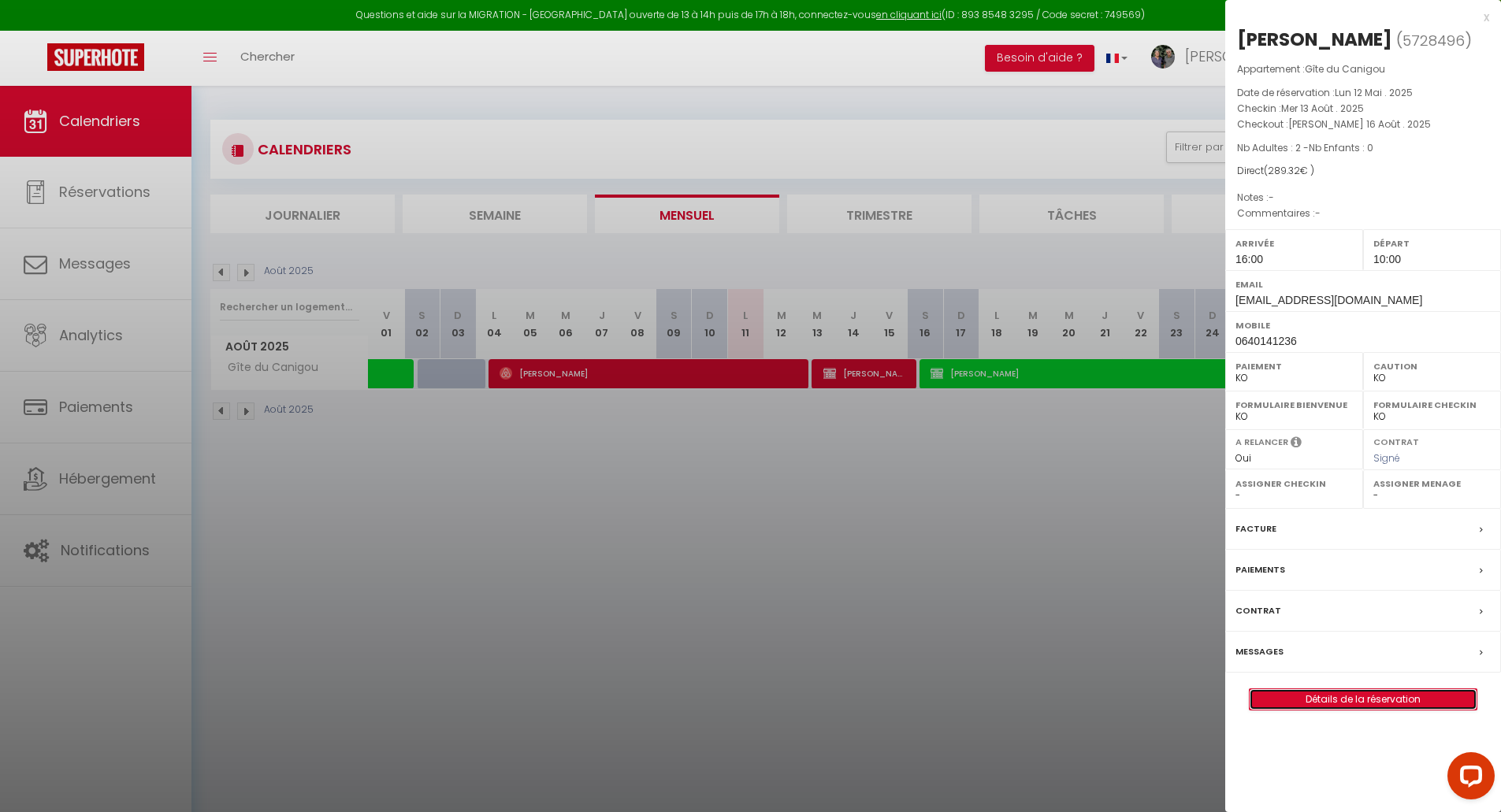
click at [1320, 702] on link "Détails de la réservation" at bounding box center [1363, 699] width 227 height 20
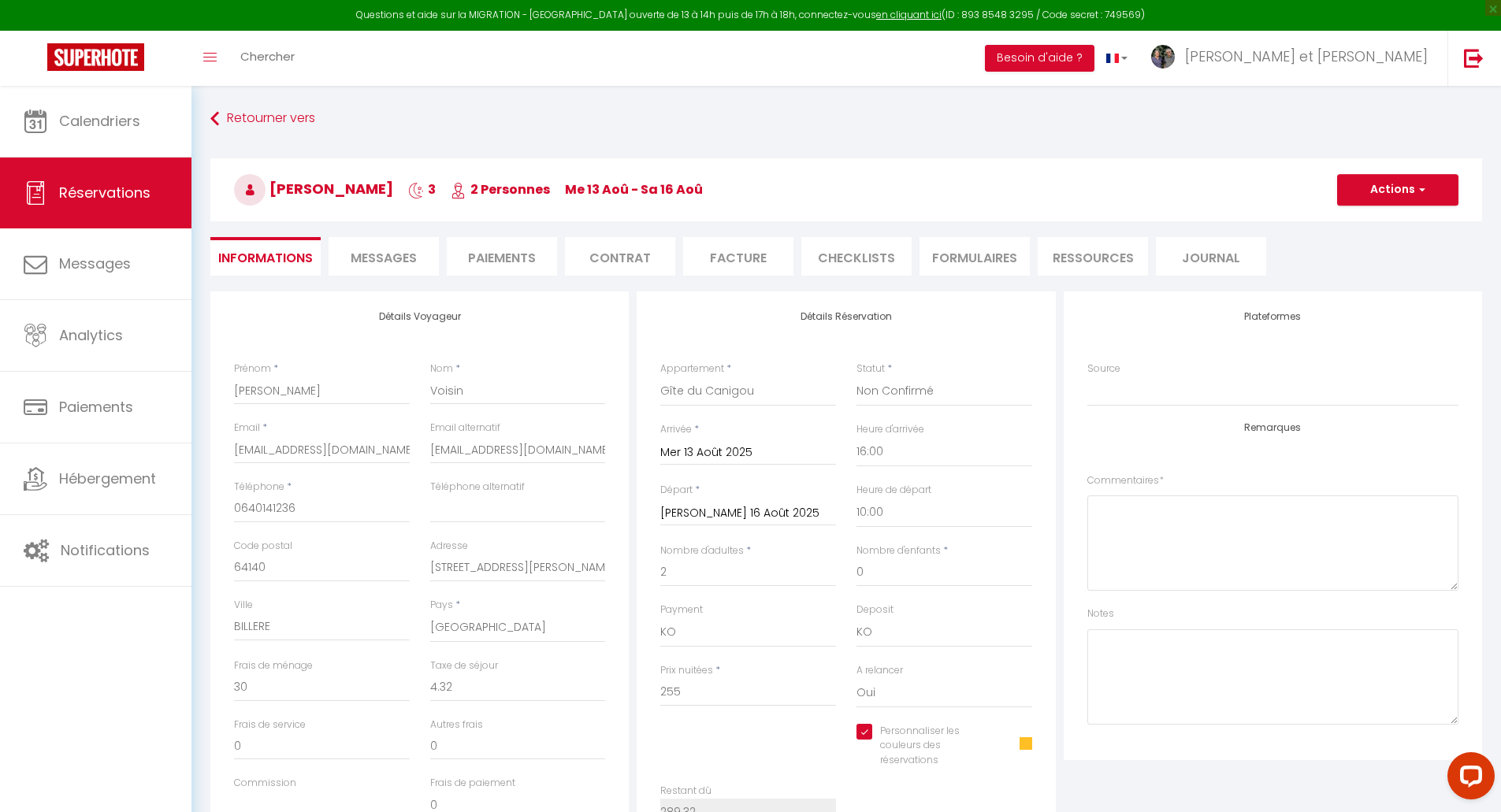
click at [492, 241] on li "Paiements" at bounding box center [502, 256] width 110 height 39
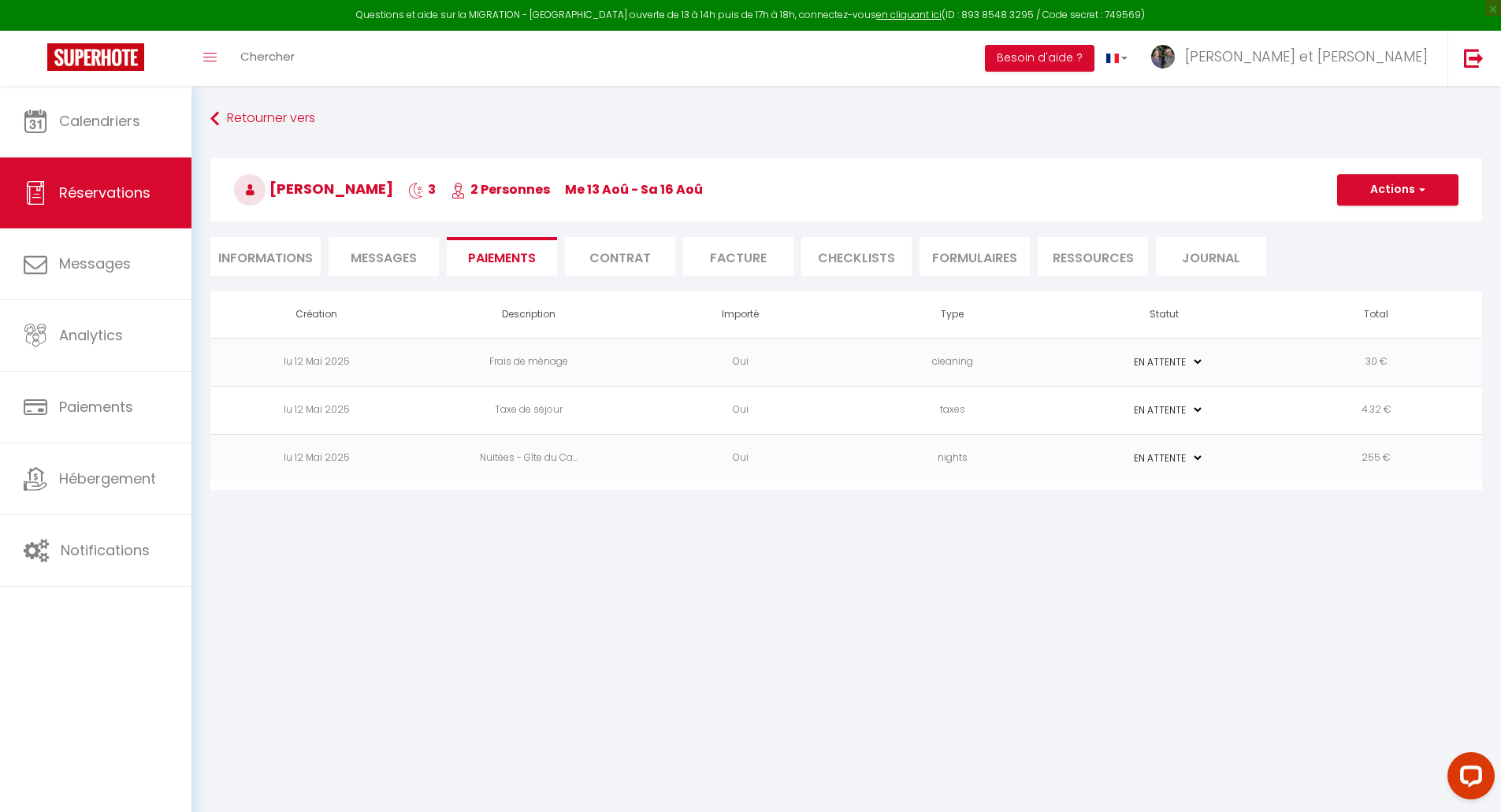
click at [394, 250] on span "Messages" at bounding box center [384, 258] width 67 height 18
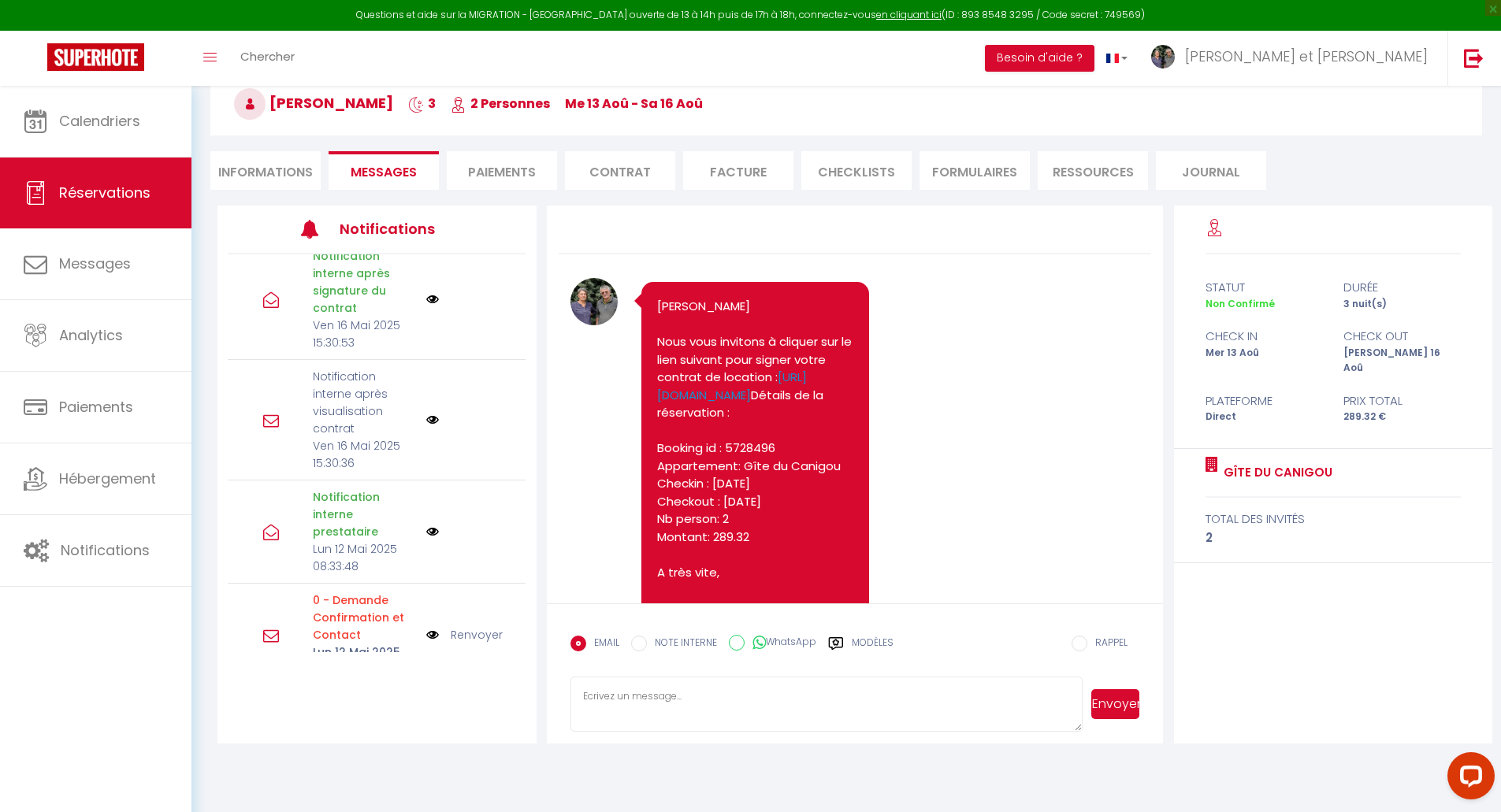
click at [480, 170] on li "Paiements" at bounding box center [502, 170] width 110 height 39
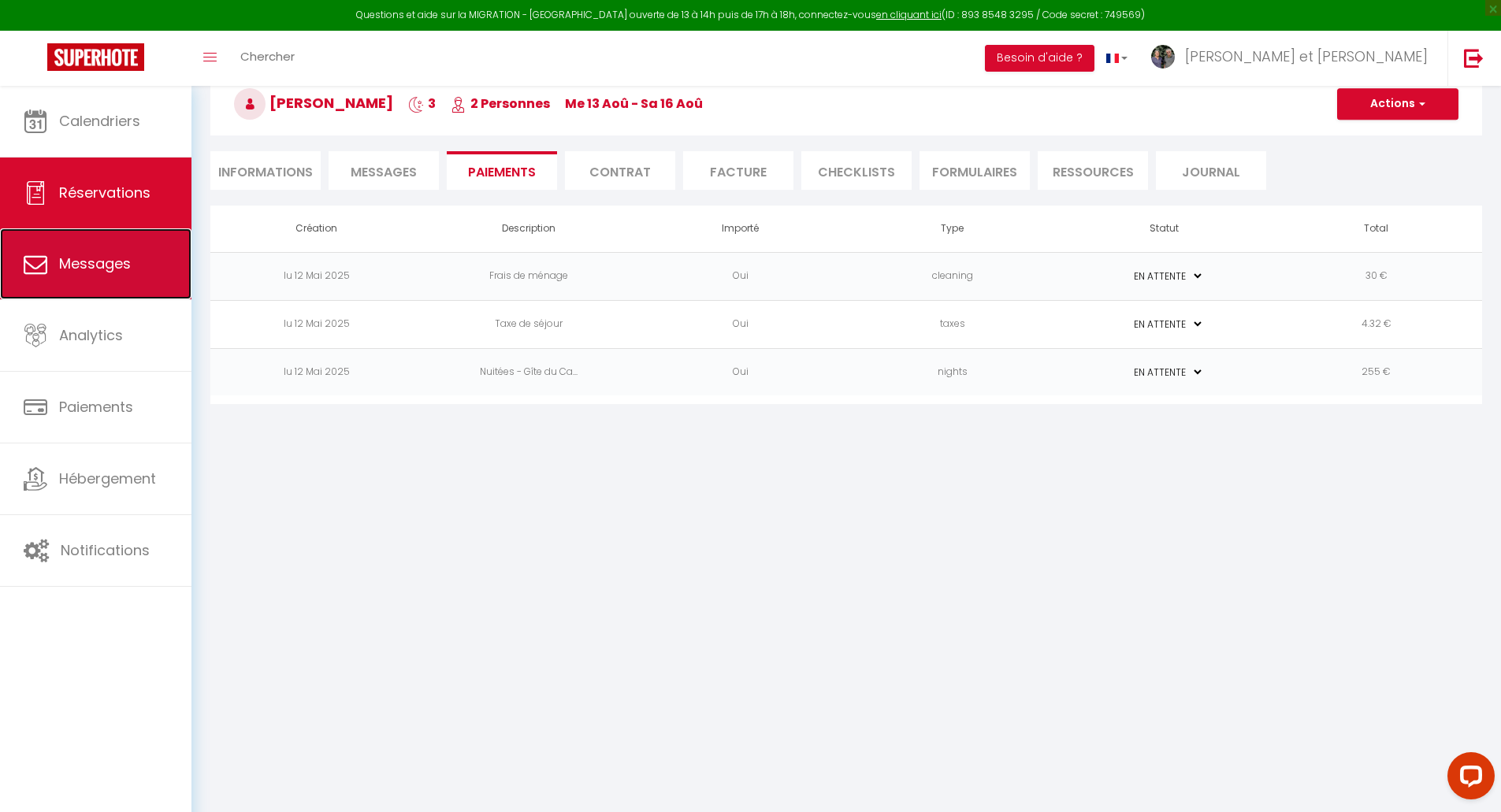
click at [50, 275] on link "Messages" at bounding box center [96, 264] width 191 height 71
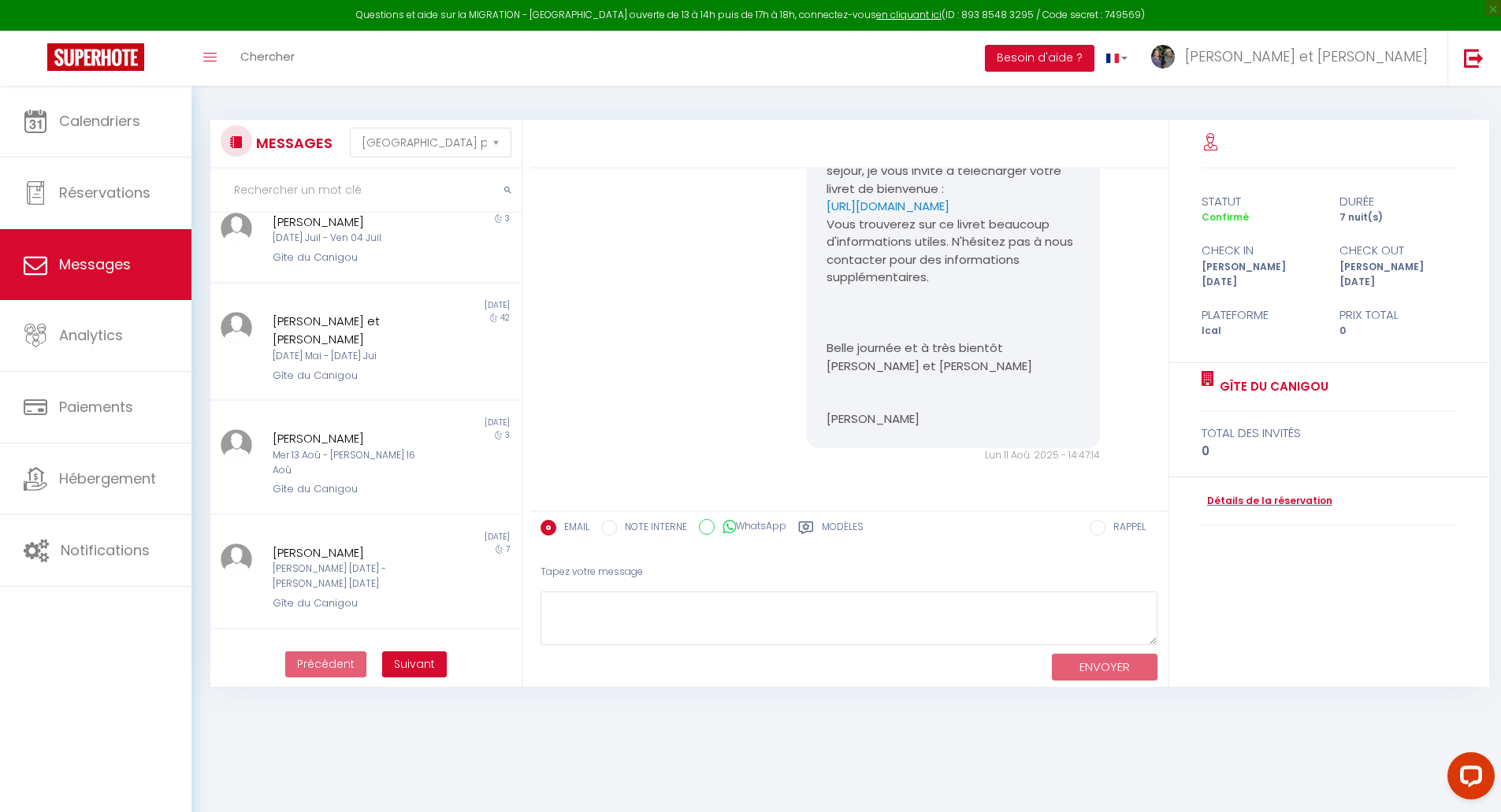
scroll to position [556, 0]
click at [386, 447] on div "Mer 13 Aoû - [PERSON_NAME] 16 Aoû" at bounding box center [352, 462] width 160 height 30
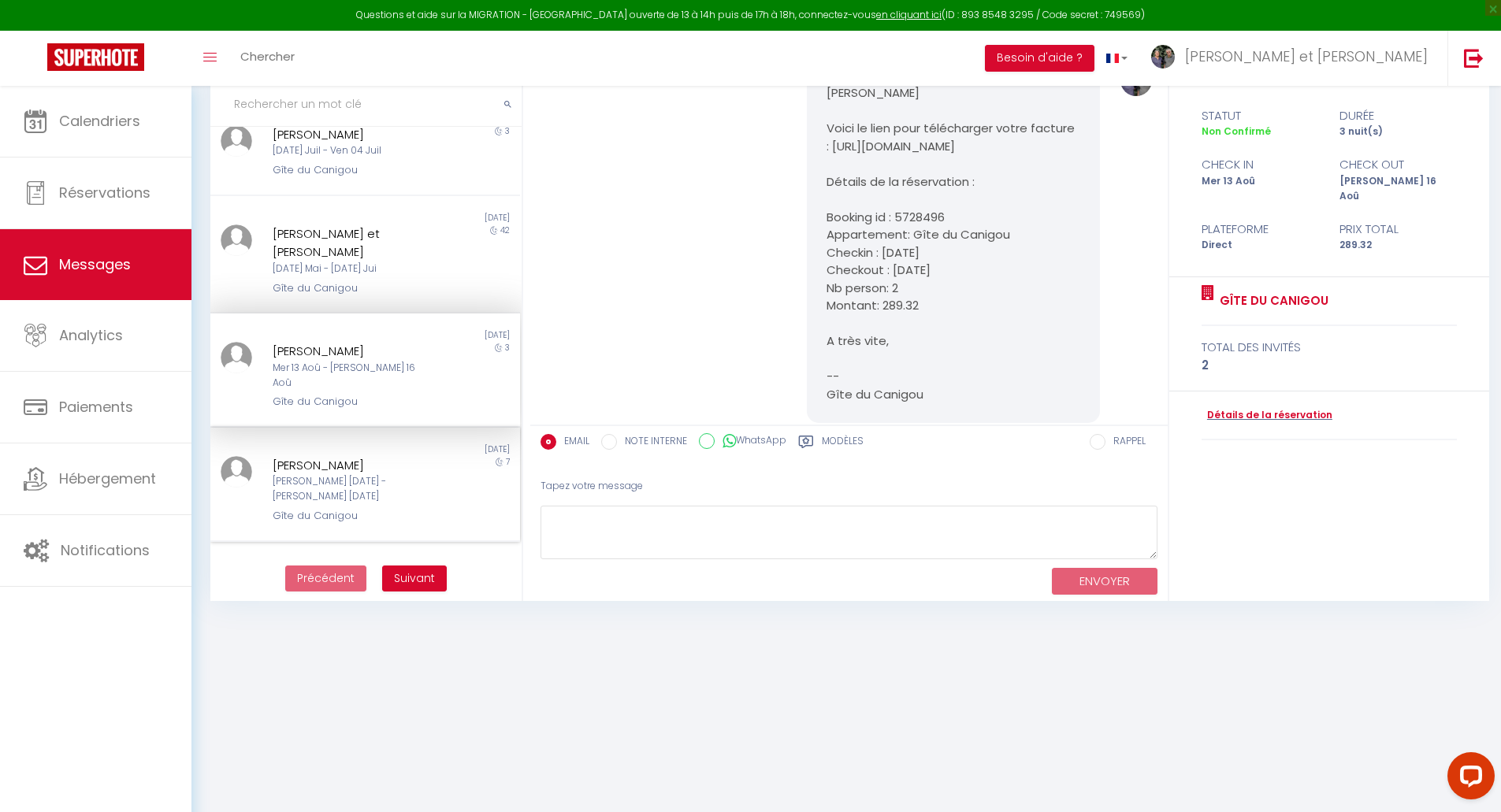
scroll to position [425, 0]
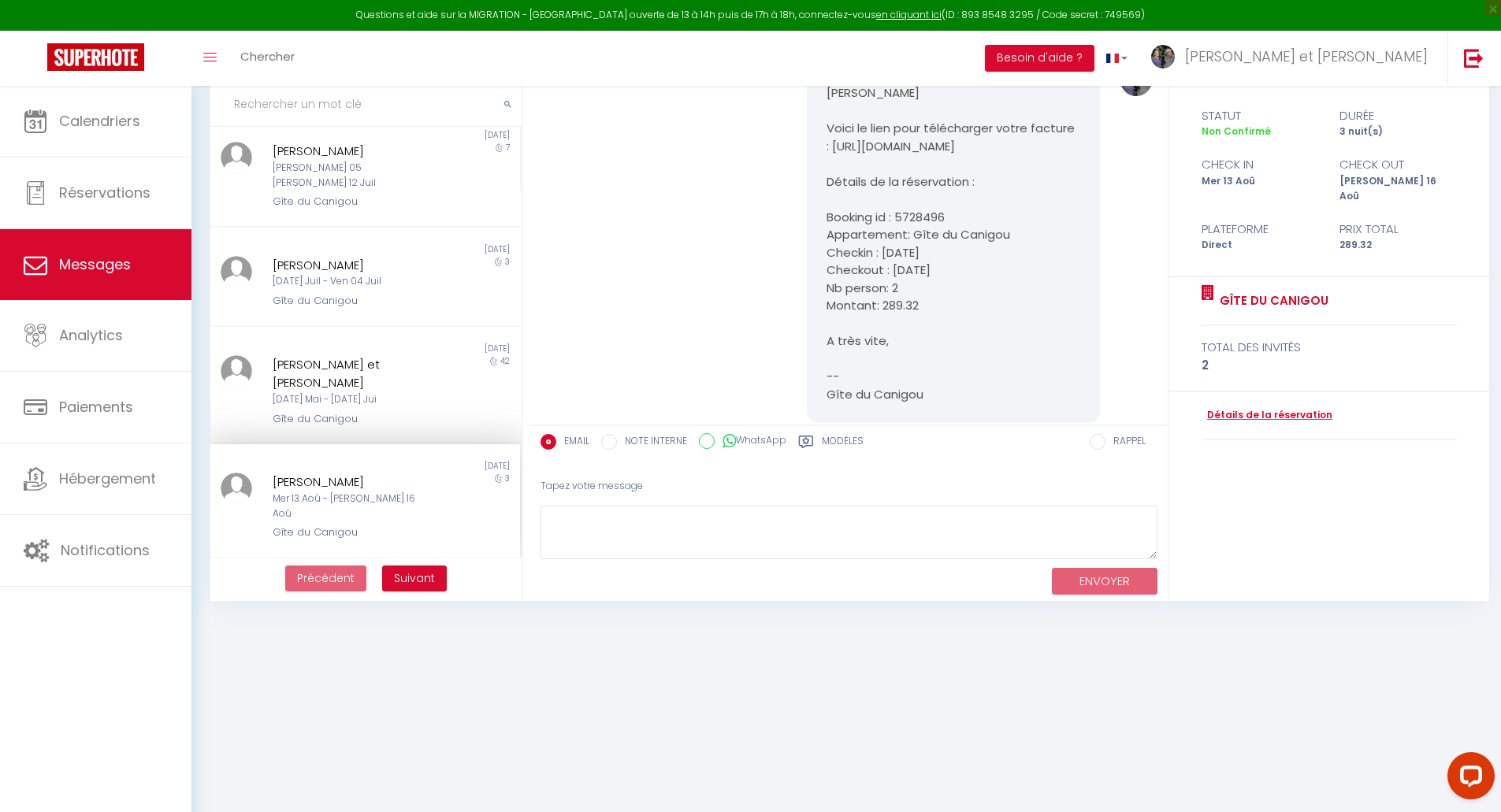
click at [387, 473] on div "[PERSON_NAME]" at bounding box center [352, 482] width 160 height 19
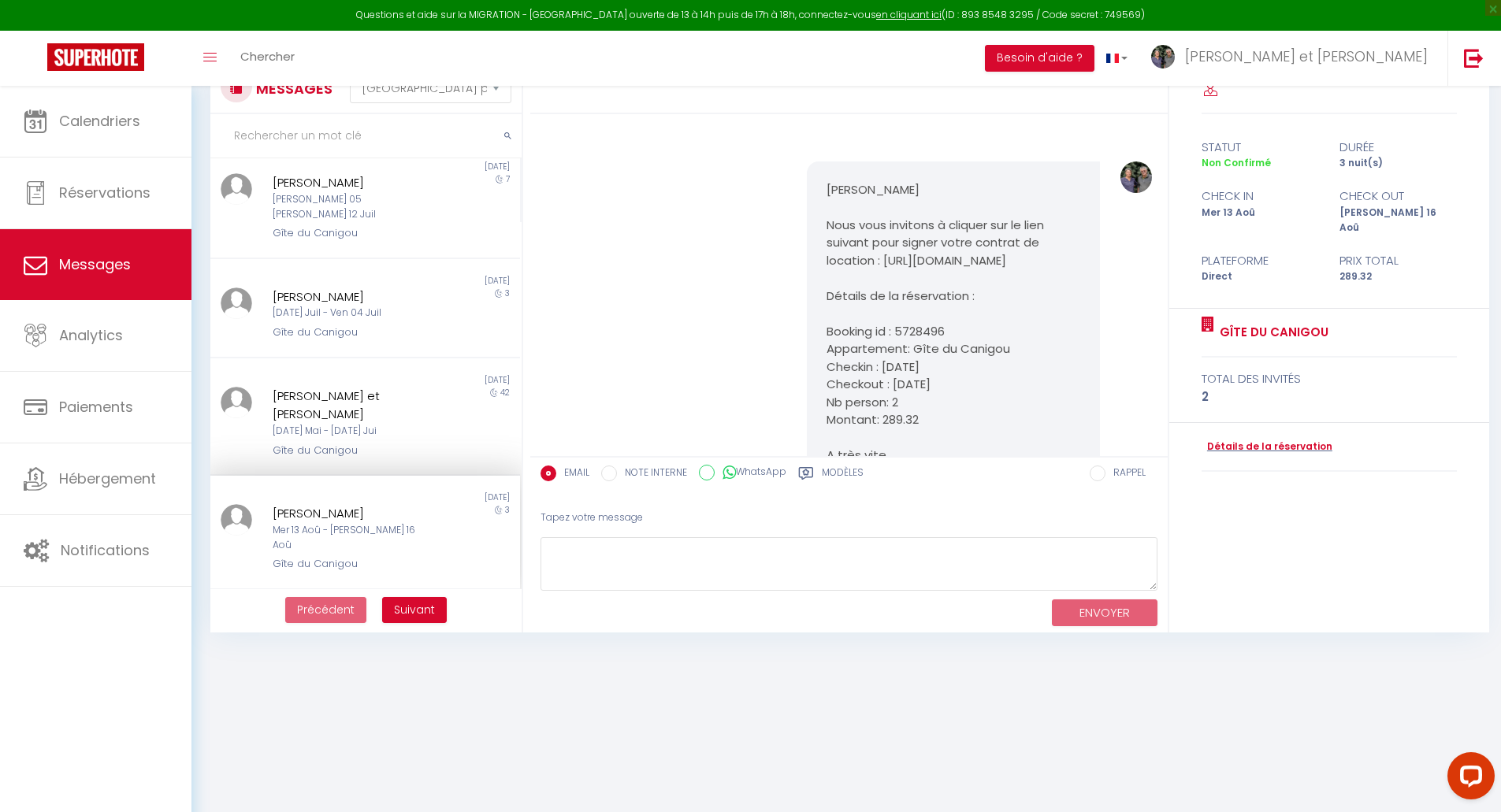
scroll to position [0, 0]
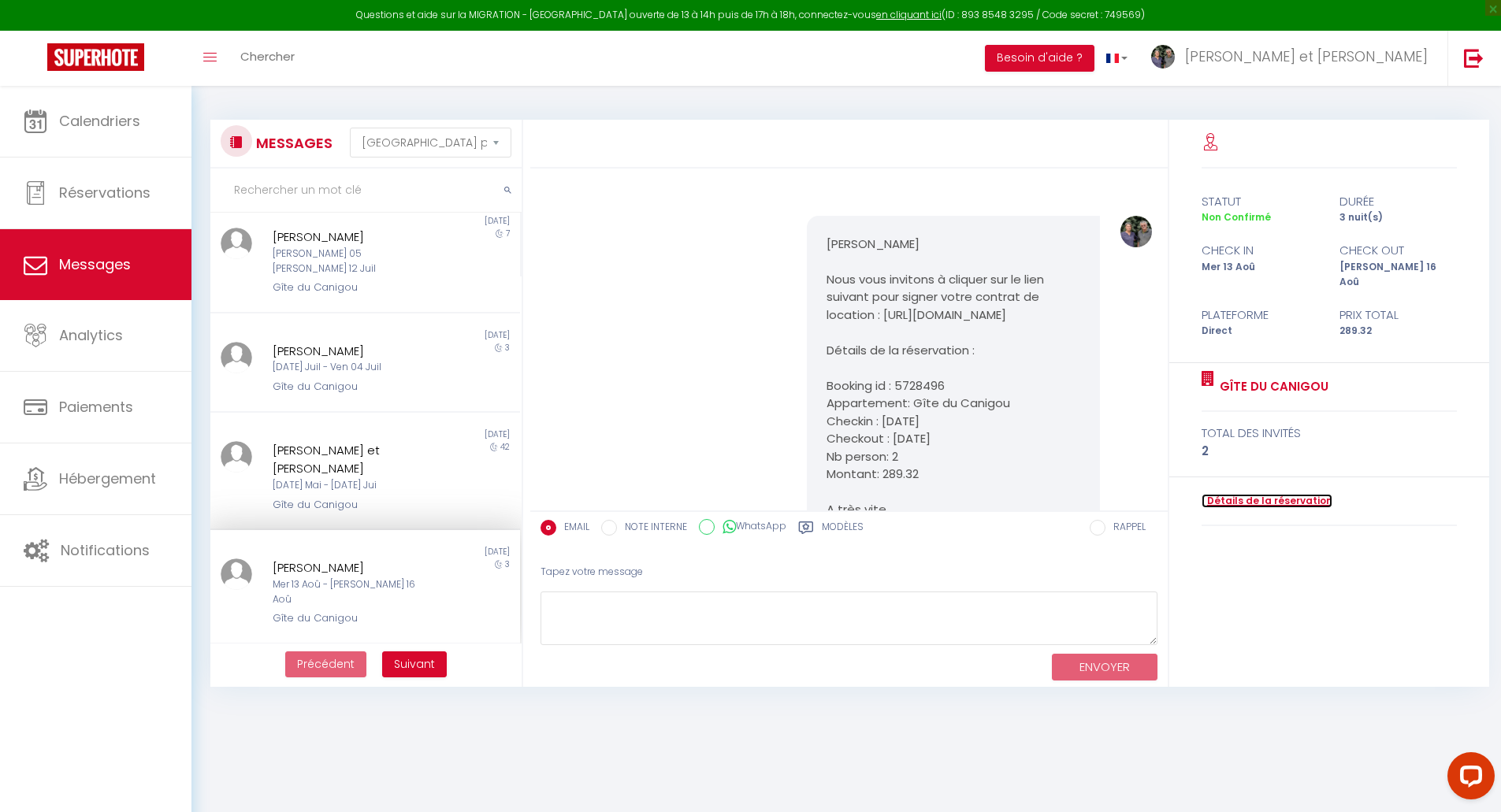
click at [1285, 494] on link "Détails de la réservation" at bounding box center [1267, 501] width 131 height 15
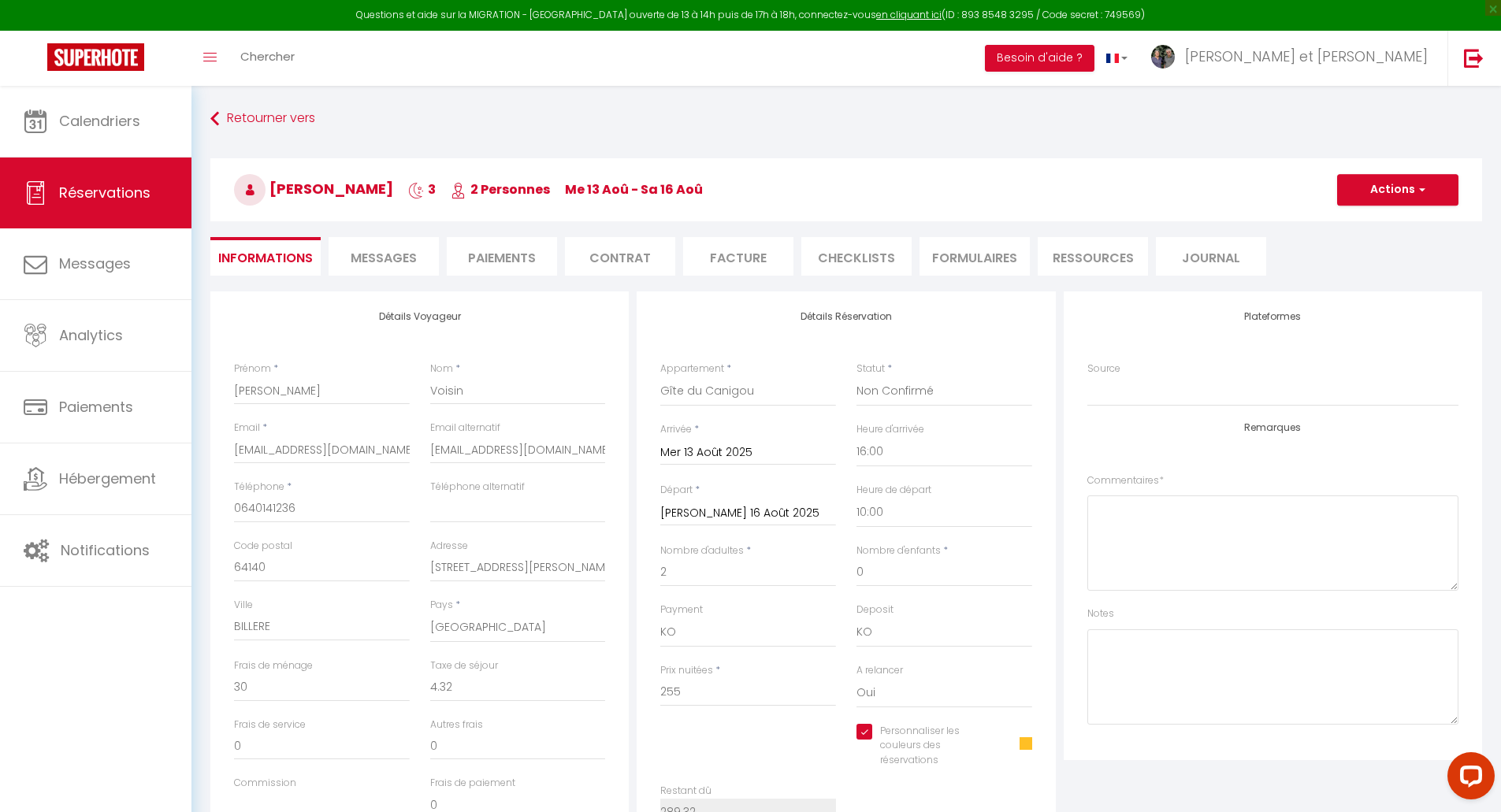
click at [609, 256] on li "Contrat" at bounding box center [620, 256] width 110 height 39
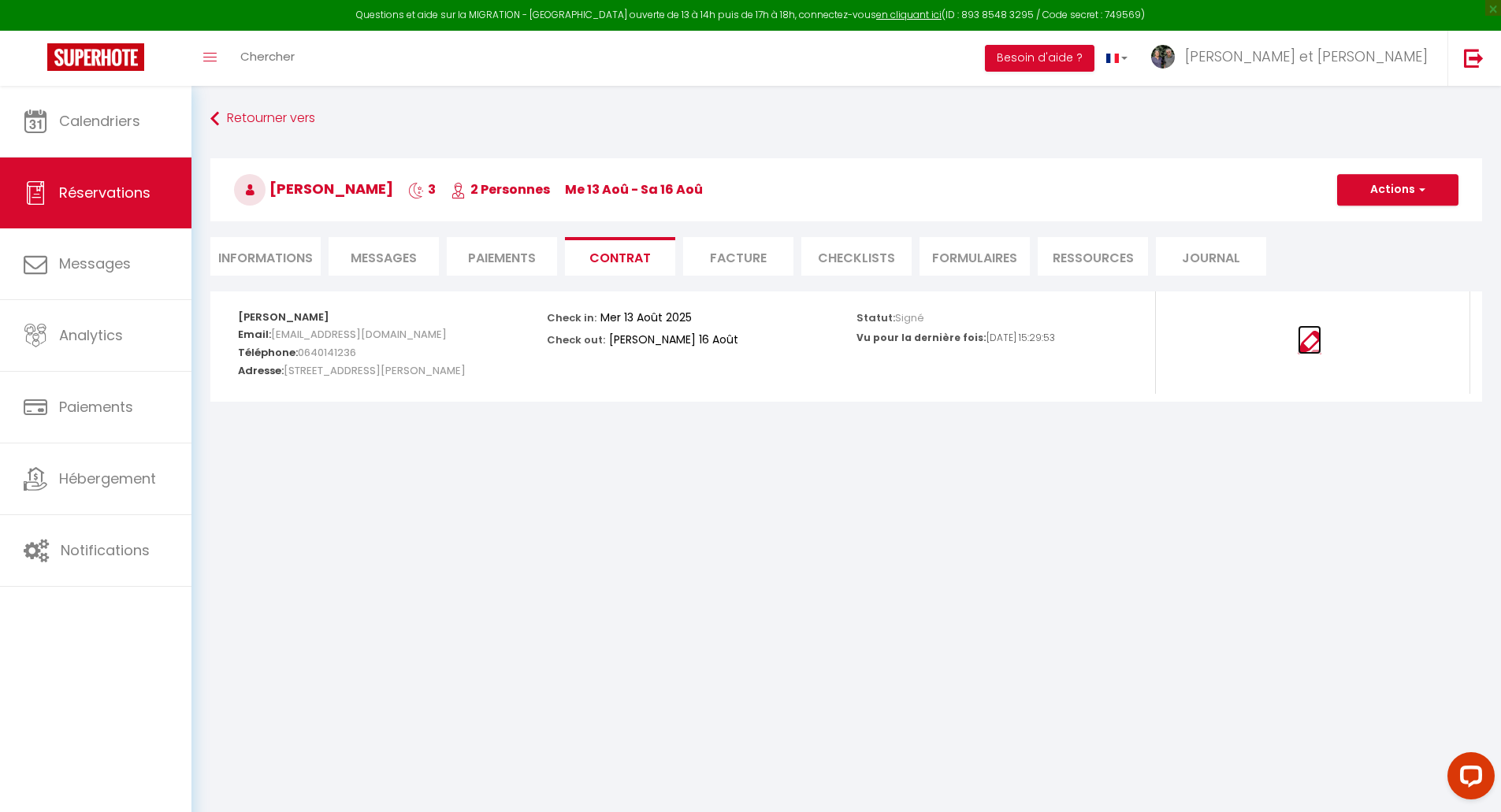
click at [1304, 344] on img at bounding box center [1310, 342] width 24 height 24
click at [489, 263] on li "Paiements" at bounding box center [502, 256] width 110 height 39
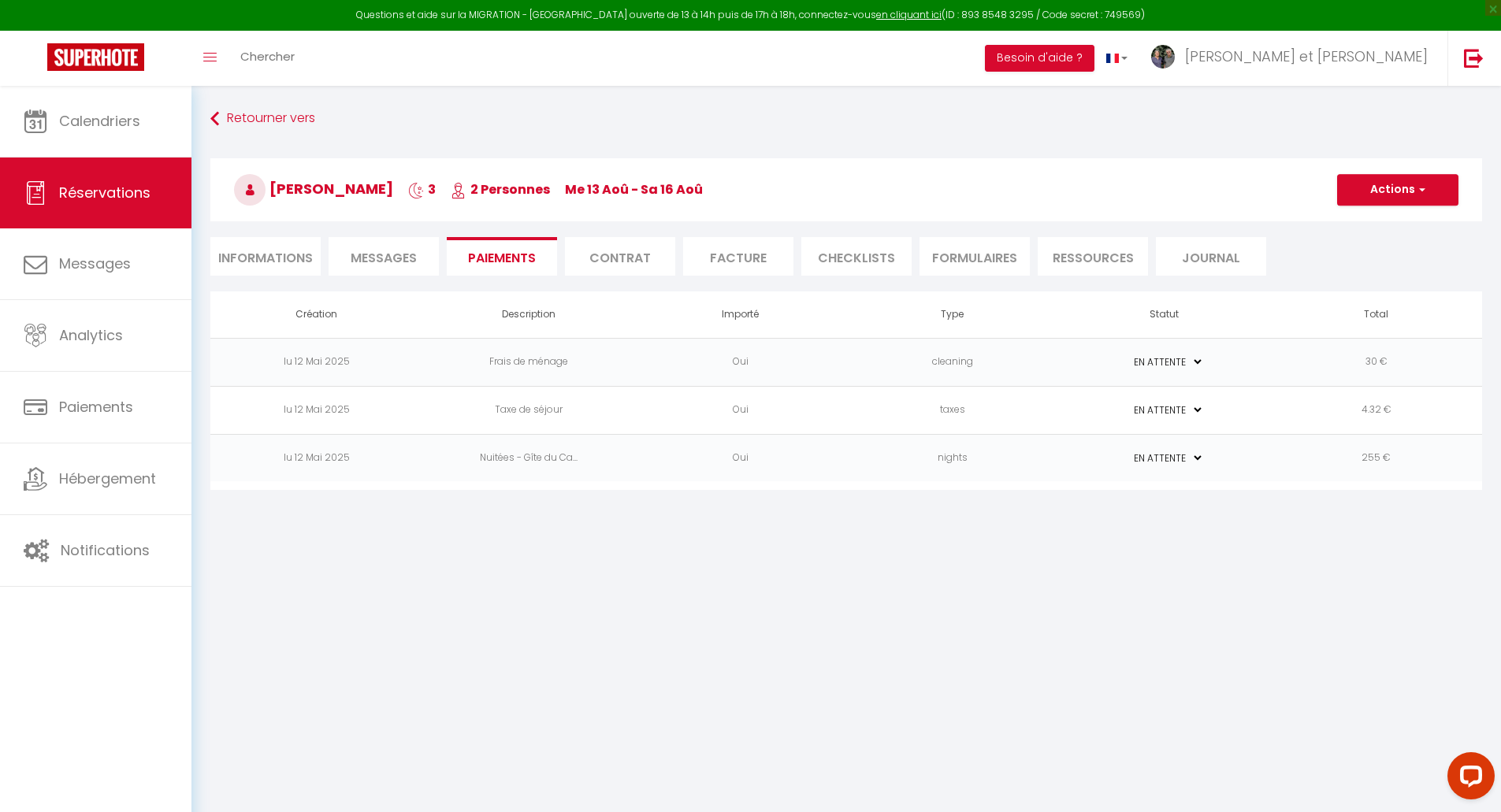
click at [246, 256] on li "Informations" at bounding box center [265, 256] width 110 height 39
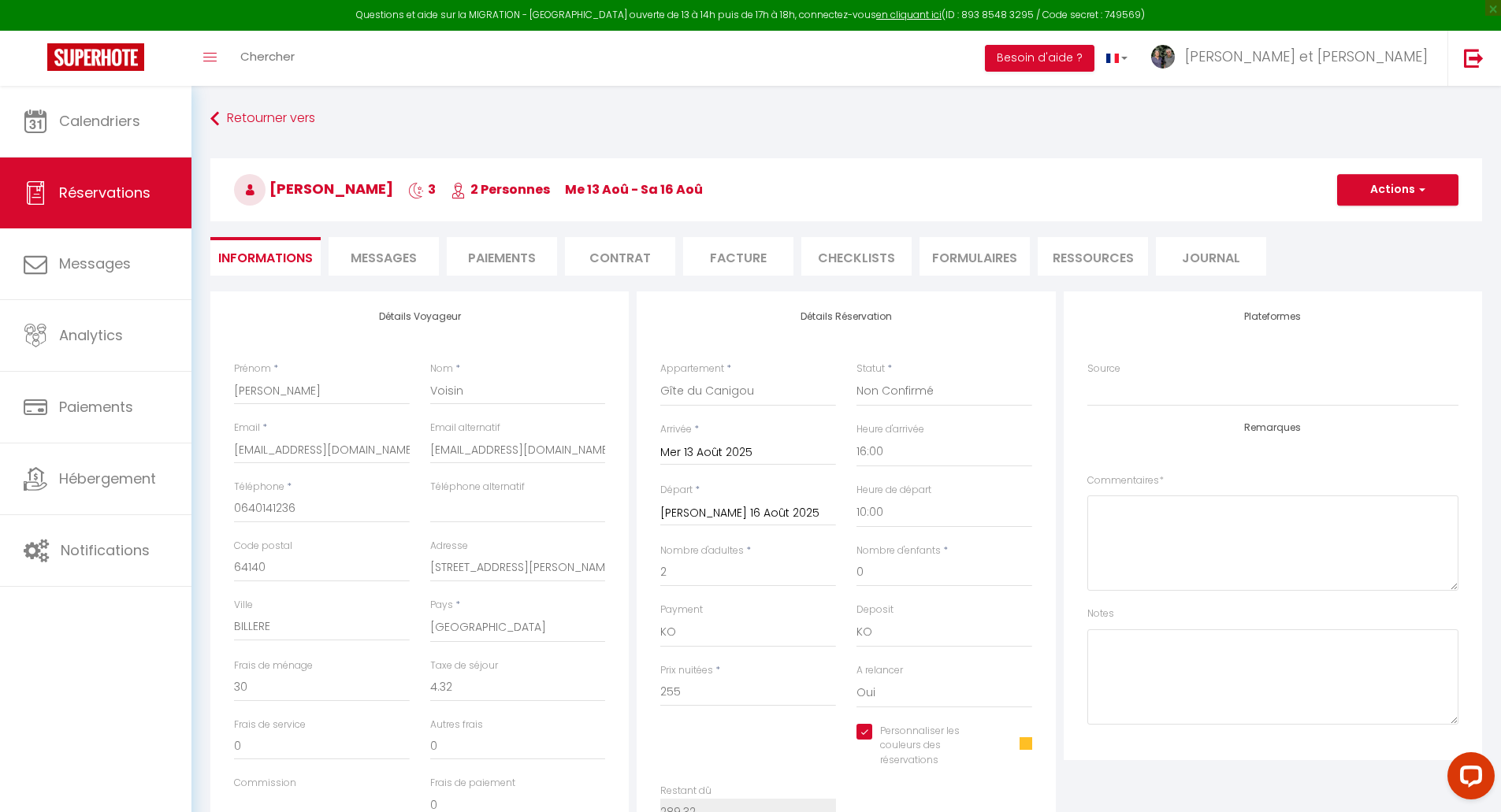
scroll to position [131, 0]
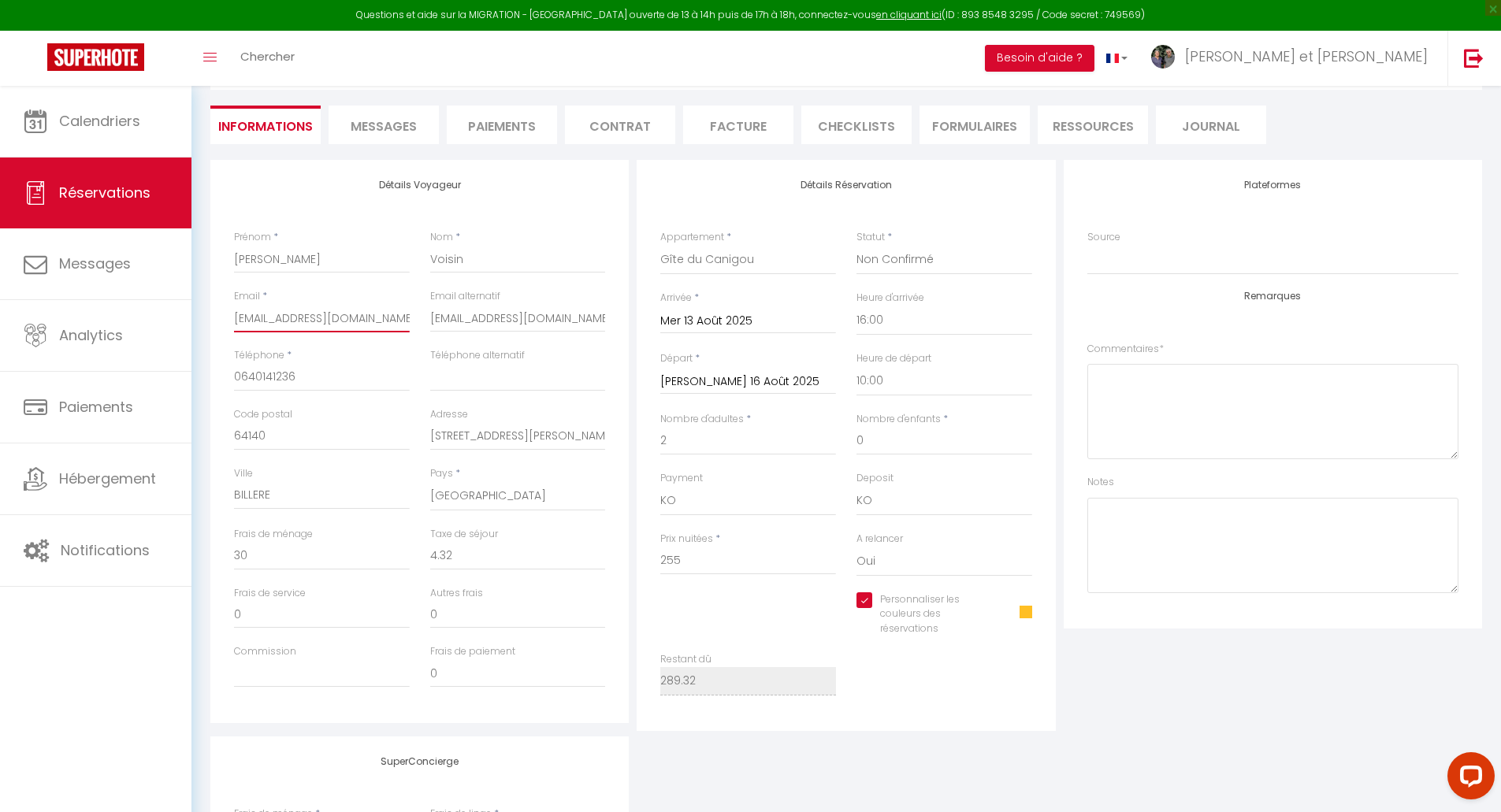
drag, startPoint x: 234, startPoint y: 316, endPoint x: 411, endPoint y: 320, distance: 177.0
click at [411, 320] on div "Email * [EMAIL_ADDRESS][DOMAIN_NAME]" at bounding box center [322, 318] width 196 height 59
drag, startPoint x: 431, startPoint y: 318, endPoint x: 576, endPoint y: 322, distance: 145.1
click at [576, 322] on input "[EMAIL_ADDRESS][DOMAIN_NAME]" at bounding box center [518, 318] width 176 height 28
click at [501, 128] on li "Paiements" at bounding box center [502, 125] width 110 height 39
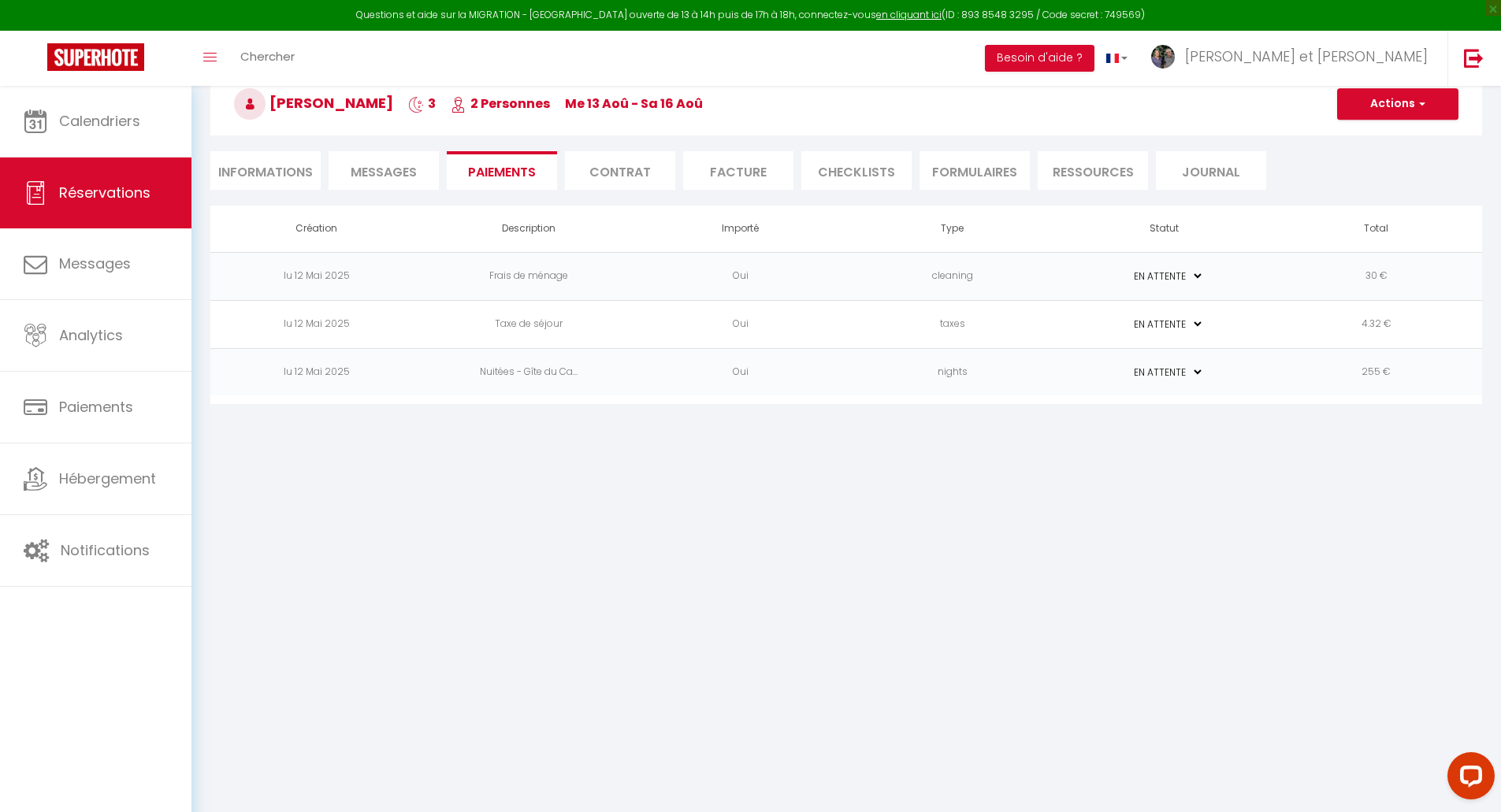
scroll to position [86, 0]
click at [344, 169] on li "Messages" at bounding box center [384, 170] width 110 height 39
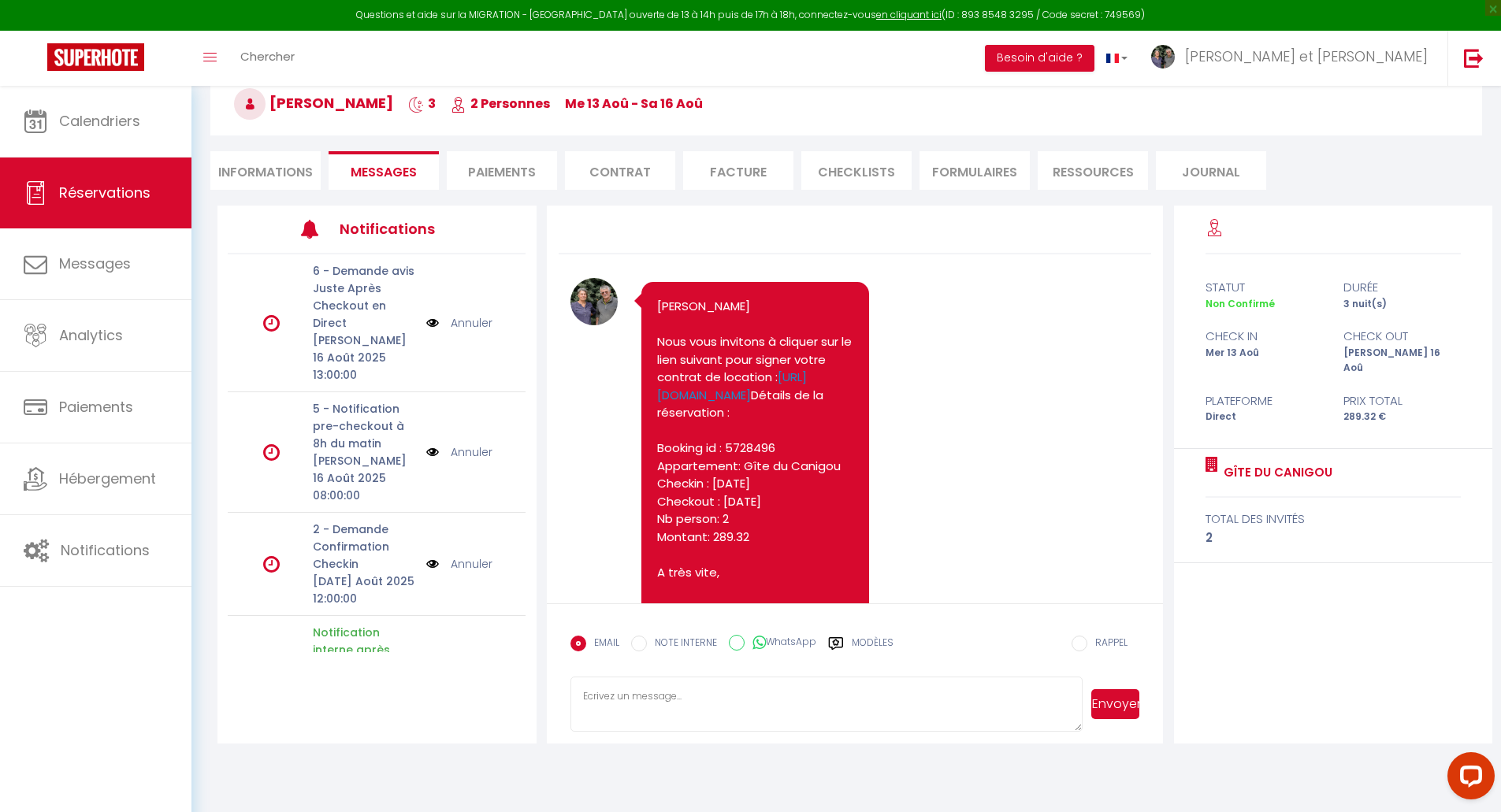
click at [487, 162] on li "Paiements" at bounding box center [502, 170] width 110 height 39
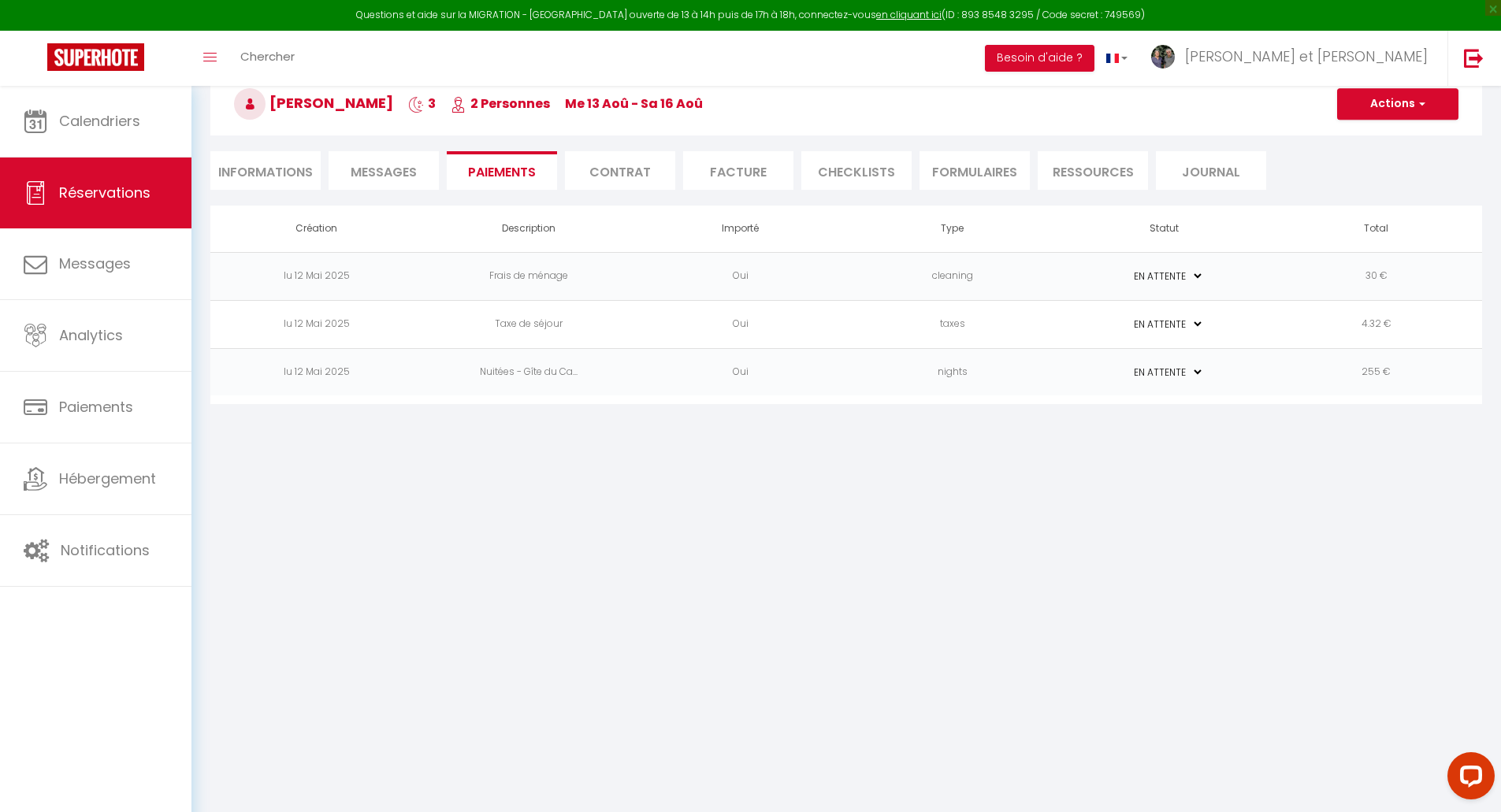
click at [1185, 277] on select "PAYÉ EN ATTENTE" at bounding box center [1164, 276] width 79 height 15
click at [1235, 562] on body "Questions et aide sur la MIGRATION - [GEOGRAPHIC_DATA] ouverte de 13 à 14h puis…" at bounding box center [750, 406] width 1501 height 812
click at [378, 173] on span "Messages" at bounding box center [384, 172] width 67 height 18
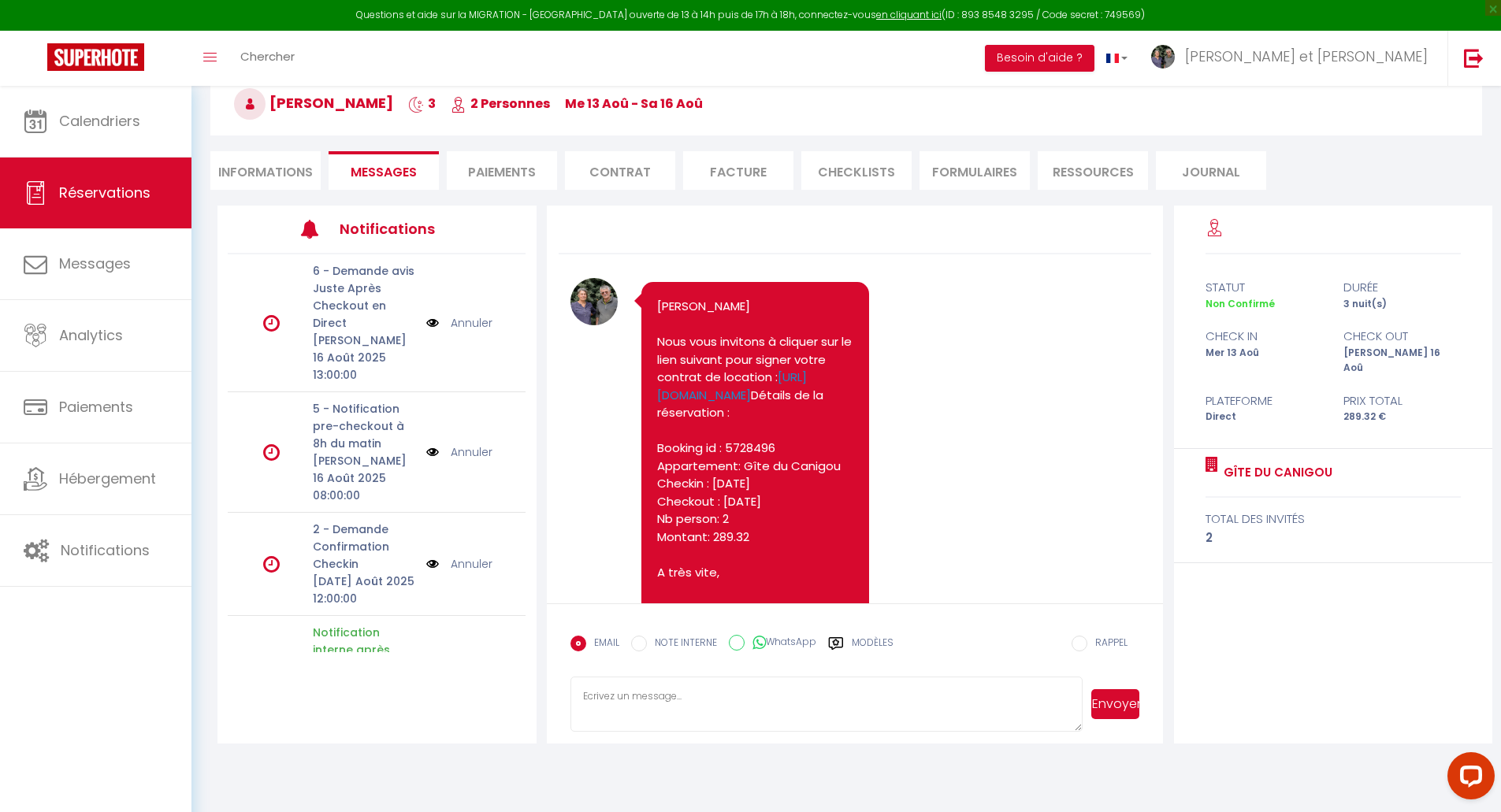
click at [858, 637] on label "Modèles" at bounding box center [872, 650] width 41 height 28
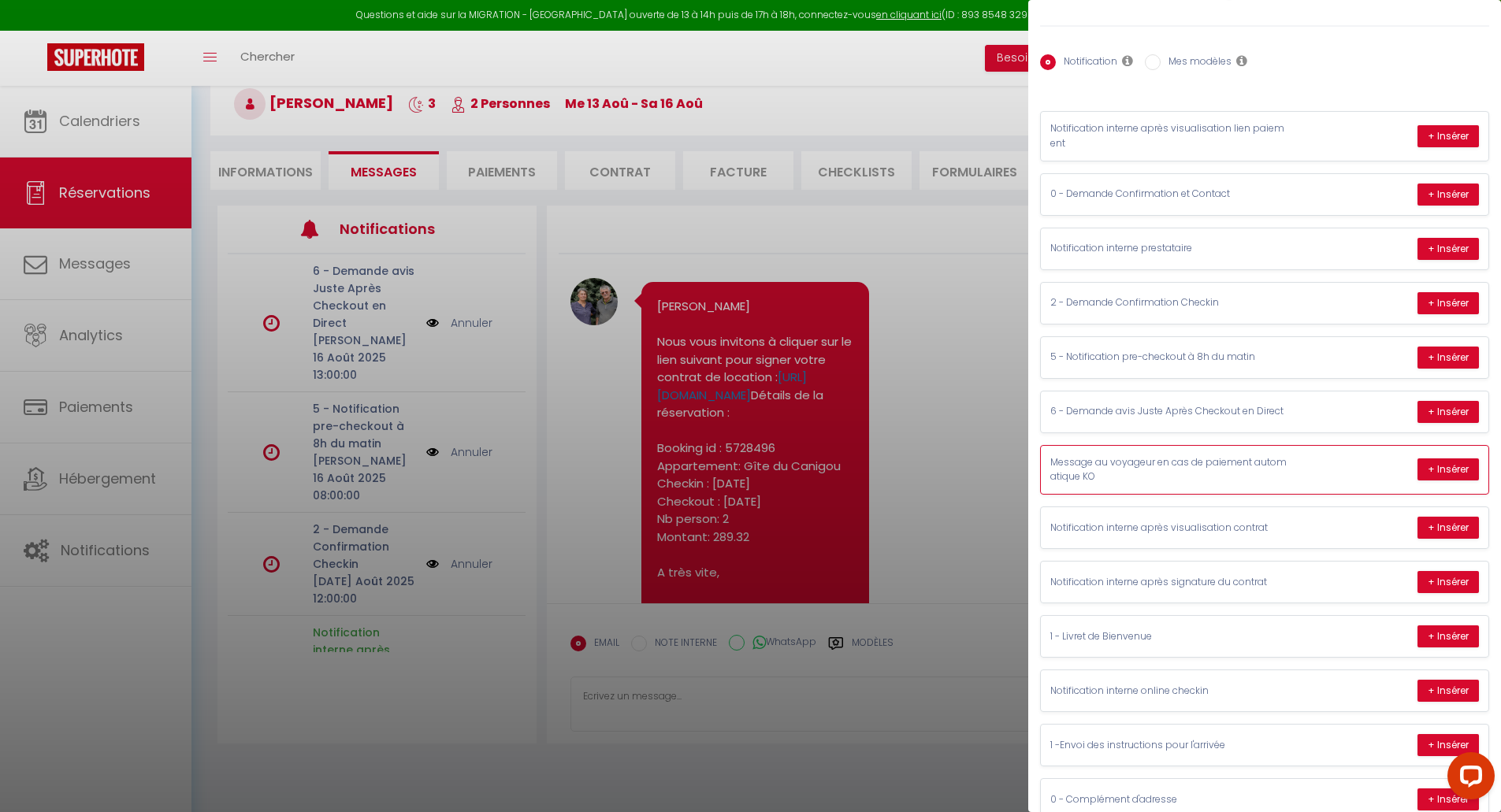
scroll to position [16, 0]
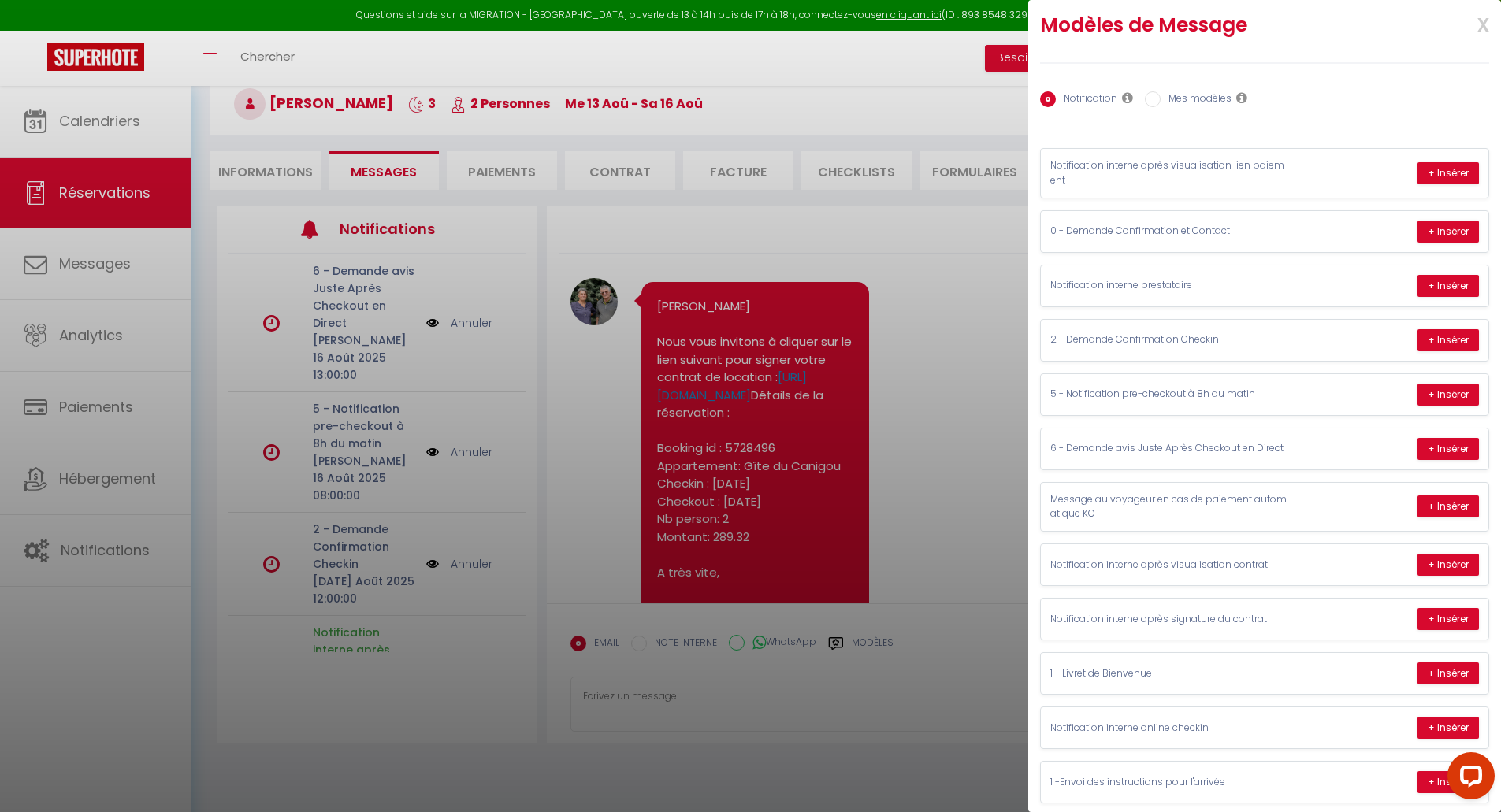
click at [1153, 103] on input "Mes modèles" at bounding box center [1152, 99] width 15 height 15
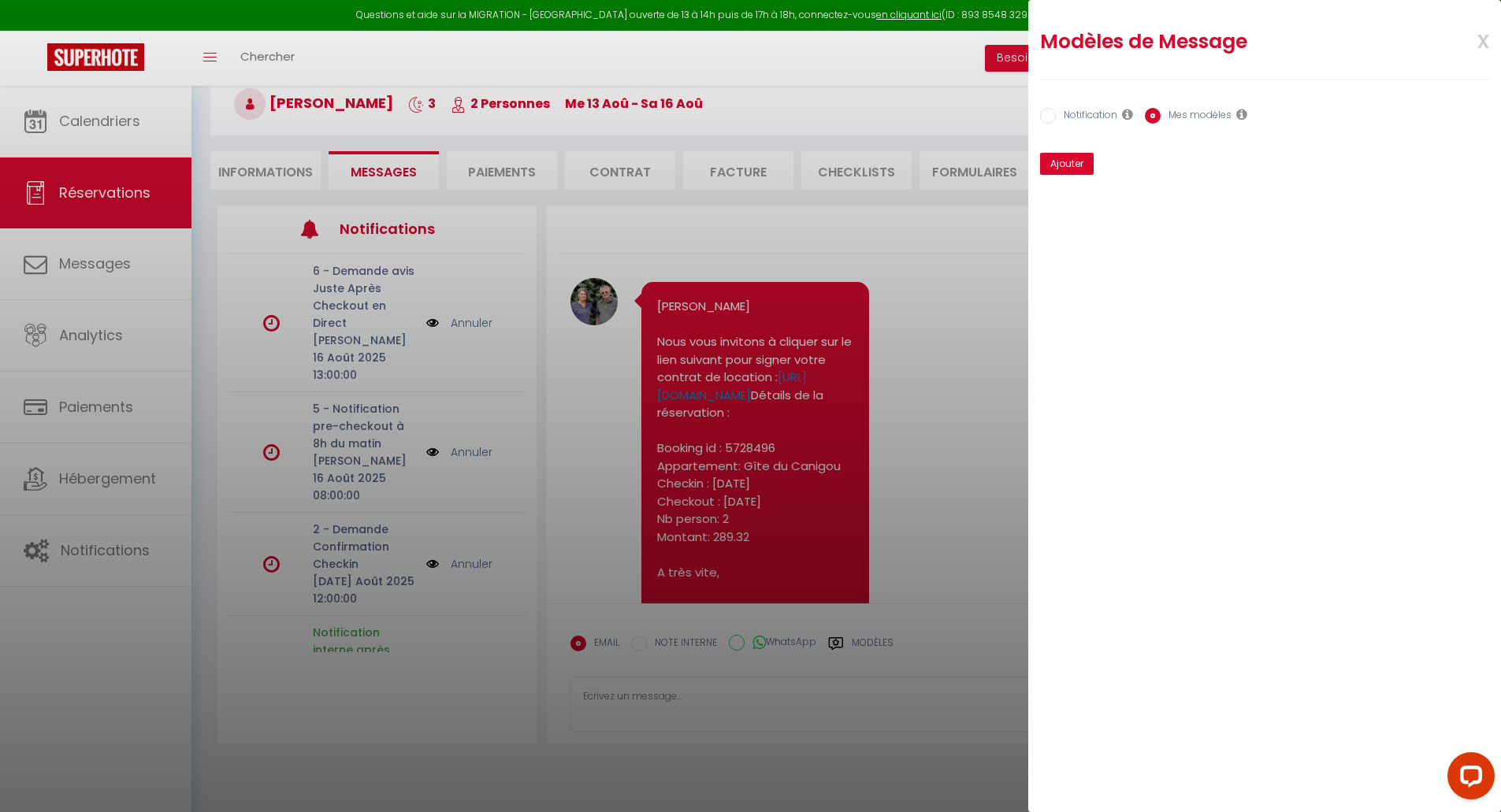
click at [1039, 114] on div "Notification Mes modèles" at bounding box center [1264, 120] width 470 height 41
click at [1050, 113] on input "Notification" at bounding box center [1047, 115] width 15 height 15
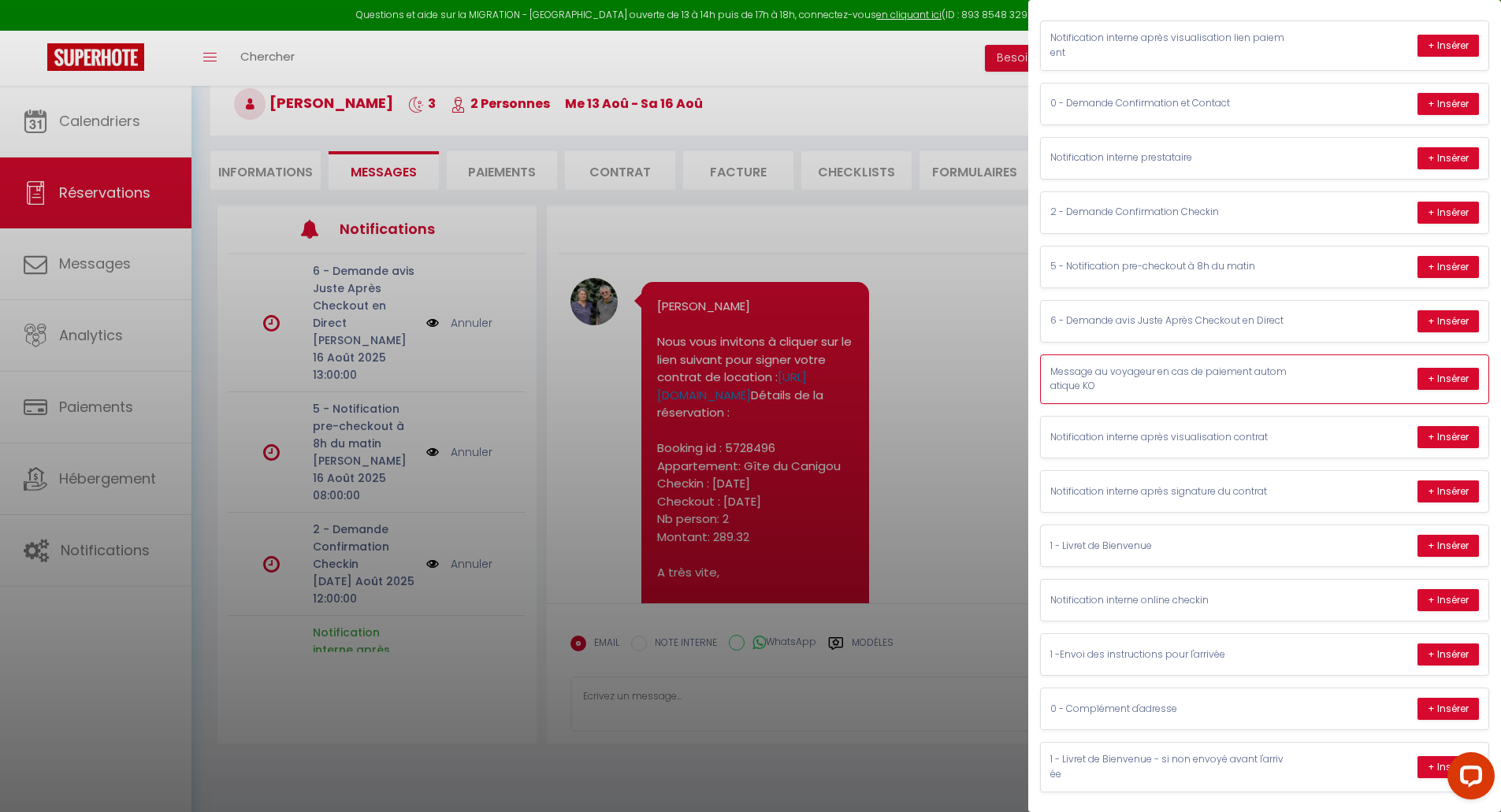
scroll to position [148, 0]
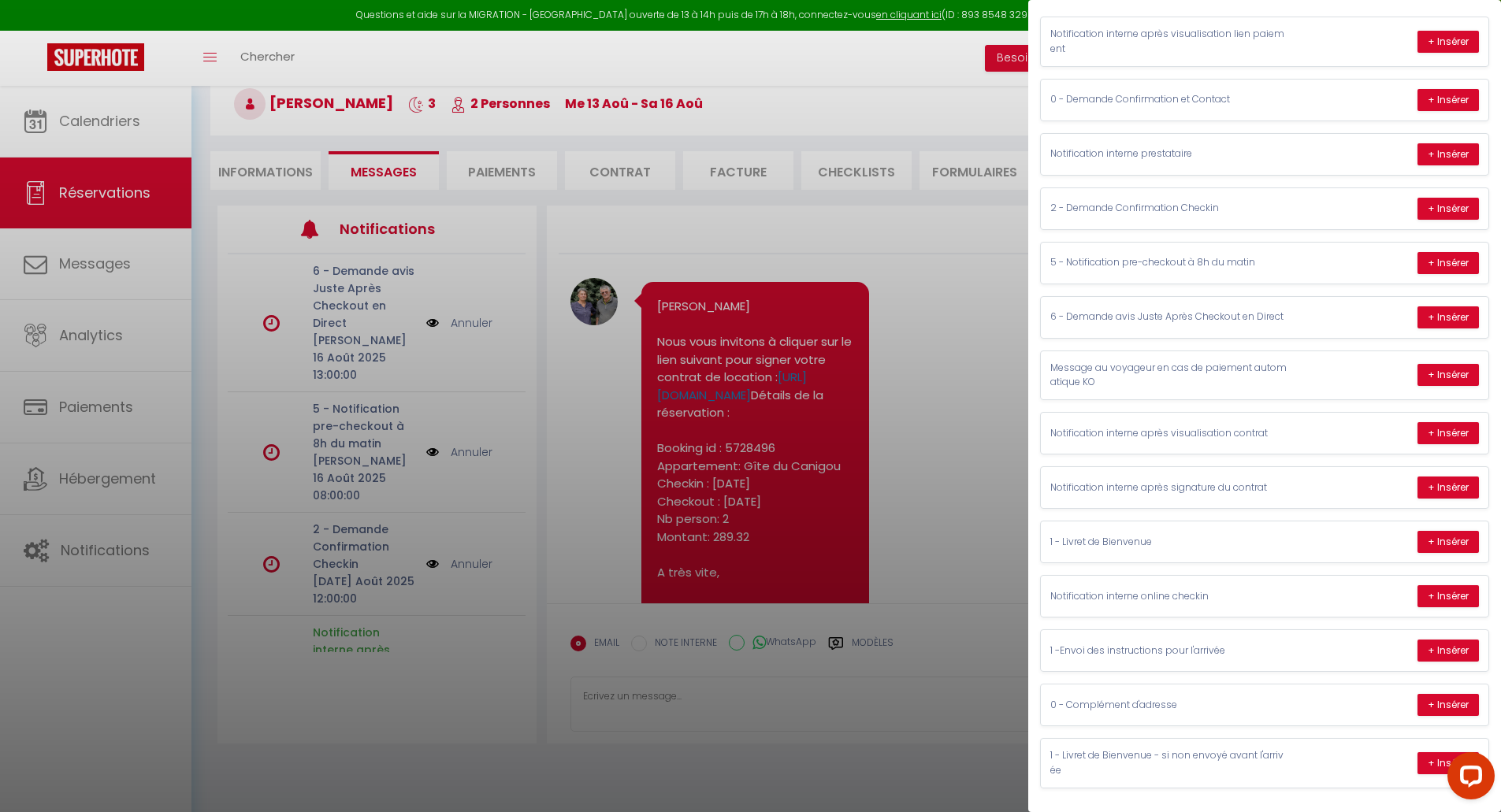
click at [981, 409] on div at bounding box center [750, 406] width 1501 height 812
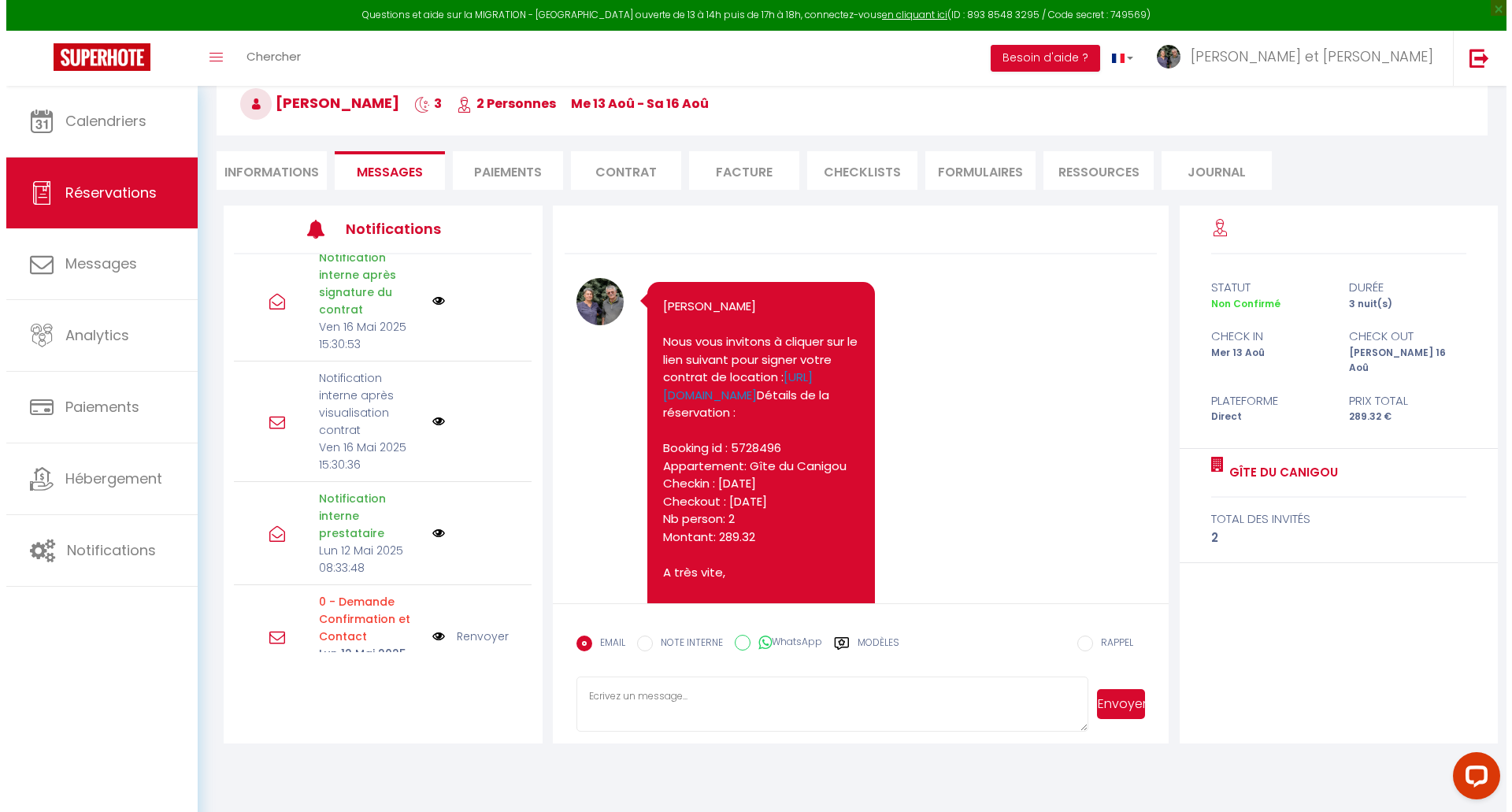
scroll to position [376, 0]
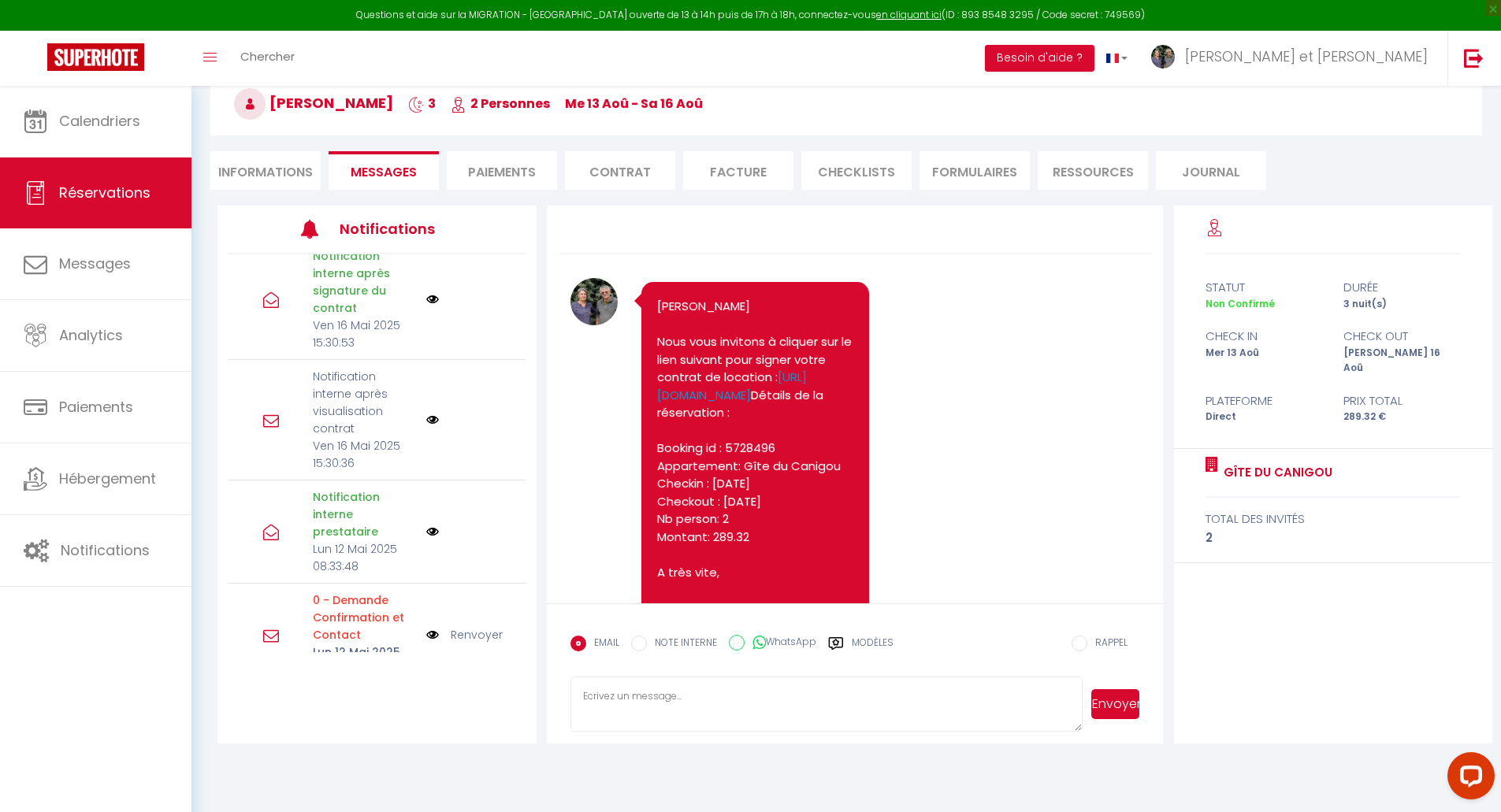
click at [491, 505] on div "Notification interne prestataire Lun 12 Mai 2025 08:33:48" at bounding box center [376, 531] width 298 height 103
click at [426, 526] on img at bounding box center [432, 532] width 13 height 13
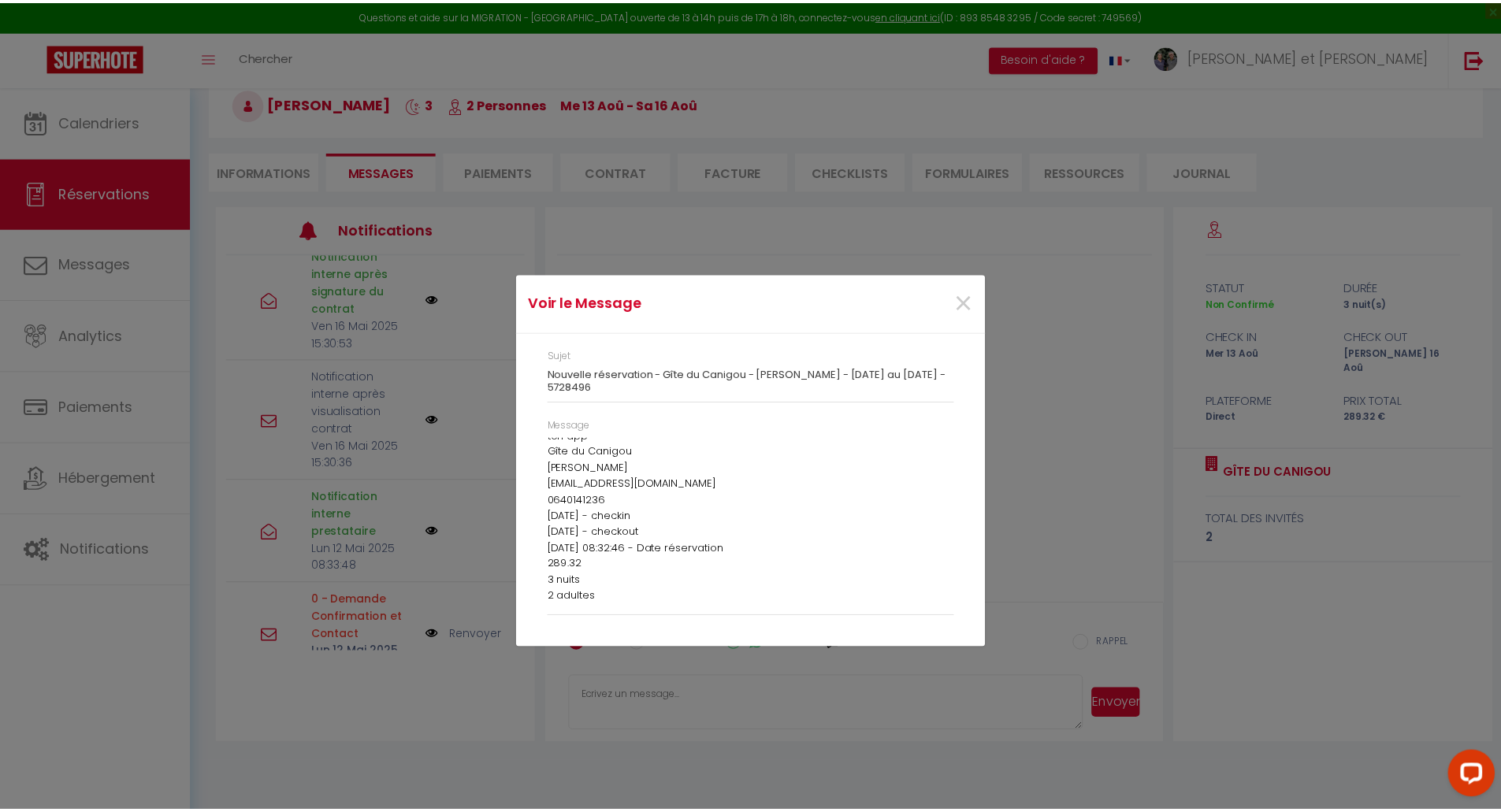
scroll to position [39, 0]
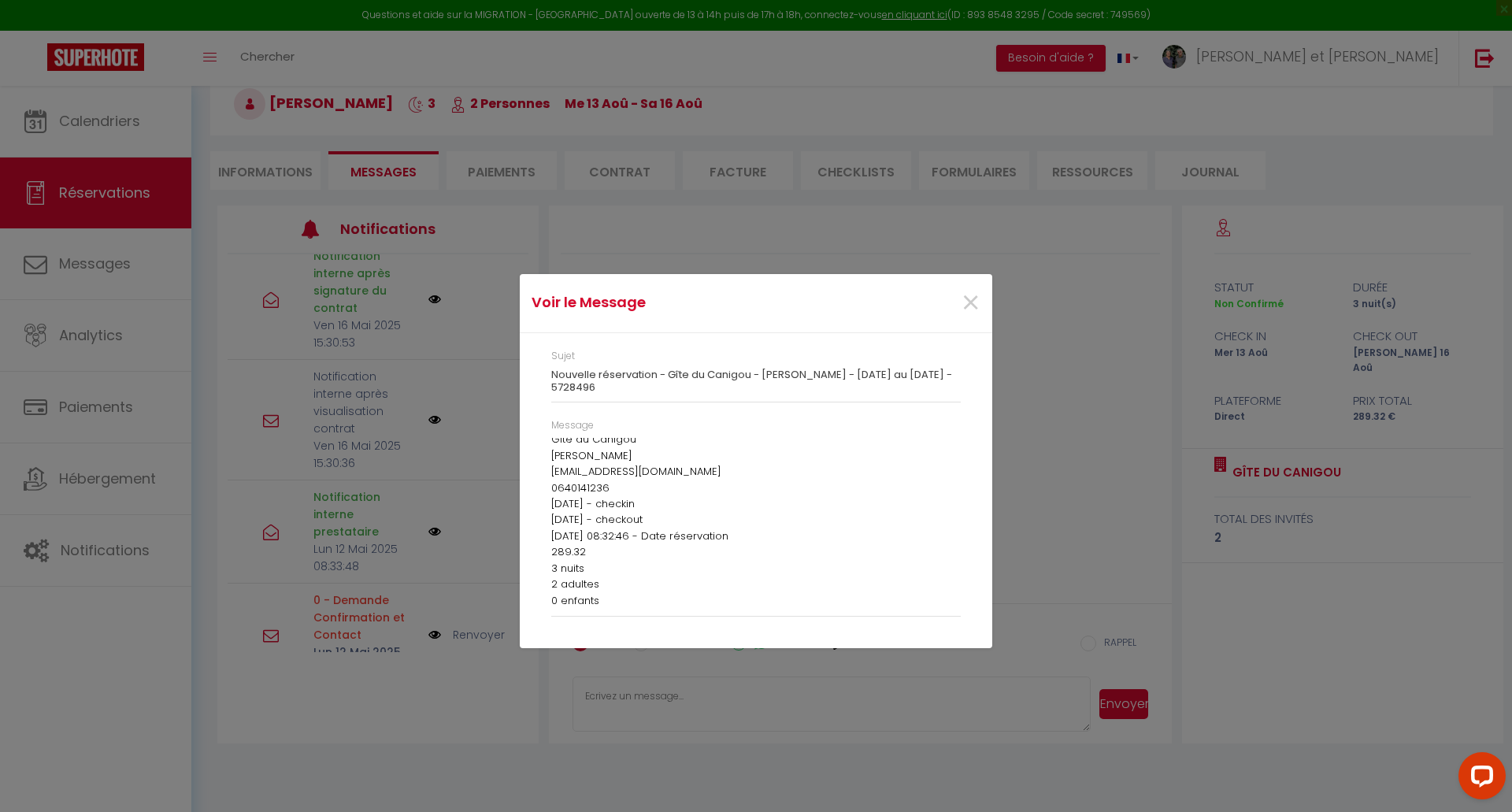
click at [455, 499] on div "Voir le Message × Sujet Nouvelle réservation - Gîte du Canigou - [PERSON_NAME] …" at bounding box center [756, 406] width 1512 height 812
click at [425, 499] on div "Voir le Message × Sujet Nouvelle réservation - Gîte du Canigou - [PERSON_NAME] …" at bounding box center [756, 406] width 1512 height 812
click at [973, 299] on span "×" at bounding box center [970, 303] width 19 height 47
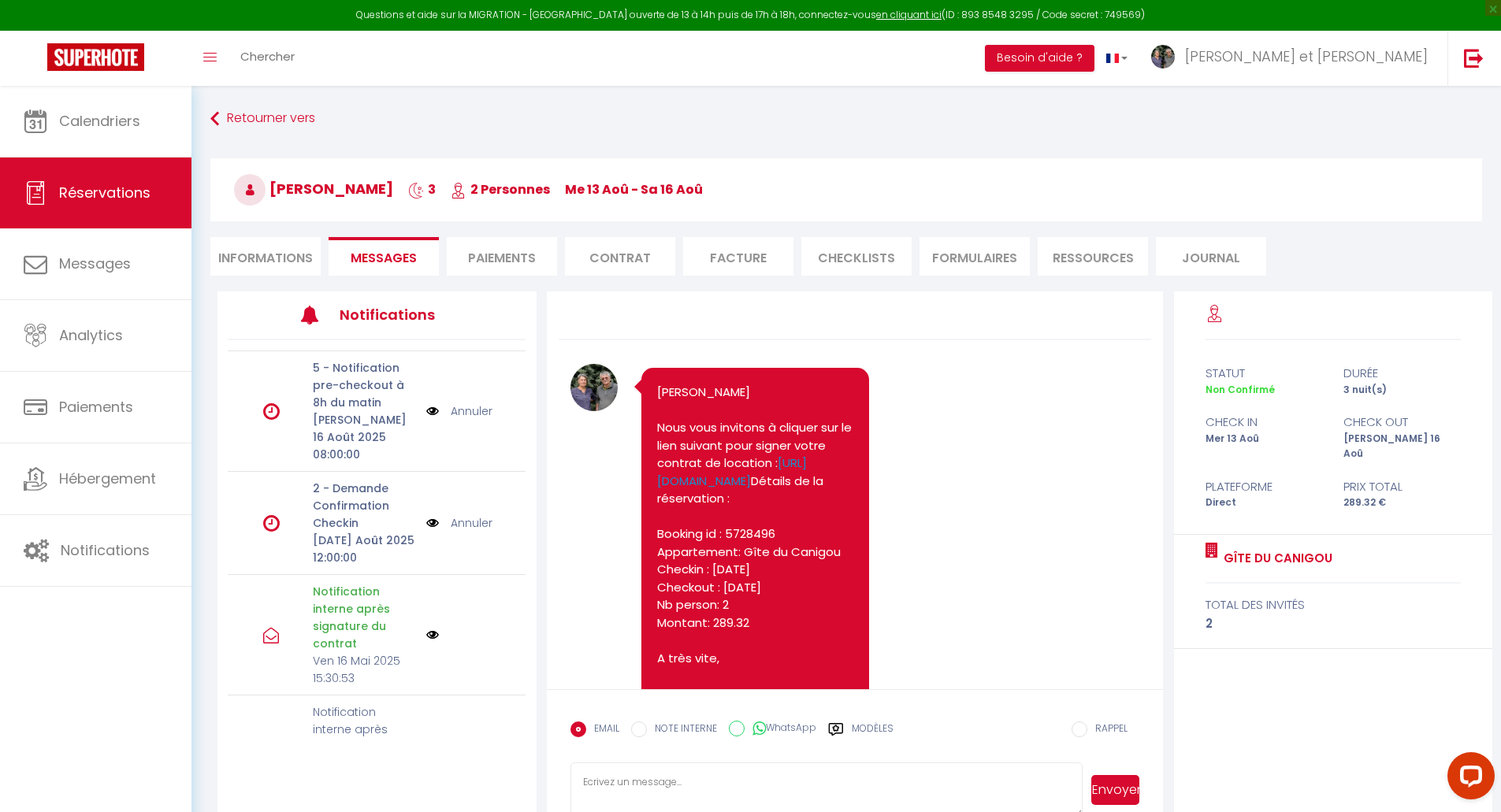
scroll to position [0, 0]
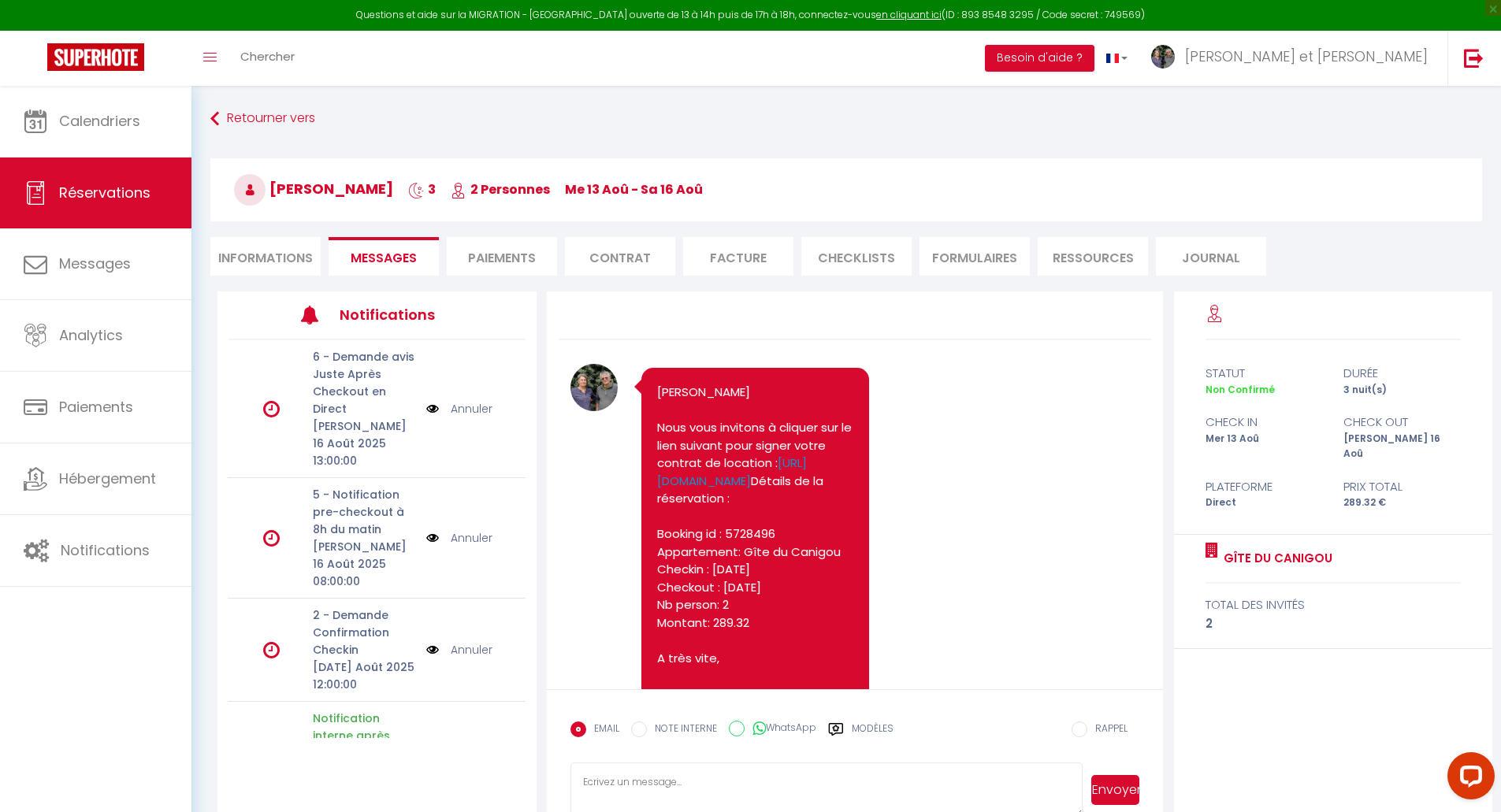
click at [528, 266] on li "Paiements" at bounding box center [502, 256] width 110 height 39
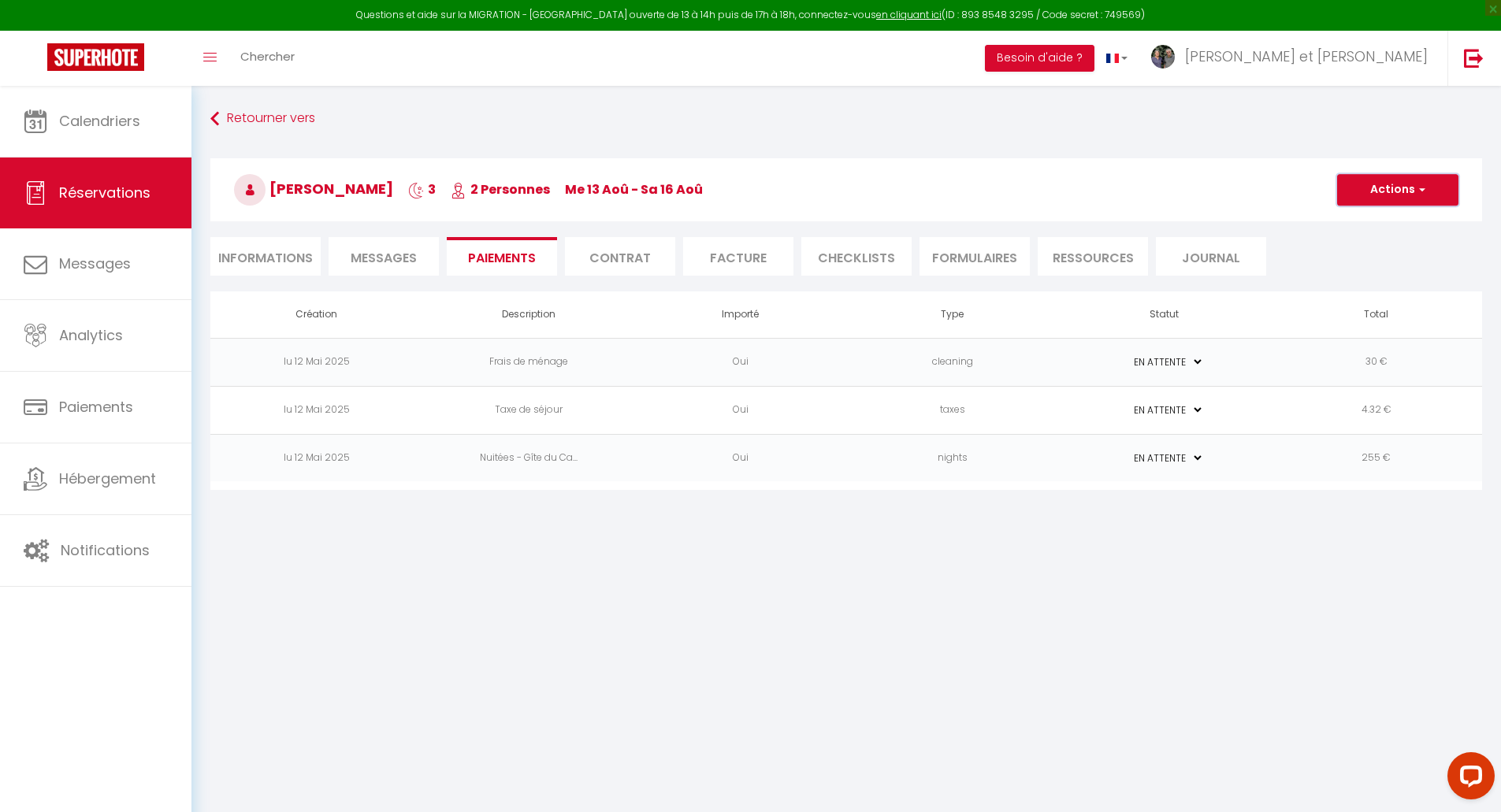
click at [1388, 194] on button "Actions" at bounding box center [1398, 190] width 122 height 32
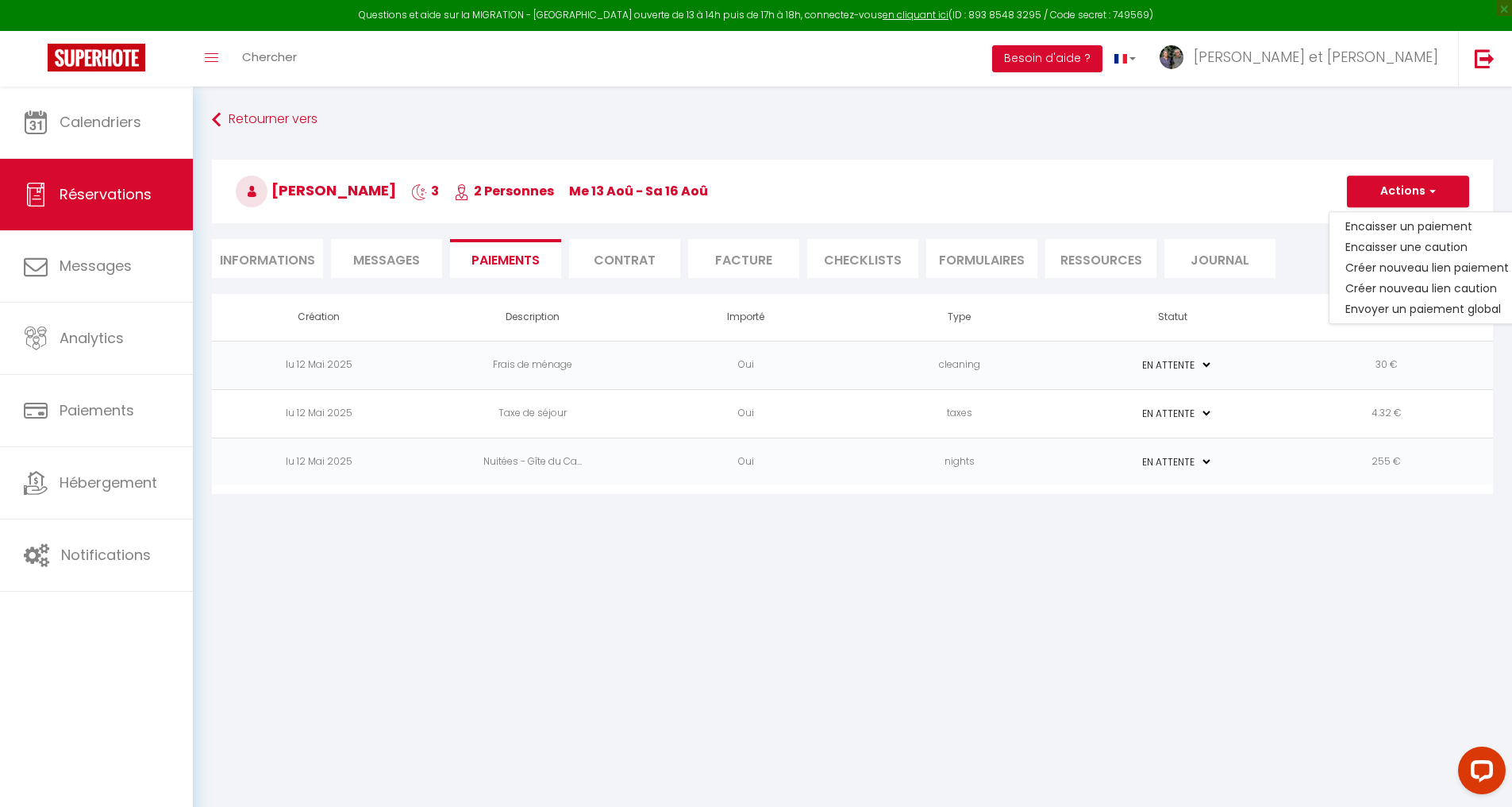
click at [1098, 610] on body "Questions et aide sur la MIGRATION - [GEOGRAPHIC_DATA] ouverte de 13 à 14h puis…" at bounding box center [756, 490] width 1512 height 807
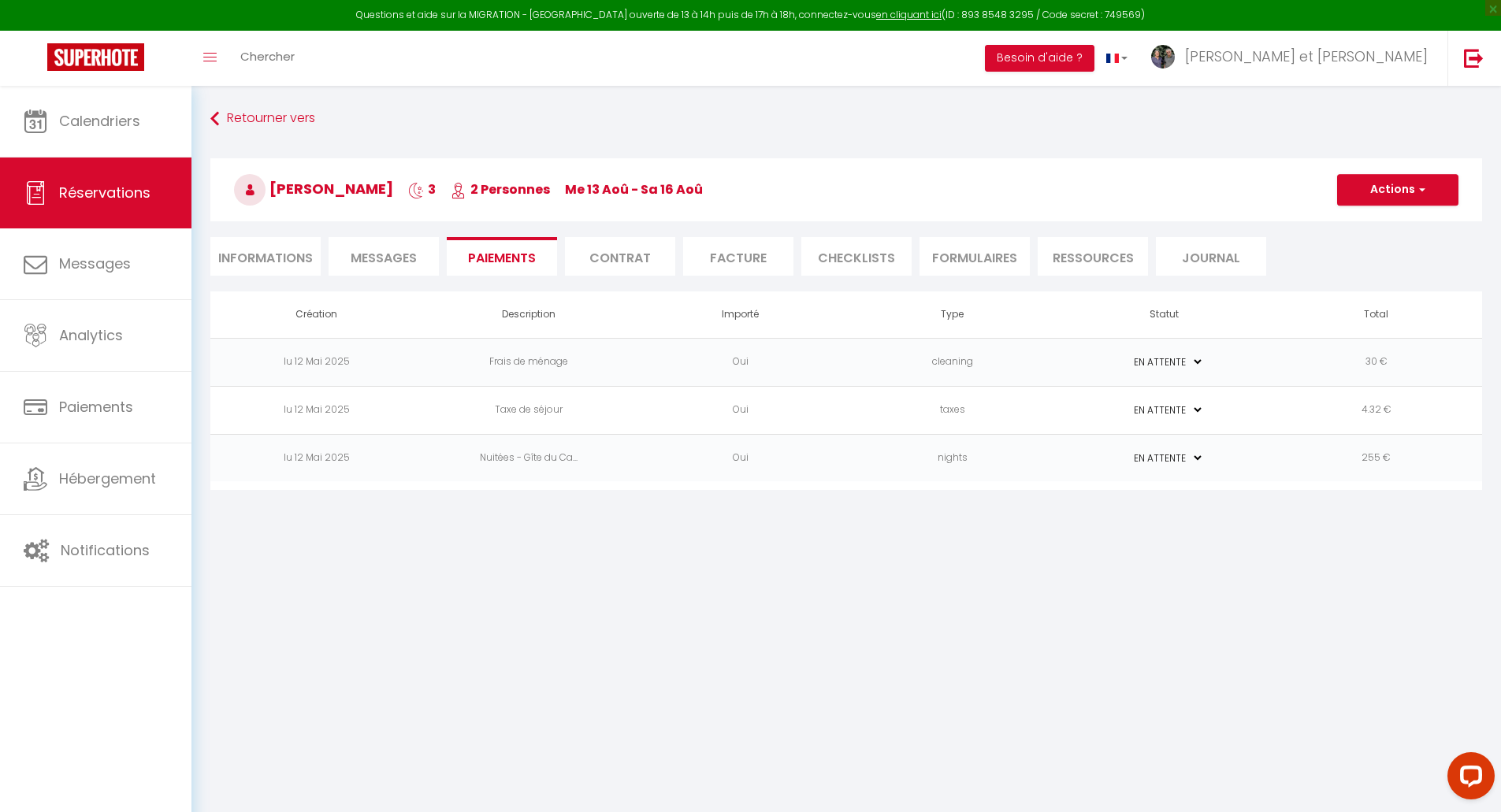
click at [269, 260] on li "Informations" at bounding box center [265, 256] width 110 height 39
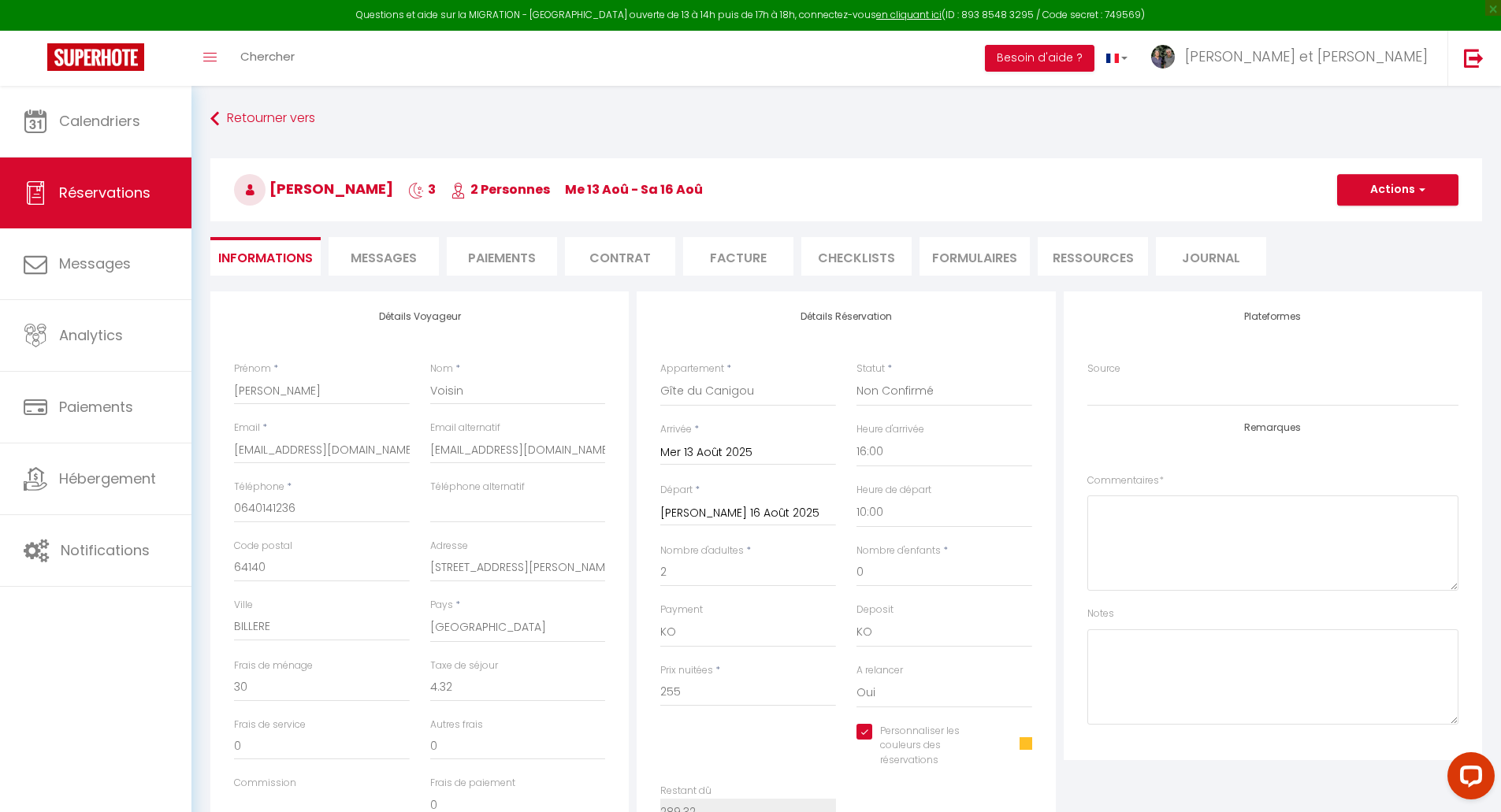
click at [512, 257] on li "Paiements" at bounding box center [502, 256] width 110 height 39
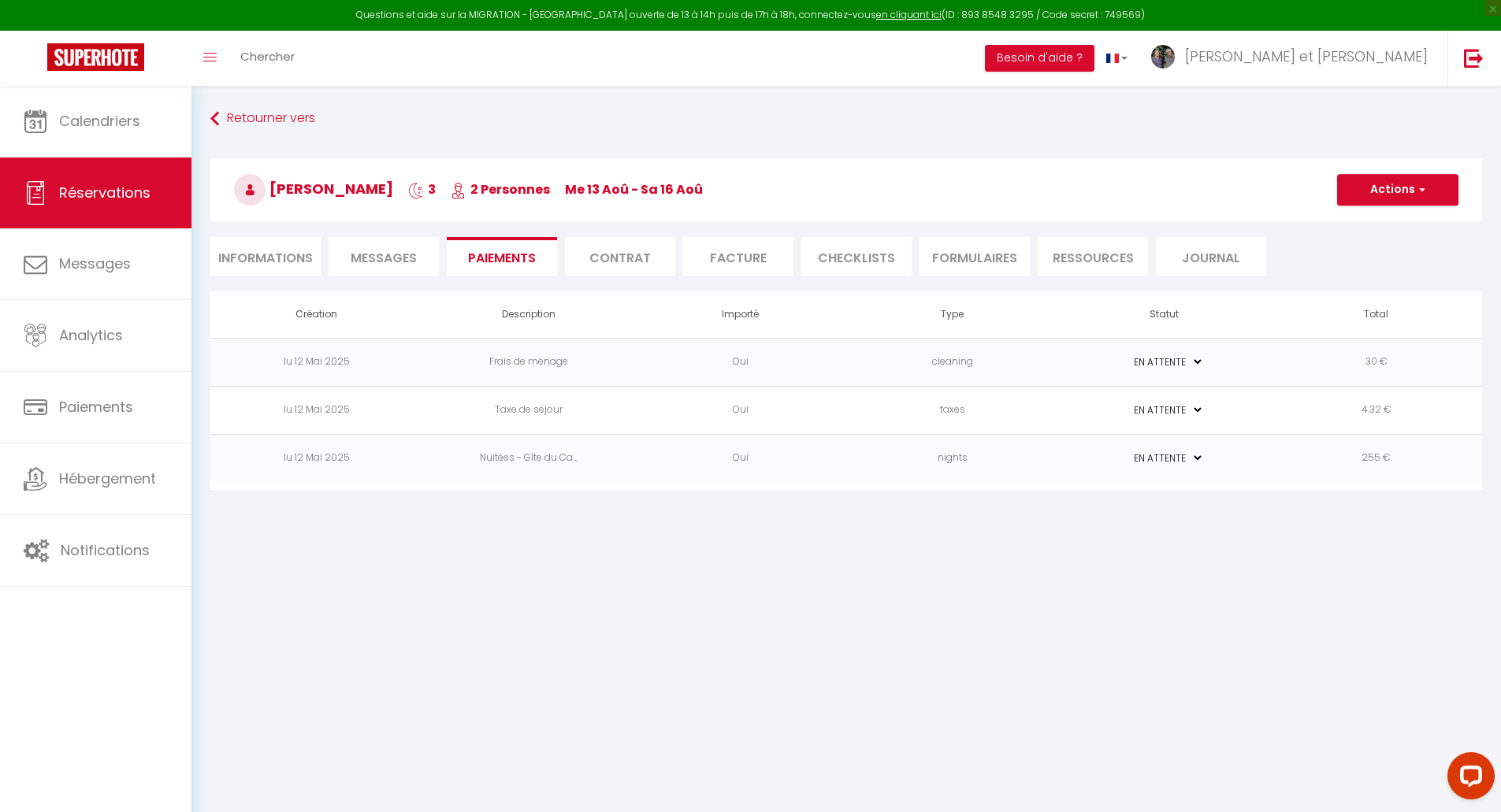
click at [1185, 361] on select "PAYÉ EN ATTENTE" at bounding box center [1164, 362] width 79 height 15
click at [1125, 354] on select "PAYÉ EN ATTENTE" at bounding box center [1164, 362] width 79 height 15
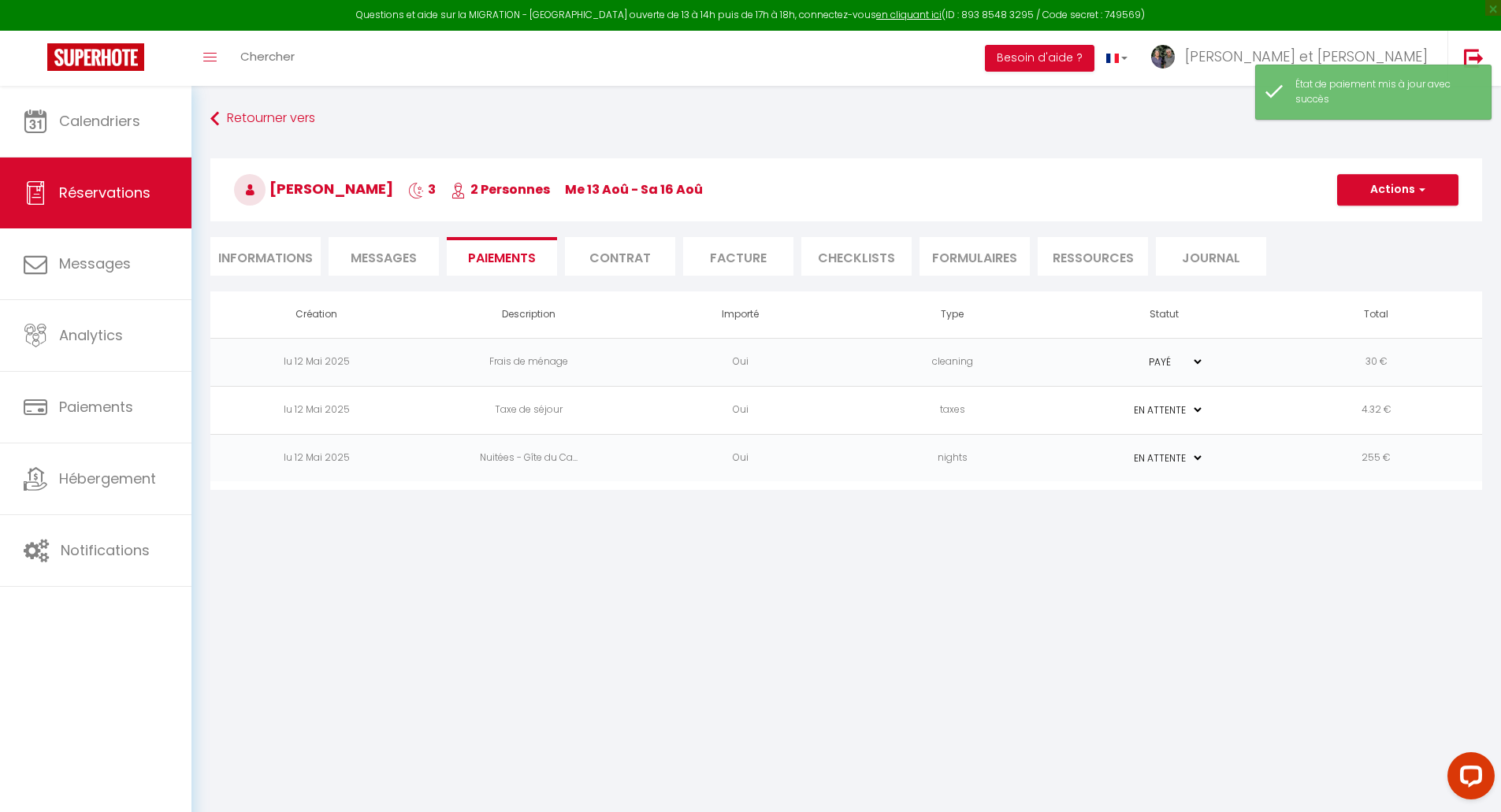
click at [1187, 405] on select "PAYÉ EN ATTENTE" at bounding box center [1164, 410] width 79 height 15
click at [1125, 402] on select "PAYÉ EN ATTENTE" at bounding box center [1164, 410] width 79 height 15
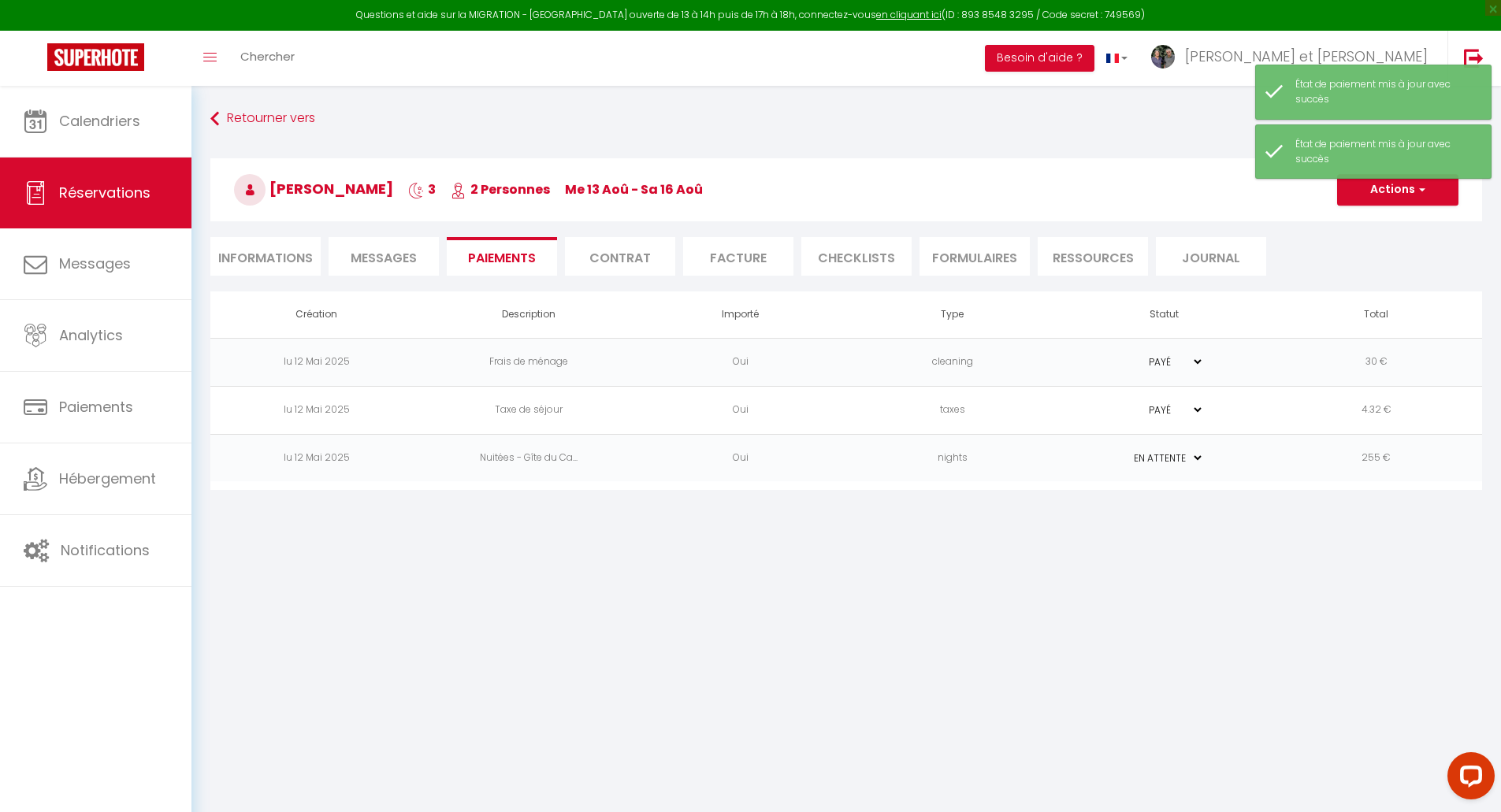
click at [1181, 453] on select "PAYÉ EN ATTENTE" at bounding box center [1164, 458] width 79 height 15
click at [1125, 451] on select "PAYÉ EN ATTENTE" at bounding box center [1164, 458] width 79 height 15
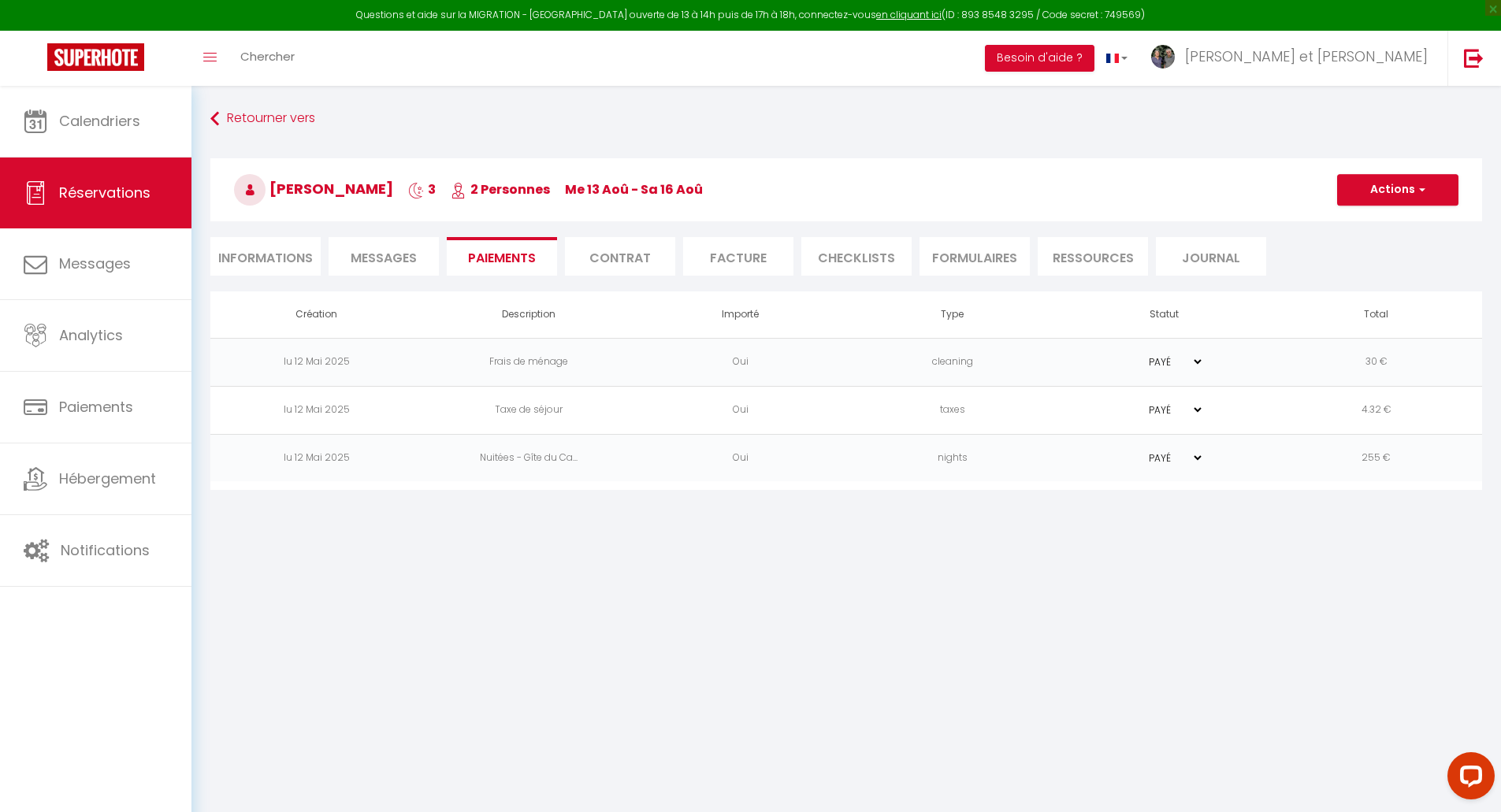
click at [246, 260] on li "Informations" at bounding box center [265, 256] width 110 height 39
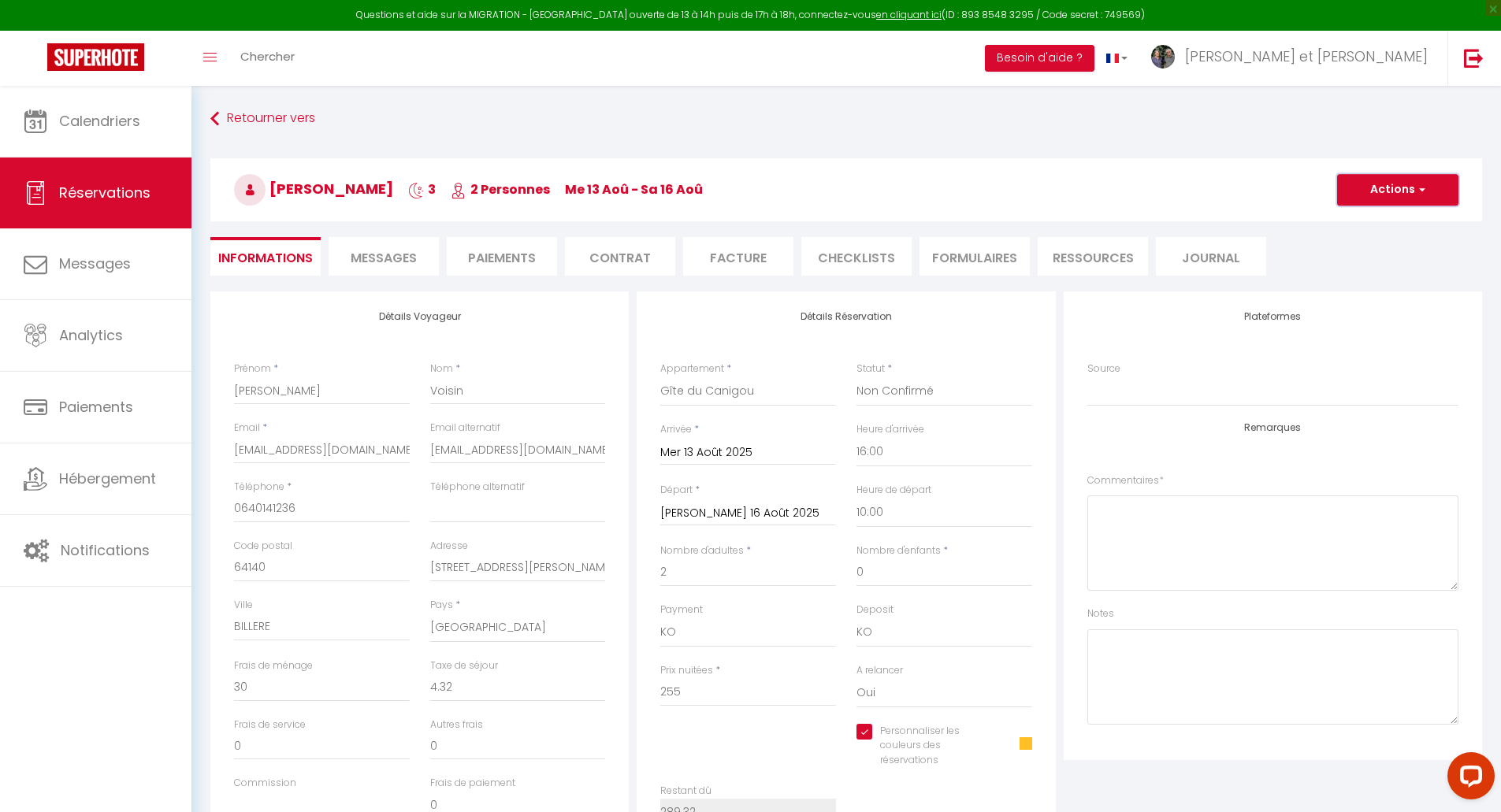
click at [1409, 197] on button "Actions" at bounding box center [1398, 190] width 122 height 32
click at [1373, 228] on link "Enregistrer" at bounding box center [1382, 224] width 124 height 20
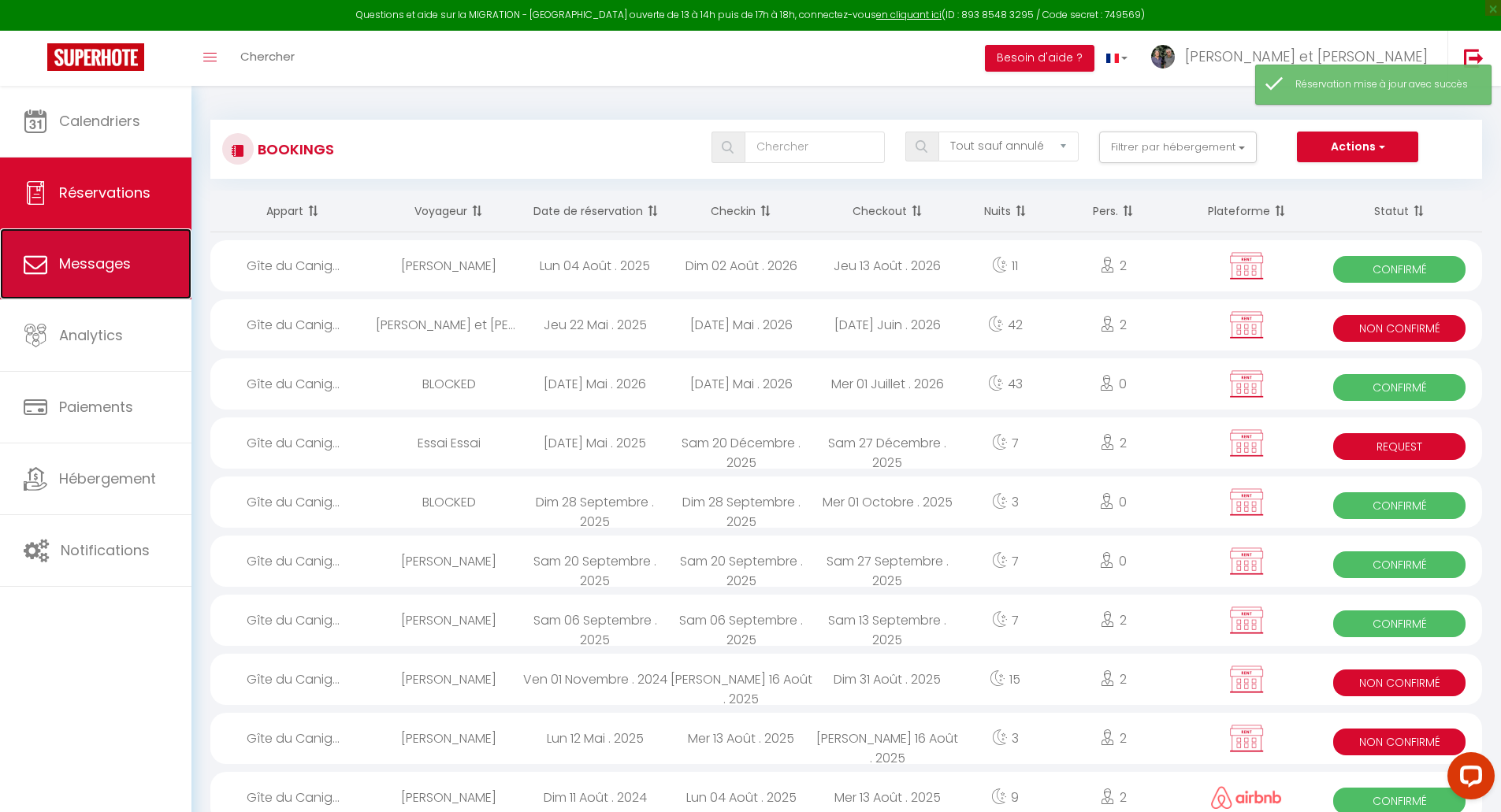
click at [110, 273] on span "Messages" at bounding box center [95, 264] width 71 height 19
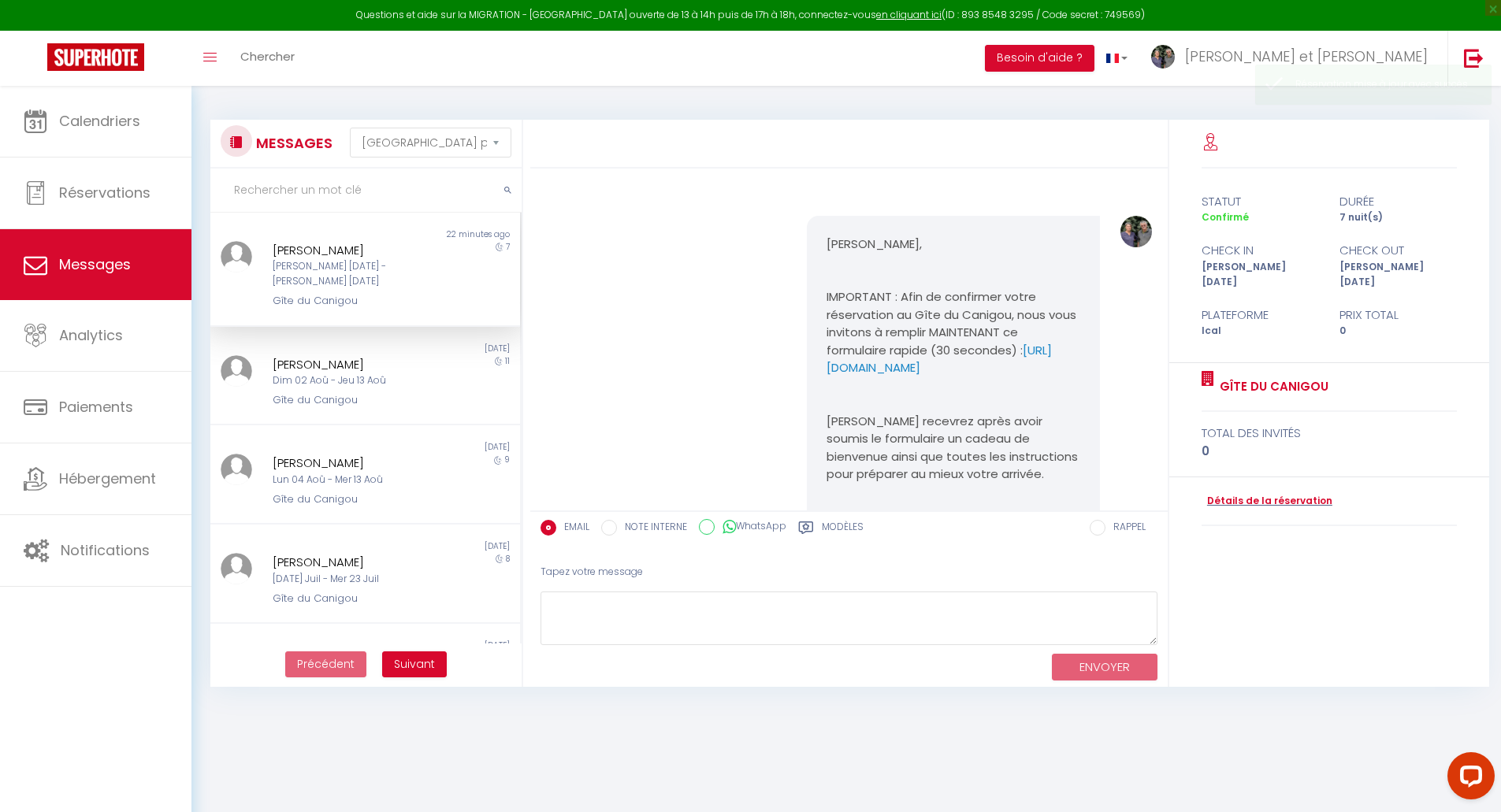
scroll to position [828, 0]
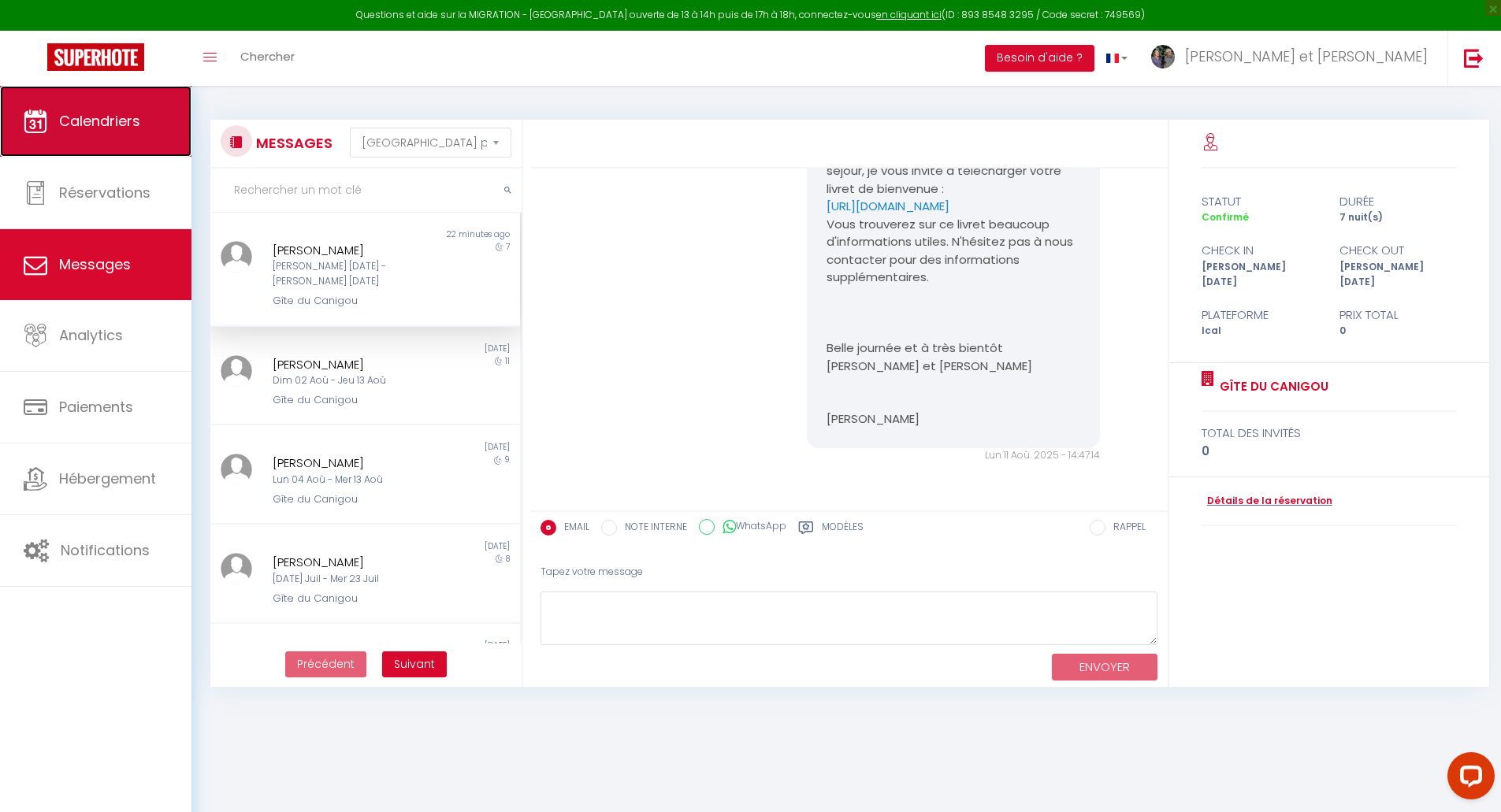
click at [110, 127] on span "Calendriers" at bounding box center [100, 121] width 81 height 19
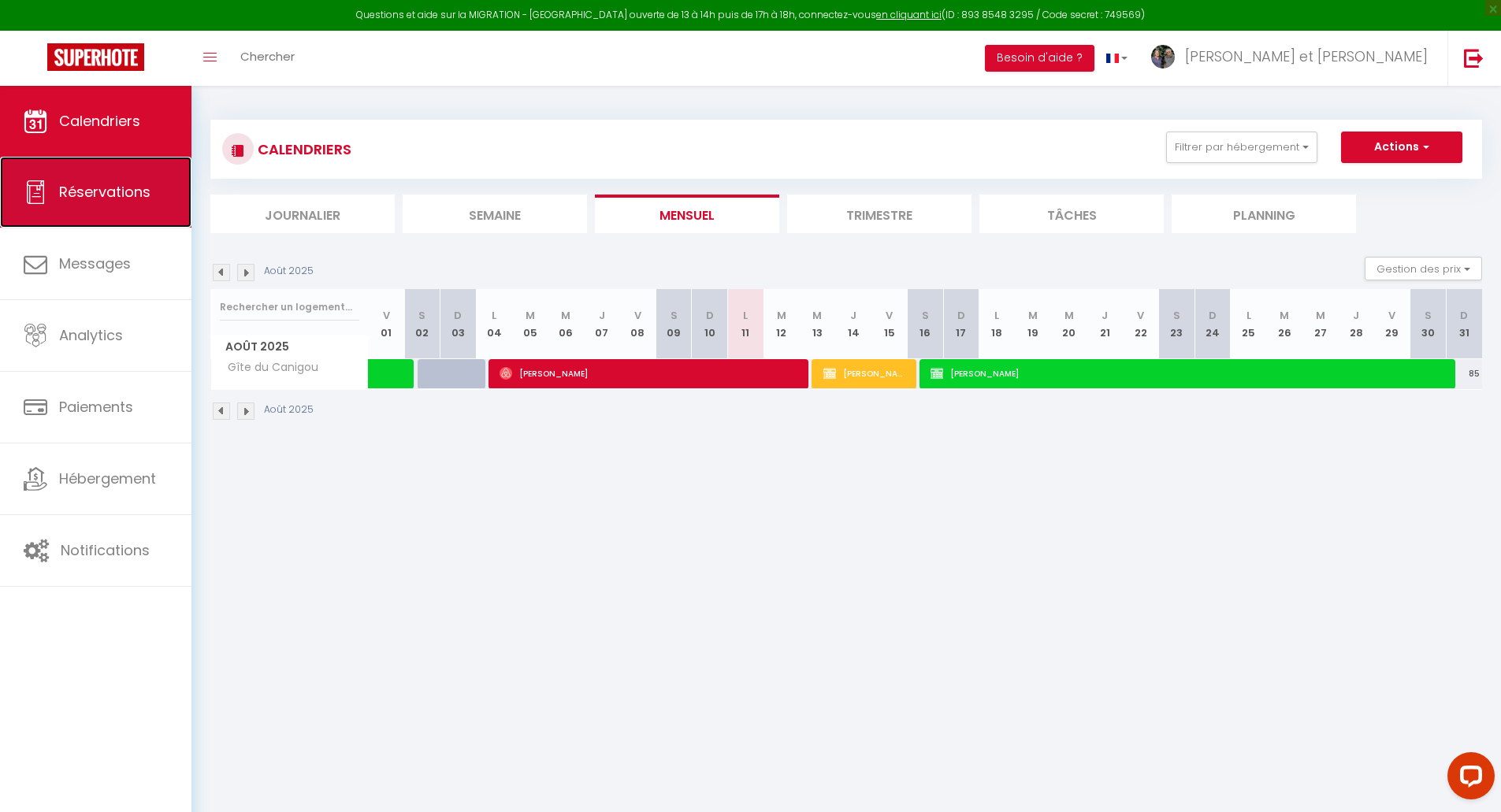
click at [113, 178] on link "Réservations" at bounding box center [96, 191] width 191 height 71
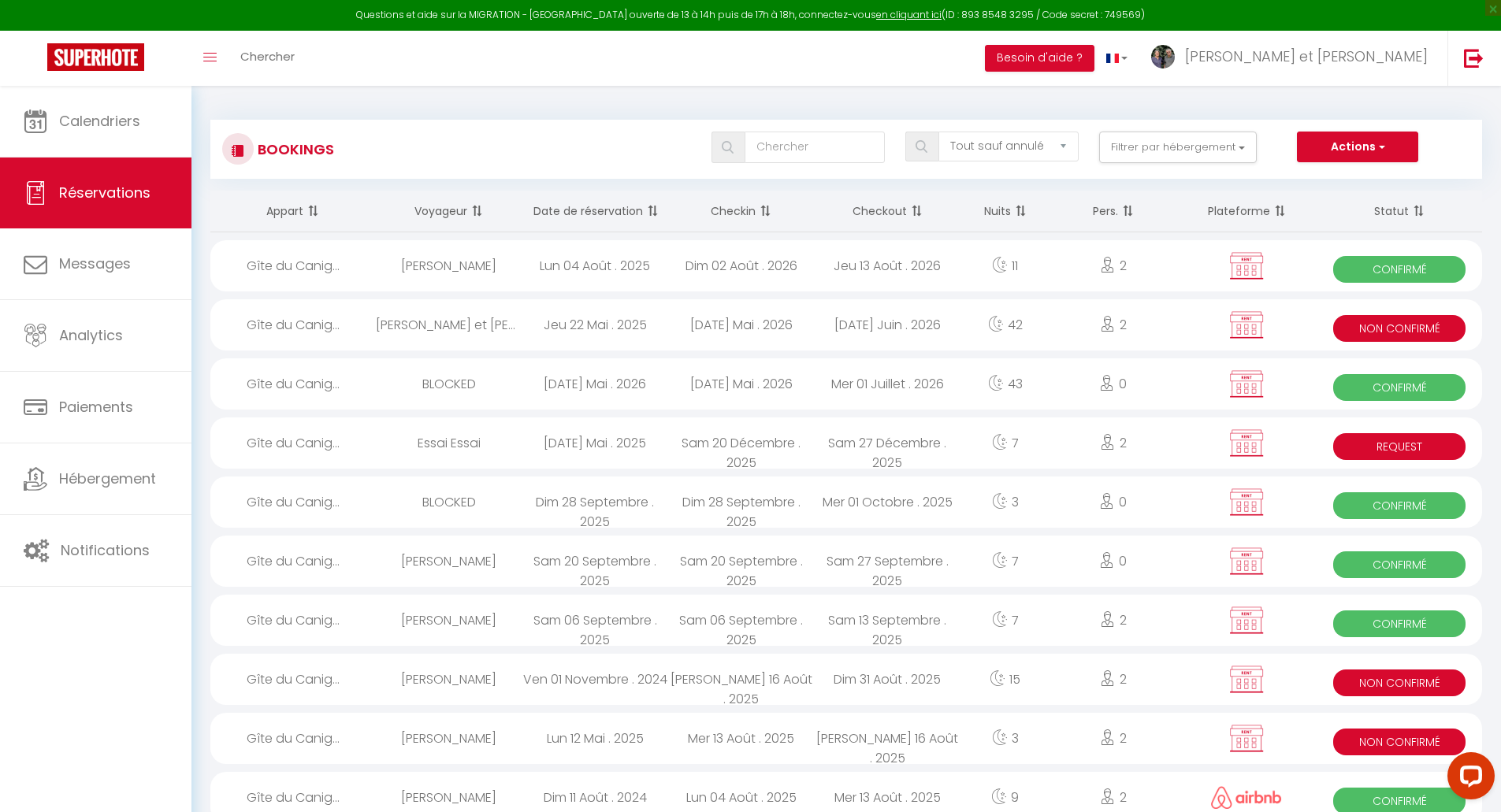
scroll to position [262, 0]
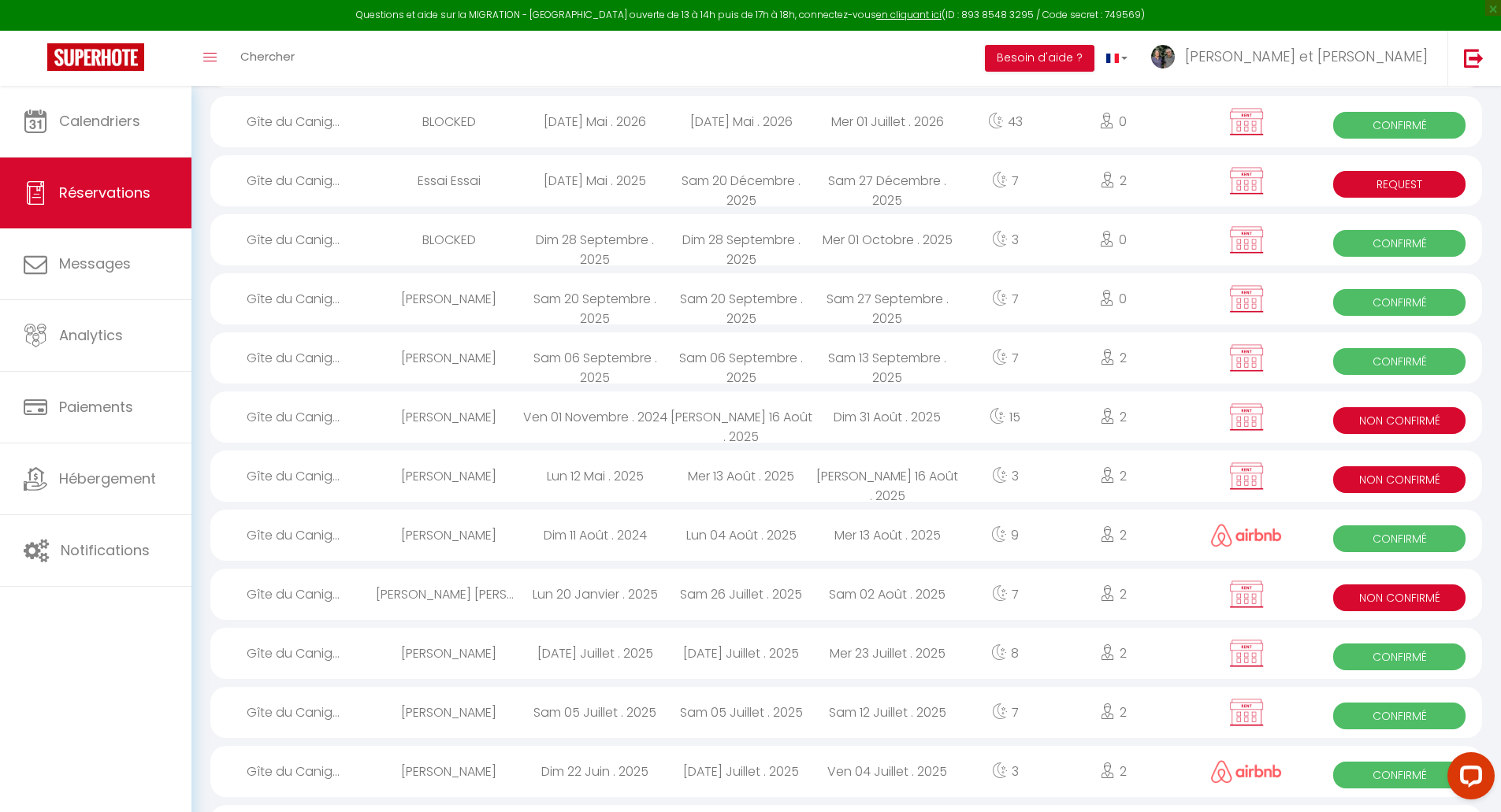
click at [1404, 479] on span "Non Confirmé" at bounding box center [1399, 479] width 132 height 27
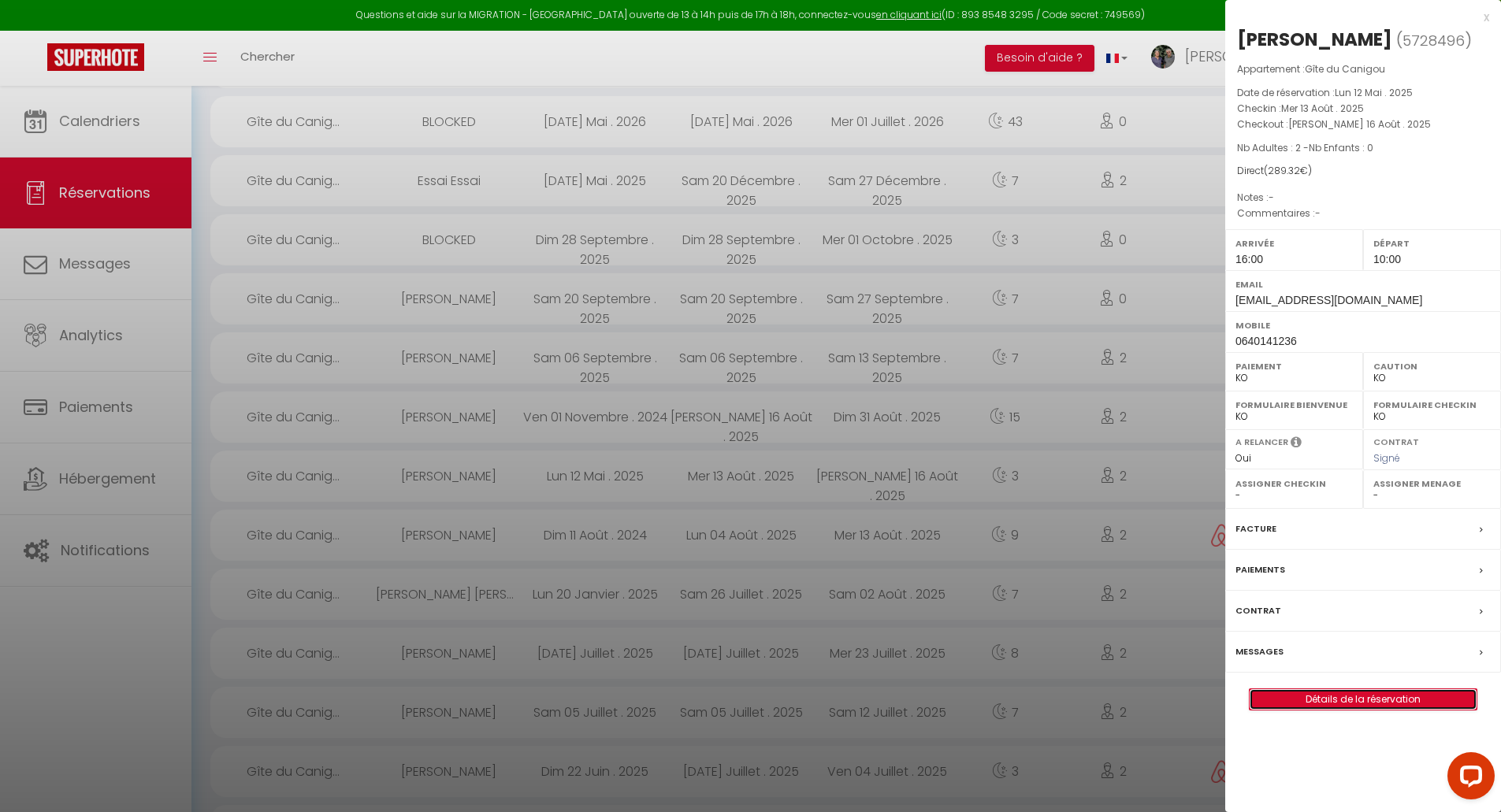
click at [1384, 704] on link "Détails de la réservation" at bounding box center [1363, 699] width 227 height 20
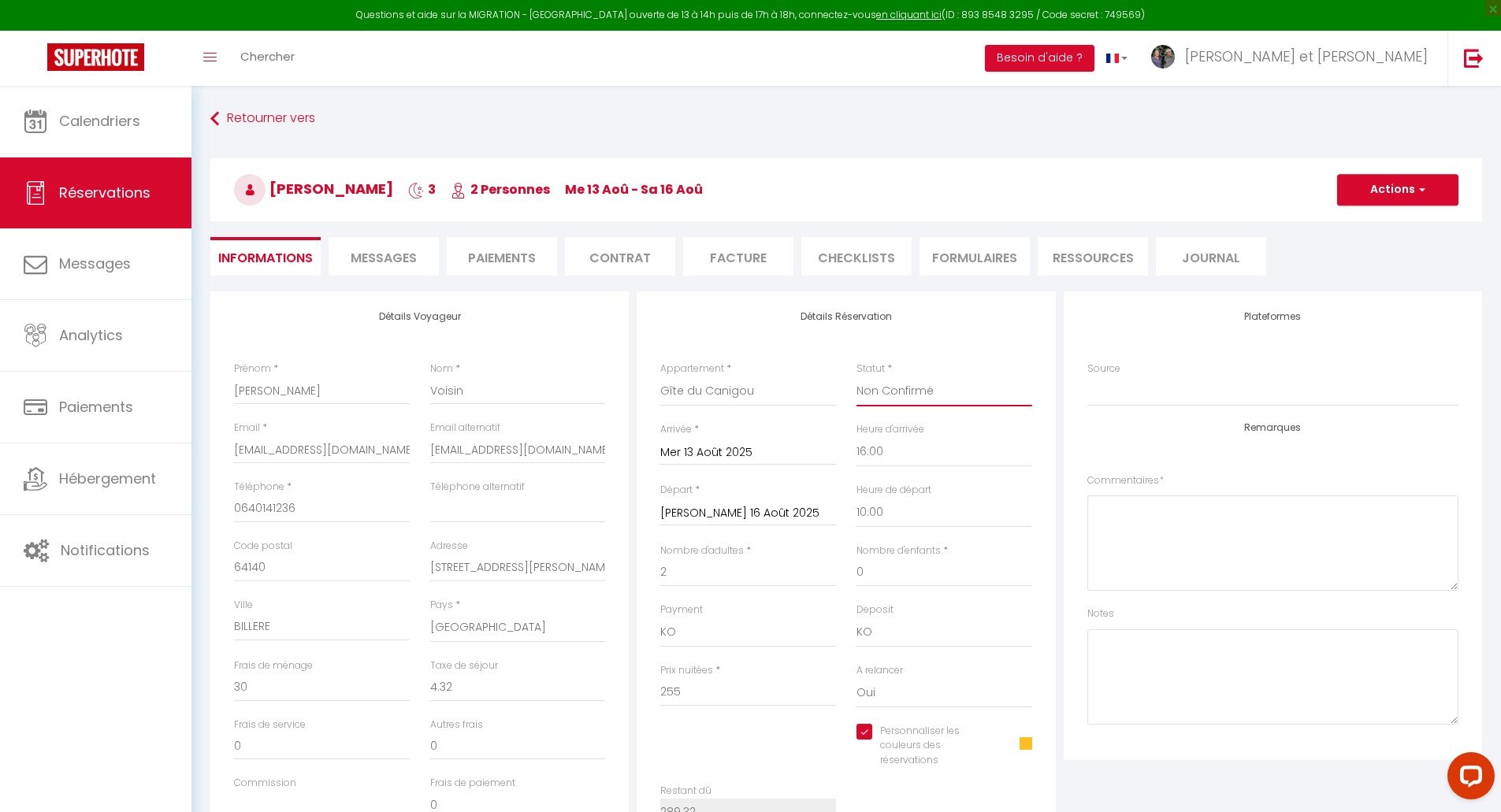
click at [876, 385] on select "Confirmé Non Confirmé [PERSON_NAME] par le voyageur No Show Request" at bounding box center [944, 391] width 176 height 30
click at [857, 376] on select "Confirmé Non Confirmé [PERSON_NAME] par le voyageur No Show Request" at bounding box center [944, 391] width 176 height 30
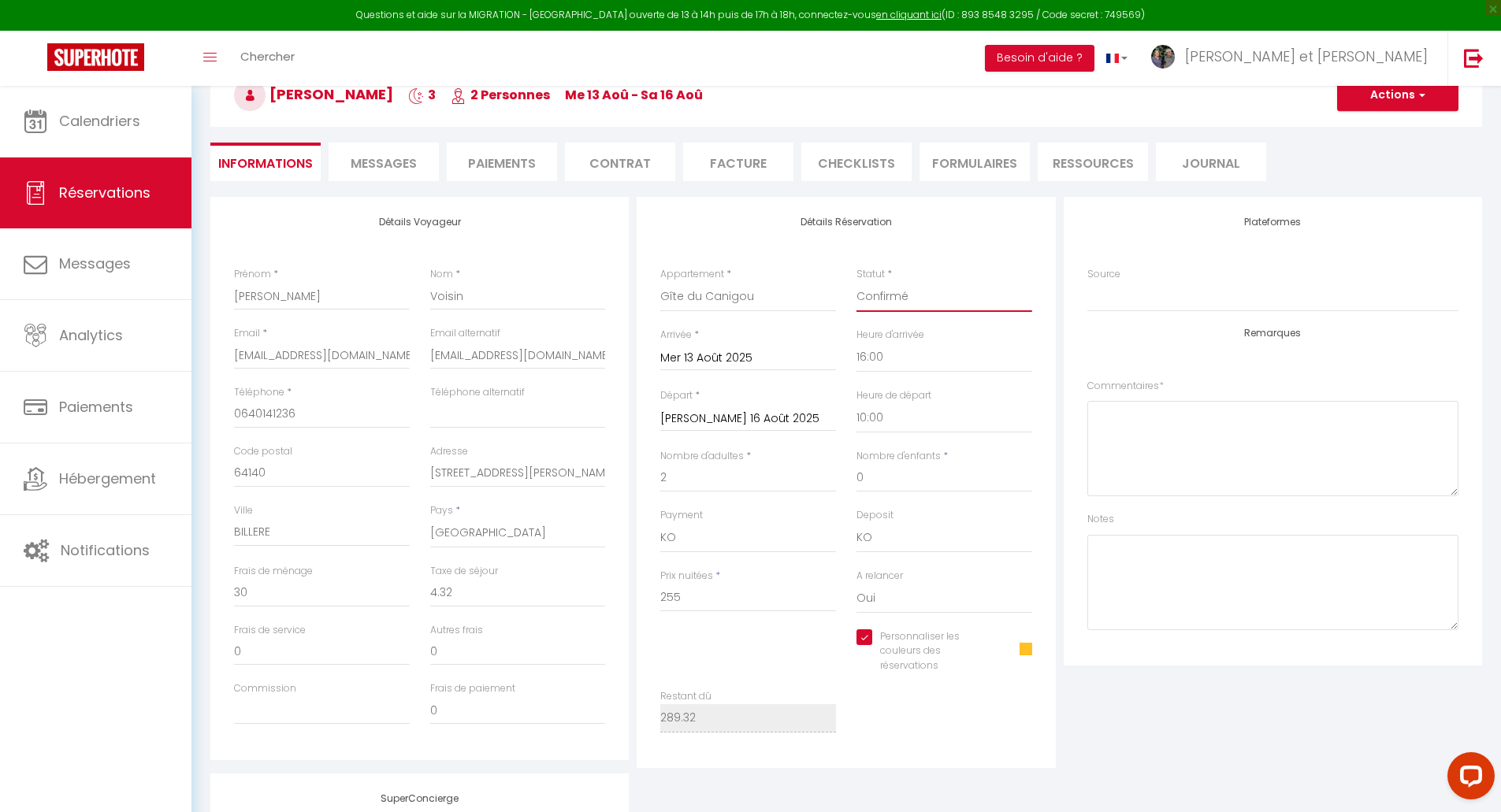
scroll to position [131, 0]
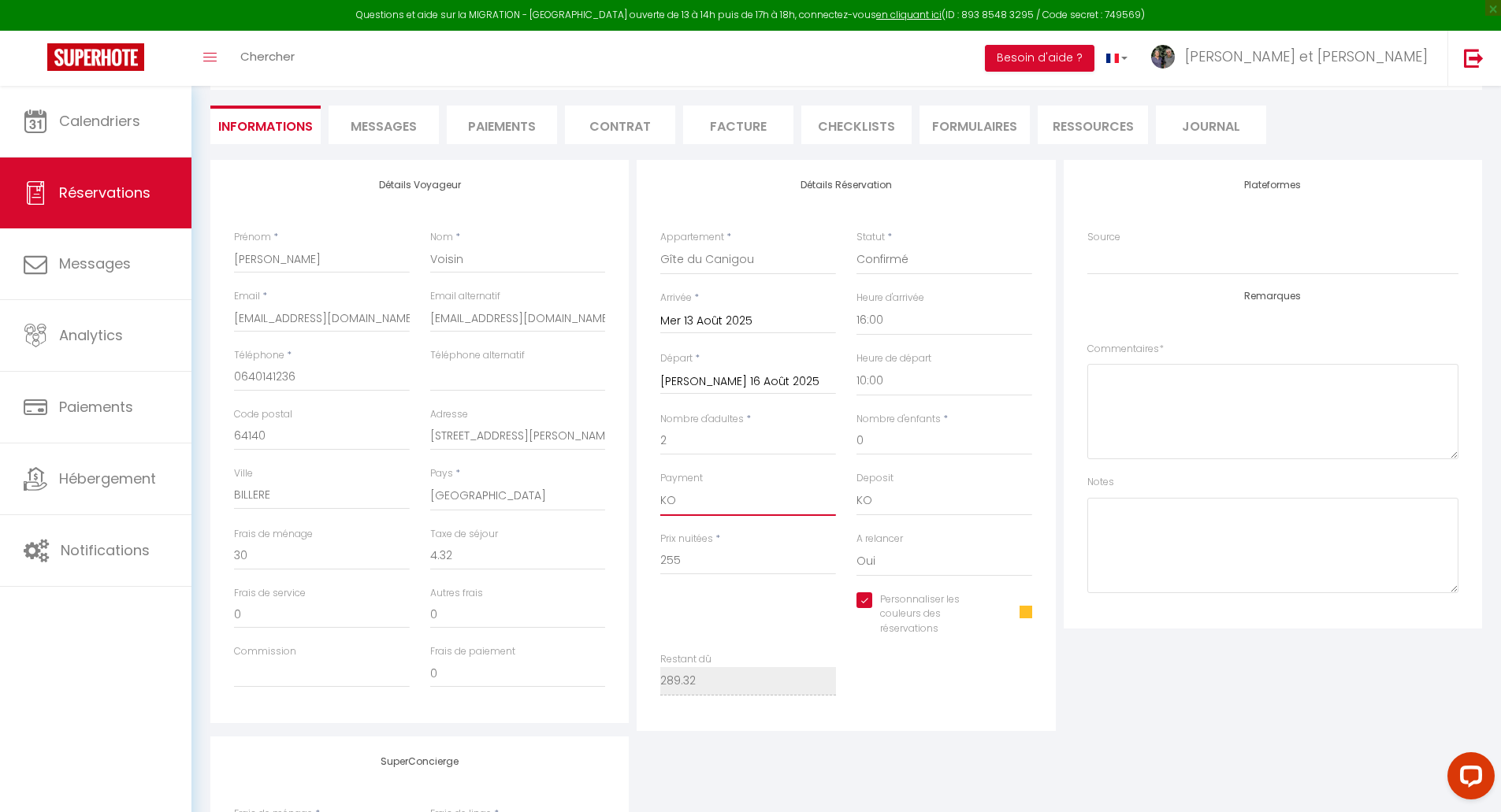
click at [666, 501] on select "OK KO" at bounding box center [748, 501] width 176 height 30
click at [660, 486] on select "OK KO" at bounding box center [748, 501] width 176 height 30
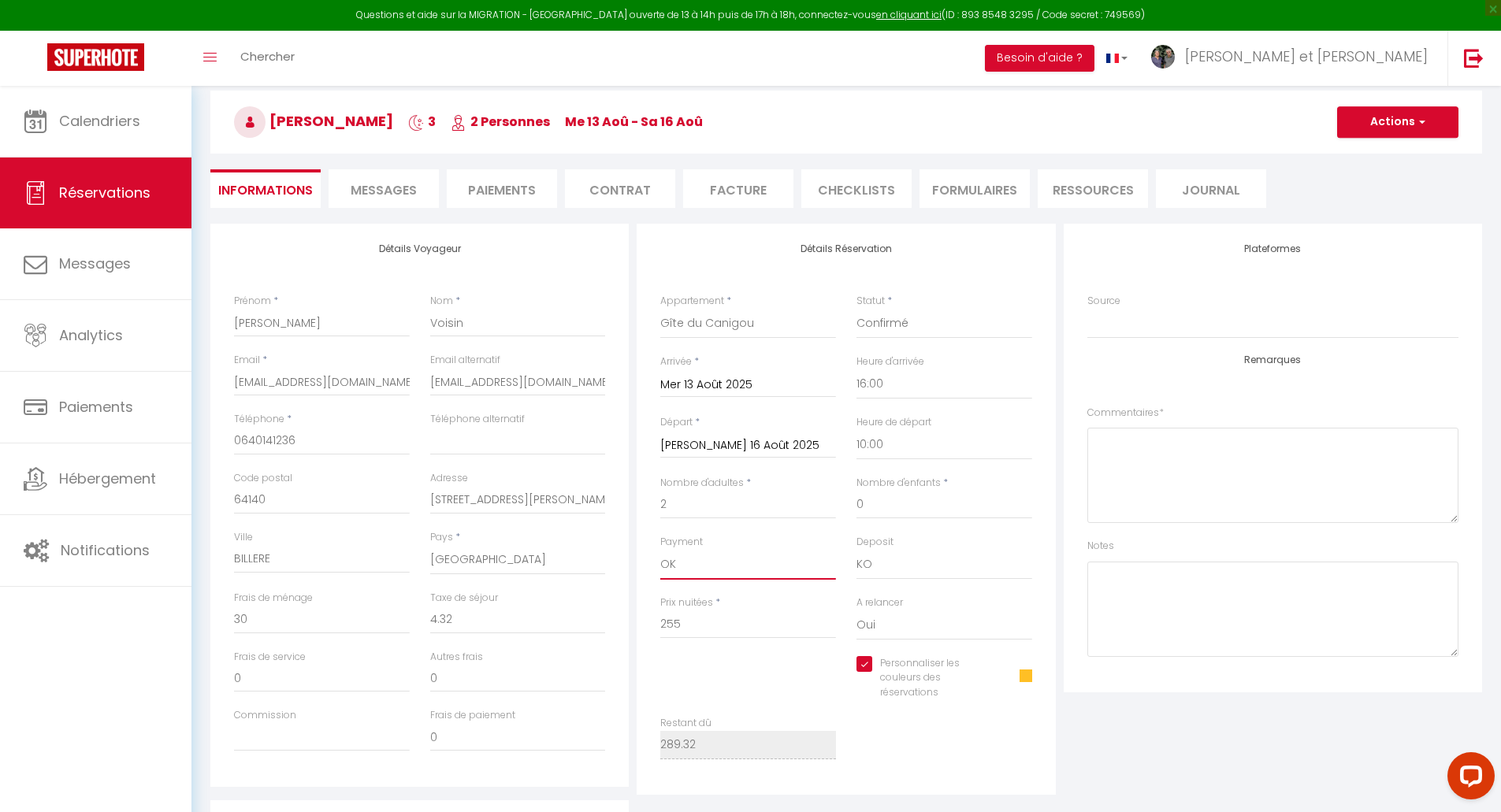
scroll to position [0, 0]
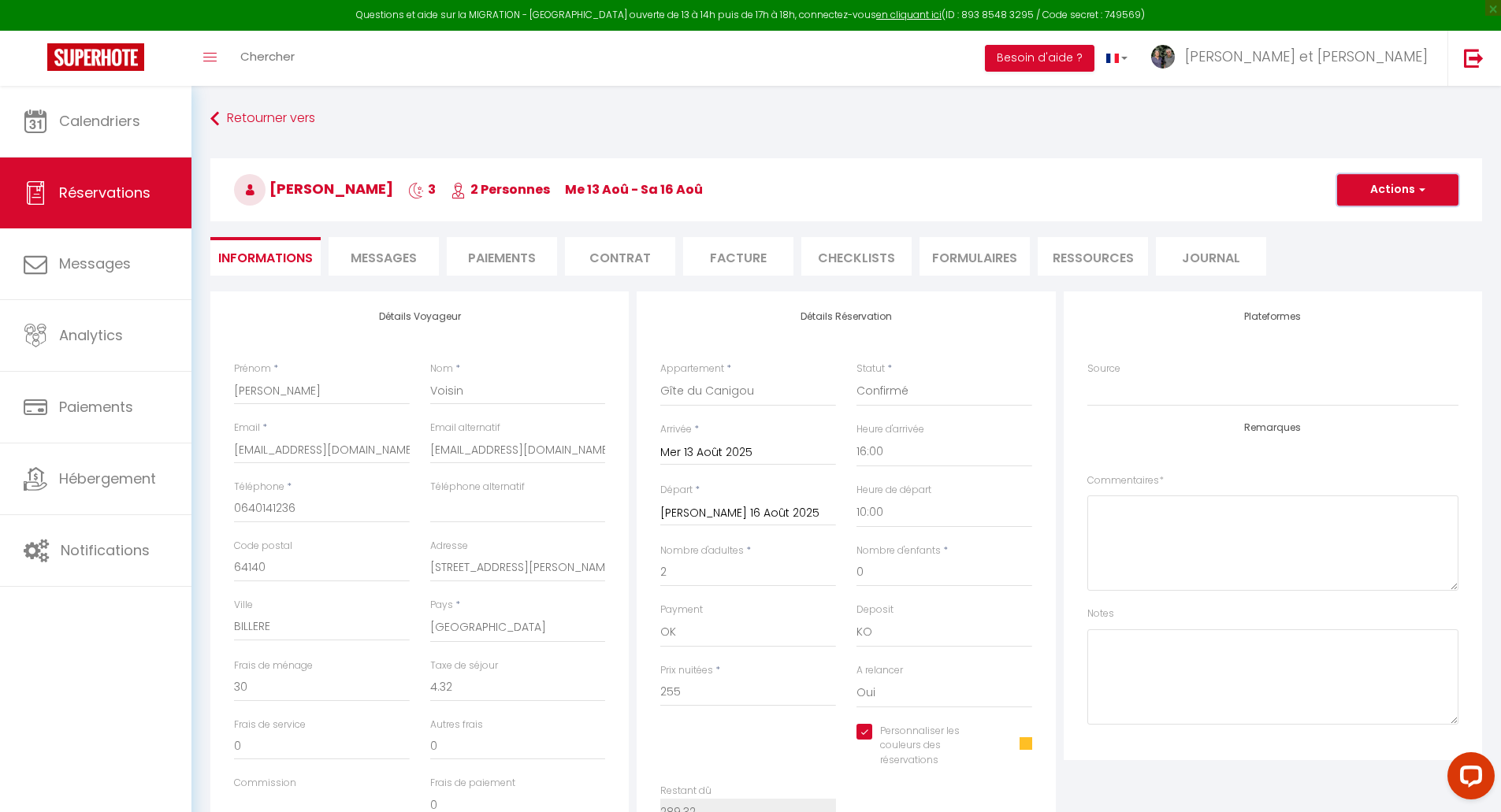
click at [1407, 187] on button "Actions" at bounding box center [1398, 190] width 122 height 32
click at [1387, 226] on link "Enregistrer" at bounding box center [1382, 224] width 124 height 20
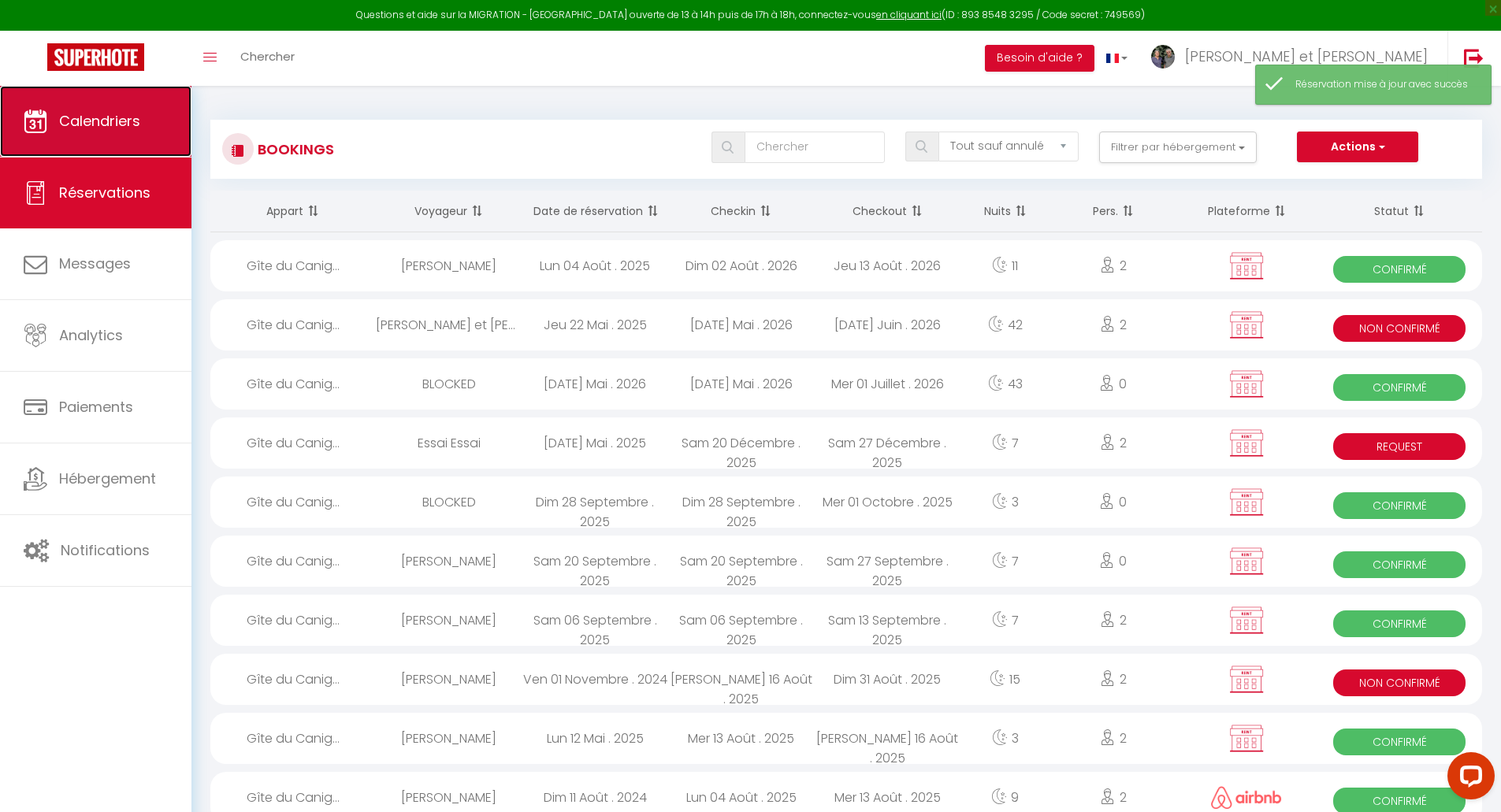
click at [93, 121] on span "Calendriers" at bounding box center [100, 121] width 81 height 19
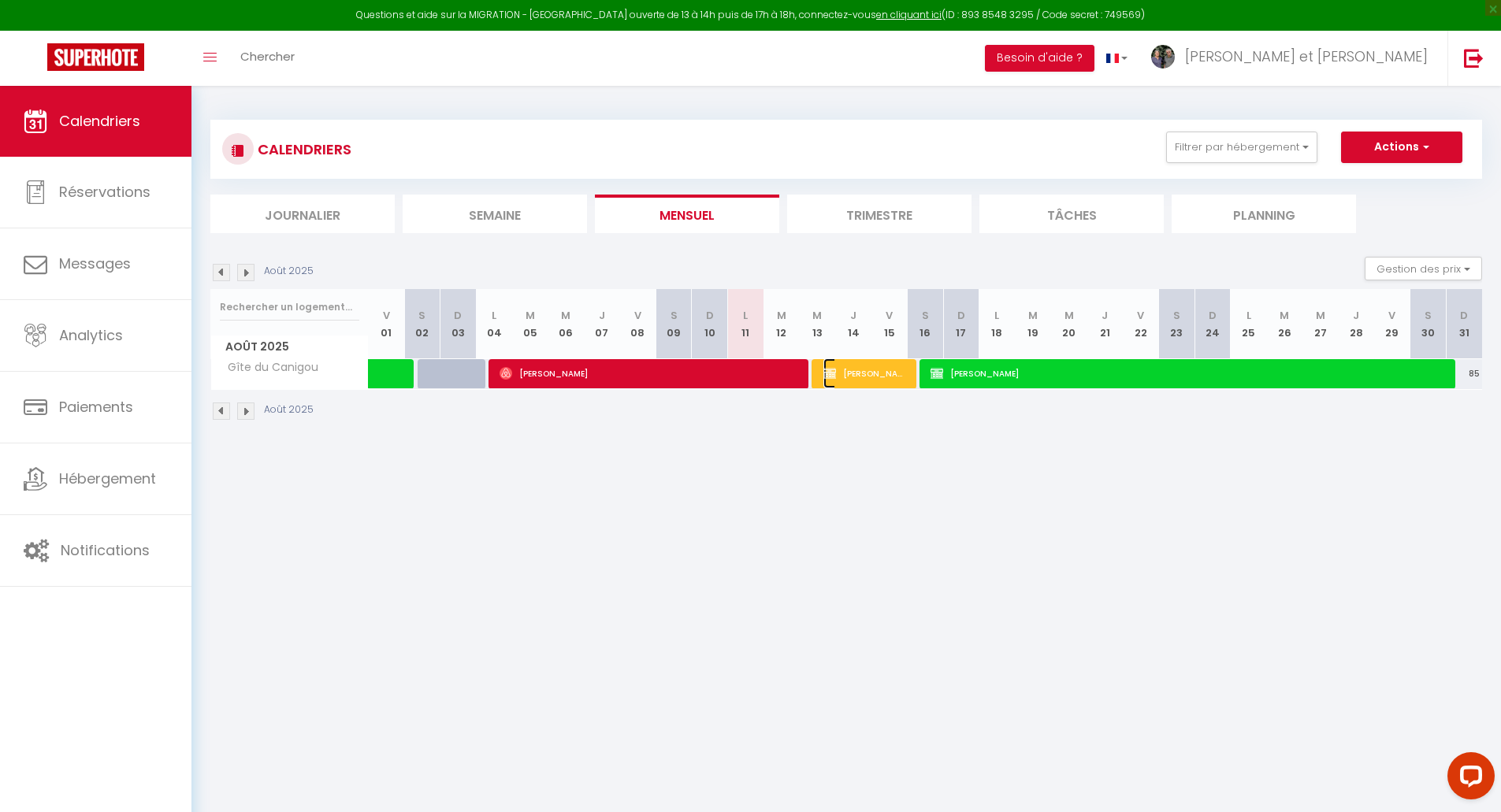
click at [871, 379] on span "[PERSON_NAME]" at bounding box center [866, 373] width 84 height 30
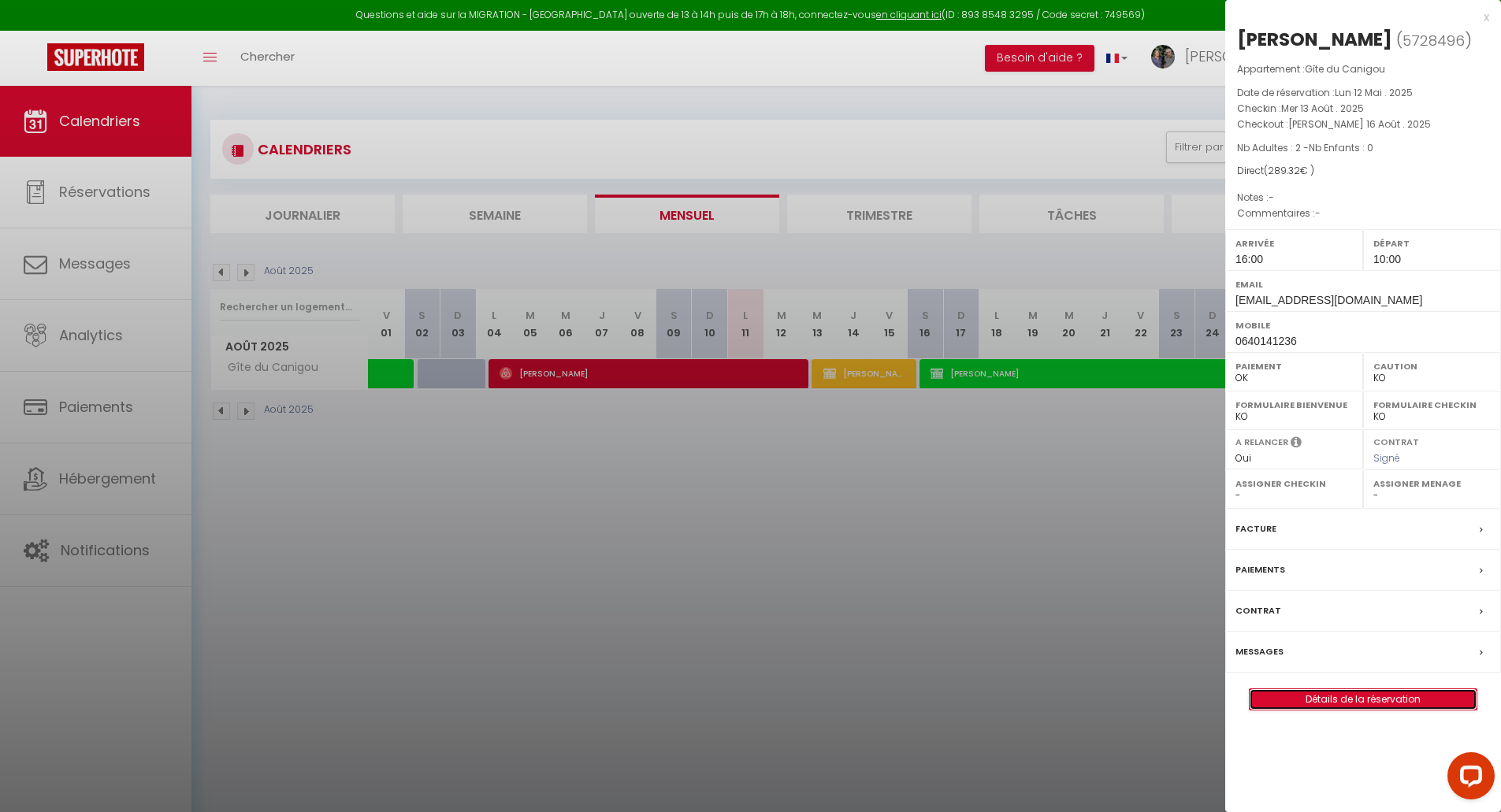
click at [1357, 697] on link "Détails de la réservation" at bounding box center [1363, 699] width 227 height 20
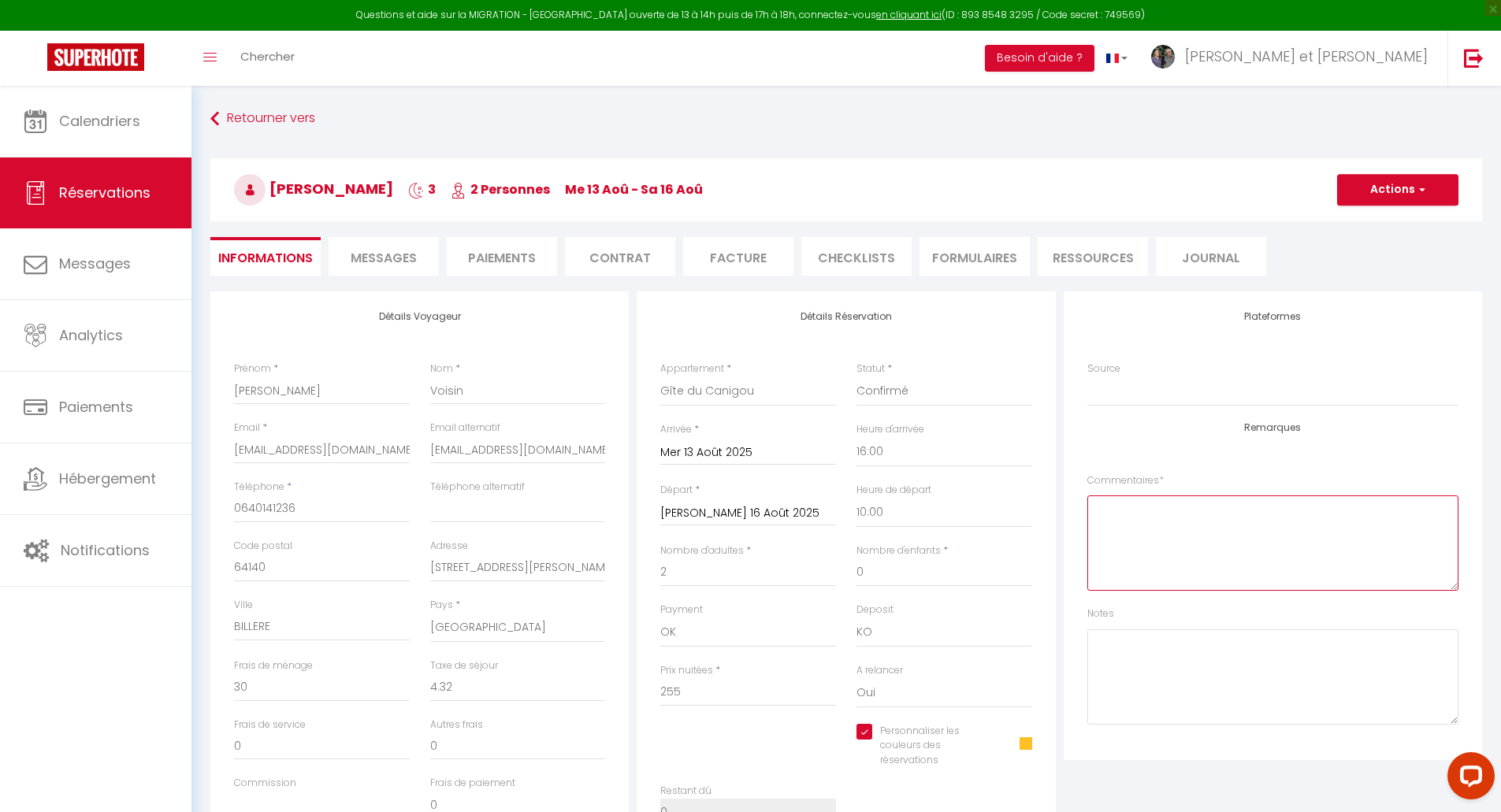
click at [1183, 526] on textarea at bounding box center [1272, 543] width 371 height 96
click at [1162, 479] on span "*" at bounding box center [1162, 480] width 5 height 14
drag, startPoint x: 1163, startPoint y: 534, endPoint x: 1135, endPoint y: 542, distance: 29.1
click at [1135, 542] on textarea at bounding box center [1272, 543] width 371 height 96
drag, startPoint x: 1424, startPoint y: 184, endPoint x: 1413, endPoint y: 193, distance: 14.2
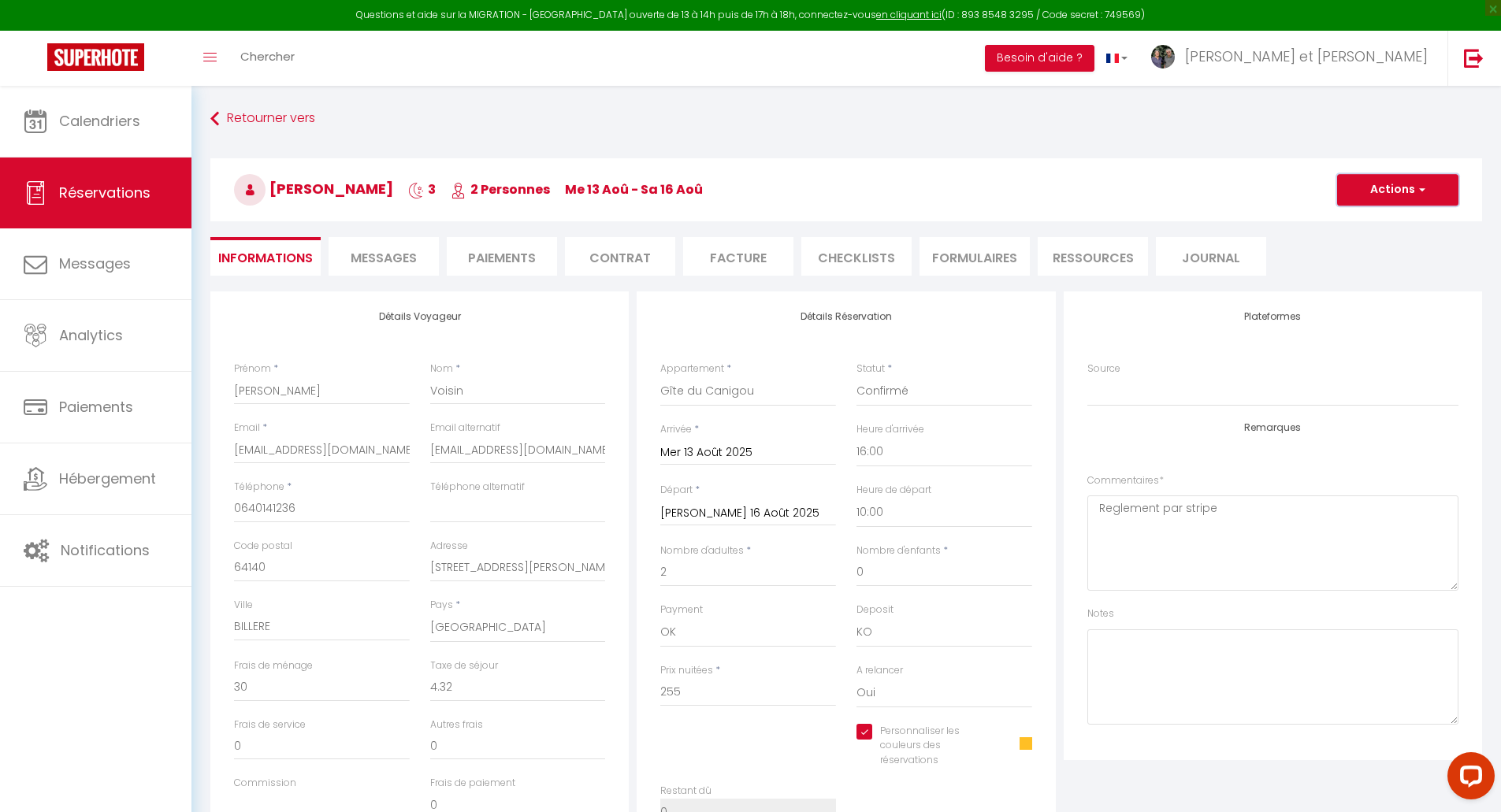
click at [1422, 185] on span "button" at bounding box center [1420, 189] width 10 height 14
click at [1363, 227] on link "Enregistrer" at bounding box center [1382, 224] width 124 height 20
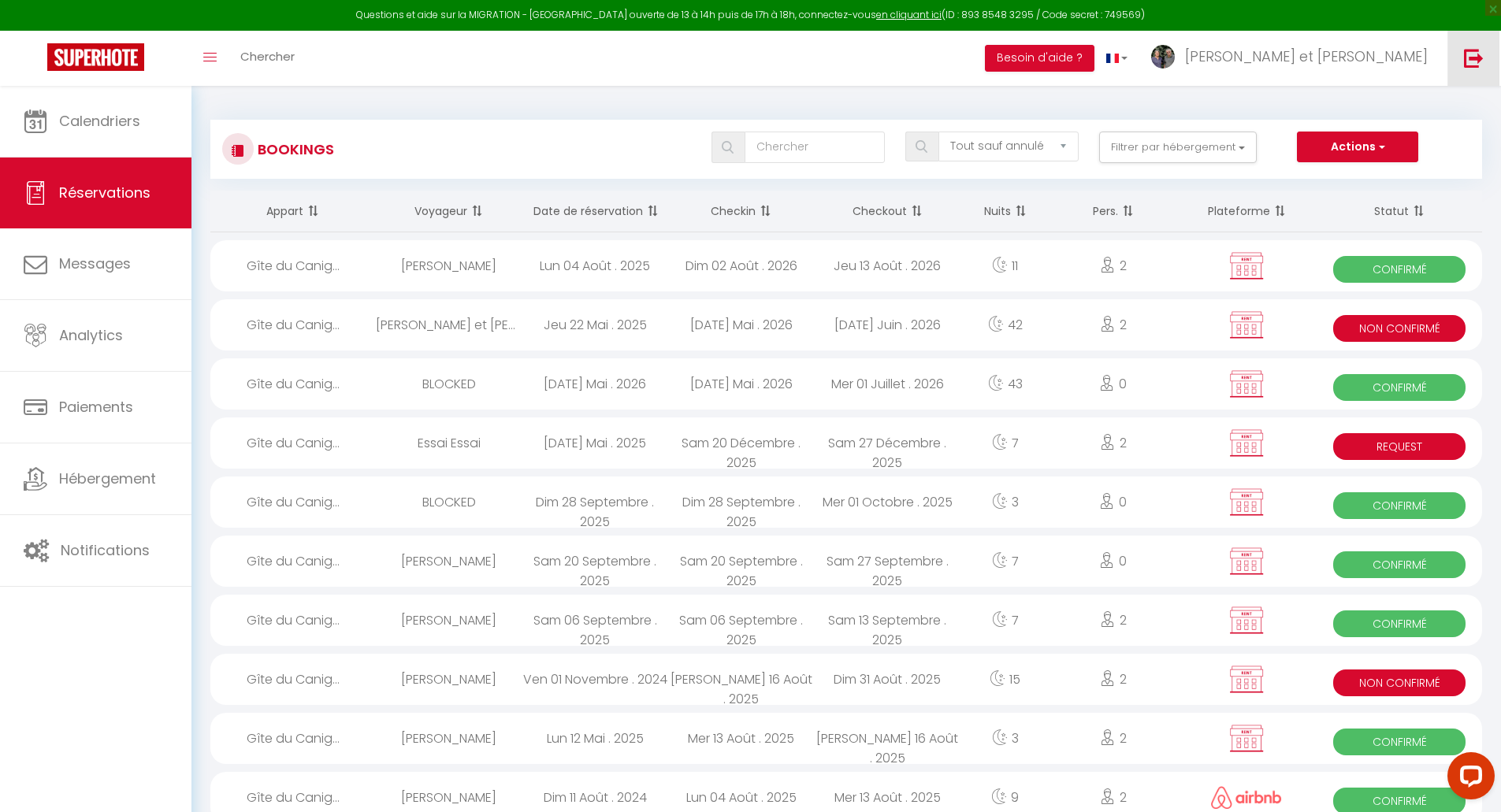
click at [1479, 55] on img at bounding box center [1474, 58] width 19 height 19
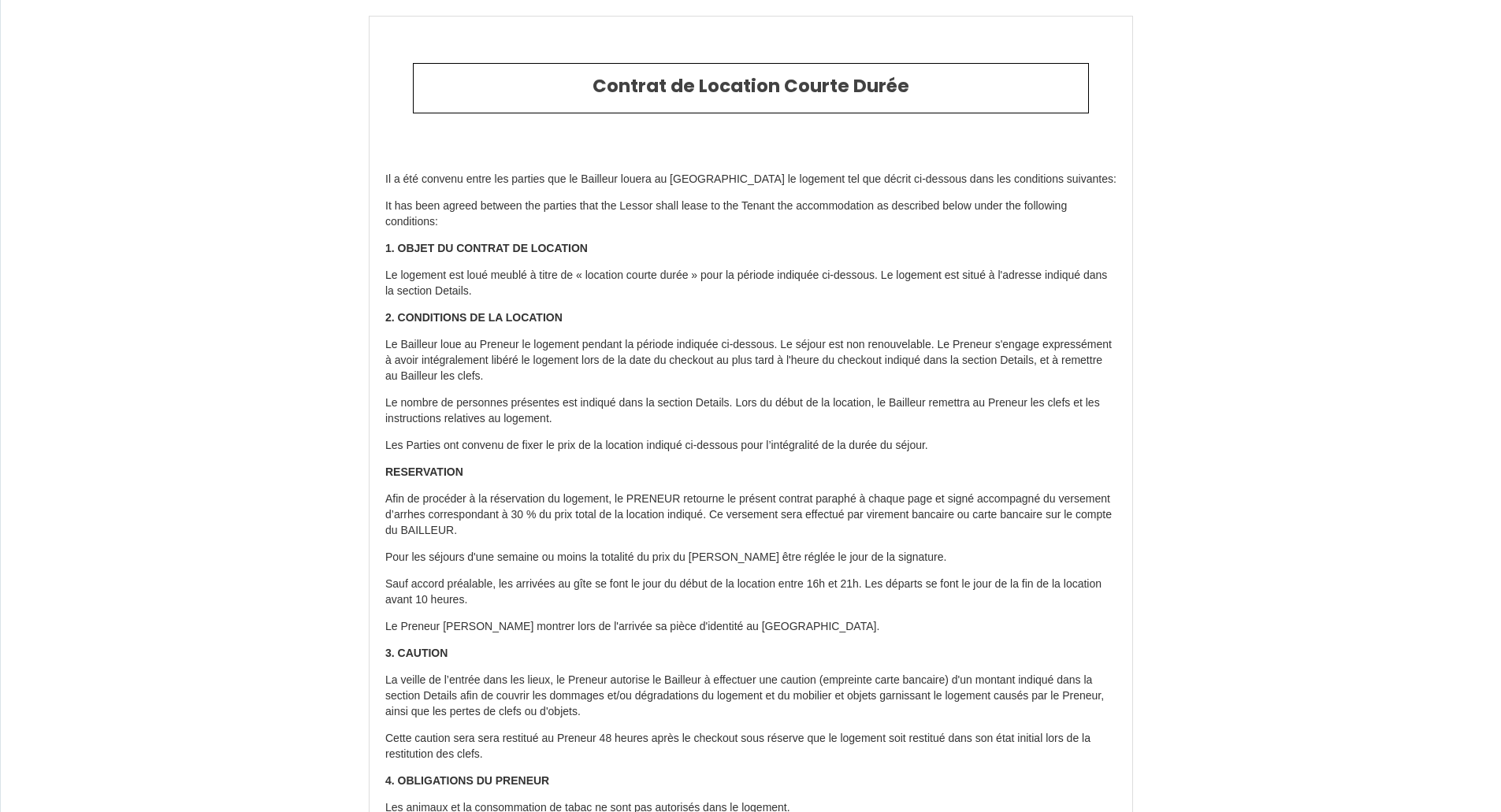
scroll to position [2331, 0]
